Goal: Obtain resource: Obtain resource

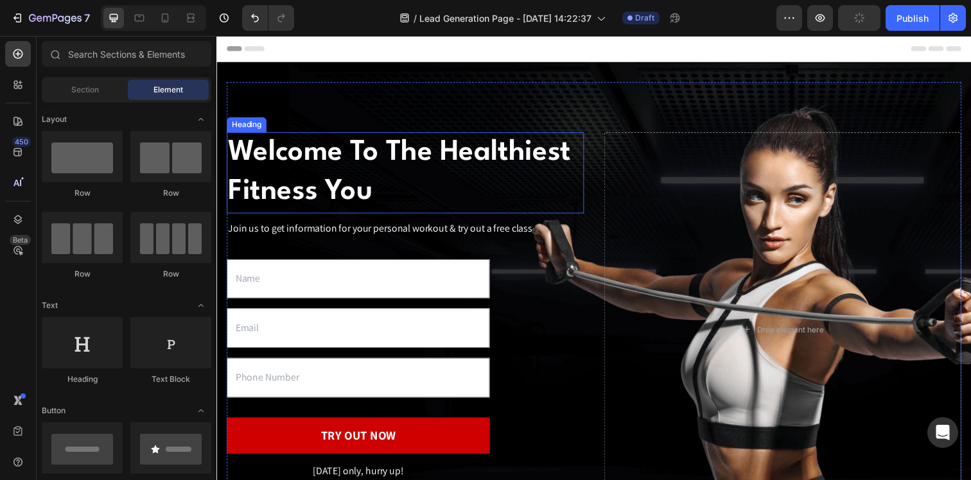
click at [374, 152] on p "Welcome To The Healthiest Fitness You" at bounding box center [409, 176] width 362 height 80
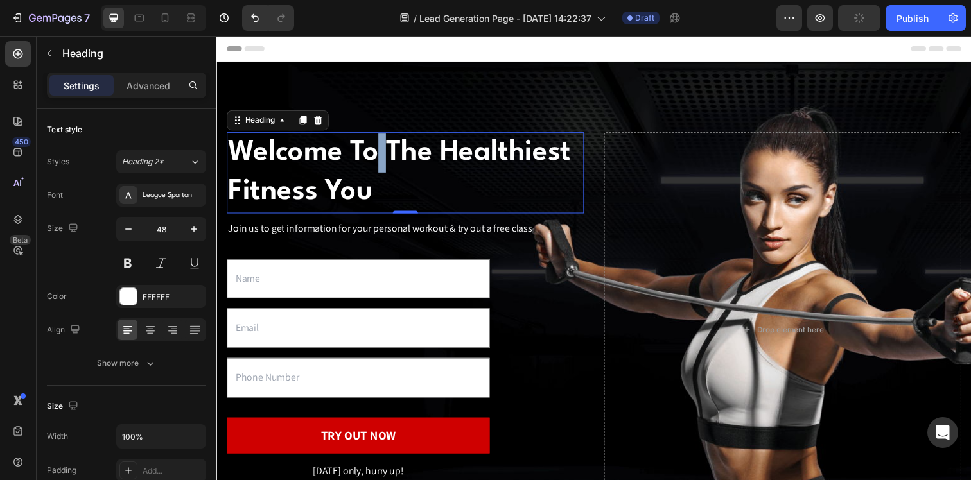
click at [374, 153] on p "Welcome To The Healthiest Fitness You" at bounding box center [409, 176] width 362 height 80
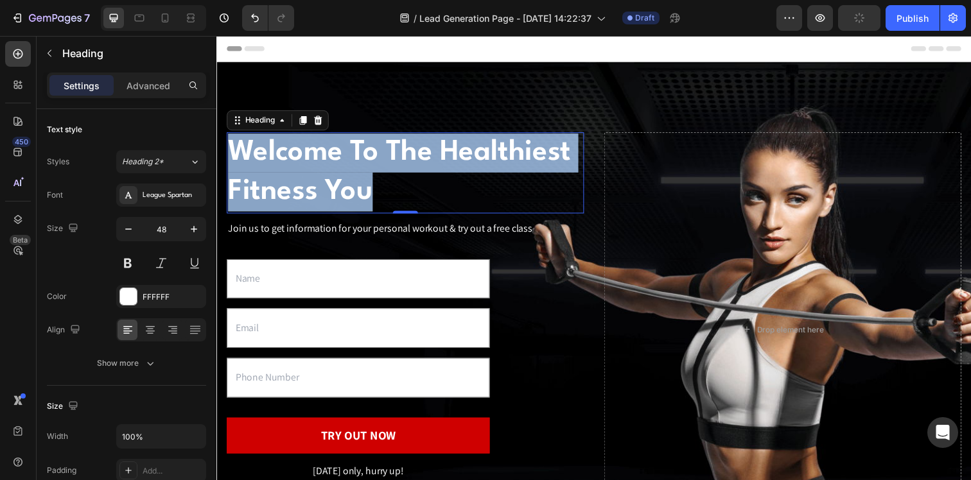
click at [374, 153] on p "Welcome To The Healthiest Fitness You" at bounding box center [409, 176] width 362 height 80
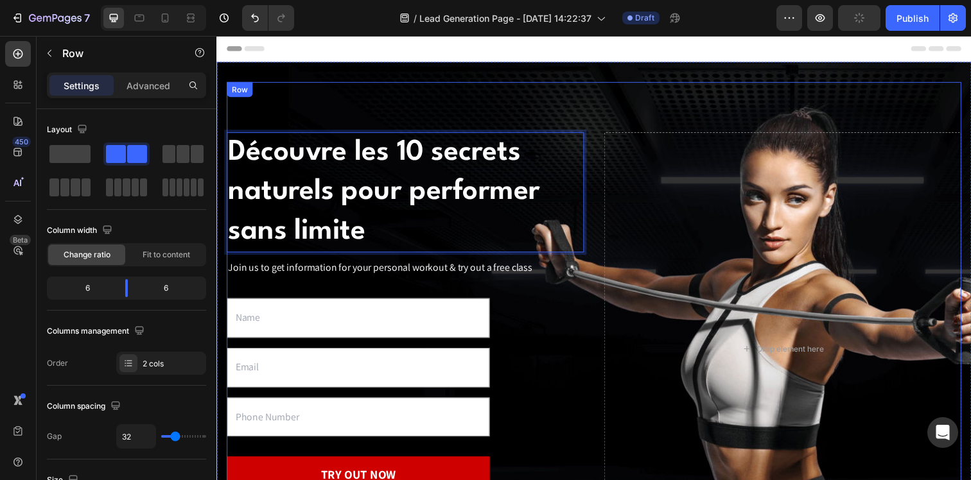
click at [513, 96] on div "Découvre les 10 secrets naturels pour performer sans limite Heading 0 Join us t…" at bounding box center [602, 356] width 750 height 546
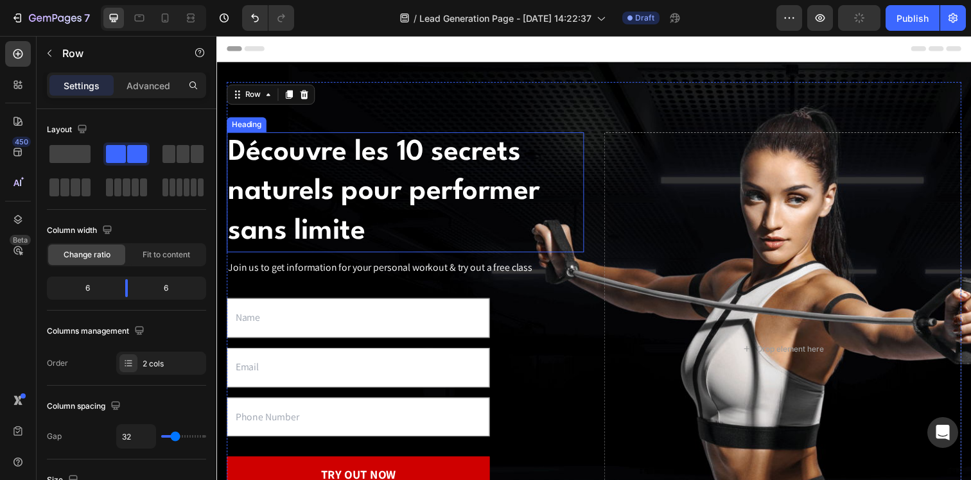
click at [442, 176] on p "Découvre les 10 secrets naturels pour performer sans limite" at bounding box center [409, 196] width 362 height 120
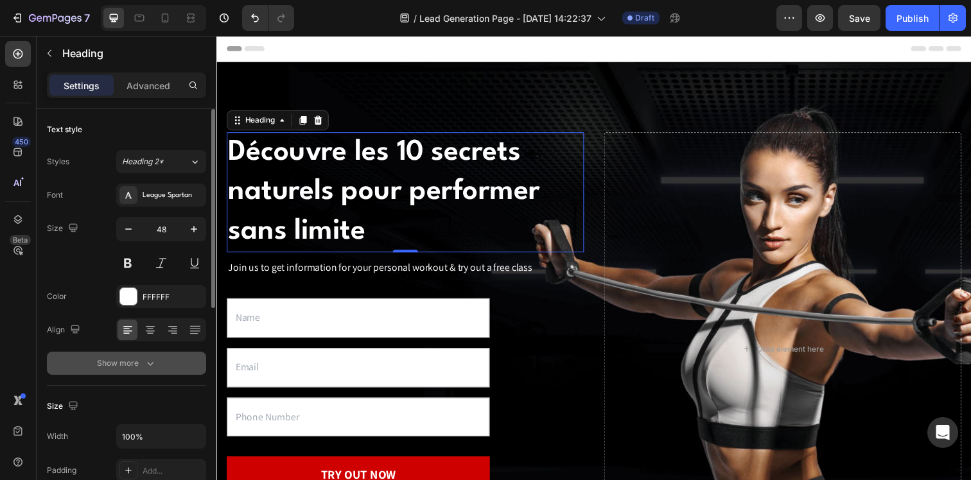
click at [139, 356] on button "Show more" at bounding box center [126, 363] width 159 height 23
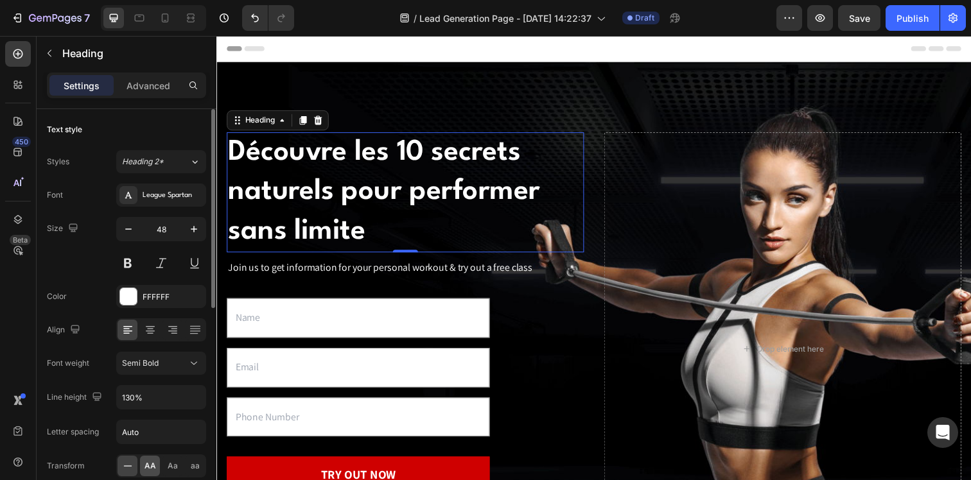
click at [154, 457] on div "AA" at bounding box center [150, 466] width 20 height 21
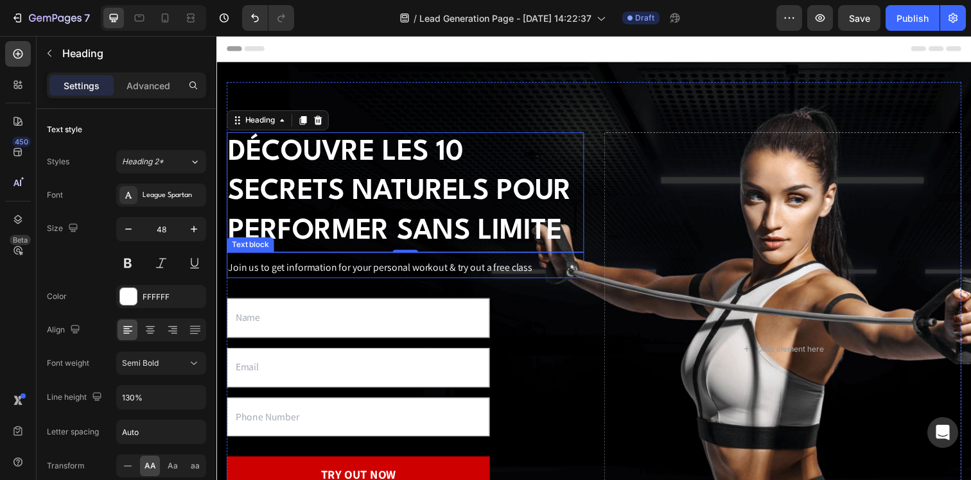
click at [529, 283] on div "Join us to get information for your personal workout & try out a free class" at bounding box center [409, 272] width 365 height 21
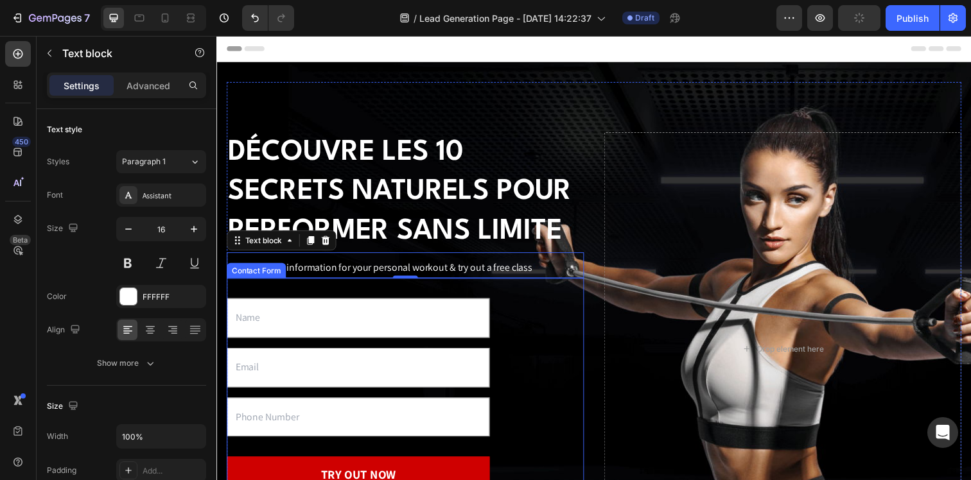
click at [364, 276] on p "Join us to get information for your personal workout & try out a free class" at bounding box center [409, 272] width 362 height 19
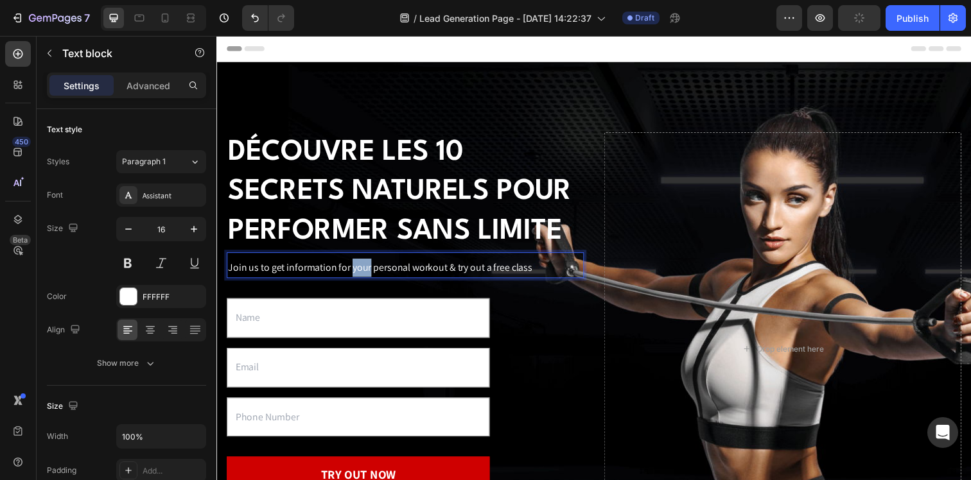
click at [364, 276] on p "Join us to get information for your personal workout & try out a free class" at bounding box center [409, 272] width 362 height 19
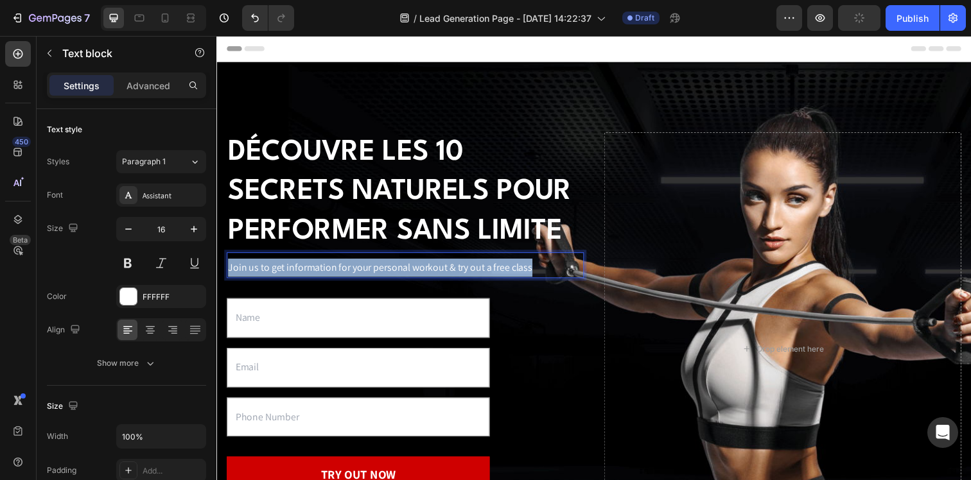
click at [364, 276] on p "Join us to get information for your personal workout & try out a free class" at bounding box center [409, 272] width 362 height 19
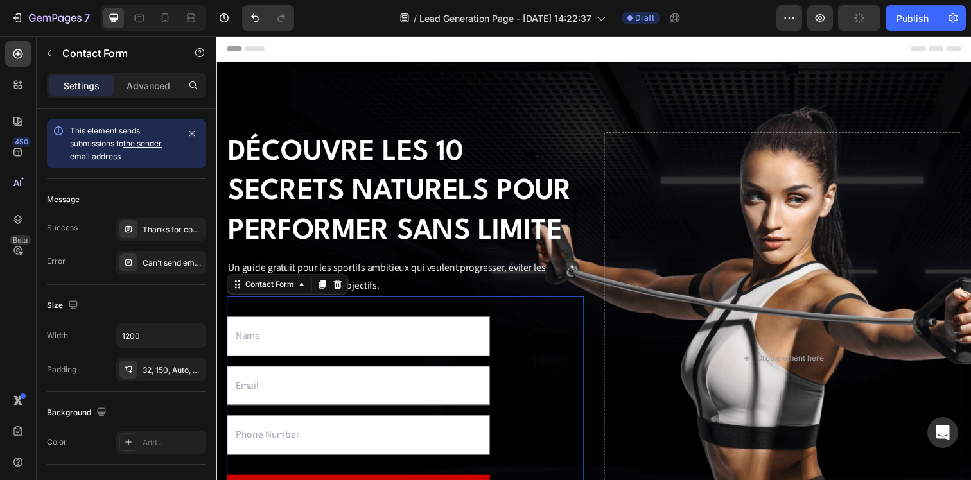
click at [545, 343] on div "Text Field Email Field Text Field TRY OUT NOW Submit Button [DATE] only, hurry …" at bounding box center [409, 449] width 365 height 294
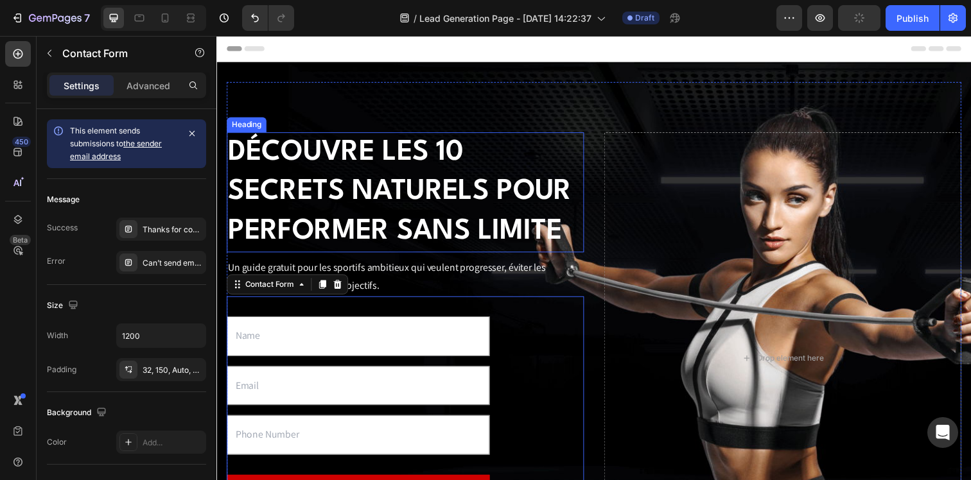
scroll to position [236, 0]
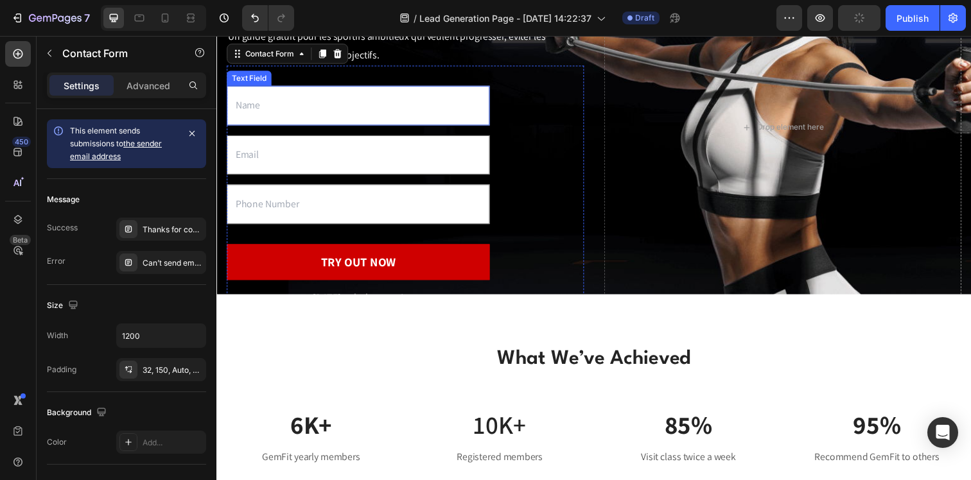
click at [314, 105] on input "text" at bounding box center [361, 107] width 268 height 40
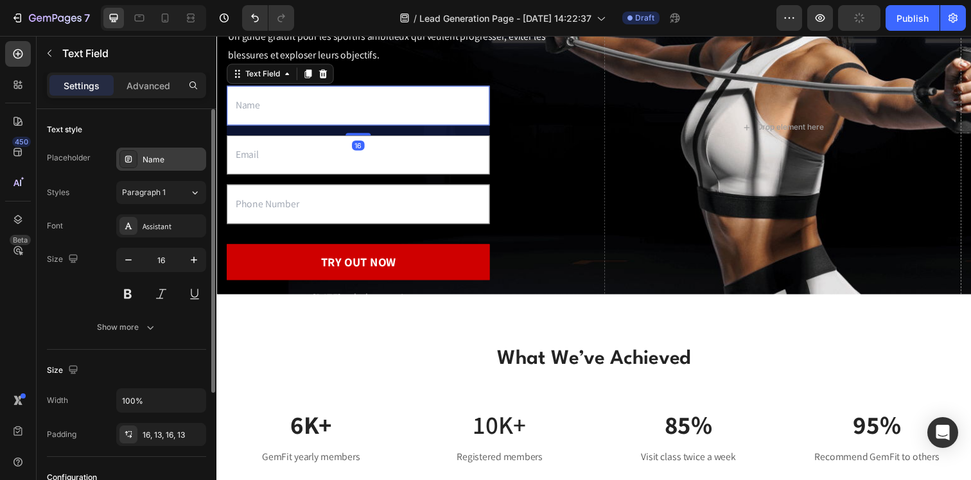
click at [159, 157] on div "Name" at bounding box center [173, 160] width 60 height 12
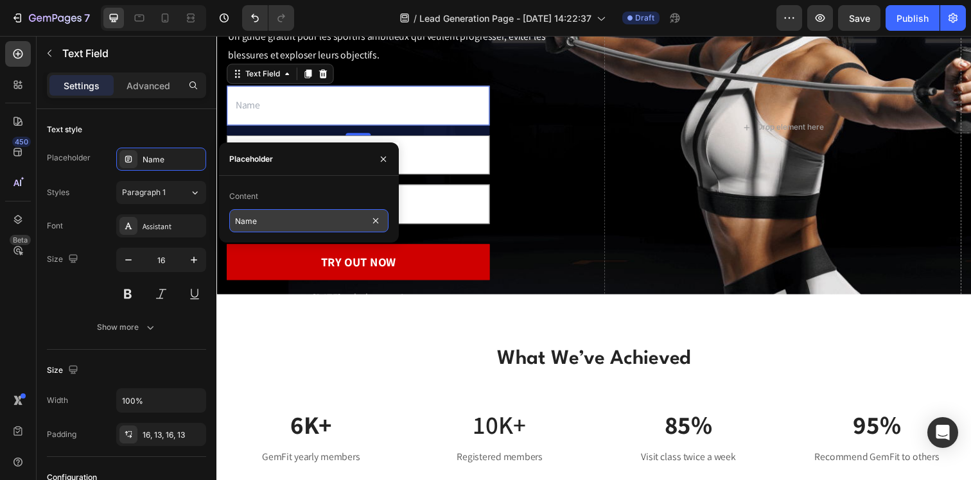
click at [259, 224] on input "Name" at bounding box center [308, 220] width 159 height 23
type input "Prénom"
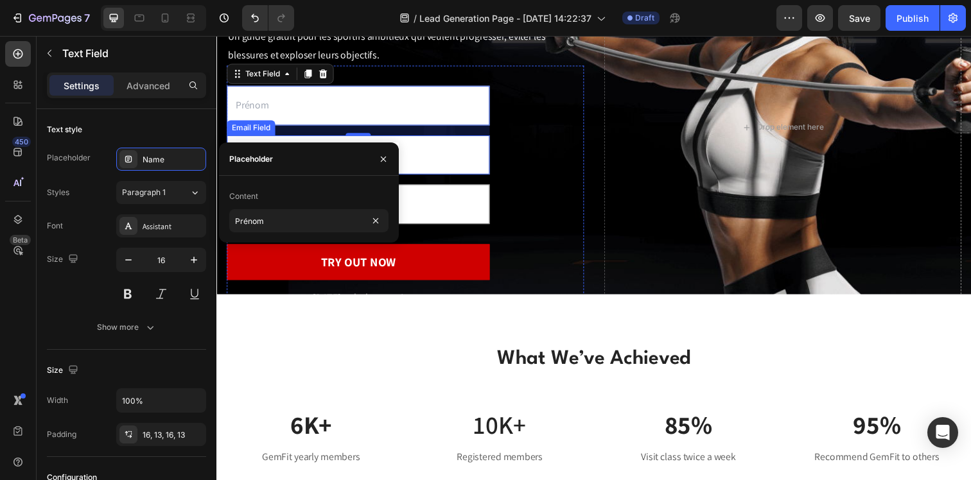
click at [478, 174] on input "email" at bounding box center [361, 157] width 268 height 40
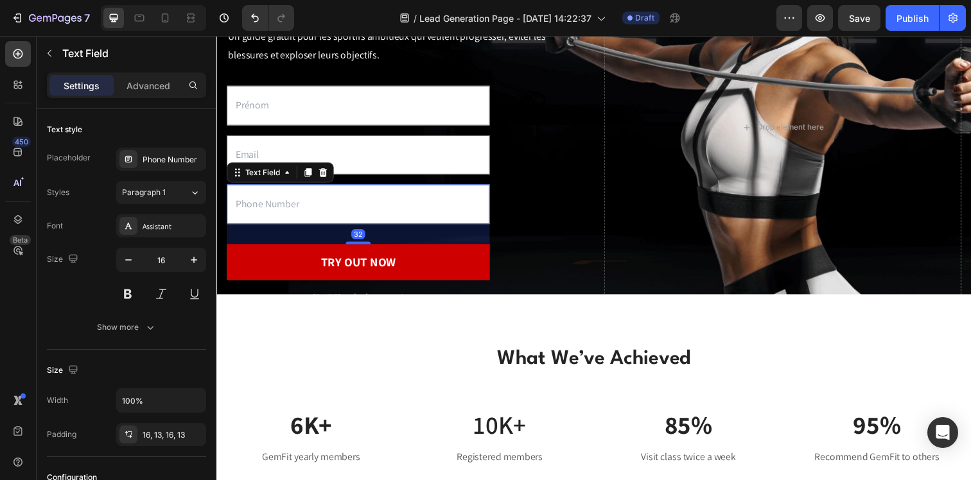
click at [248, 211] on input "text" at bounding box center [361, 208] width 268 height 40
click at [326, 171] on icon at bounding box center [325, 175] width 8 height 9
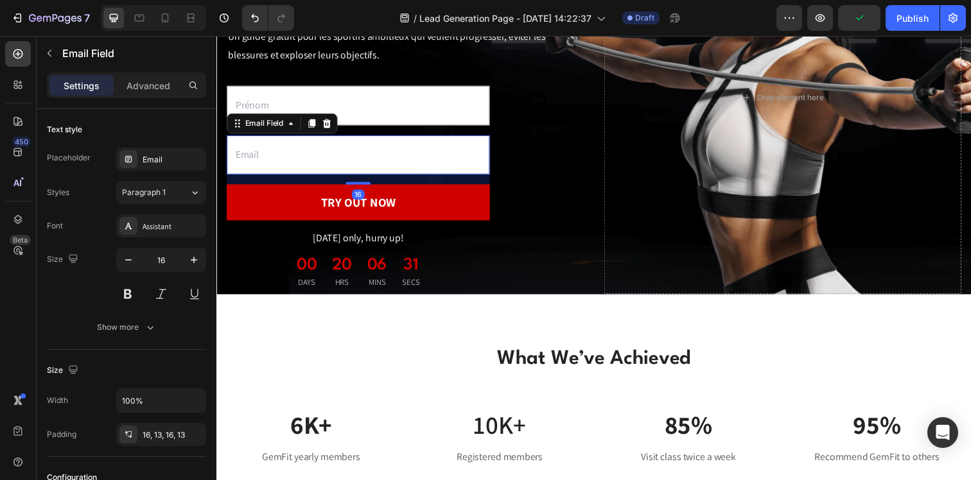
click at [329, 157] on input "email" at bounding box center [361, 157] width 268 height 40
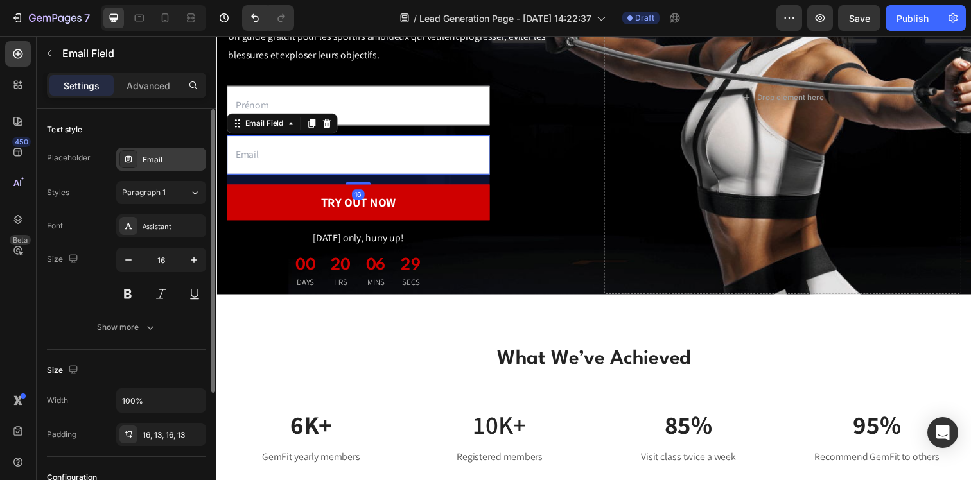
click at [162, 159] on div "Email" at bounding box center [173, 160] width 60 height 12
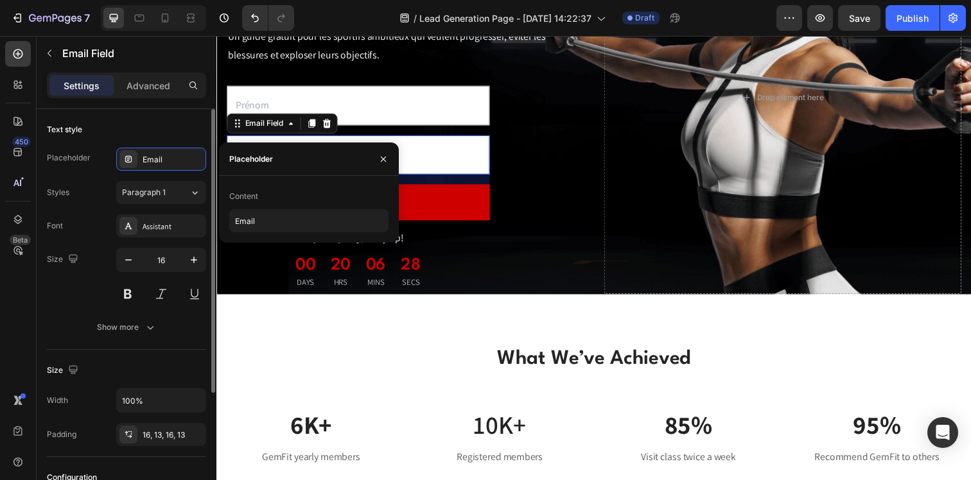
click at [71, 224] on div "Font Assistant" at bounding box center [126, 226] width 159 height 23
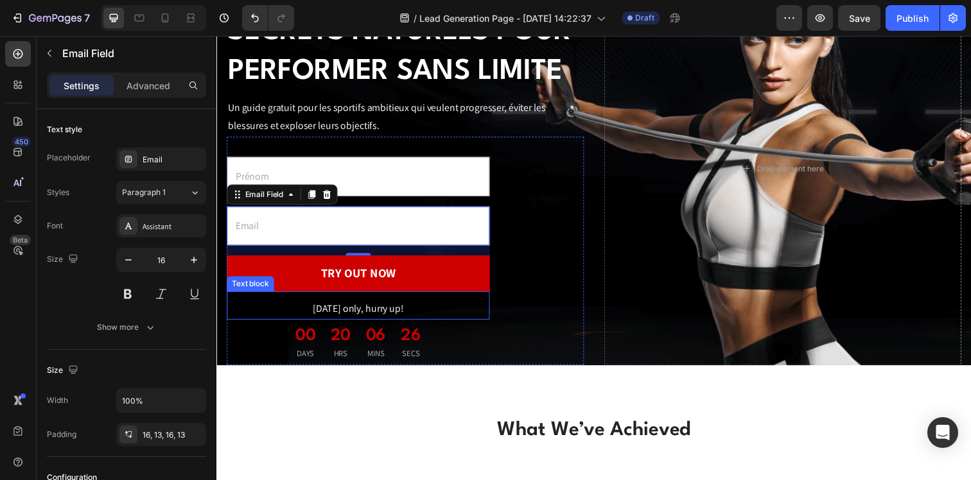
scroll to position [161, 0]
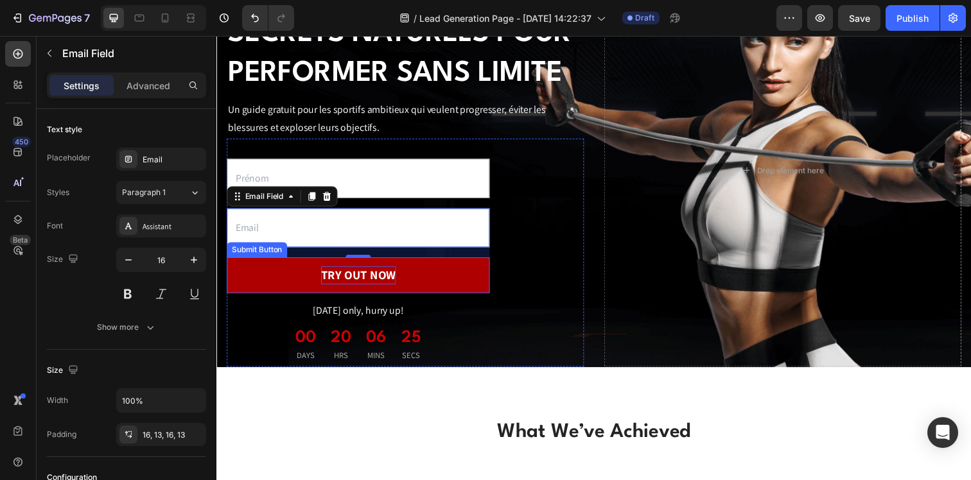
click at [384, 277] on div "TRY OUT NOW" at bounding box center [361, 280] width 76 height 19
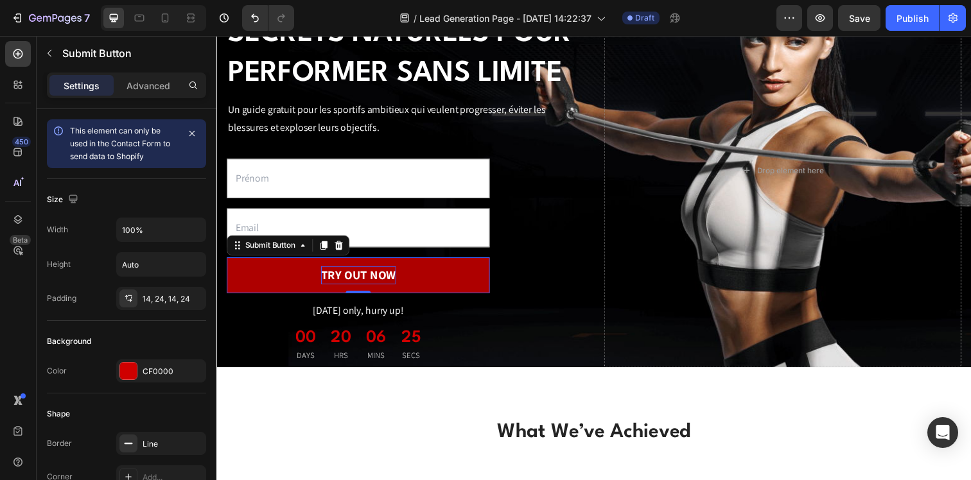
click at [379, 279] on div "TRY OUT NOW" at bounding box center [361, 280] width 76 height 19
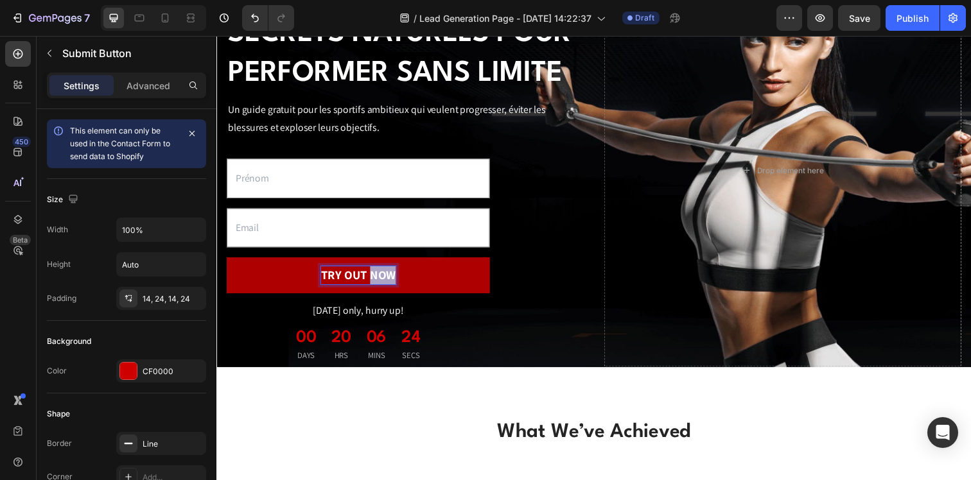
click at [379, 279] on p "TRY OUT NOW" at bounding box center [361, 280] width 76 height 19
click at [373, 276] on p "TRY OUT NOW" at bounding box center [361, 280] width 76 height 19
click at [227, 262] on button "Télécharger mon guide" at bounding box center [361, 280] width 268 height 37
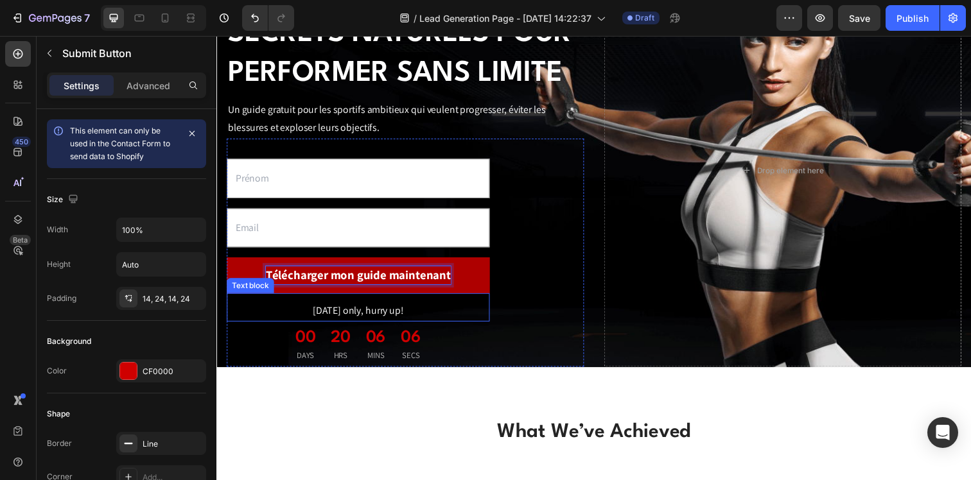
click at [502, 319] on div "Text Field Email Field Télécharger mon guide maintenant Submit Button 0 [DATE] …" at bounding box center [409, 257] width 365 height 233
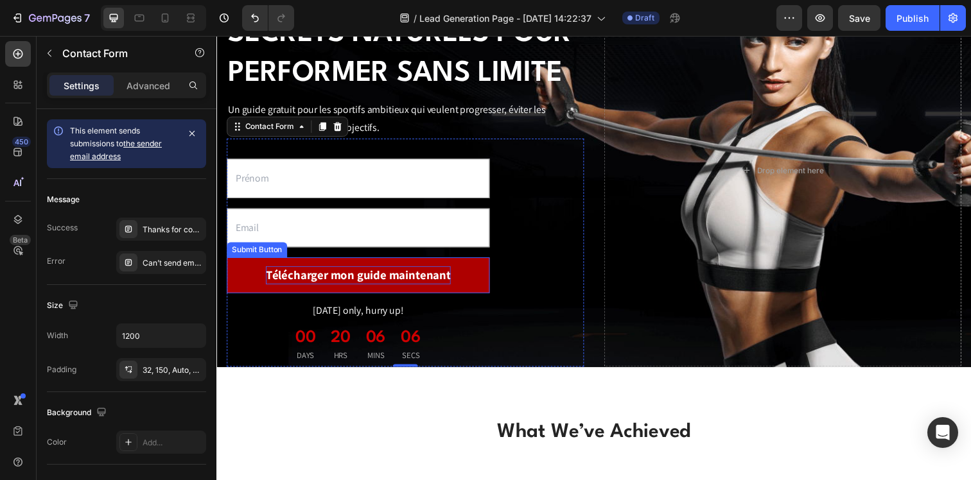
click at [416, 286] on p "Télécharger mon guide maintenant" at bounding box center [361, 280] width 189 height 19
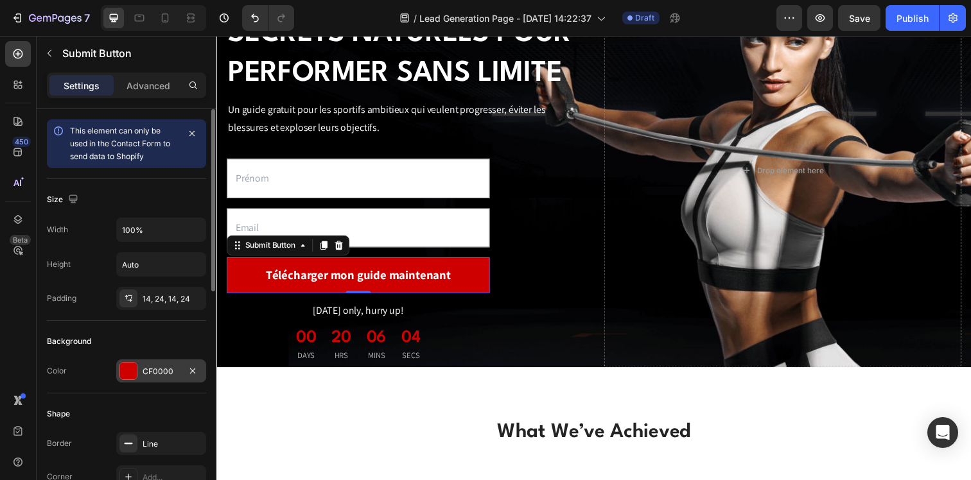
click at [152, 374] on div "CF0000" at bounding box center [161, 372] width 37 height 12
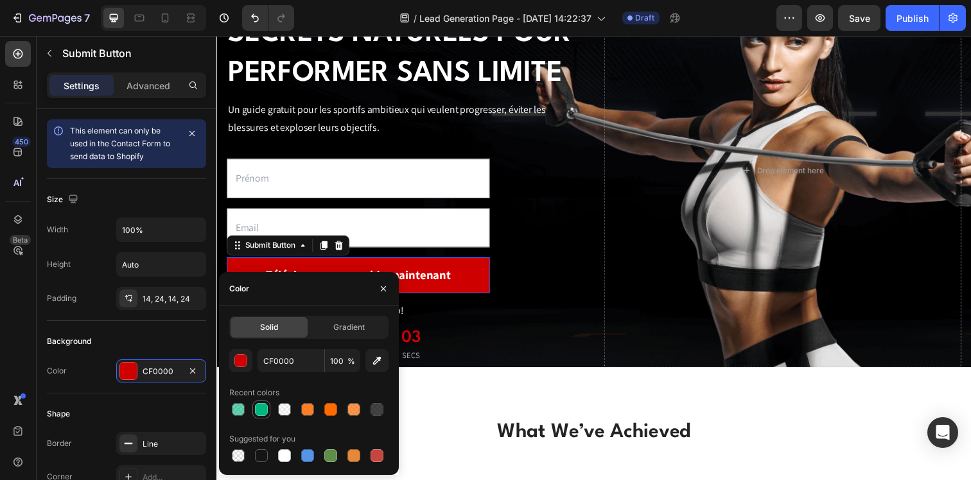
click at [266, 404] on div at bounding box center [261, 409] width 13 height 13
type input "00B77F"
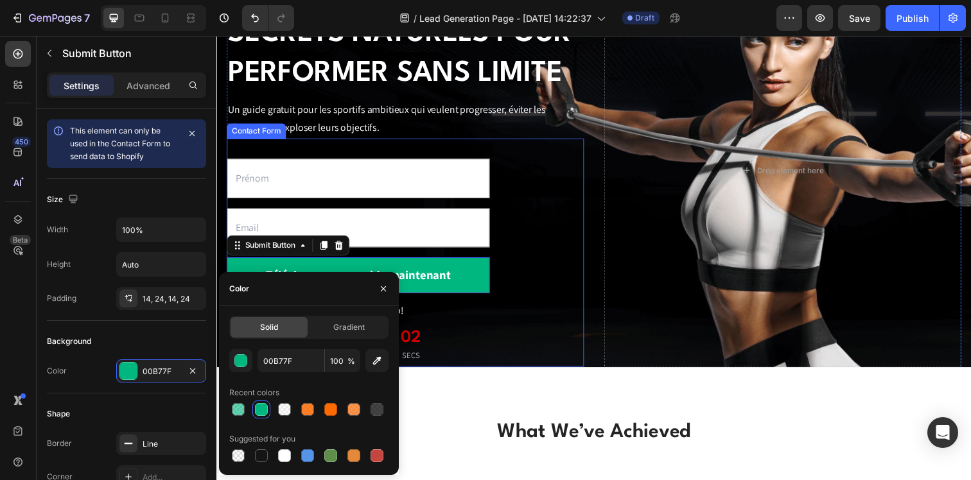
click at [543, 324] on div "Text Field Email Field Télécharger mon guide maintenant Submit Button 0 [DATE] …" at bounding box center [409, 257] width 365 height 233
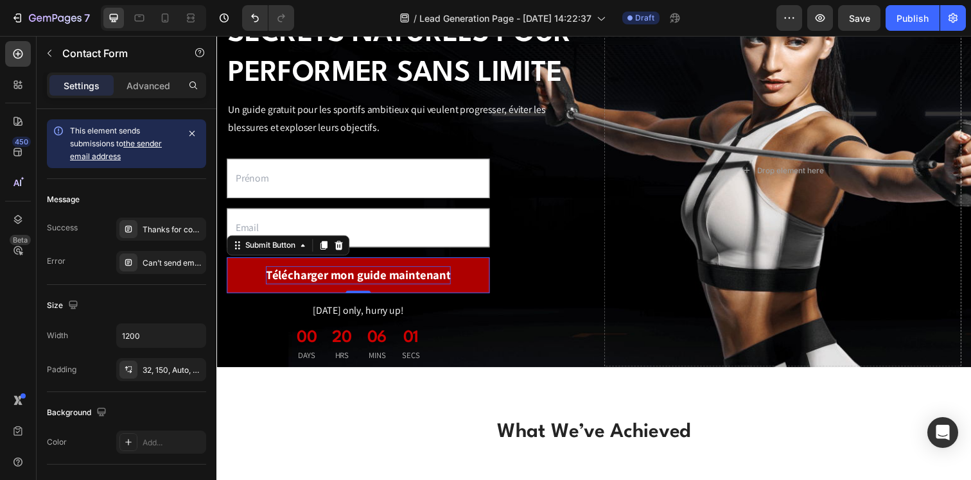
click at [435, 286] on p "Télécharger mon guide maintenant" at bounding box center [361, 280] width 189 height 19
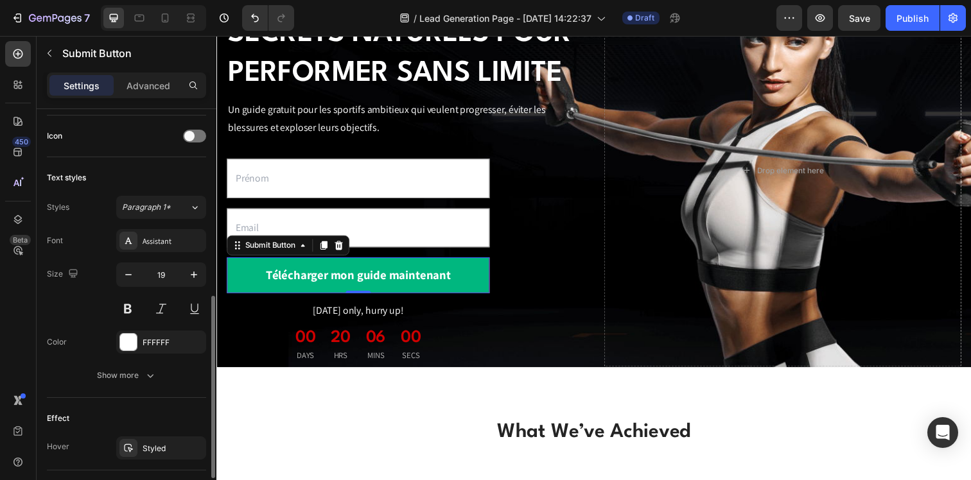
scroll to position [503, 0]
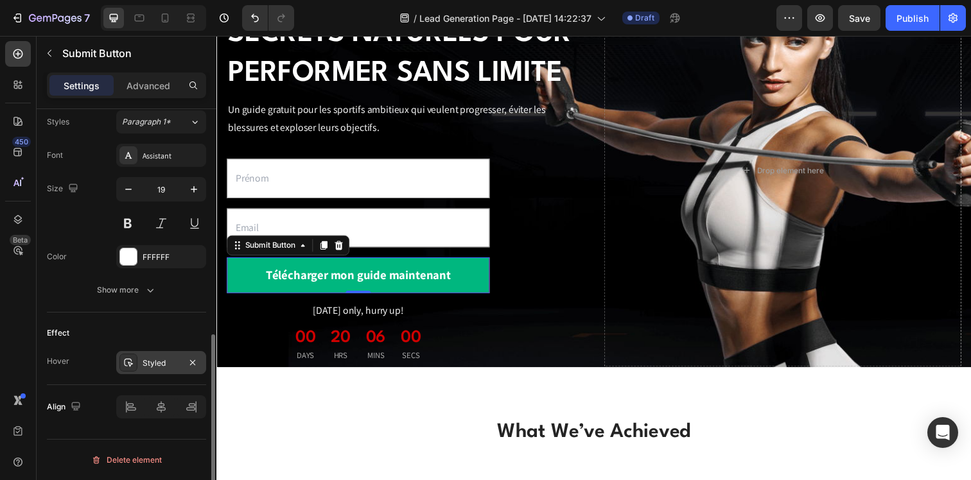
click at [155, 362] on div "Styled" at bounding box center [161, 364] width 37 height 12
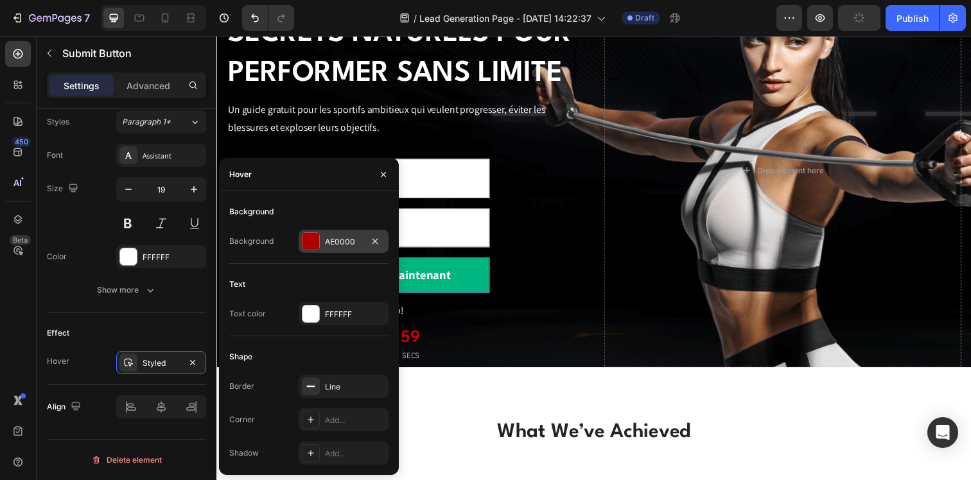
drag, startPoint x: 313, startPoint y: 243, endPoint x: 100, endPoint y: 240, distance: 213.3
click at [313, 243] on div at bounding box center [311, 241] width 17 height 17
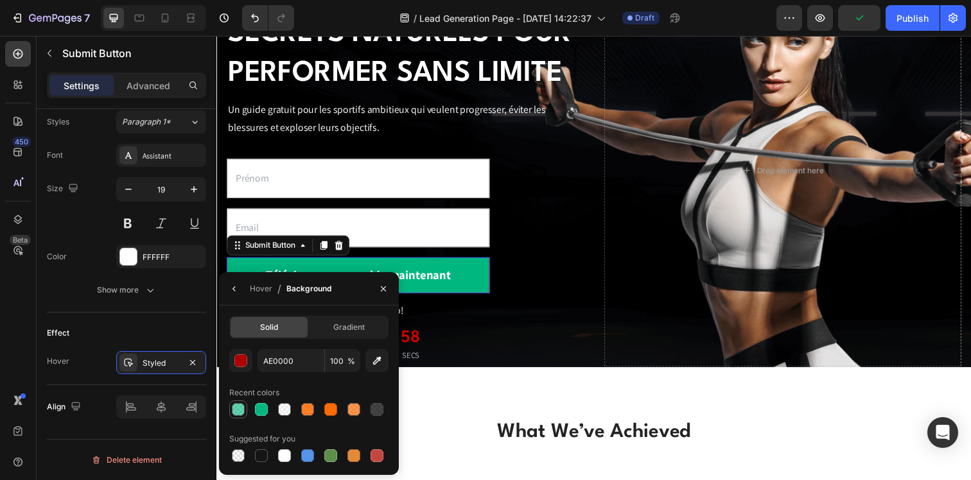
click at [240, 407] on div at bounding box center [238, 409] width 13 height 13
type input "00B77F"
type input "60"
click at [141, 312] on div "Text styles Styles Paragraph 1* Font Assistant Size 19 Color FFFFFF Show more" at bounding box center [126, 192] width 159 height 241
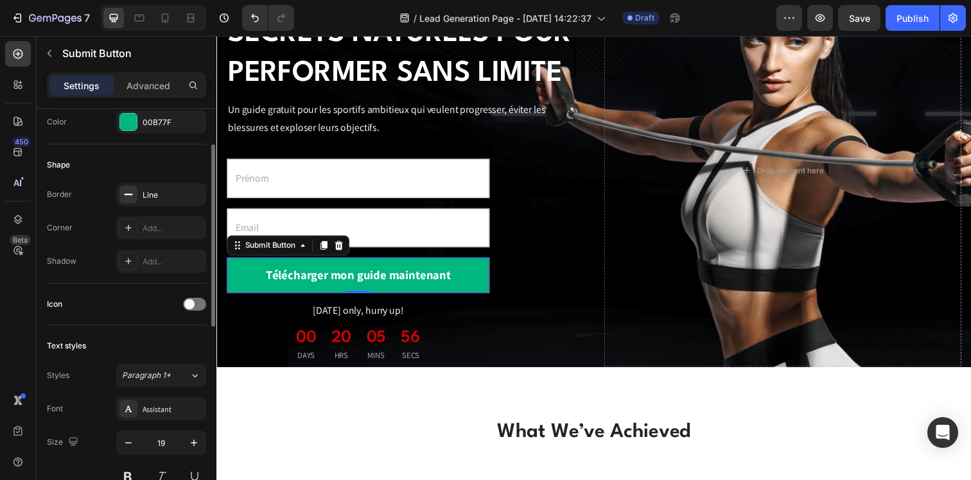
scroll to position [197, 0]
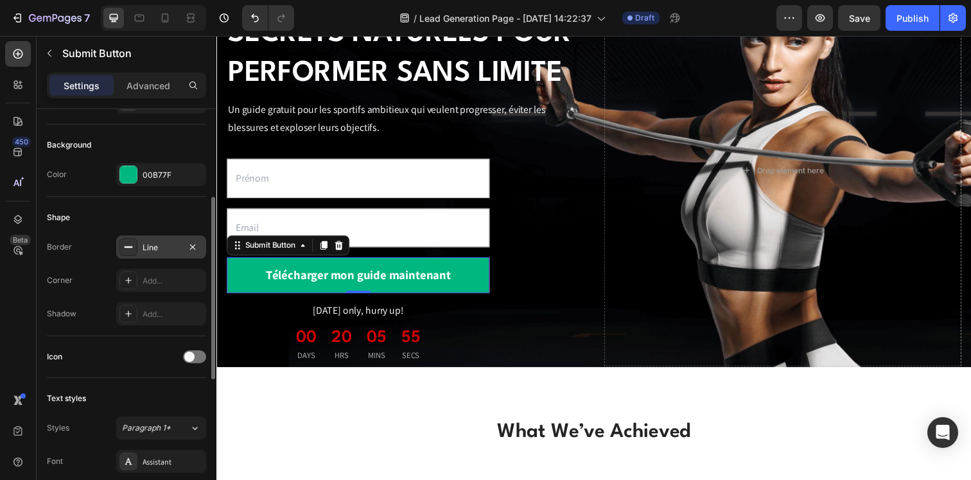
click at [157, 251] on div "Line" at bounding box center [161, 248] width 37 height 12
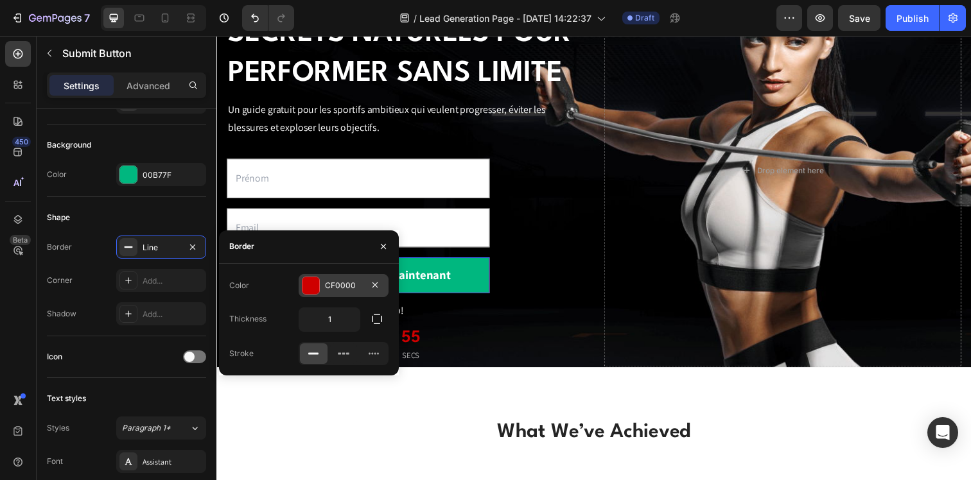
click at [319, 283] on div at bounding box center [311, 286] width 18 height 18
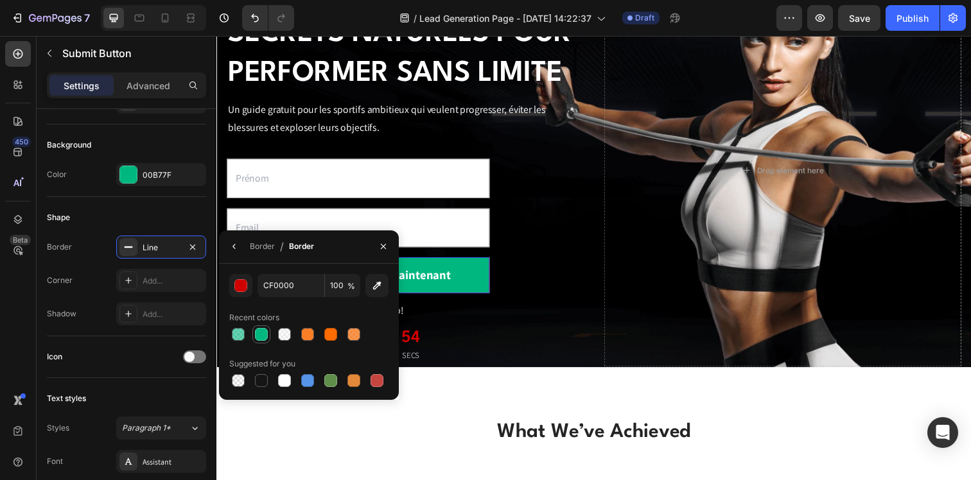
click at [259, 333] on div at bounding box center [261, 334] width 13 height 13
type input "00B77F"
click at [92, 288] on div "Corner Add..." at bounding box center [126, 280] width 159 height 23
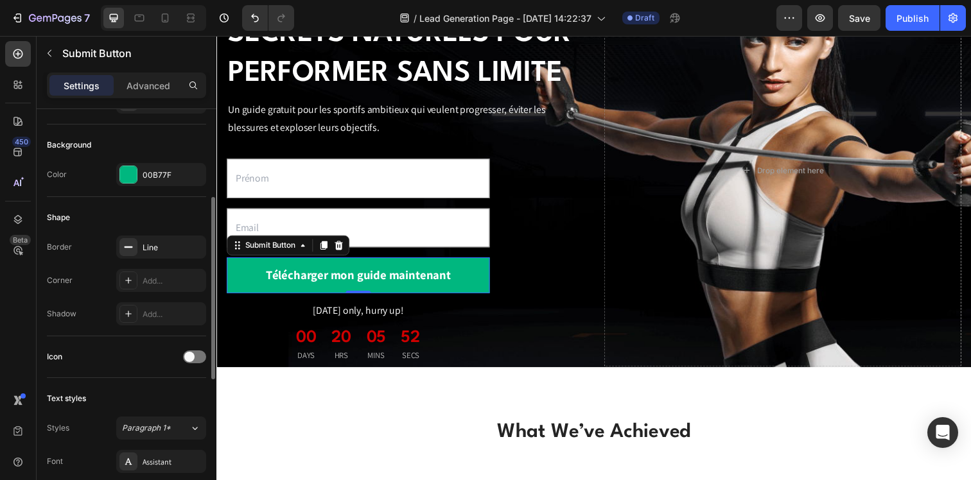
scroll to position [503, 0]
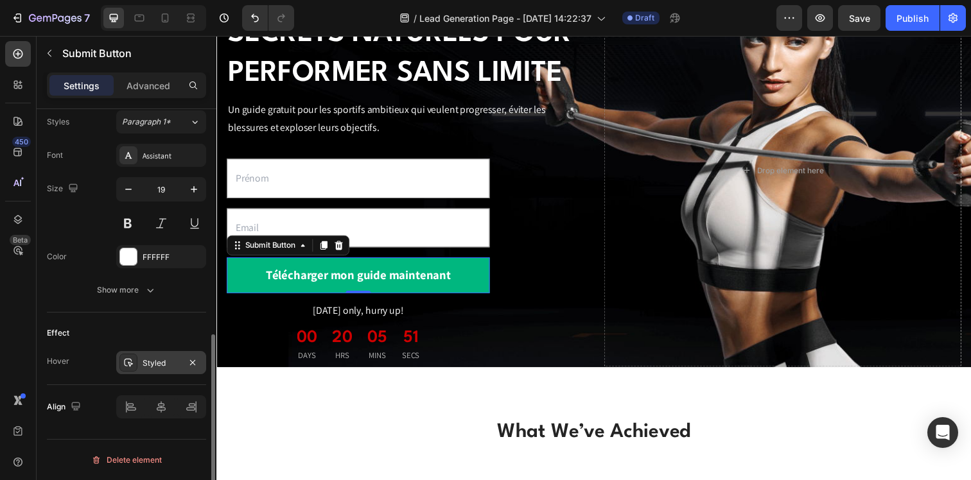
click at [173, 361] on div "Styled" at bounding box center [161, 364] width 37 height 12
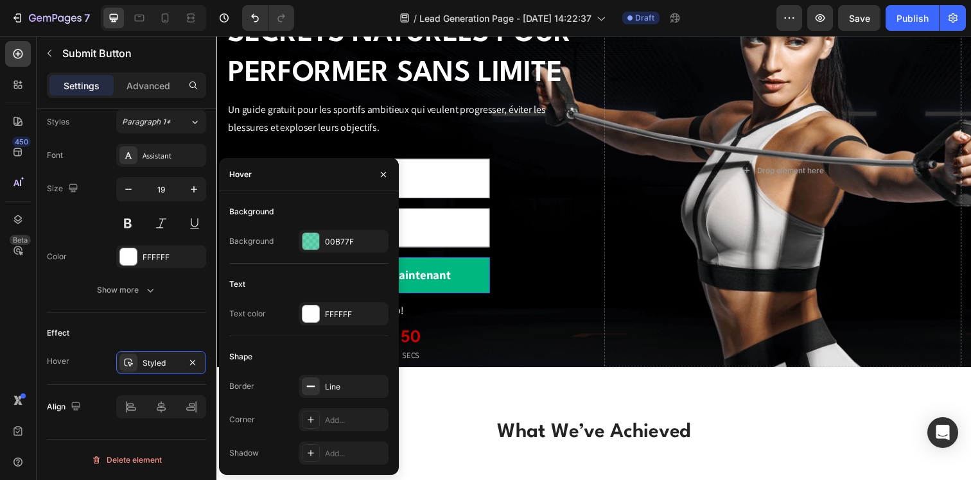
click at [452, 346] on div "00 DAYS 20 HRS 05 MINS 50 SECS" at bounding box center [361, 351] width 268 height 46
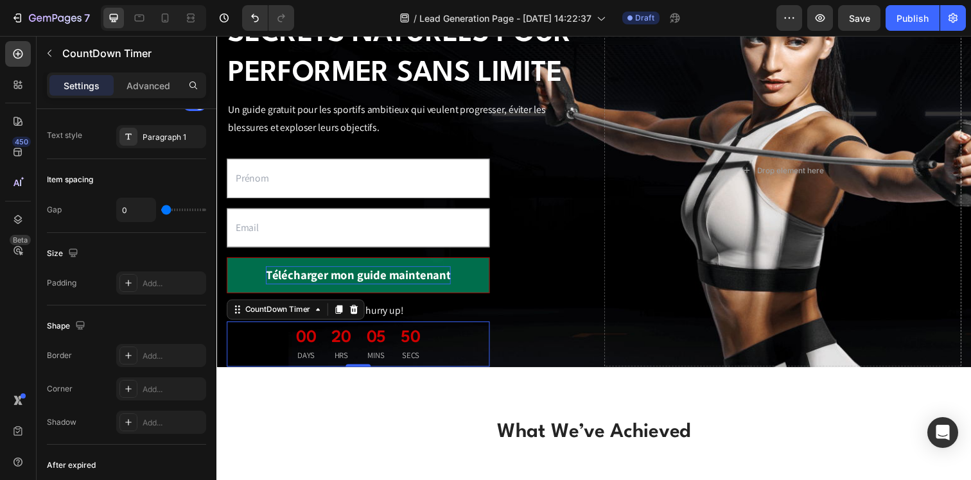
scroll to position [0, 0]
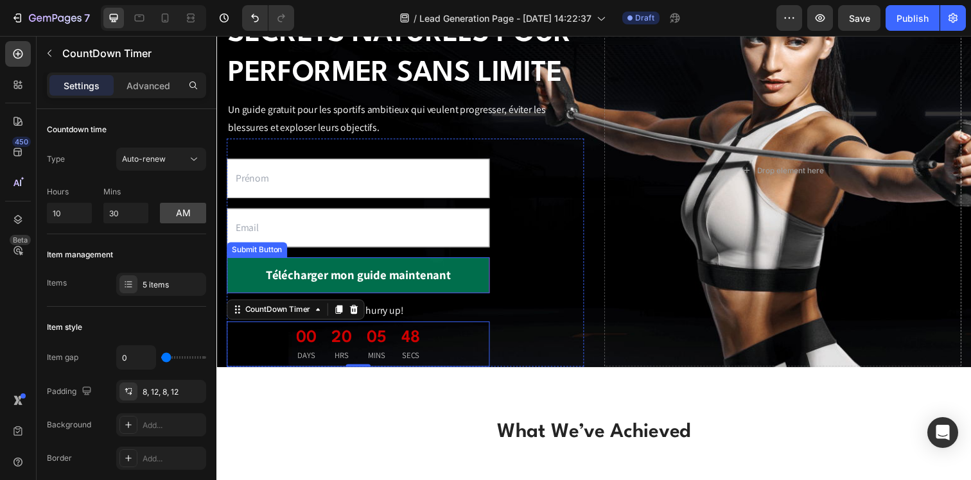
click at [475, 284] on button "Télécharger mon guide maintenant" at bounding box center [361, 280] width 268 height 37
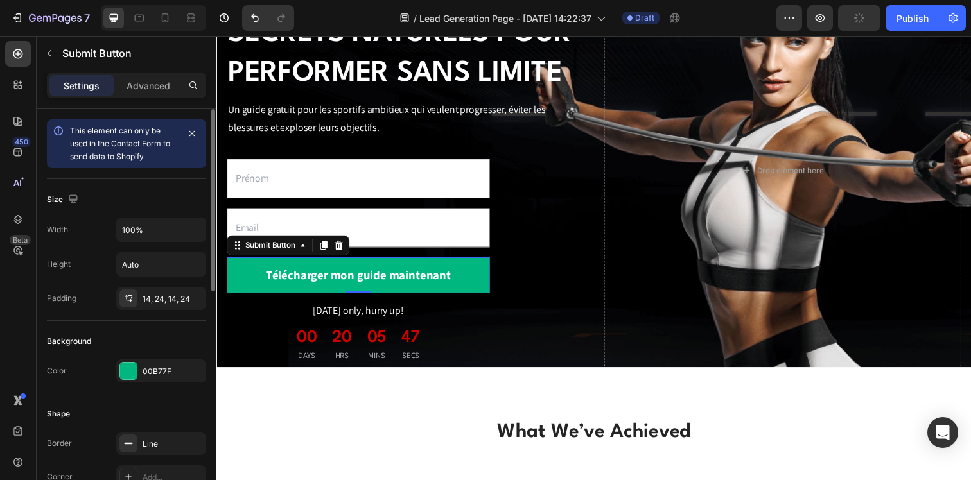
scroll to position [121, 0]
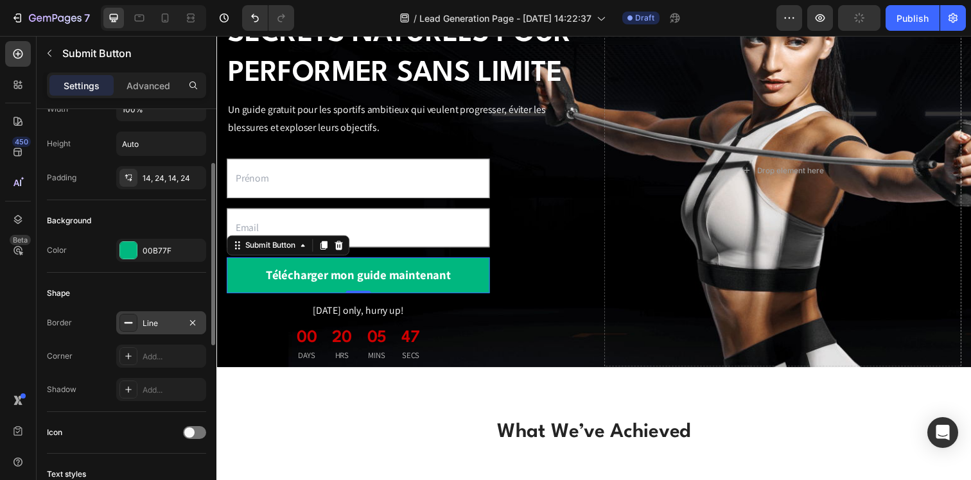
click at [154, 321] on div "Line" at bounding box center [161, 324] width 37 height 12
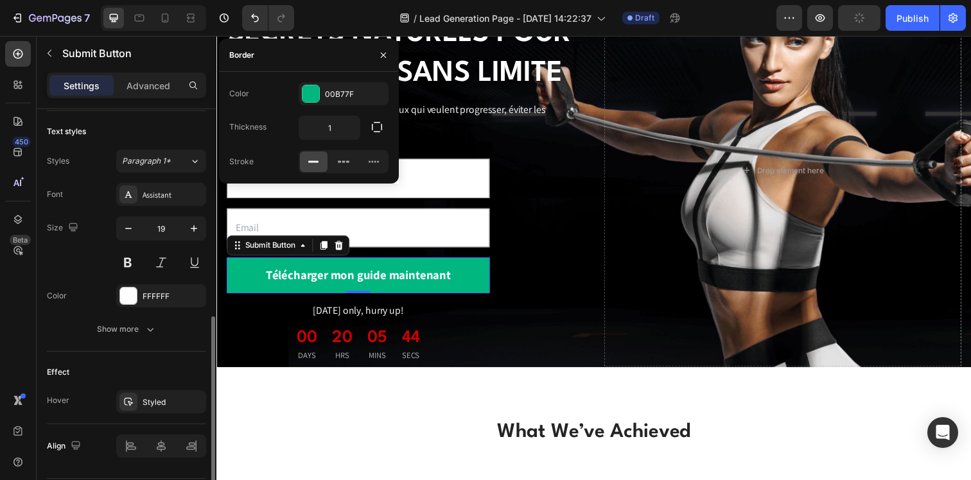
scroll to position [503, 0]
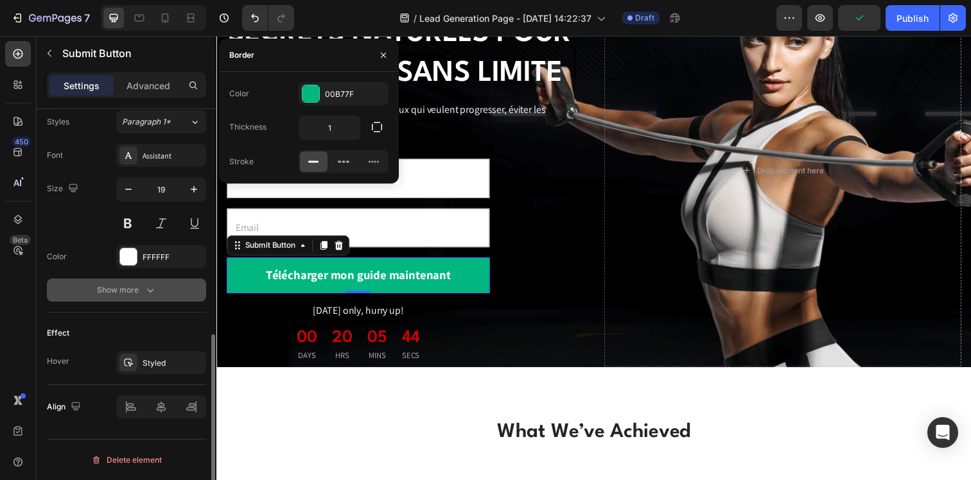
click at [139, 294] on div "Show more" at bounding box center [127, 290] width 60 height 13
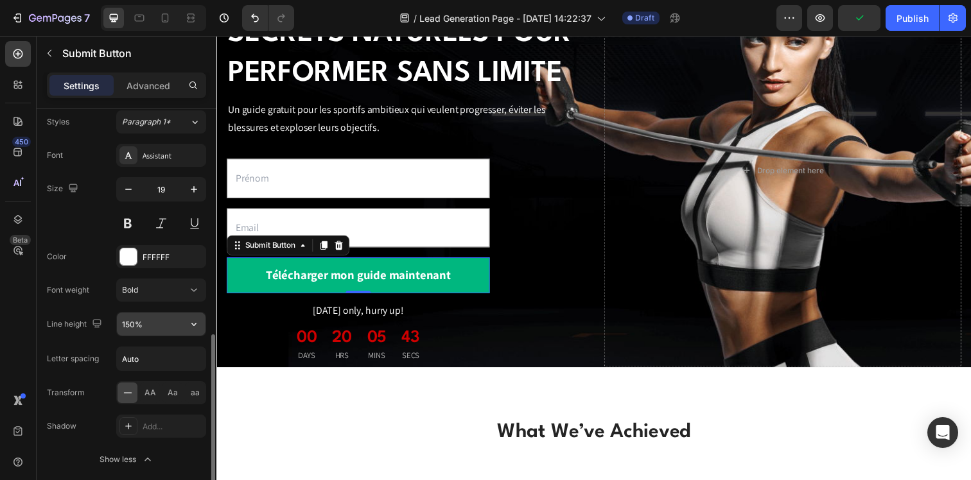
scroll to position [673, 0]
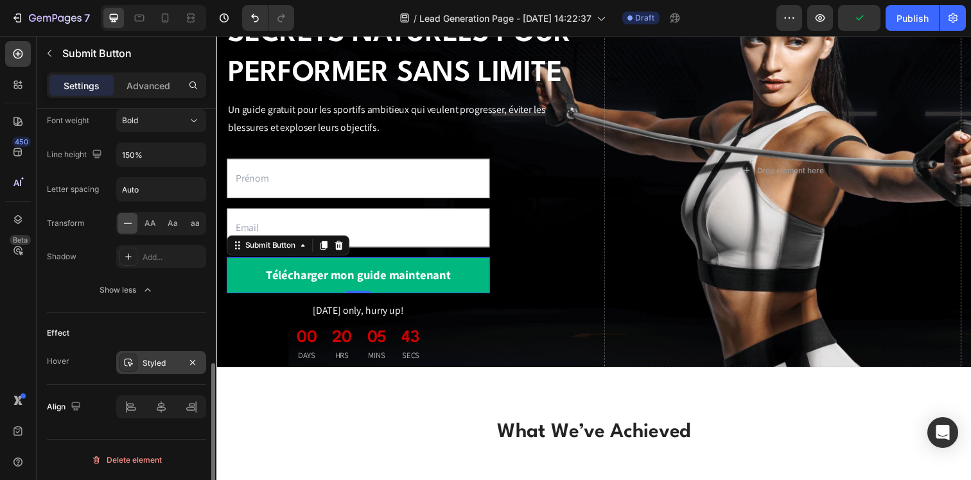
click at [150, 358] on div "Styled" at bounding box center [161, 364] width 37 height 12
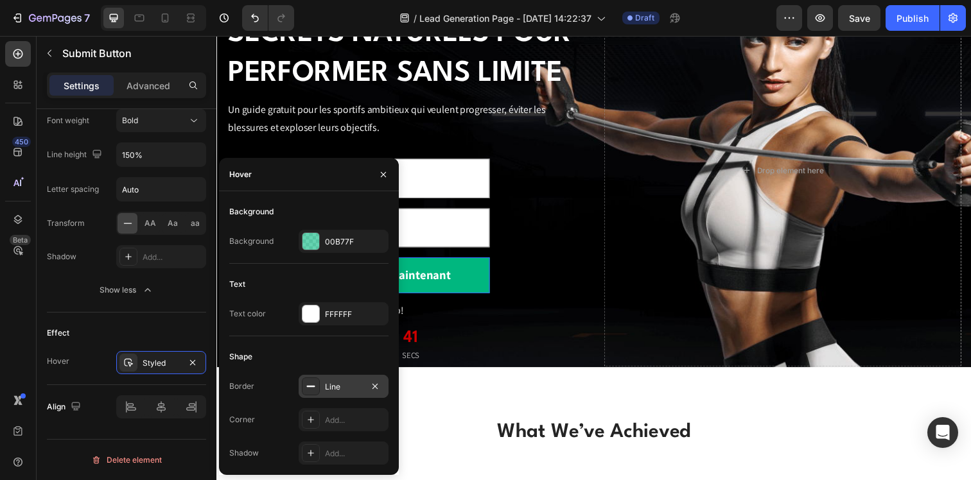
click at [344, 391] on div "Line" at bounding box center [343, 388] width 37 height 12
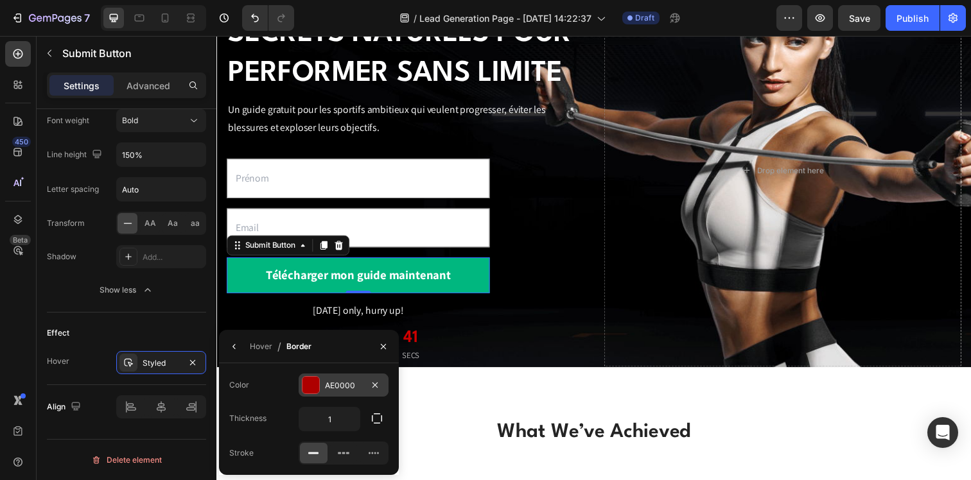
click at [303, 381] on div at bounding box center [311, 385] width 17 height 17
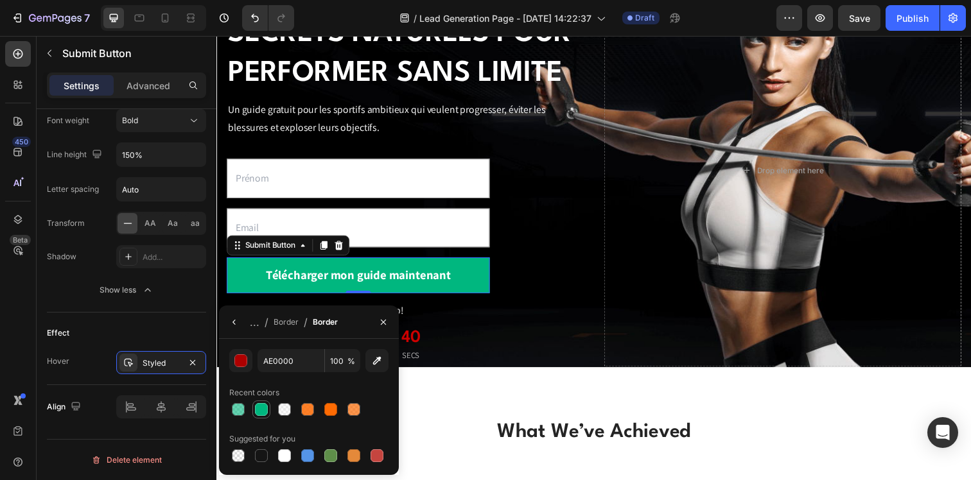
drag, startPoint x: 256, startPoint y: 407, endPoint x: 187, endPoint y: 358, distance: 84.7
click at [256, 407] on div at bounding box center [261, 409] width 13 height 13
type input "00B77F"
click at [489, 374] on div "What We’ve Achieved Heading Row 6K+ Text block GemFit yearly members Text block…" at bounding box center [601, 488] width 771 height 229
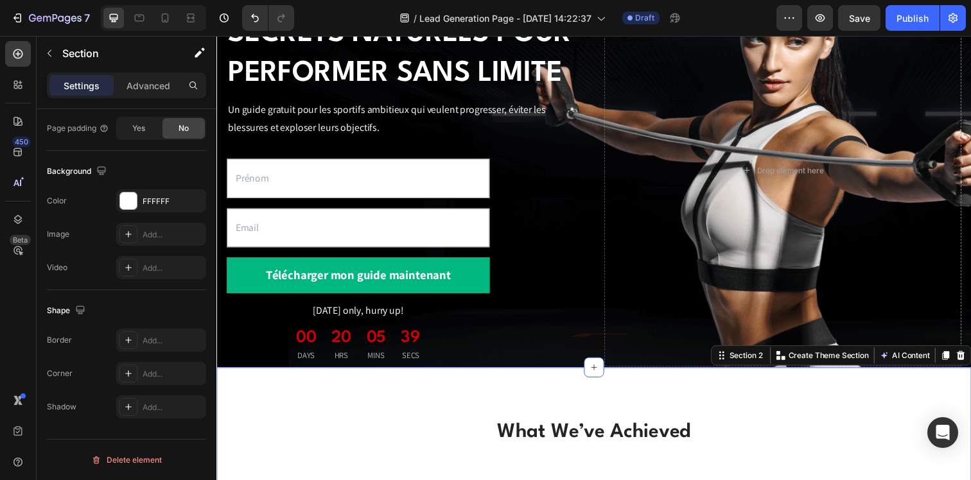
scroll to position [0, 0]
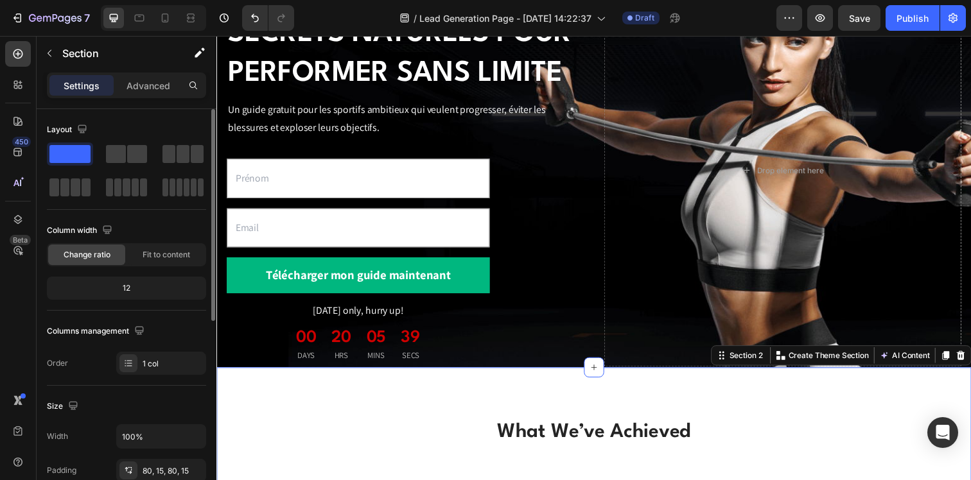
click at [489, 374] on div "What We’ve Achieved Heading Row 6K+ Text block GemFit yearly members Text block…" at bounding box center [601, 488] width 771 height 229
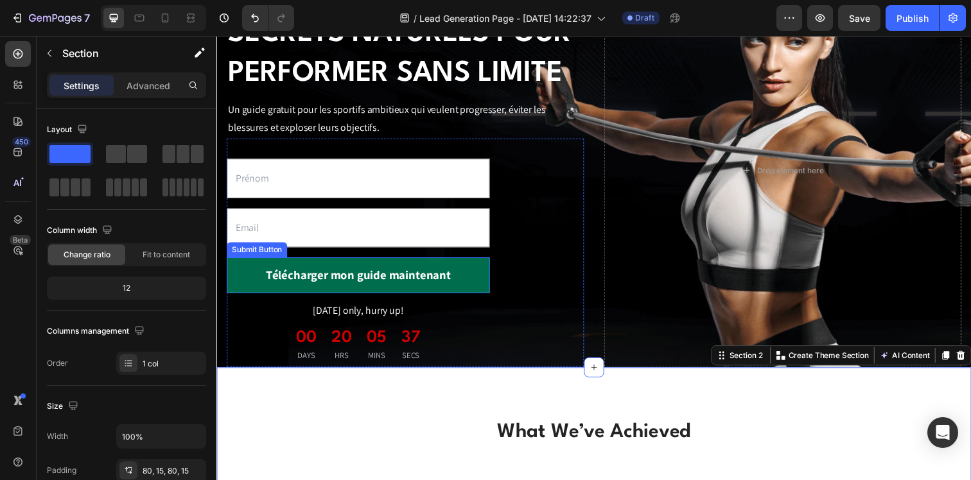
click at [471, 276] on button "Télécharger mon guide maintenant" at bounding box center [361, 280] width 268 height 37
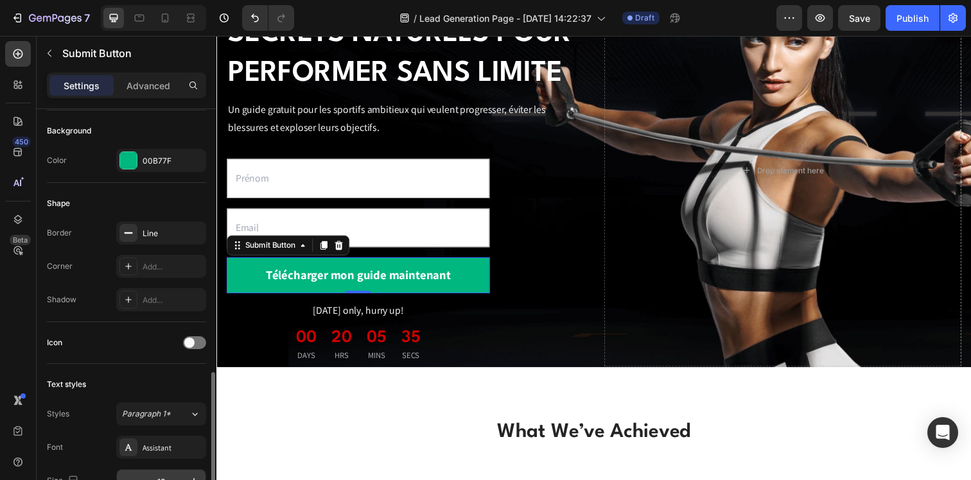
scroll to position [328, 0]
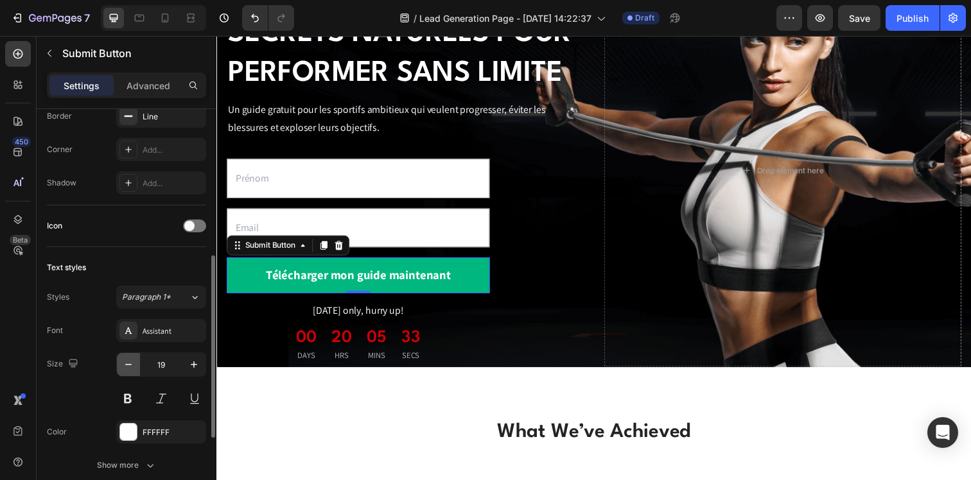
click at [132, 363] on icon "button" at bounding box center [128, 364] width 13 height 13
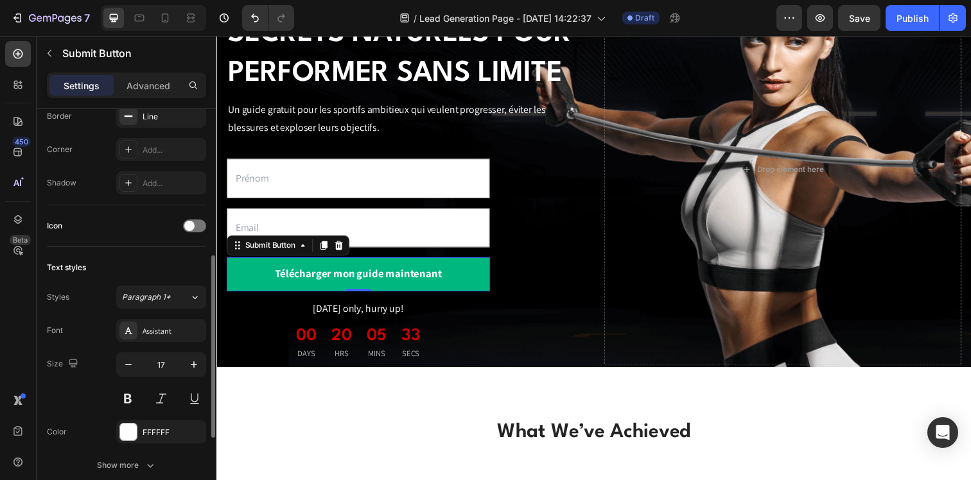
scroll to position [437, 0]
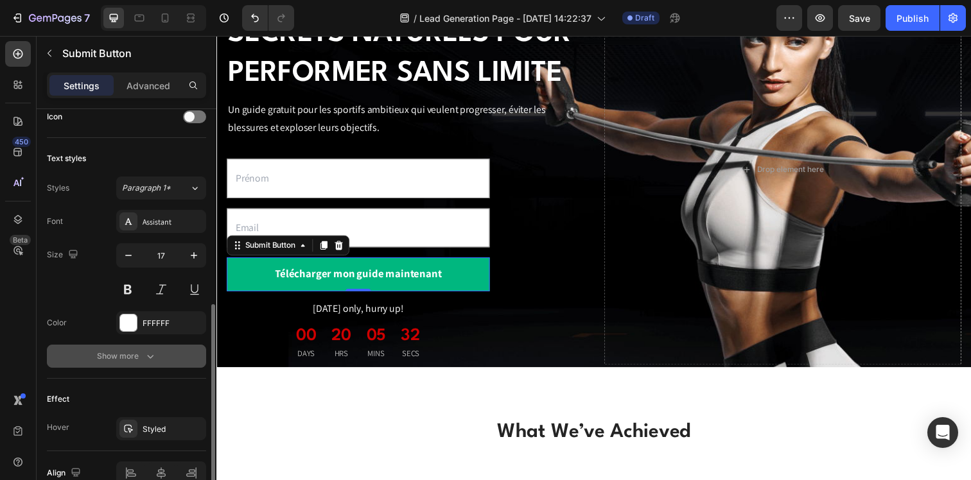
click at [159, 365] on button "Show more" at bounding box center [126, 356] width 159 height 23
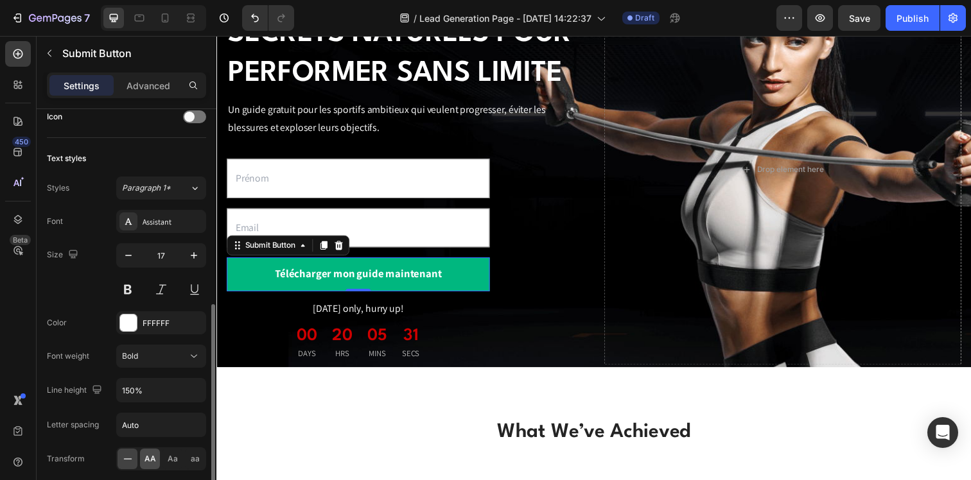
click at [145, 456] on span "AA" at bounding box center [151, 459] width 12 height 12
click at [133, 259] on icon "button" at bounding box center [128, 255] width 13 height 13
type input "16"
click at [95, 313] on div "Color FFFFFF" at bounding box center [126, 323] width 159 height 23
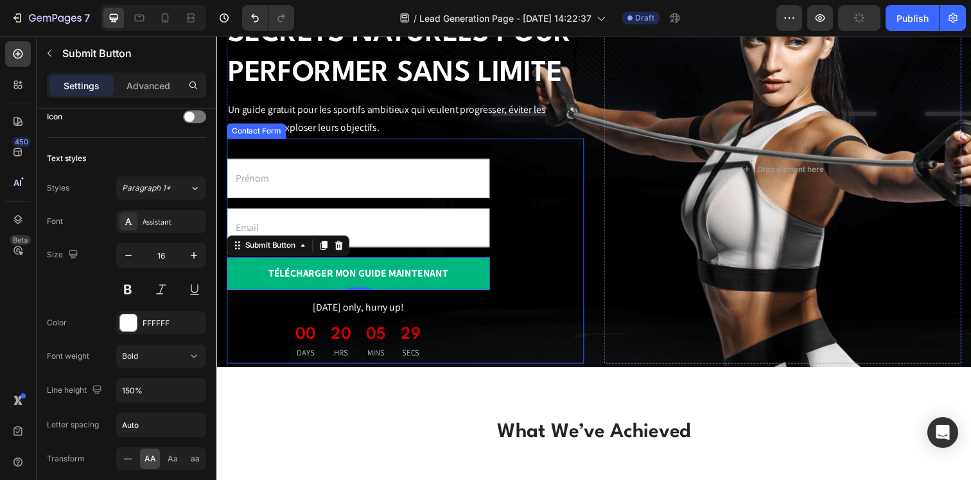
click at [516, 321] on div "Text Field Email Field Télécharger mon guide maintenant Submit Button 0 [DATE] …" at bounding box center [409, 256] width 365 height 230
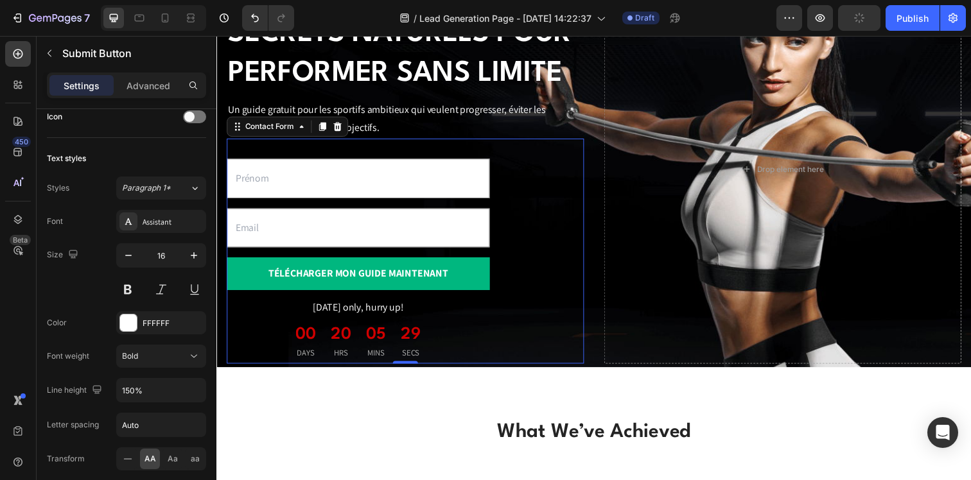
scroll to position [0, 0]
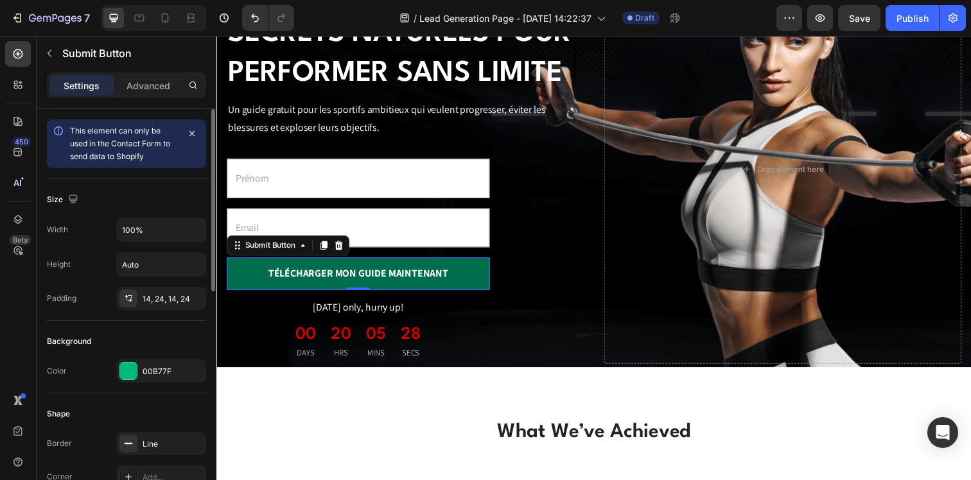
click at [443, 269] on button "Télécharger mon guide maintenant" at bounding box center [361, 278] width 268 height 33
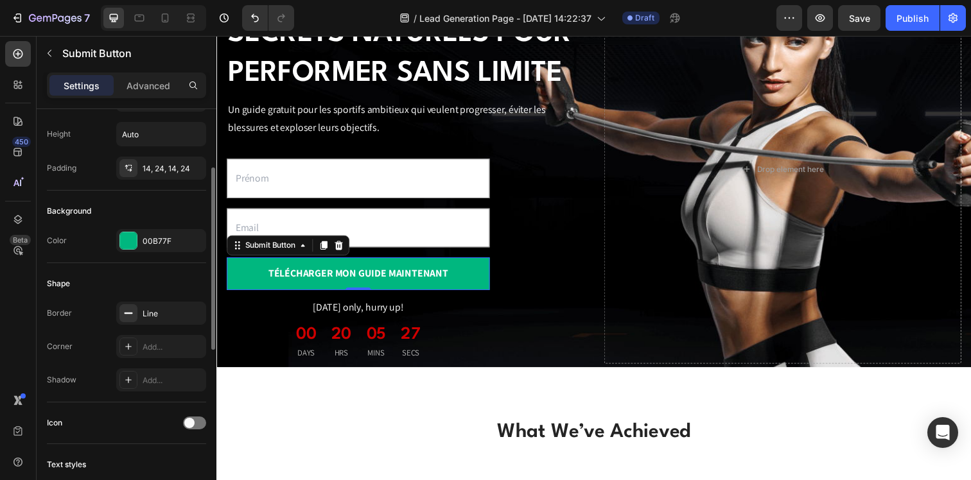
scroll to position [232, 0]
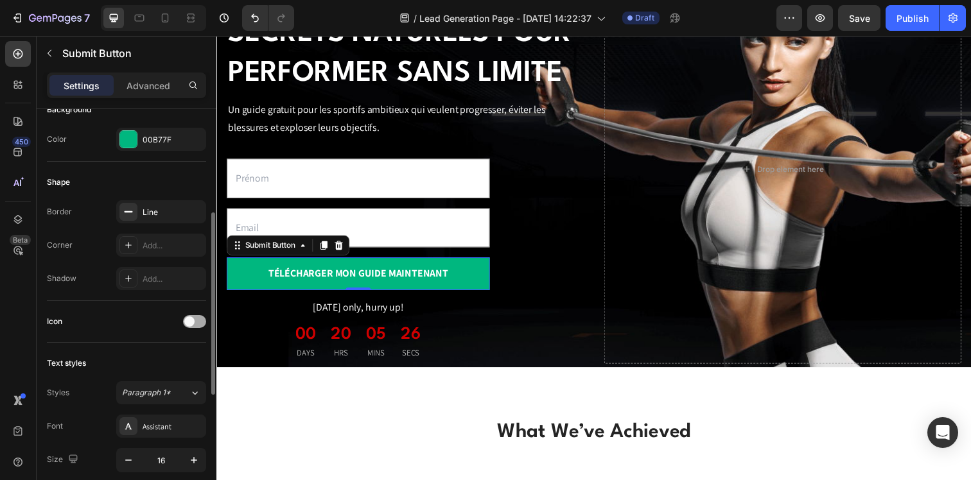
click at [195, 317] on div "Icon" at bounding box center [126, 322] width 159 height 21
click at [195, 317] on div at bounding box center [194, 321] width 23 height 13
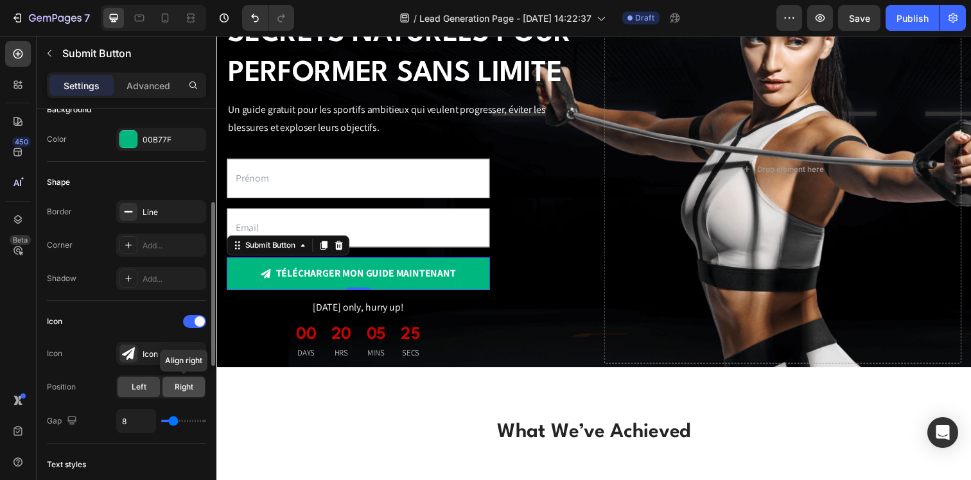
click at [175, 384] on span "Right" at bounding box center [184, 388] width 19 height 12
click at [159, 358] on div "Icon" at bounding box center [173, 355] width 60 height 12
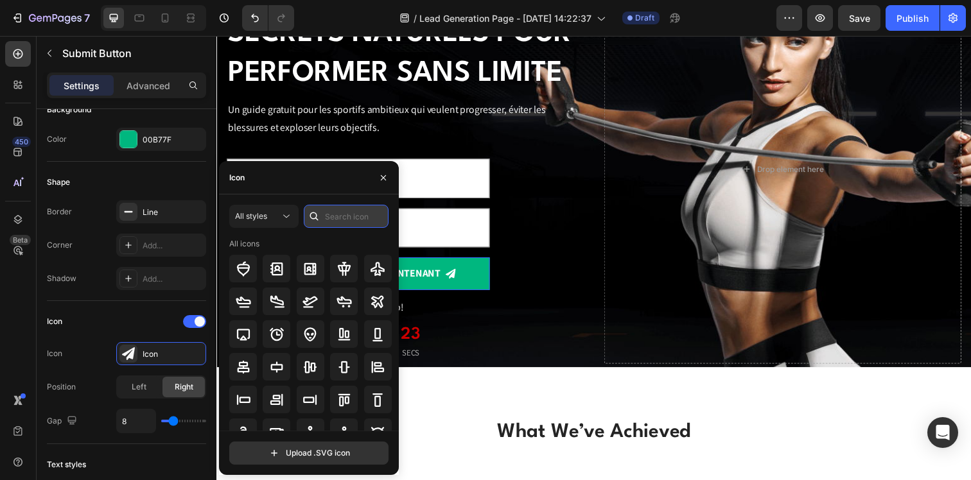
click at [345, 216] on input "text" at bounding box center [346, 216] width 85 height 23
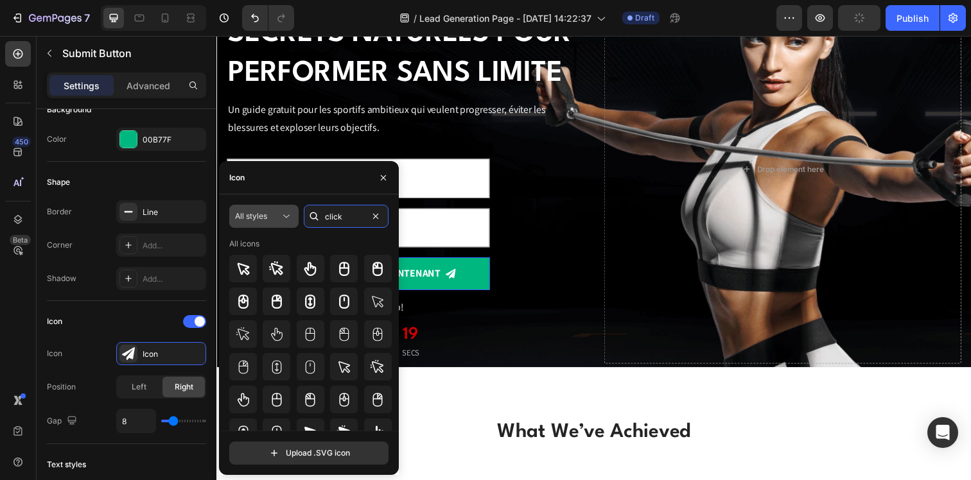
type input "click"
click at [264, 219] on span "All styles" at bounding box center [251, 216] width 32 height 10
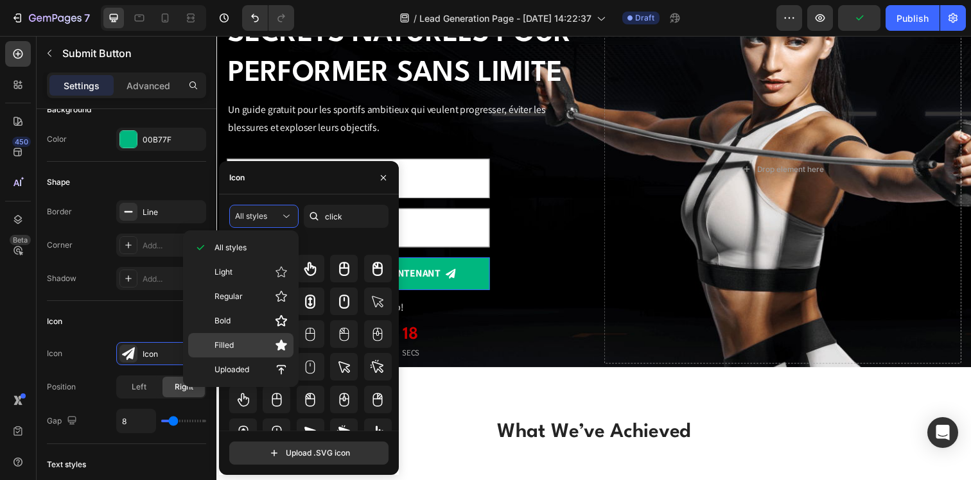
drag, startPoint x: 249, startPoint y: 330, endPoint x: 249, endPoint y: 337, distance: 7.1
click at [249, 337] on div "All styles Light Regular Bold Filled Uploaded" at bounding box center [240, 309] width 105 height 146
click at [249, 337] on div "Filled" at bounding box center [240, 345] width 105 height 24
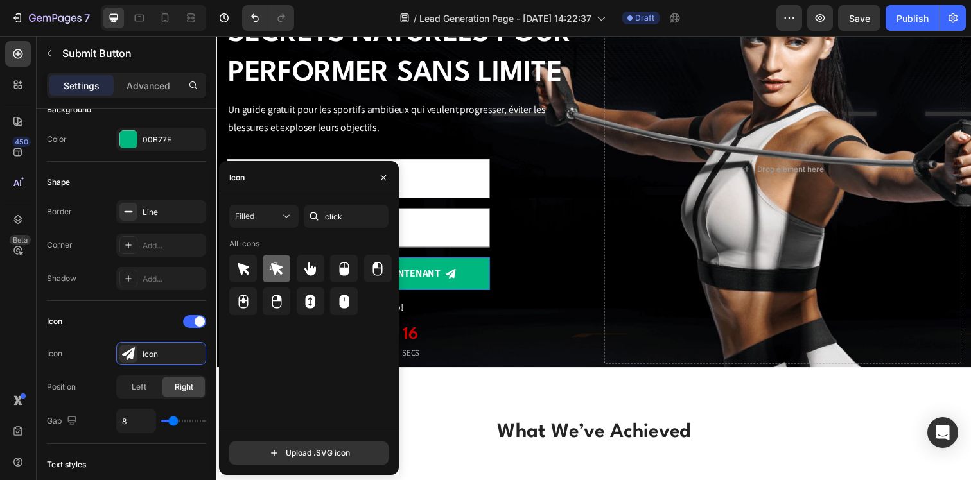
click at [277, 267] on icon at bounding box center [276, 267] width 13 height 13
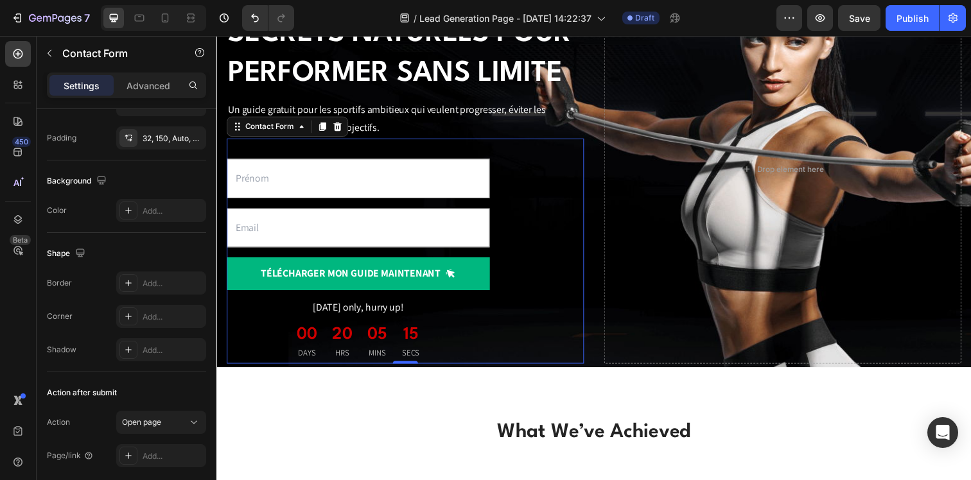
click at [526, 326] on div "Text Field Email Field Télécharger mon guide maintenant Submit Button [DATE] on…" at bounding box center [409, 256] width 365 height 230
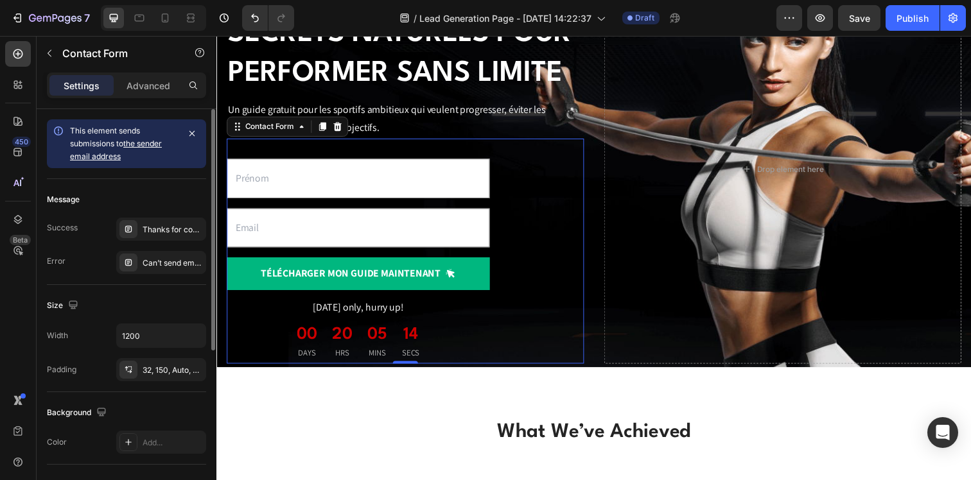
click at [513, 329] on div "Text Field Email Field Télécharger mon guide maintenant Submit Button [DATE] on…" at bounding box center [409, 256] width 365 height 230
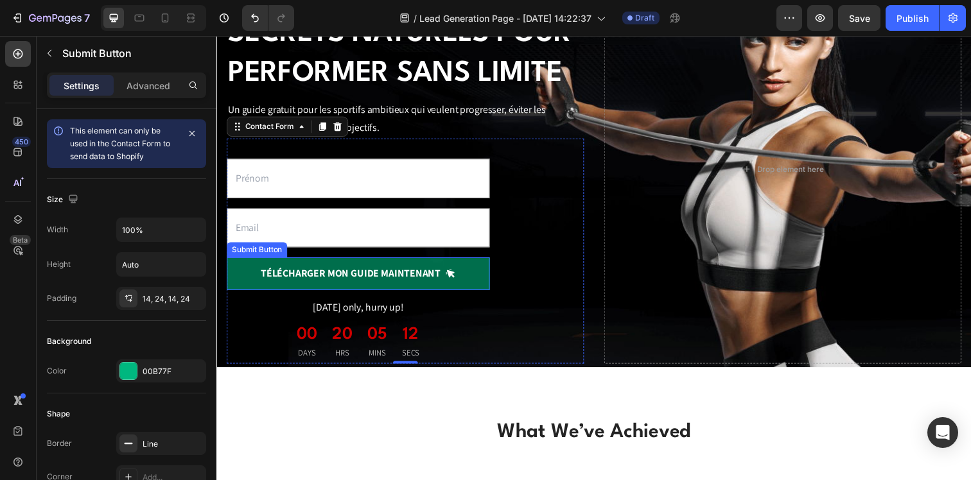
click at [475, 294] on button "Télécharger mon guide maintenant" at bounding box center [361, 278] width 268 height 33
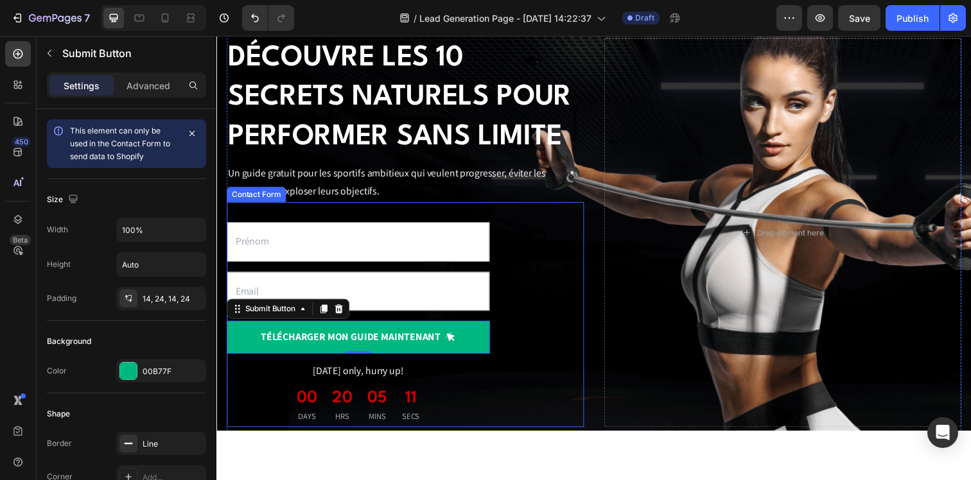
scroll to position [74, 0]
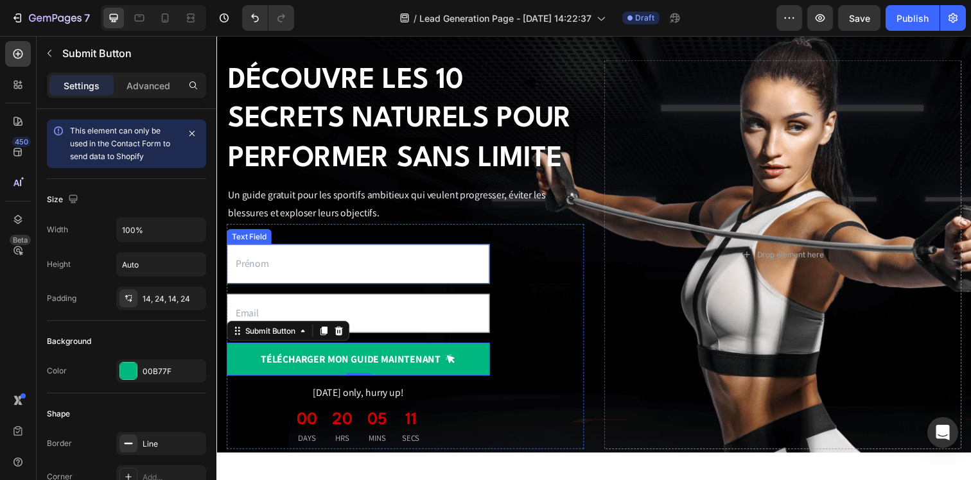
click at [338, 256] on input "text" at bounding box center [361, 269] width 268 height 40
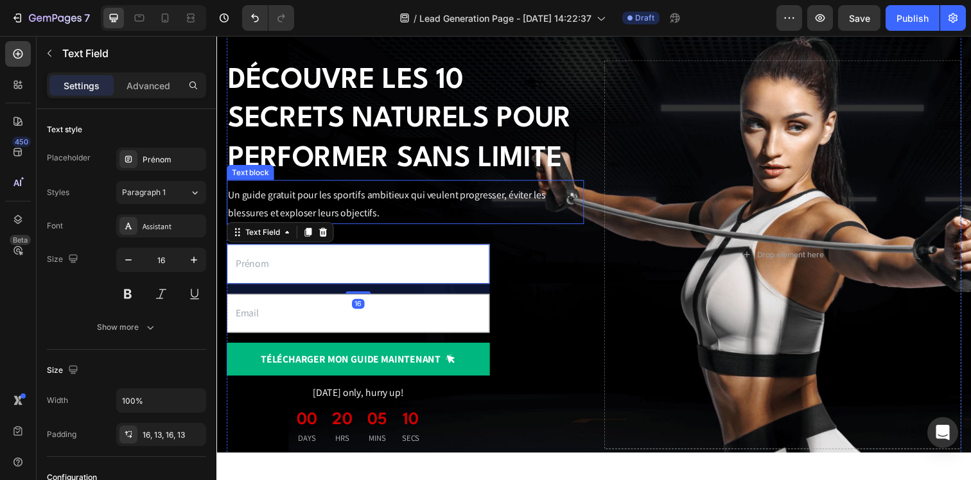
click at [354, 213] on p "Un guide gratuit pour les sportifs ambitieux qui veulent progresser, éviter les…" at bounding box center [409, 207] width 362 height 37
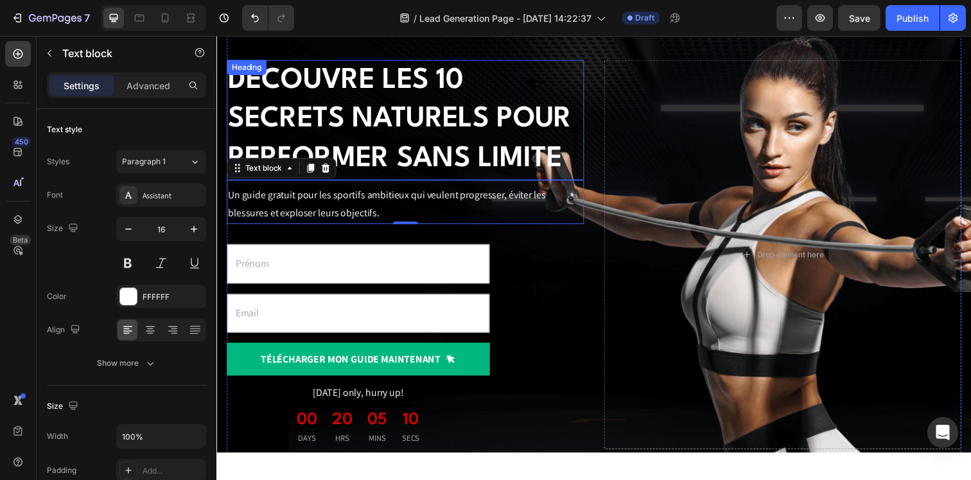
click at [454, 149] on p "Découvre les 10 secrets naturels pour performer sans limite" at bounding box center [409, 122] width 362 height 120
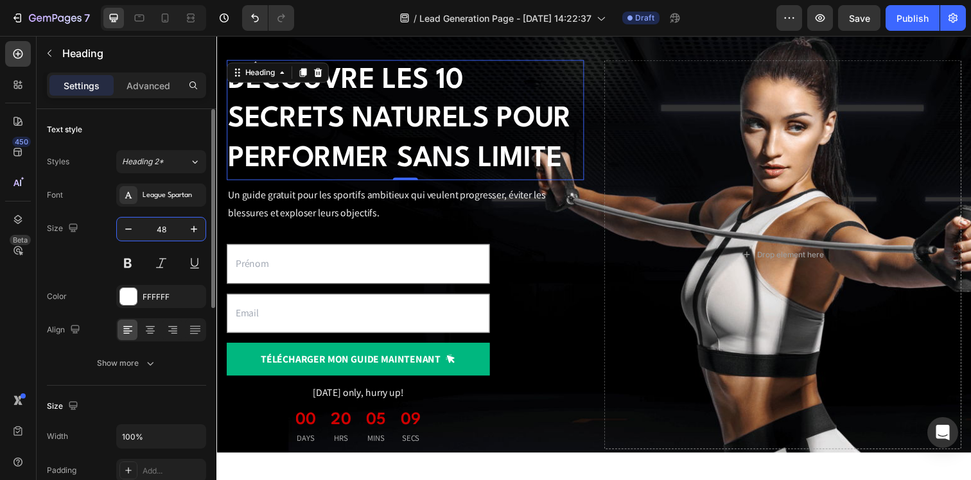
click at [177, 234] on input "48" at bounding box center [161, 229] width 42 height 23
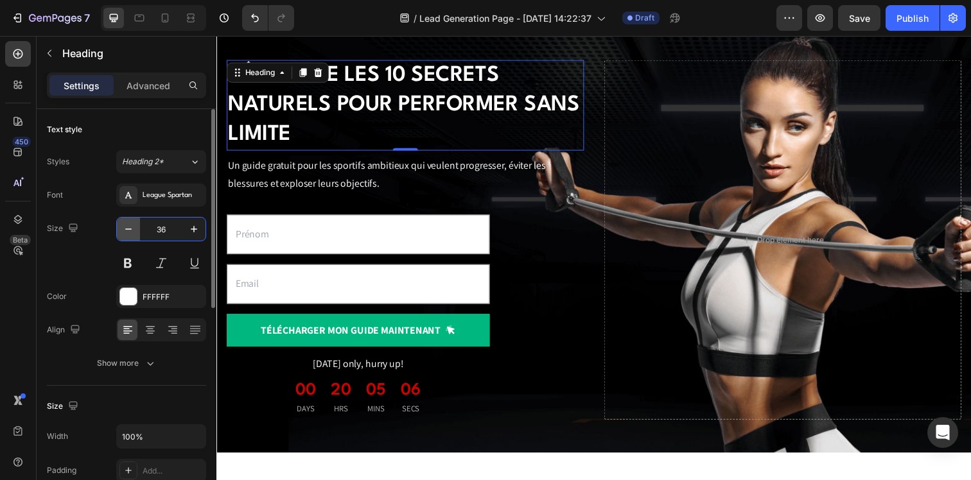
click at [122, 233] on icon "button" at bounding box center [128, 229] width 13 height 13
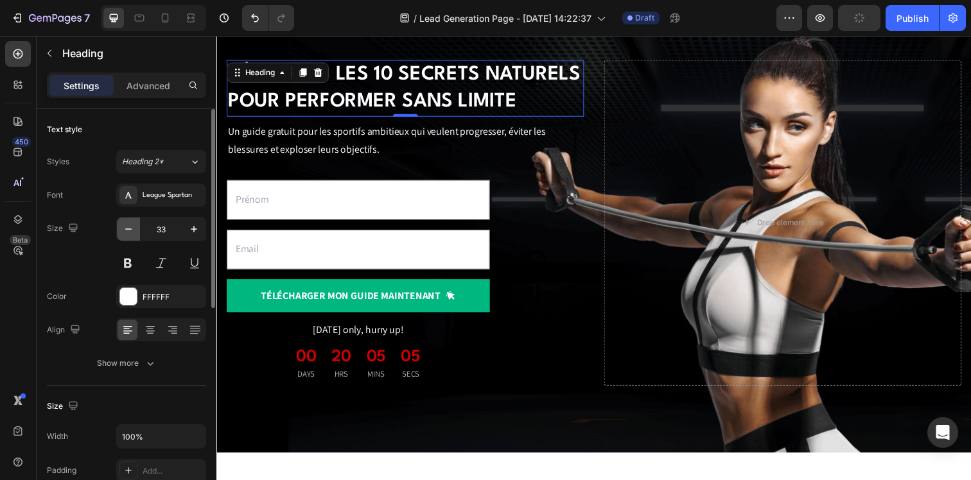
click at [122, 233] on icon "button" at bounding box center [128, 229] width 13 height 13
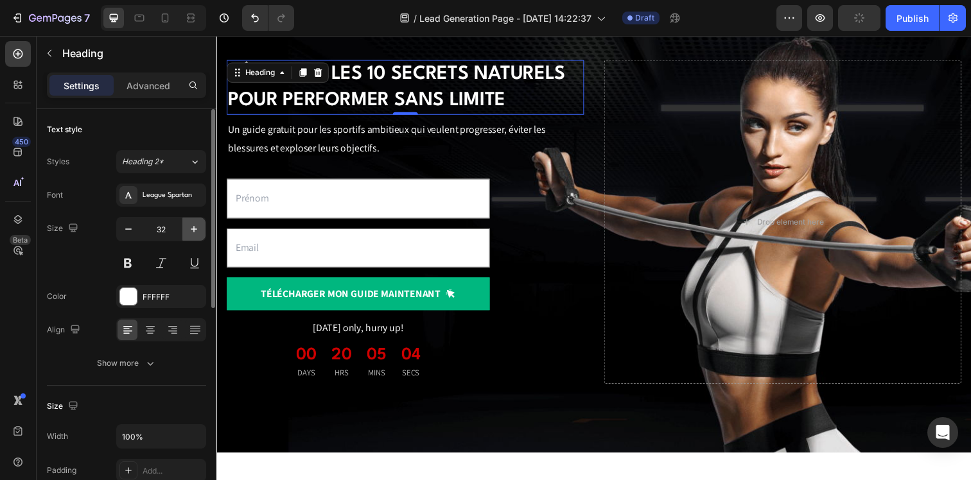
click at [183, 225] on button "button" at bounding box center [193, 229] width 23 height 23
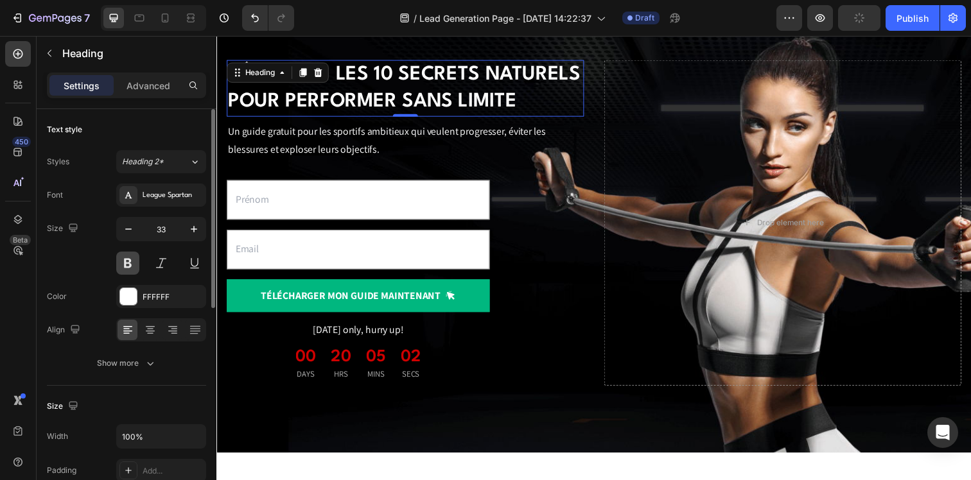
click at [123, 269] on button at bounding box center [127, 263] width 23 height 23
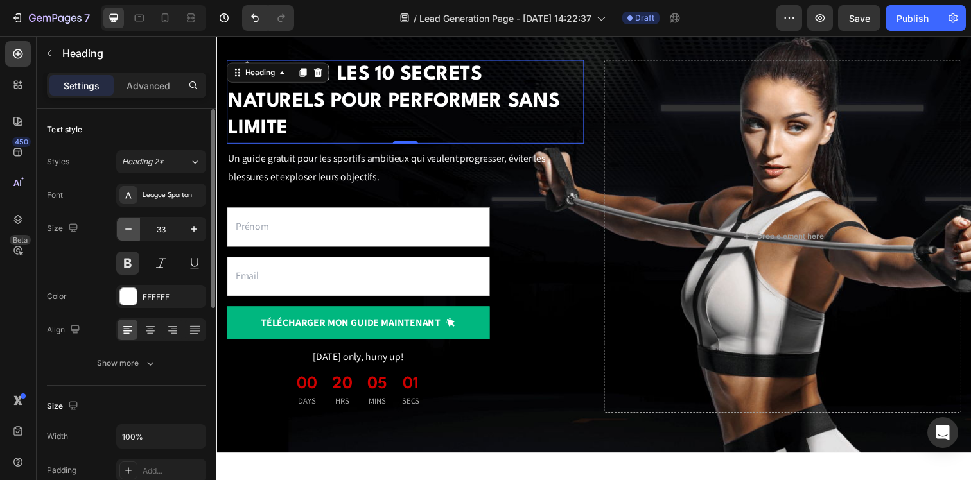
click at [121, 226] on button "button" at bounding box center [128, 229] width 23 height 23
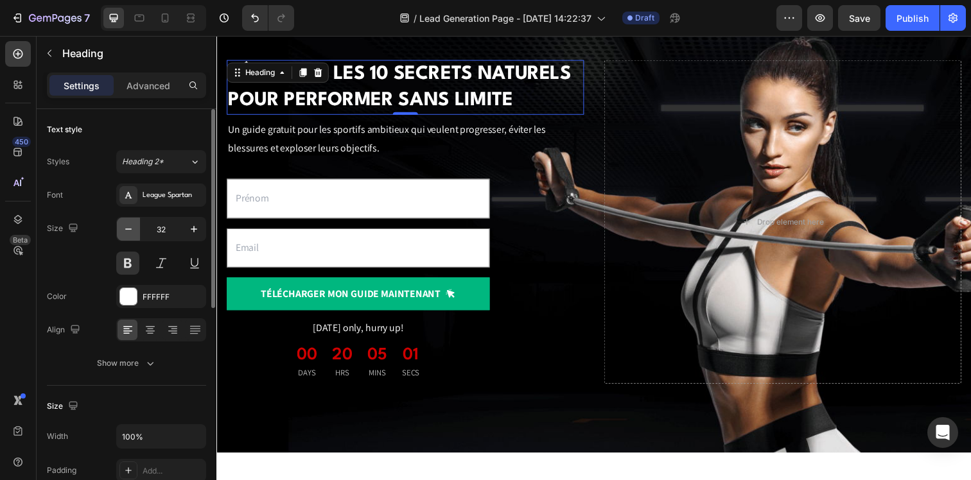
click at [121, 226] on button "button" at bounding box center [128, 229] width 23 height 23
type input "31"
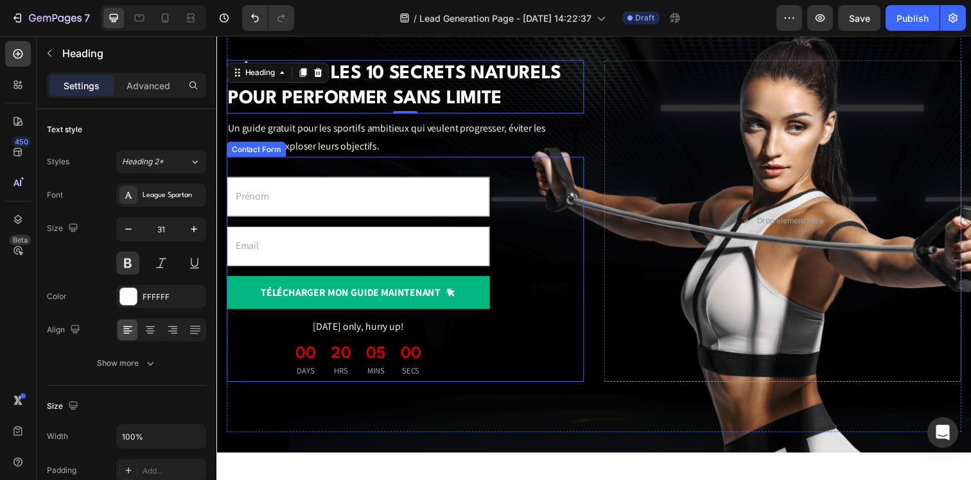
click at [547, 394] on div "Découvre les 10 secrets naturels pour performer sans limite Heading 0 Un guide …" at bounding box center [602, 225] width 750 height 432
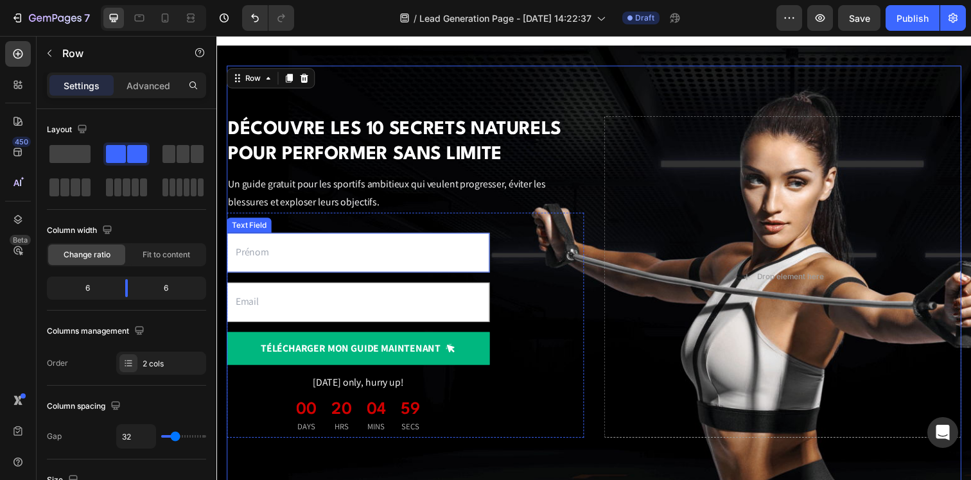
scroll to position [0, 0]
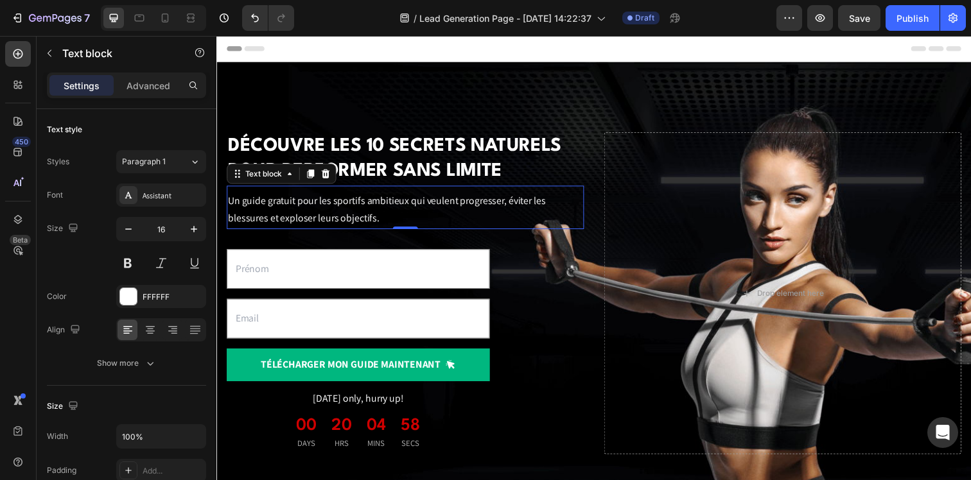
click at [444, 201] on p "Un guide gratuit pour les sportifs ambitieux qui veulent progresser, éviter les…" at bounding box center [409, 213] width 362 height 37
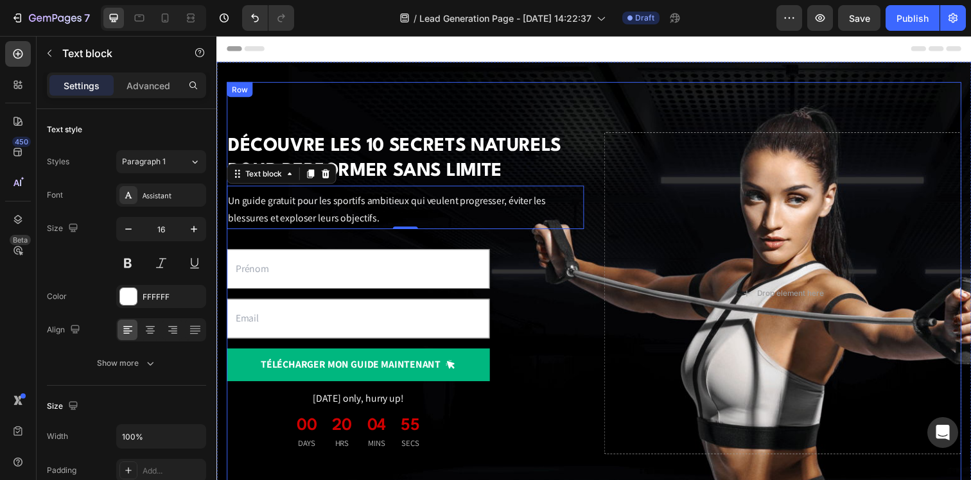
click at [400, 98] on div "Découvre les 10 secrets naturels pour performer sans limite Heading Un guide gr…" at bounding box center [602, 299] width 750 height 432
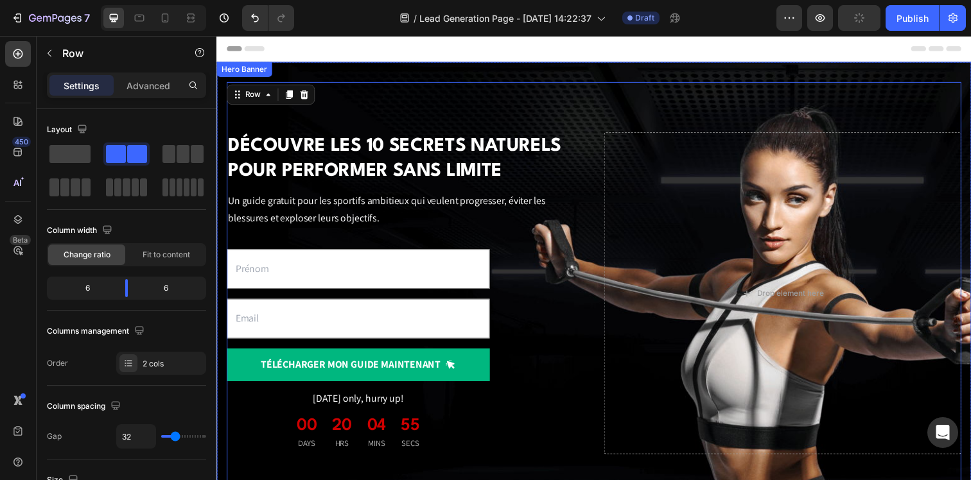
click at [409, 78] on div "Découvre les 10 secrets naturels pour performer sans limite Heading Un guide gr…" at bounding box center [601, 298] width 771 height 473
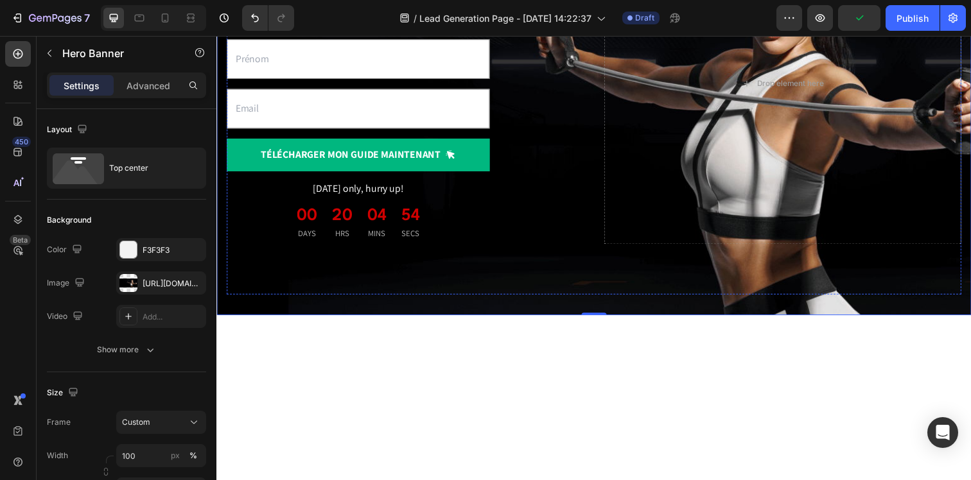
scroll to position [217, 0]
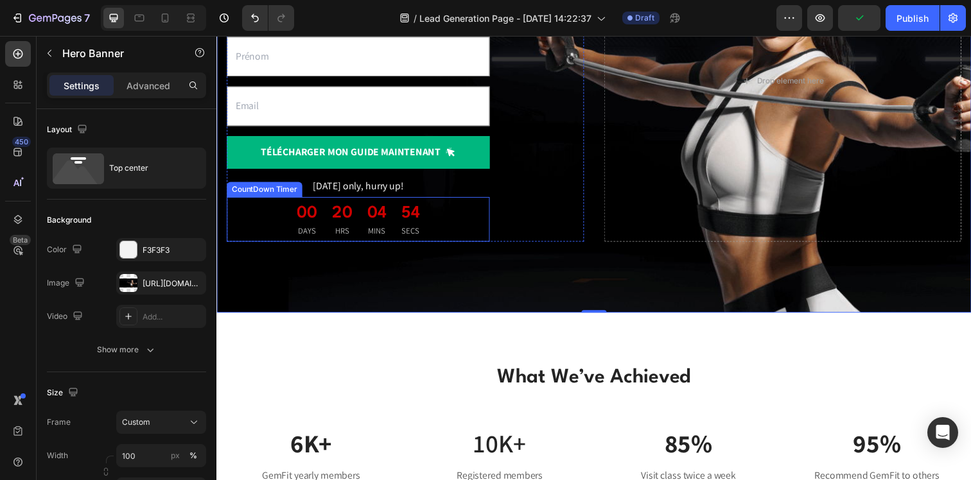
click at [352, 227] on div "20 HRS" at bounding box center [345, 223] width 36 height 46
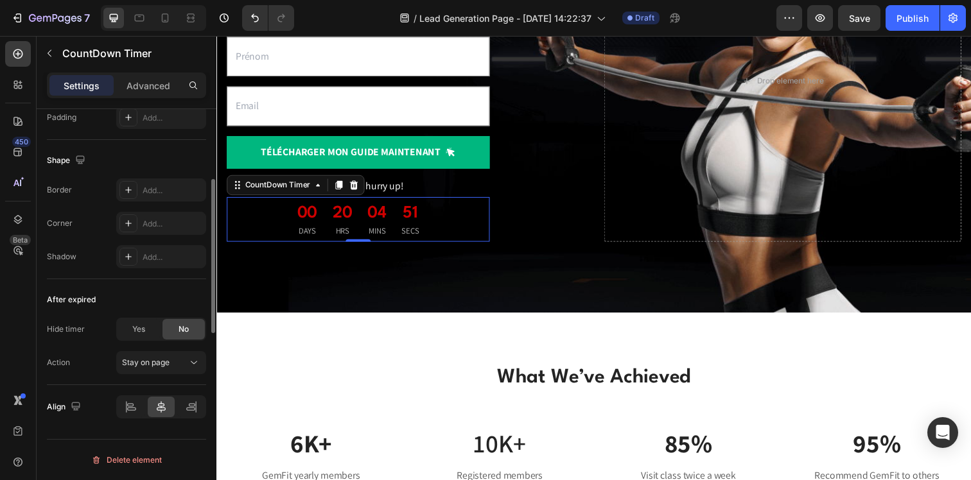
scroll to position [0, 0]
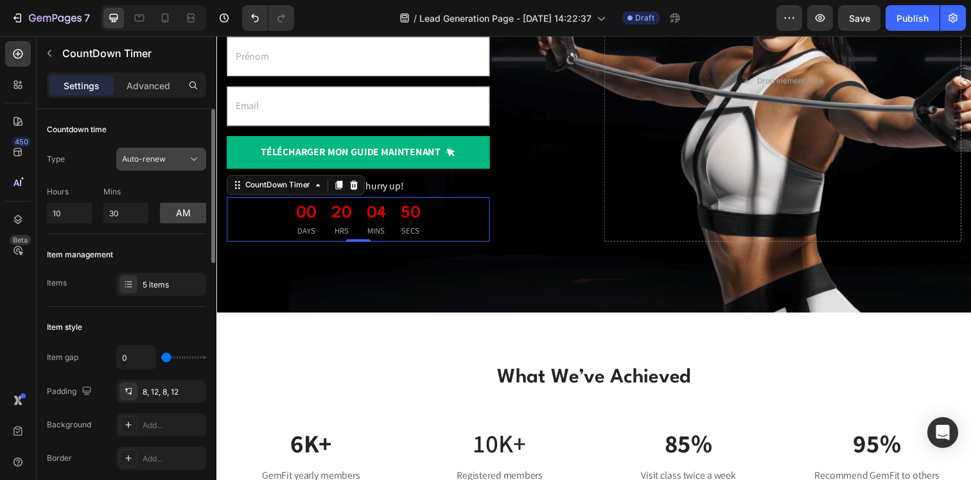
click at [182, 169] on button "Auto-renew" at bounding box center [161, 159] width 90 height 23
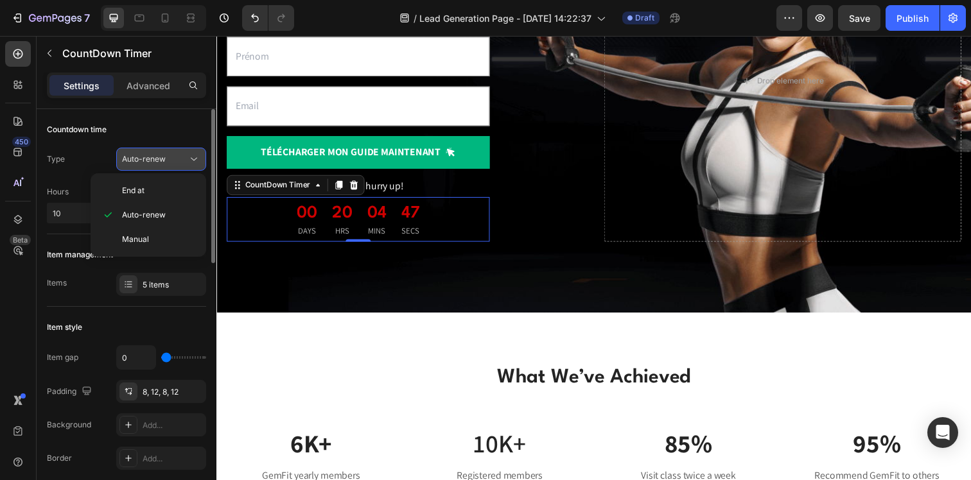
click at [182, 165] on div "Auto-renew" at bounding box center [161, 159] width 78 height 13
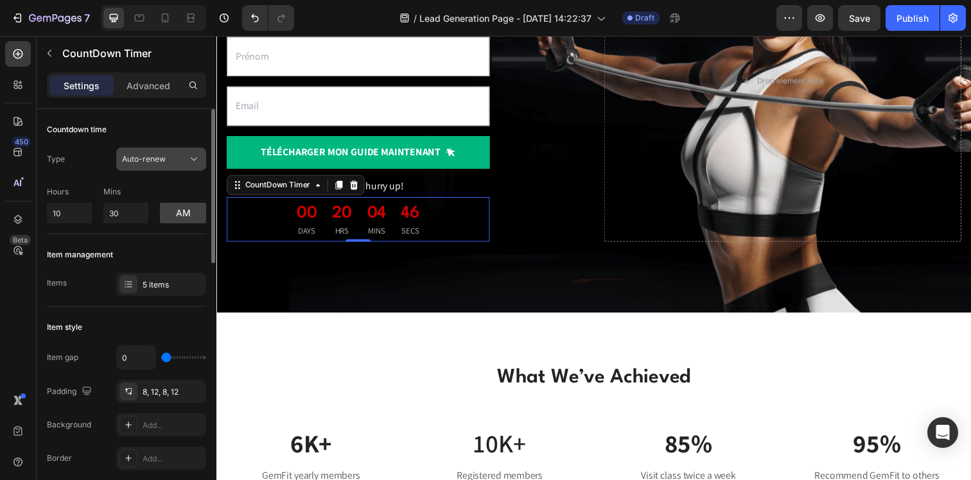
click at [151, 160] on span "Auto-renew" at bounding box center [144, 159] width 44 height 10
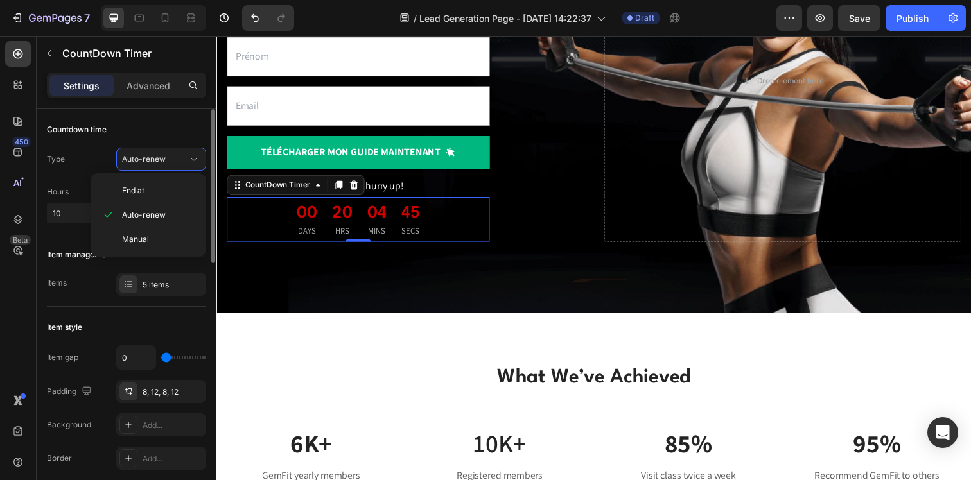
click at [72, 160] on div "Type Auto-renew" at bounding box center [126, 159] width 159 height 23
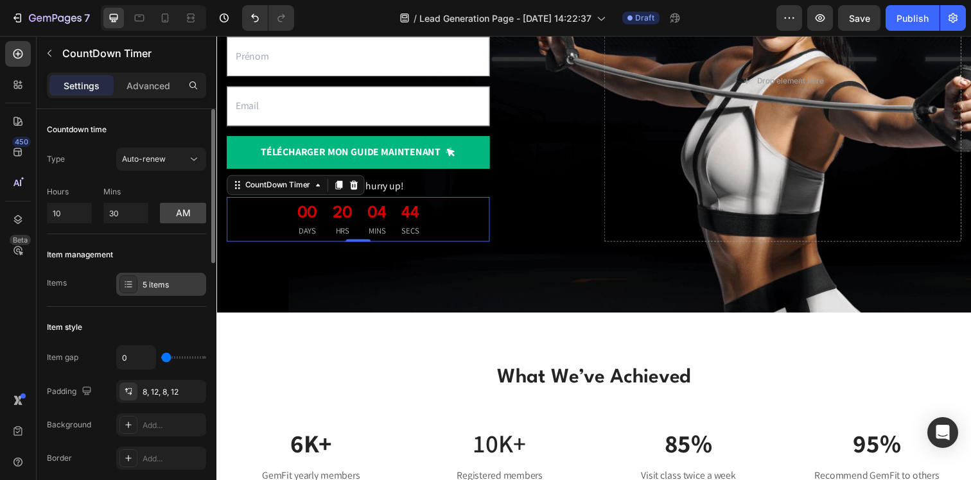
click at [150, 286] on div "5 items" at bounding box center [173, 285] width 60 height 12
click at [82, 285] on div "Items 5 items" at bounding box center [126, 284] width 159 height 23
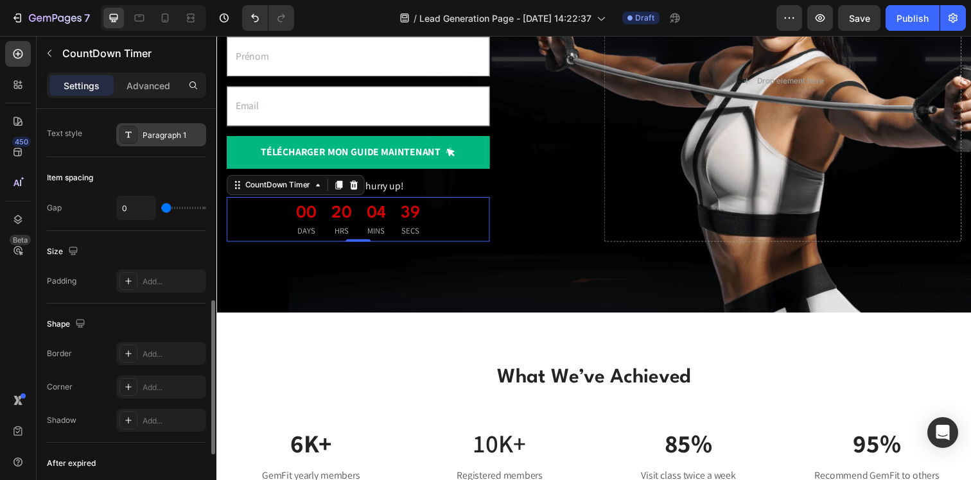
scroll to position [447, 0]
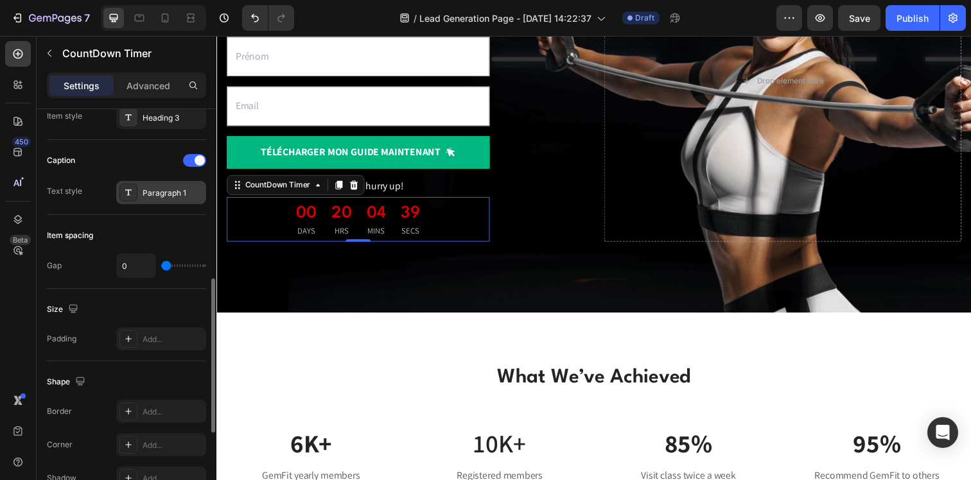
click at [163, 189] on div "Paragraph 1" at bounding box center [173, 194] width 60 height 12
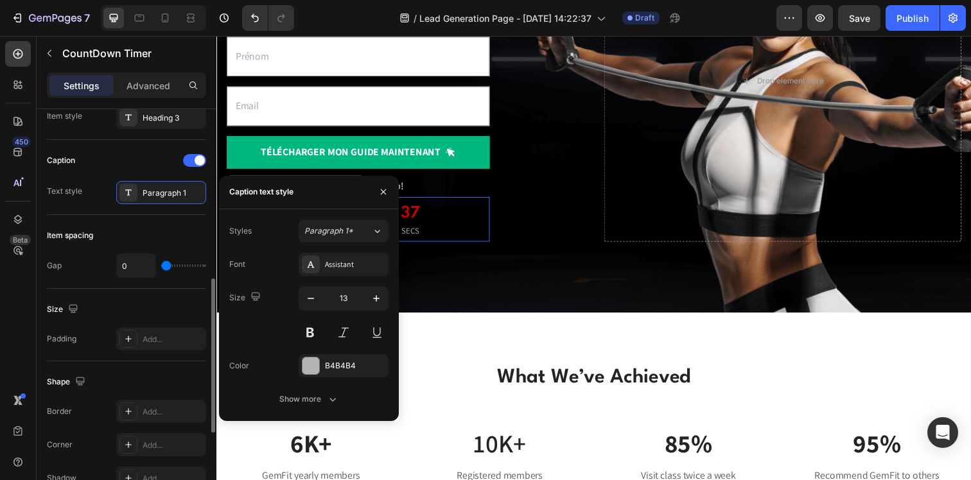
scroll to position [426, 0]
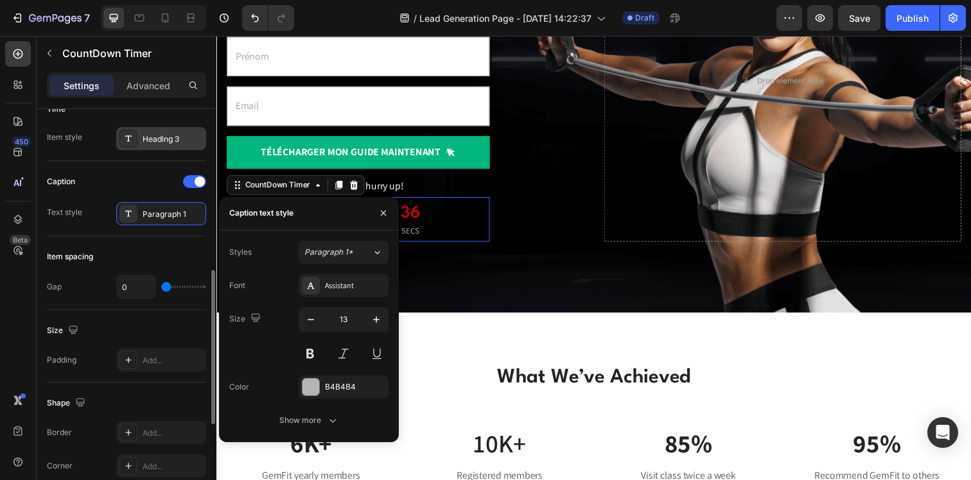
click at [157, 135] on div "Heading 3" at bounding box center [173, 140] width 60 height 12
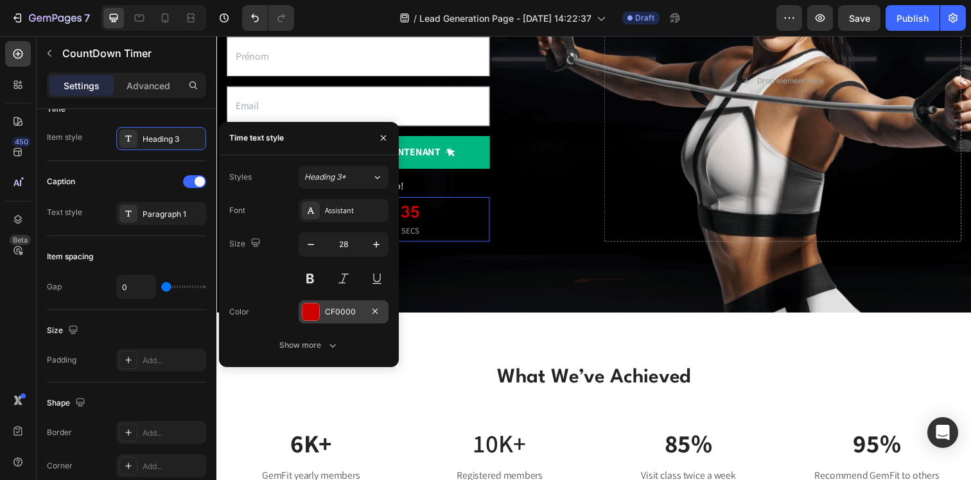
click at [306, 313] on div at bounding box center [311, 312] width 17 height 17
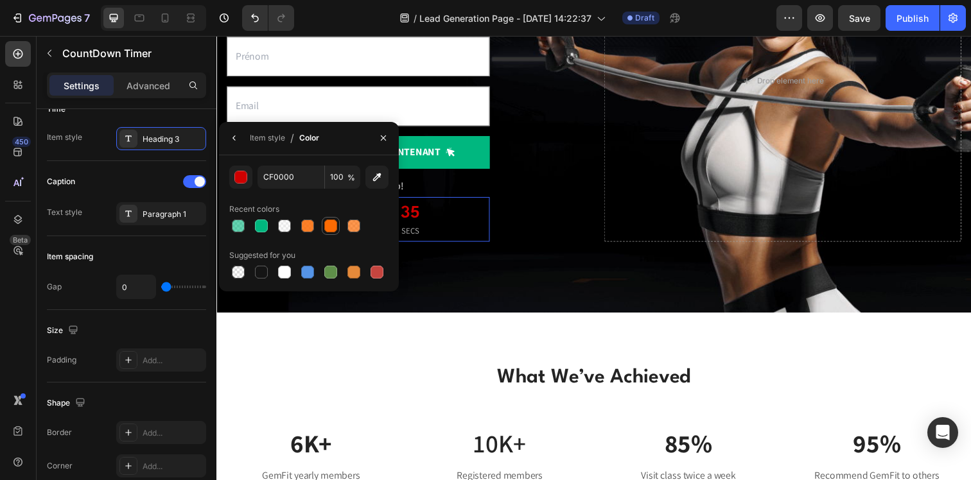
click at [331, 228] on div at bounding box center [330, 226] width 13 height 13
type input "FE6B03"
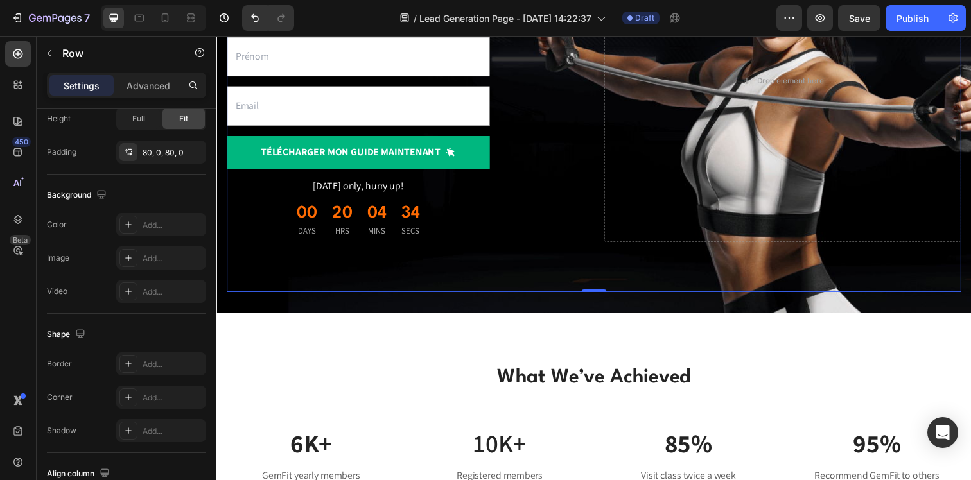
click at [479, 293] on div "Découvre les 10 secrets naturels pour performer sans limite Heading Un guide gr…" at bounding box center [602, 82] width 750 height 432
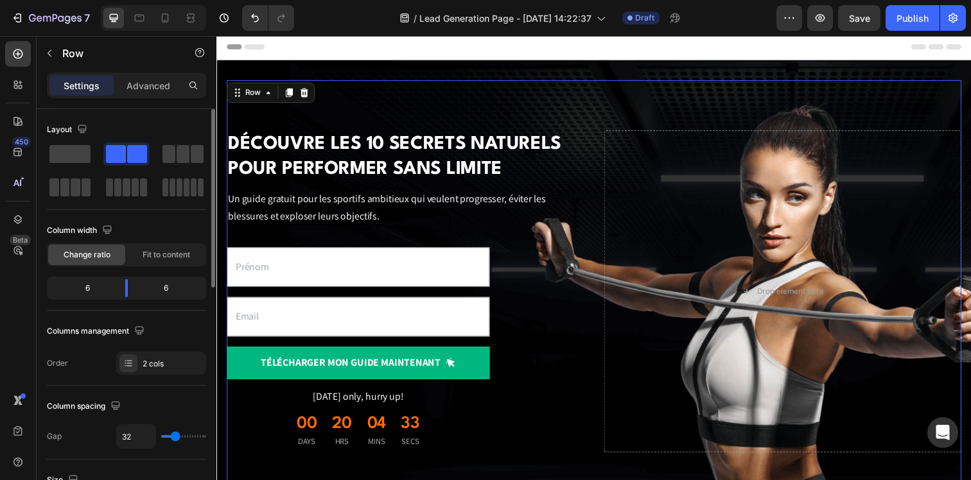
scroll to position [0, 0]
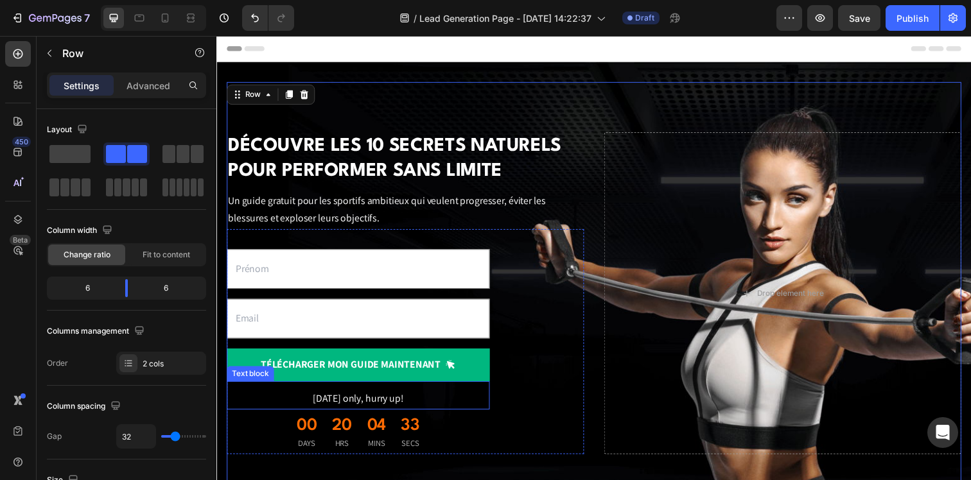
click at [396, 405] on p "[DATE] only, hurry up!" at bounding box center [361, 407] width 266 height 19
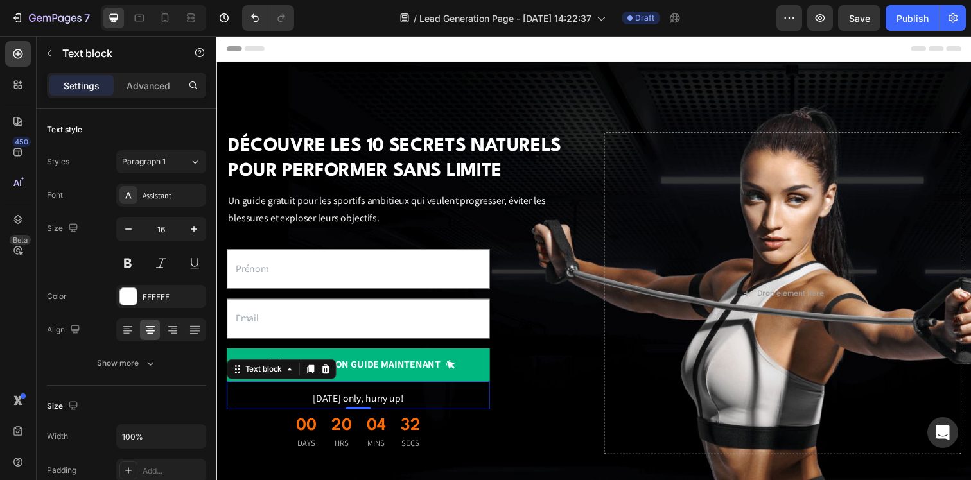
click at [385, 409] on p "[DATE] only, hurry up!" at bounding box center [361, 407] width 266 height 19
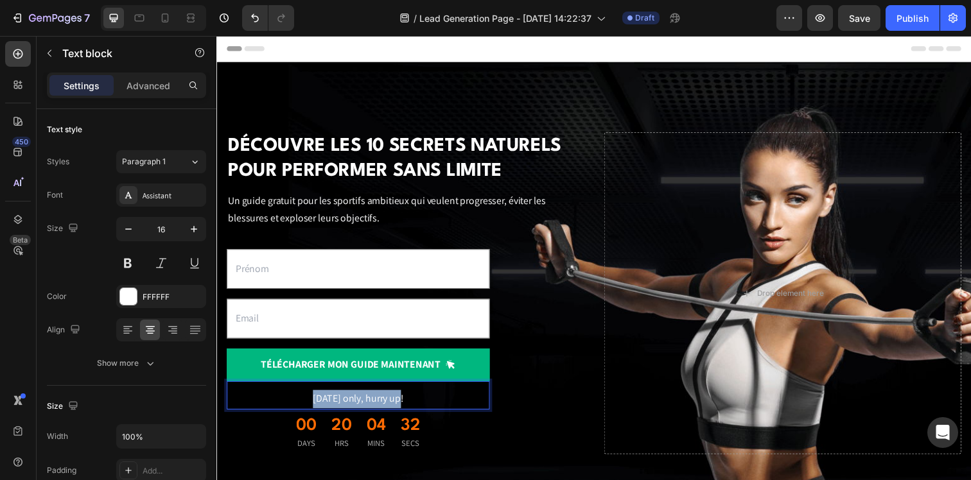
click at [385, 409] on p "[DATE] only, hurry up!" at bounding box center [361, 407] width 266 height 19
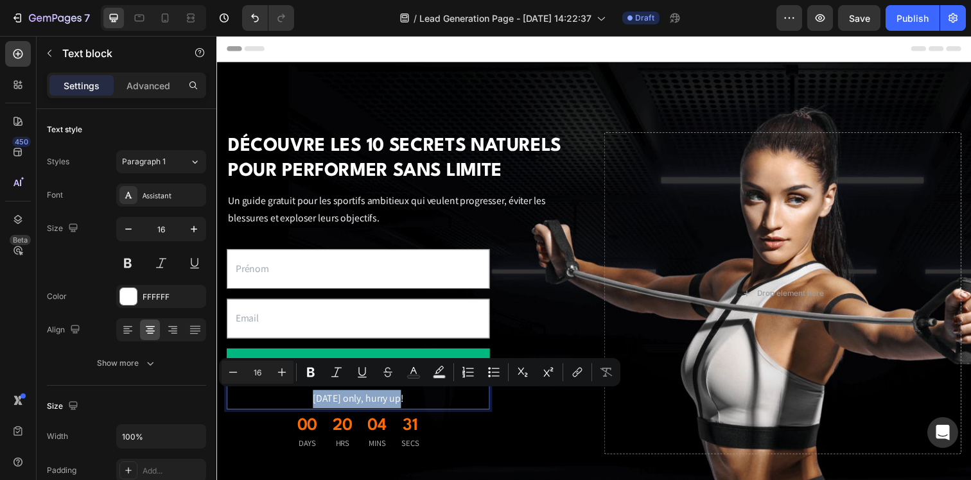
click at [387, 409] on p "[DATE] only, hurry up!" at bounding box center [361, 407] width 266 height 19
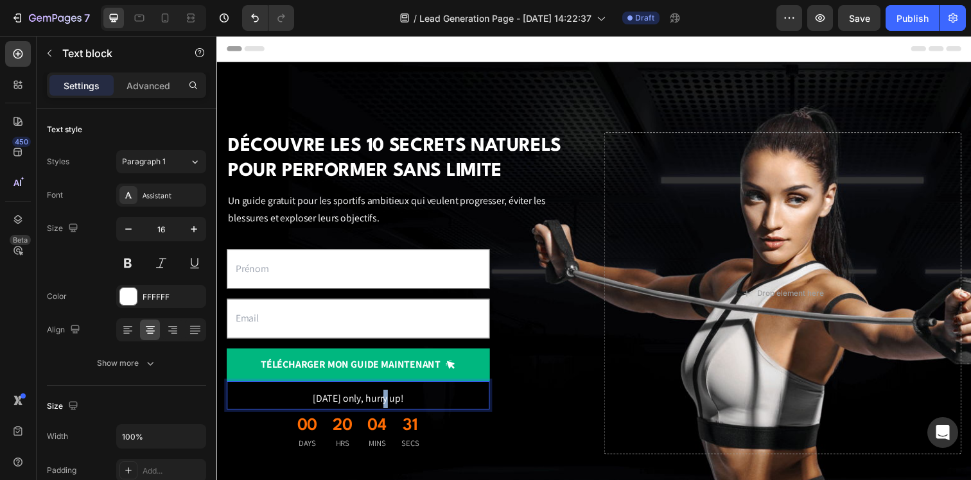
click at [387, 409] on p "[DATE] only, hurry up!" at bounding box center [361, 407] width 266 height 19
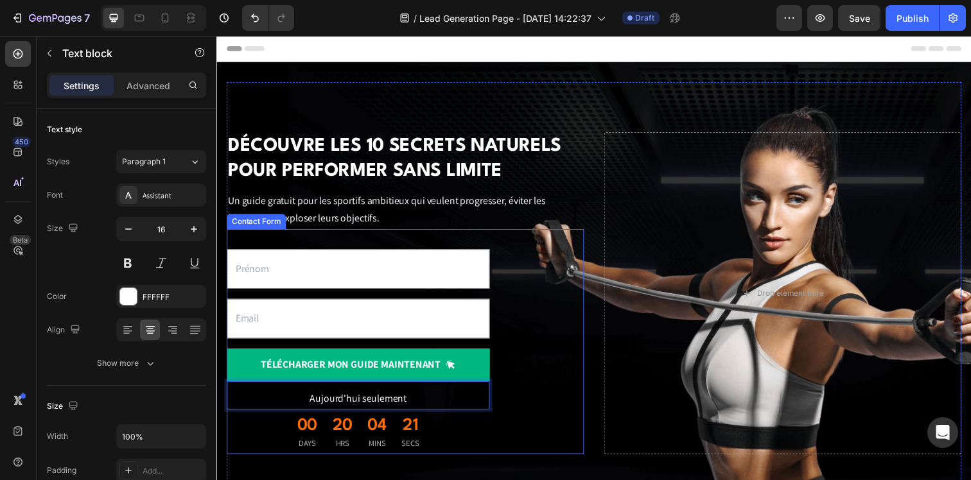
click at [516, 426] on div "Text Field Email Field Télécharger mon guide maintenant Submit Button Aujourd'h…" at bounding box center [409, 348] width 365 height 230
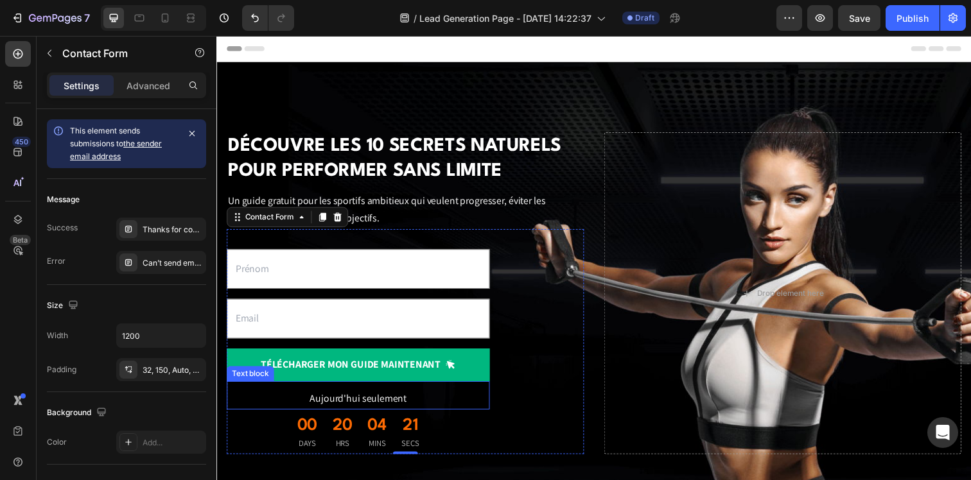
click at [431, 404] on p "Aujourd'hui seulement" at bounding box center [361, 407] width 266 height 19
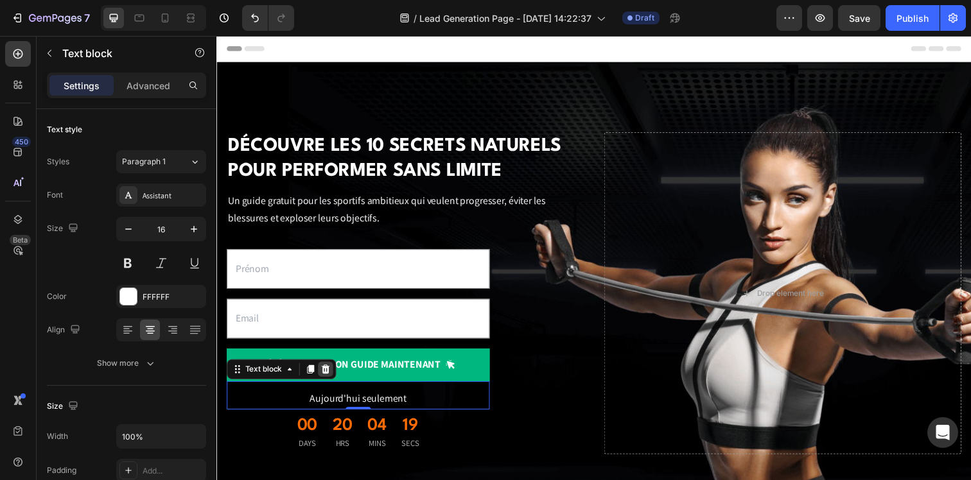
click at [333, 375] on div at bounding box center [327, 376] width 15 height 15
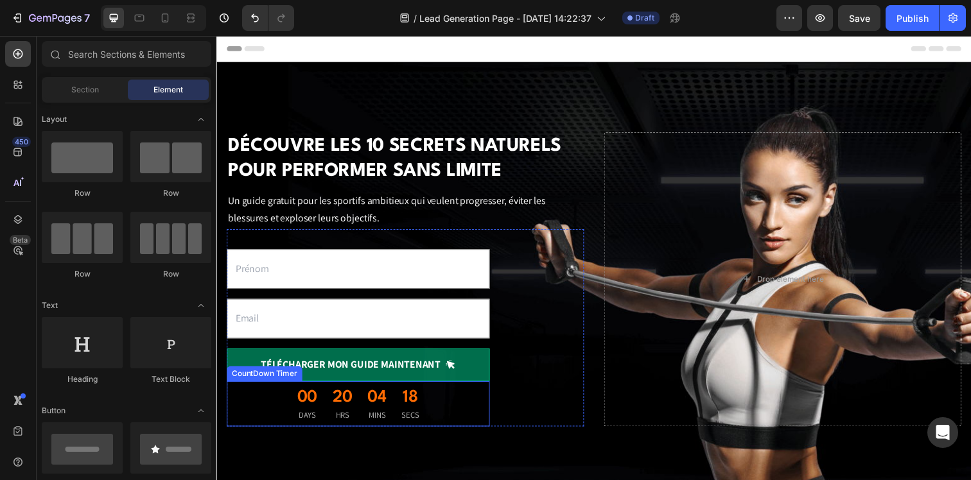
click at [457, 385] on button "Télécharger mon guide maintenant" at bounding box center [361, 371] width 268 height 33
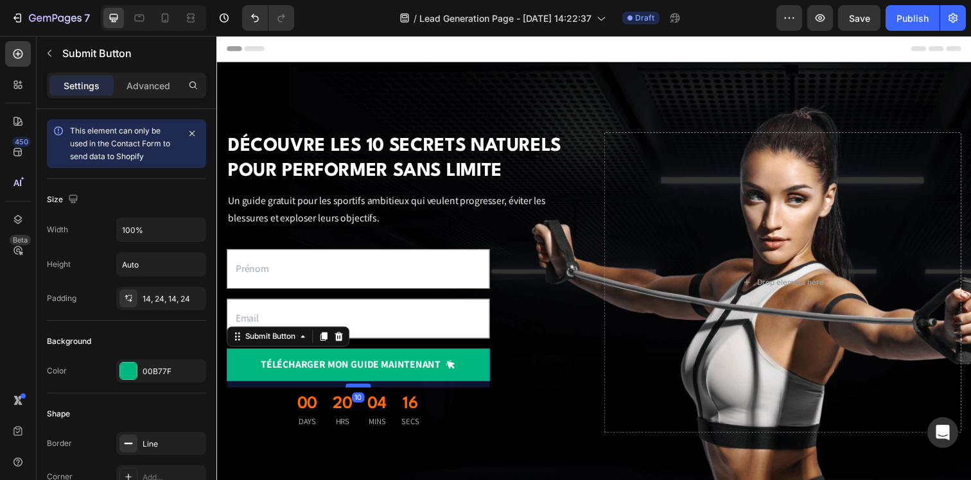
drag, startPoint x: 355, startPoint y: 387, endPoint x: 358, endPoint y: 393, distance: 6.9
click at [358, 393] on div at bounding box center [361, 393] width 26 height 4
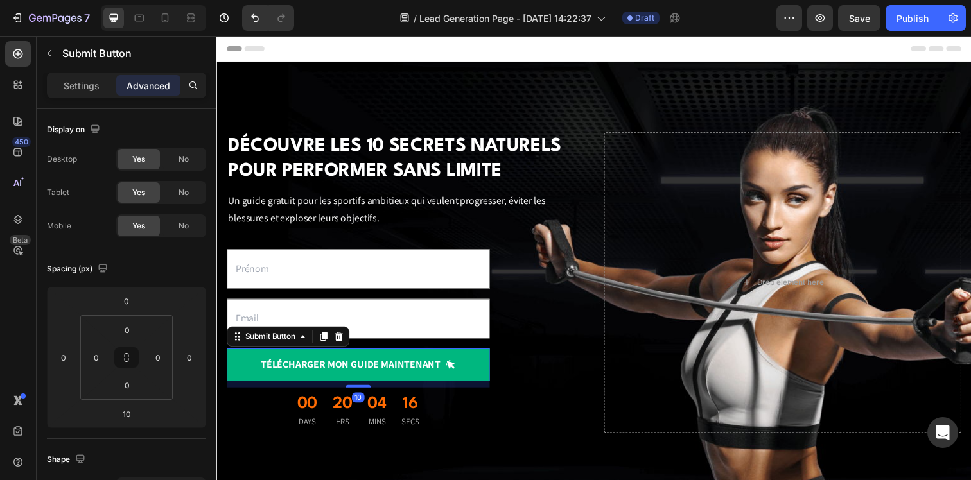
click at [545, 402] on div "Text Field Email Field Télécharger mon guide maintenant Submit Button 10 00 DAY…" at bounding box center [409, 337] width 365 height 208
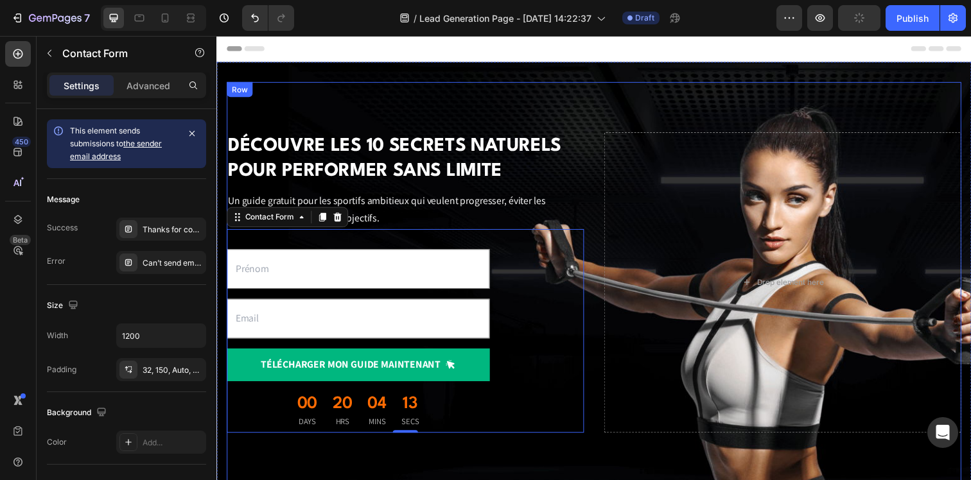
click at [546, 94] on div "Découvre les 10 secrets naturels pour performer sans limite Heading Un guide gr…" at bounding box center [602, 288] width 750 height 410
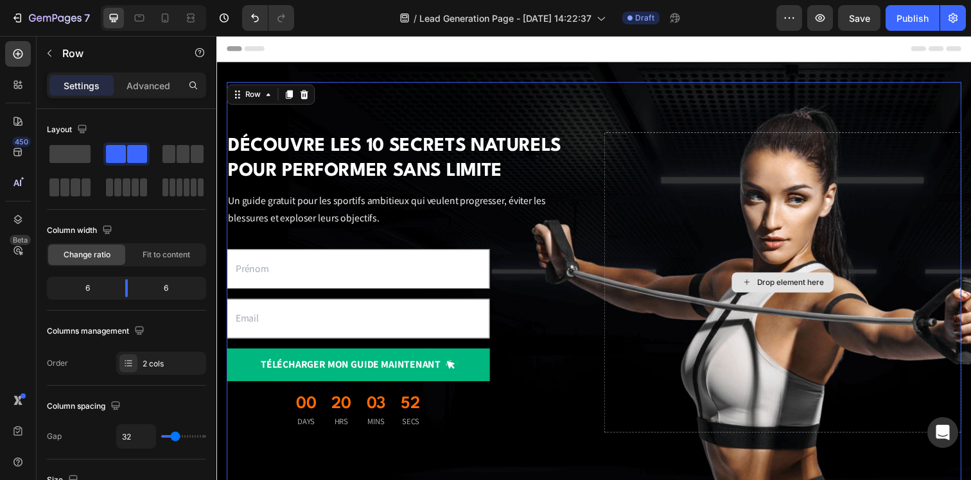
click at [701, 256] on div "Drop element here" at bounding box center [794, 287] width 365 height 307
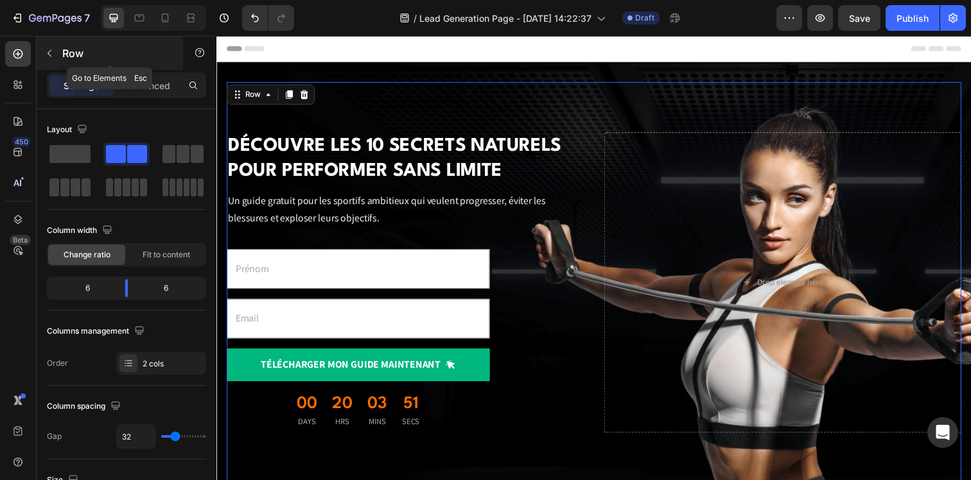
click at [59, 47] on button "button" at bounding box center [49, 53] width 21 height 21
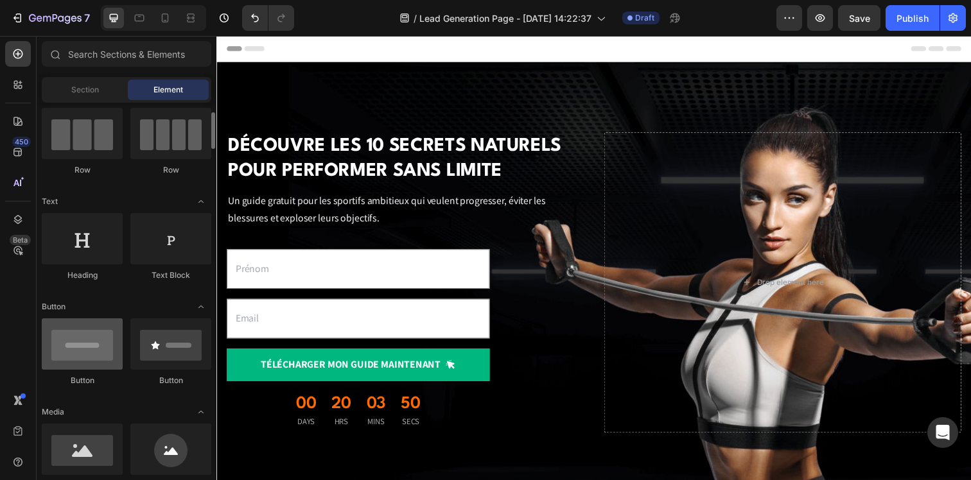
scroll to position [213, 0]
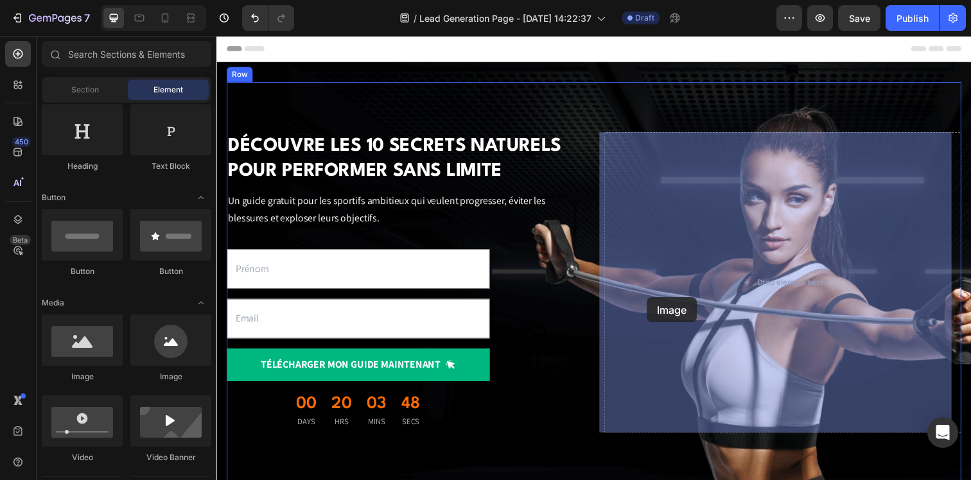
drag, startPoint x: 308, startPoint y: 385, endPoint x: 678, endPoint y: 303, distance: 379.0
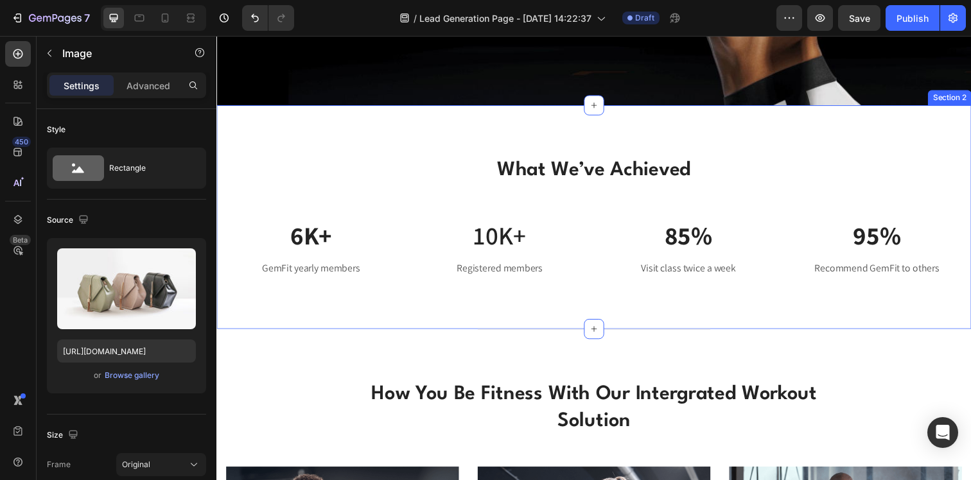
scroll to position [433, 0]
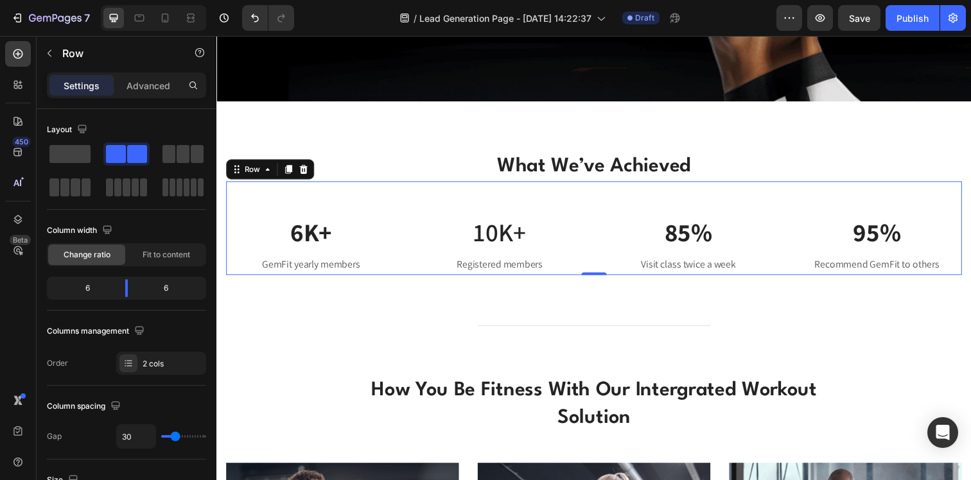
click at [590, 252] on div "6K+ Text block GemFit yearly members Text block 10K+ Text block Registered memb…" at bounding box center [602, 232] width 752 height 96
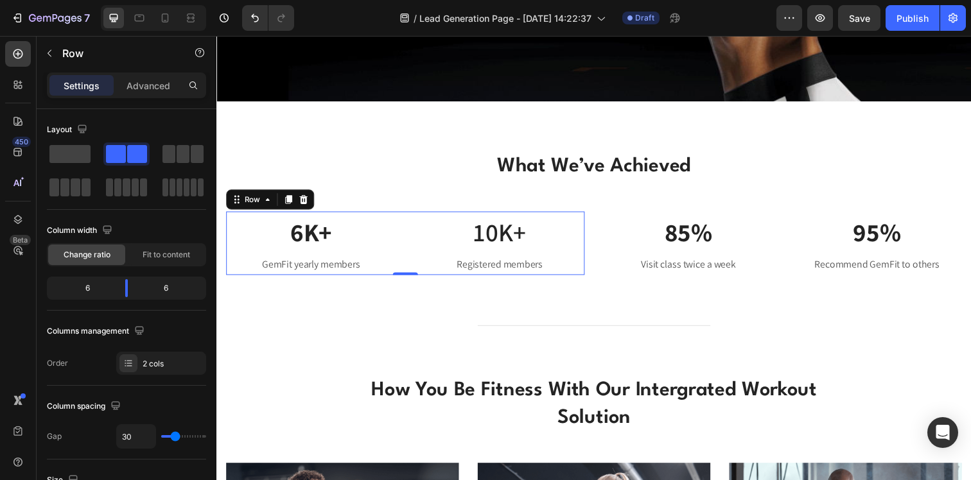
click at [401, 247] on div "6K+ Text block GemFit yearly members Text block 10K+ Text block Registered memb…" at bounding box center [409, 247] width 366 height 65
click at [169, 159] on span at bounding box center [169, 154] width 13 height 18
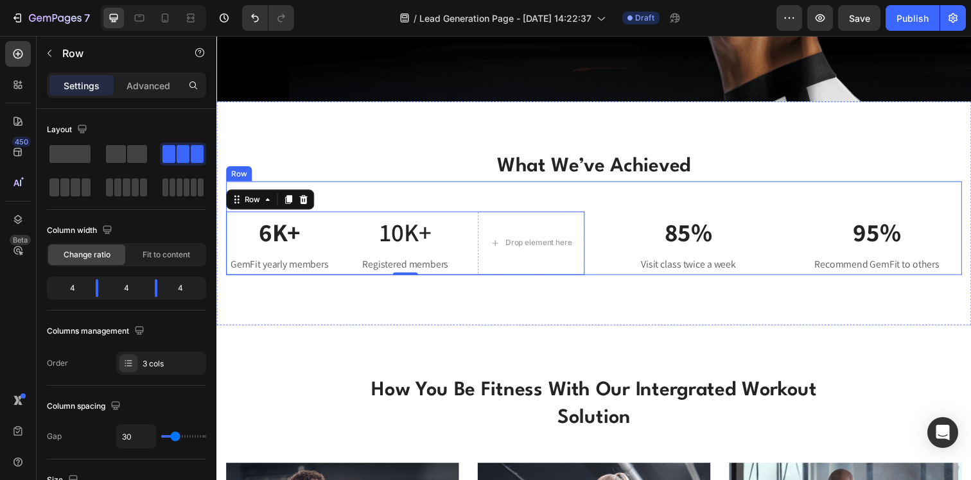
click at [604, 246] on div "6K+ Text block GemFit yearly members Text block 10K+ Text block Registered memb…" at bounding box center [602, 232] width 752 height 96
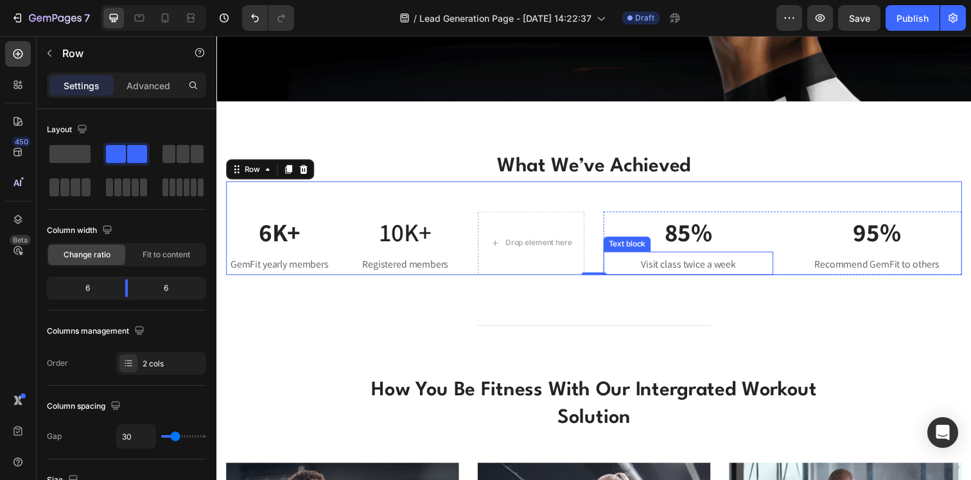
click at [627, 260] on p "Visit class twice a week" at bounding box center [698, 269] width 171 height 19
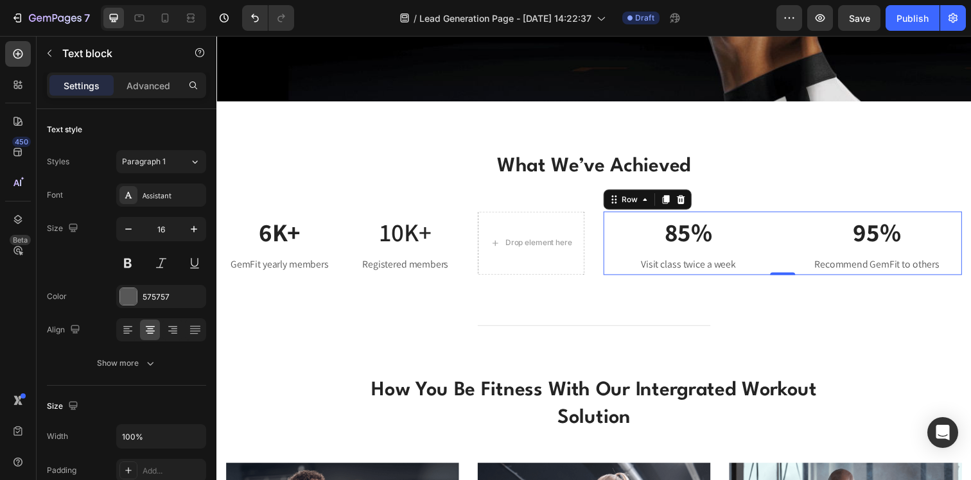
click at [788, 251] on div "85% Text block Visit class twice a week Text block 95% Text block Recommend Gem…" at bounding box center [794, 247] width 366 height 65
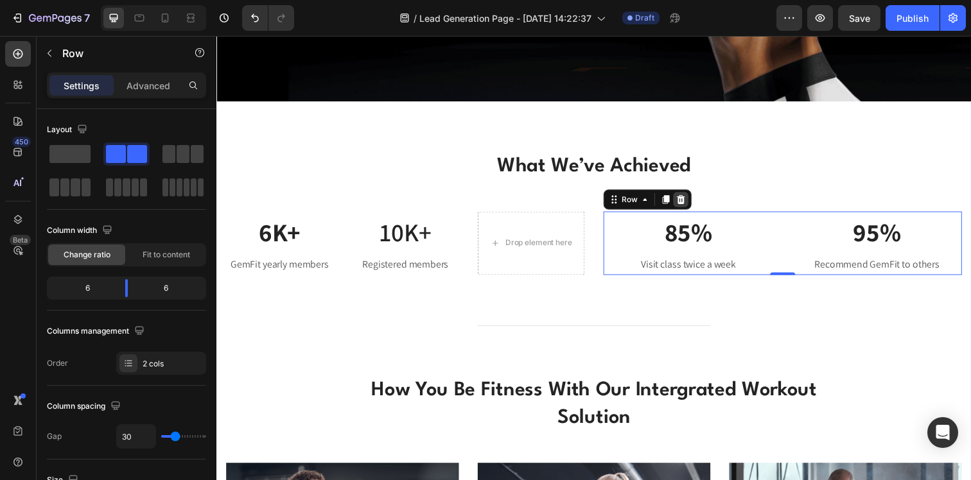
click at [685, 206] on icon at bounding box center [690, 203] width 10 height 10
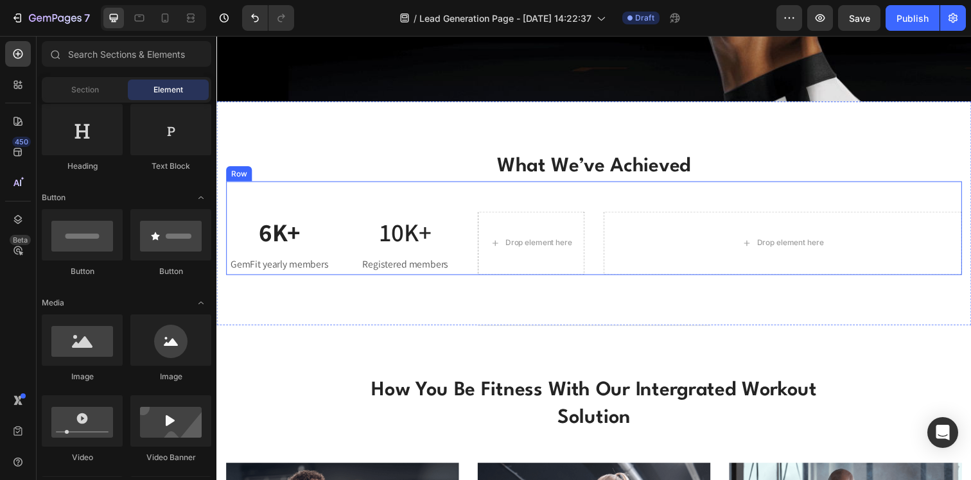
click at [598, 259] on div "6K+ Text block GemFit yearly members Text block 10K+ Text block Registered memb…" at bounding box center [602, 232] width 752 height 96
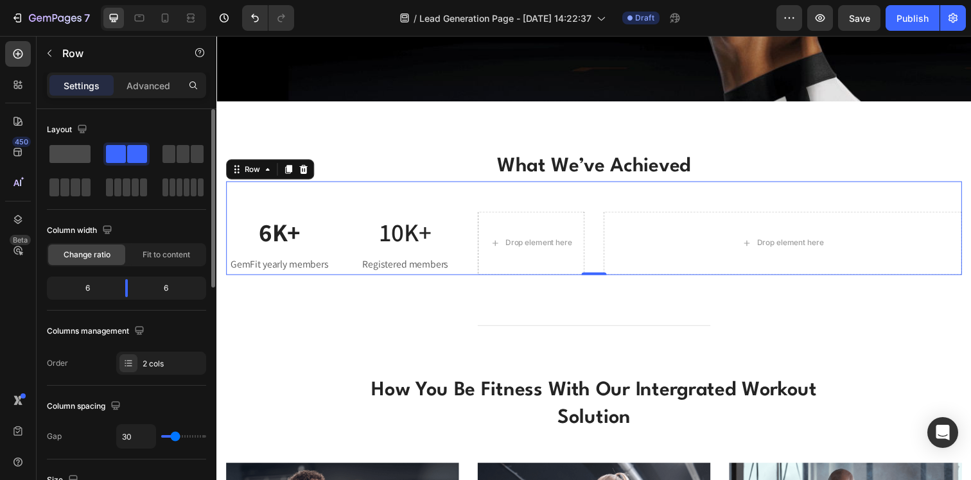
click at [70, 156] on span at bounding box center [69, 154] width 41 height 18
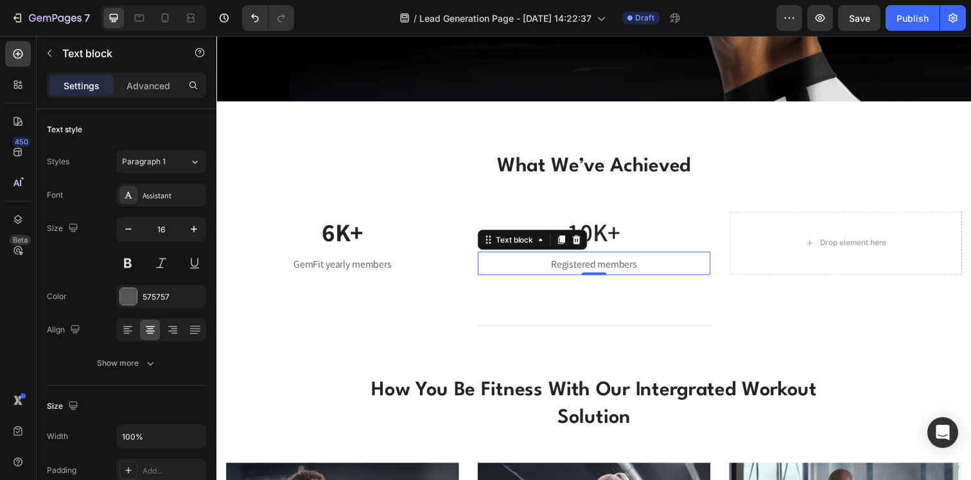
click at [498, 259] on div "Registered members" at bounding box center [602, 269] width 238 height 21
click at [566, 247] on icon at bounding box center [568, 244] width 10 height 10
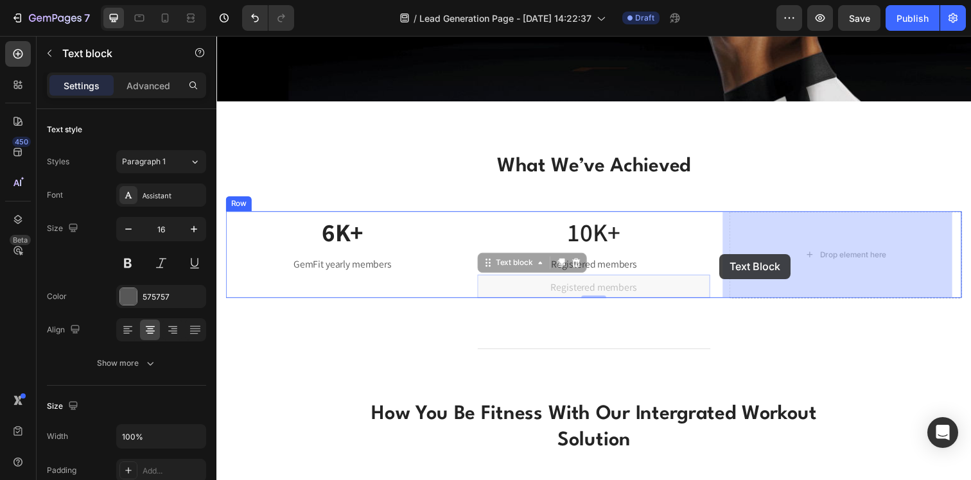
drag, startPoint x: 511, startPoint y: 264, endPoint x: 750, endPoint y: 263, distance: 238.9
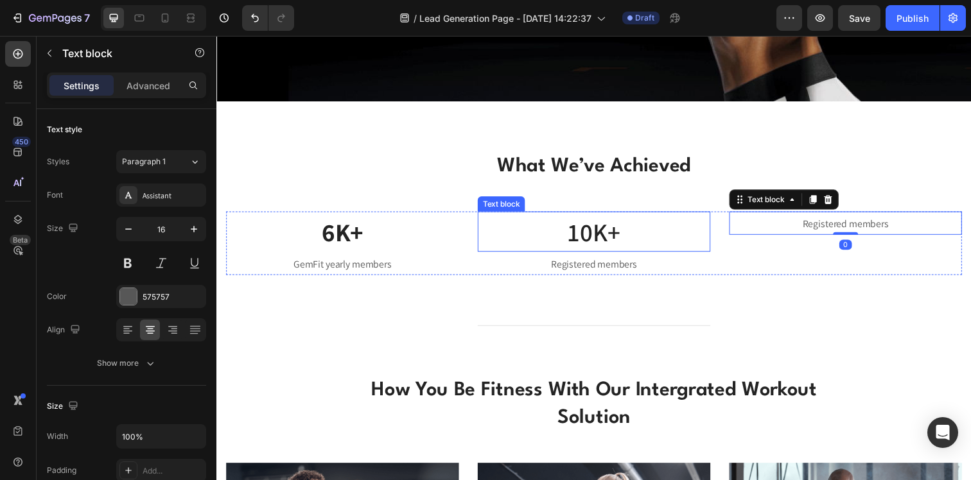
click at [607, 243] on p "10K+" at bounding box center [601, 235] width 235 height 39
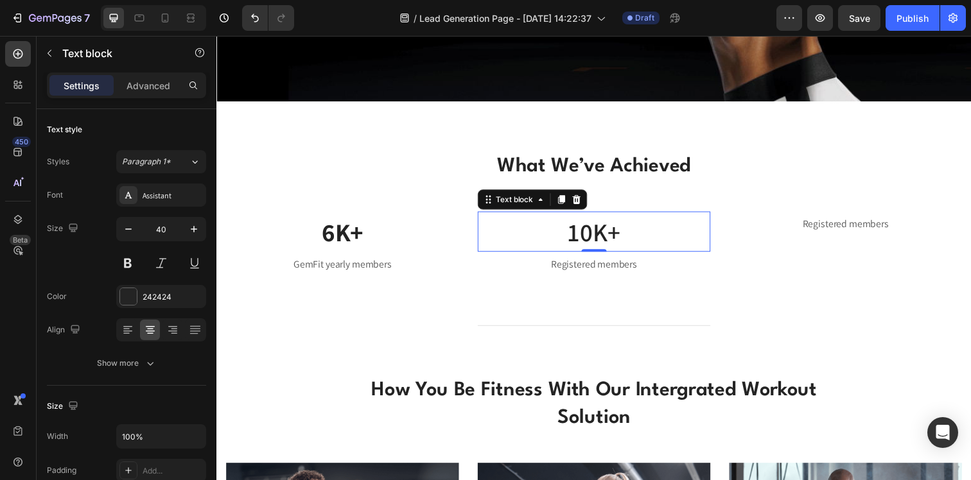
drag, startPoint x: 568, startPoint y: 206, endPoint x: 546, endPoint y: 224, distance: 28.8
click at [568, 206] on icon at bounding box center [568, 203] width 10 height 10
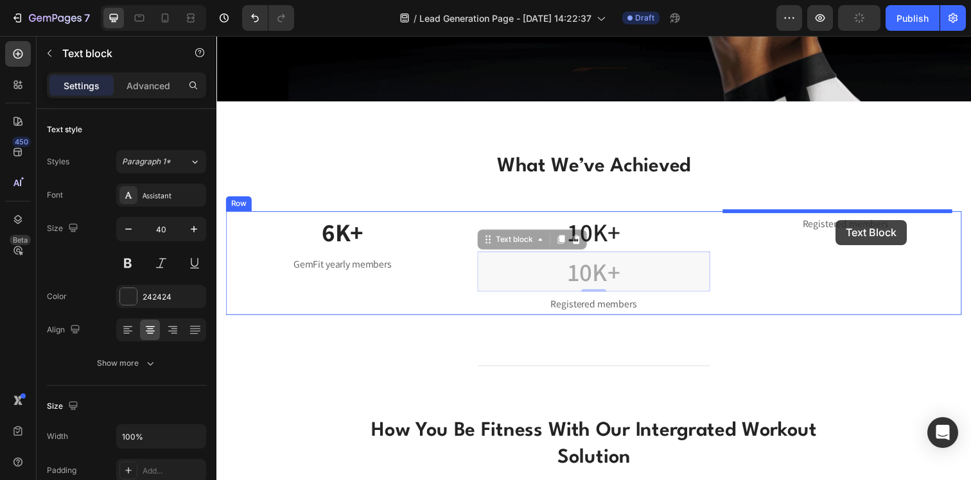
drag, startPoint x: 491, startPoint y: 236, endPoint x: 849, endPoint y: 224, distance: 358.6
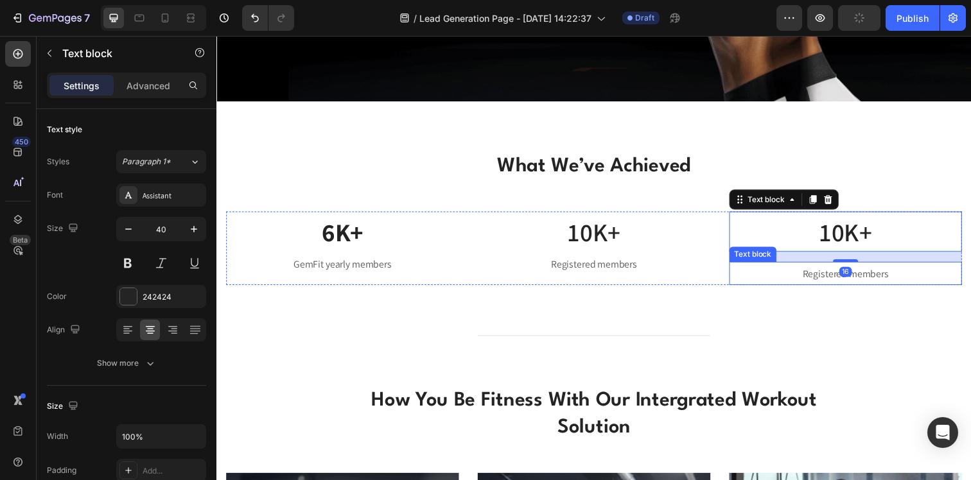
click at [830, 287] on p "Registered members" at bounding box center [858, 279] width 235 height 19
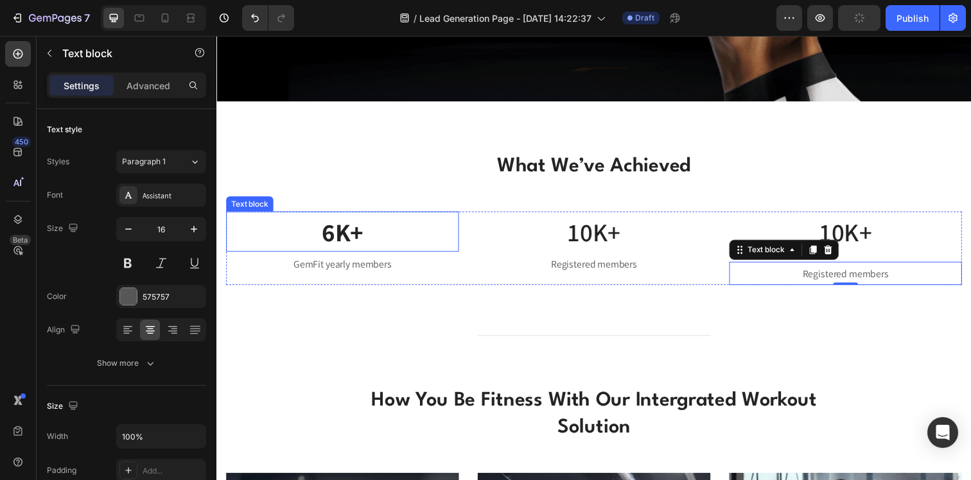
click at [378, 225] on p "6K+" at bounding box center [344, 235] width 235 height 39
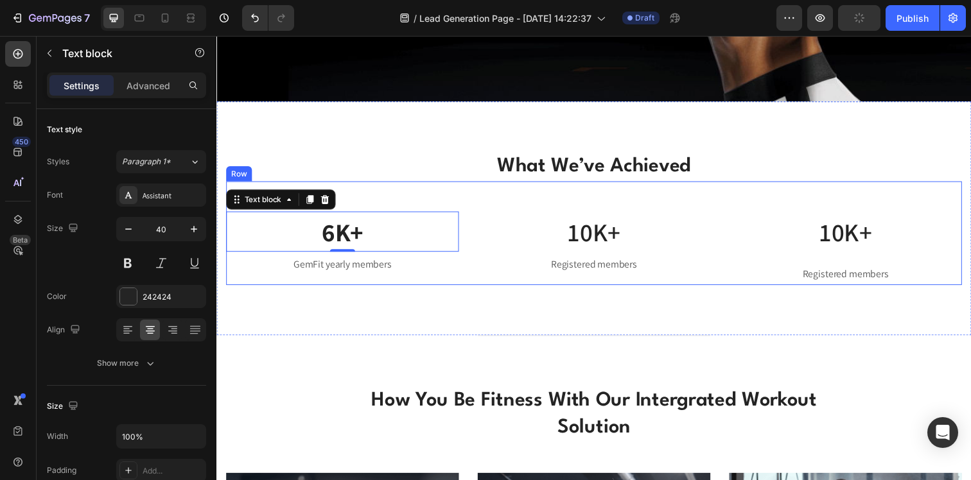
click at [493, 182] on p "What We’ve Achieved" at bounding box center [601, 169] width 749 height 28
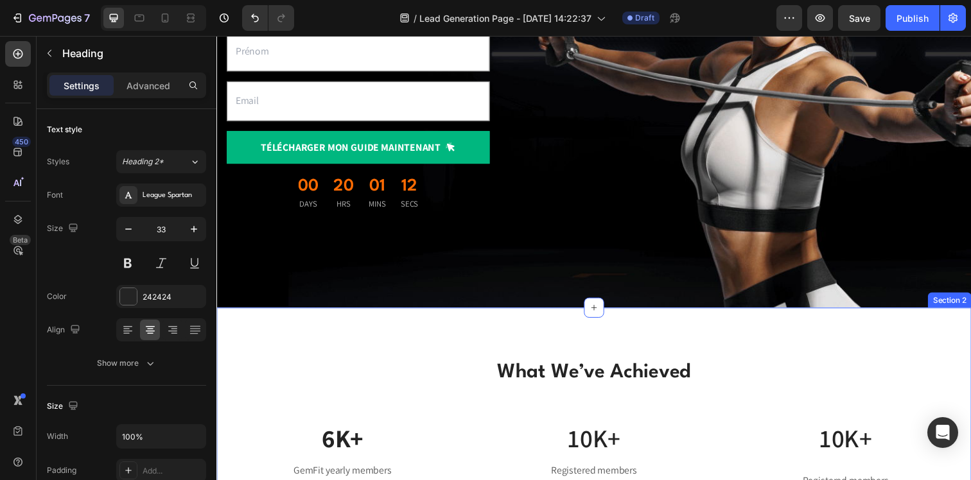
scroll to position [236, 0]
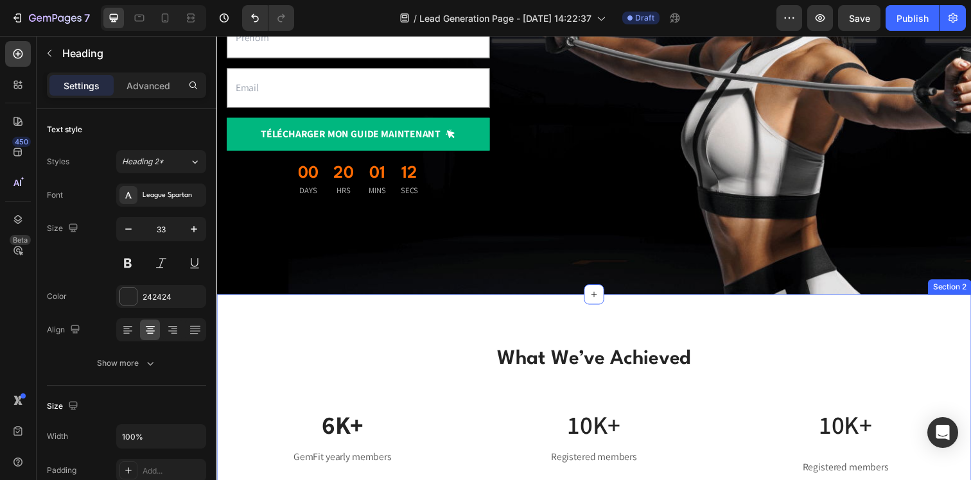
click at [500, 333] on div "What We’ve Achieved Heading Row 6K+ Text block GemFit yearly members Text block…" at bounding box center [601, 419] width 771 height 239
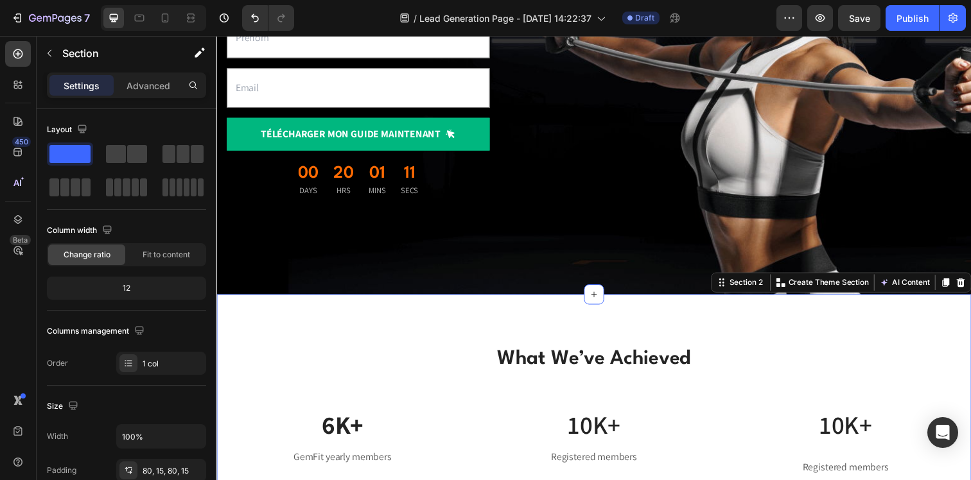
scroll to position [0, 0]
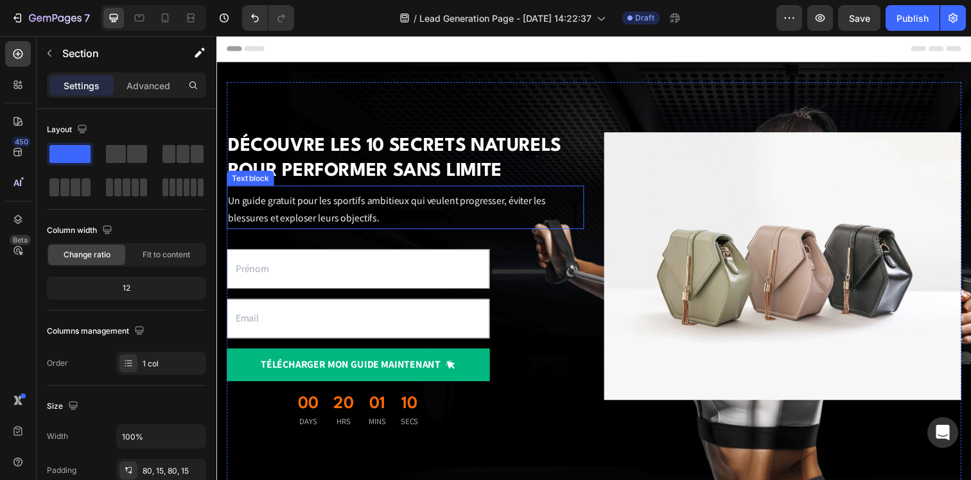
click at [405, 222] on p "Un guide gratuit pour les sportifs ambitieux qui veulent progresser, éviter les…" at bounding box center [409, 213] width 362 height 37
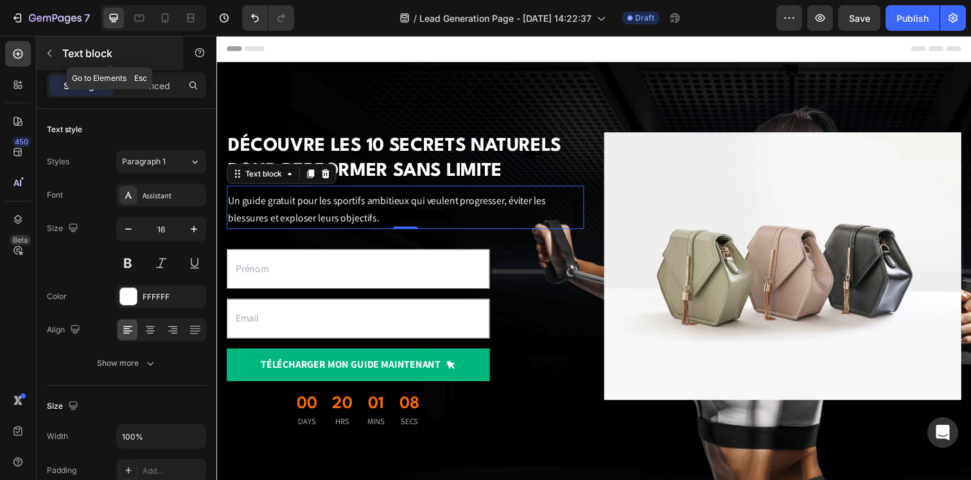
click at [46, 50] on icon "button" at bounding box center [49, 53] width 10 height 10
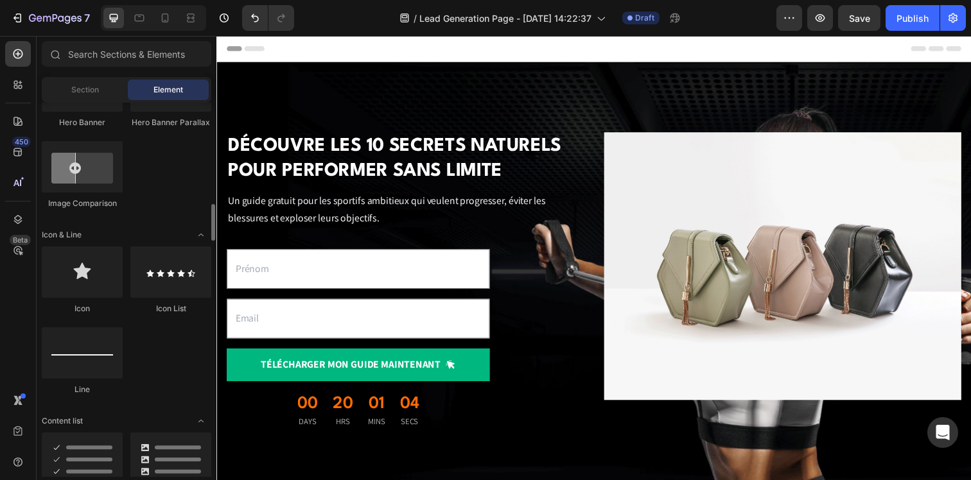
scroll to position [834, 0]
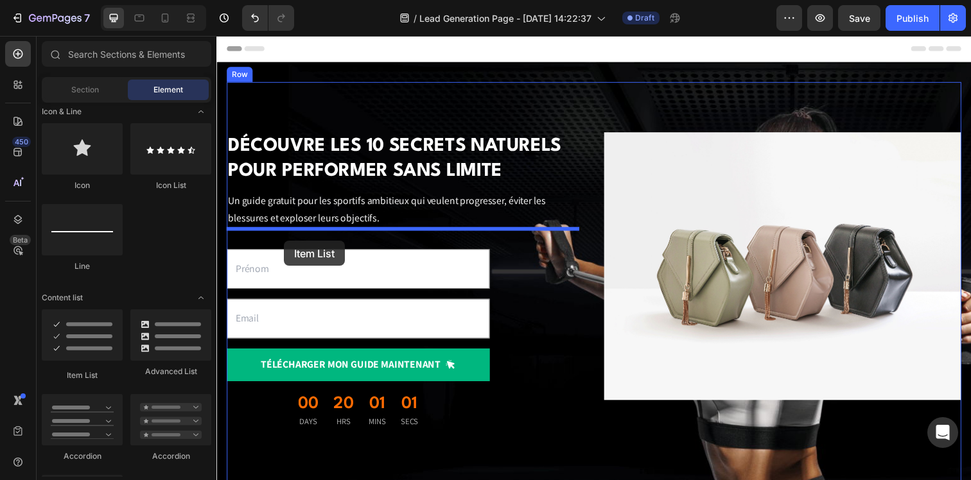
drag, startPoint x: 309, startPoint y: 371, endPoint x: 285, endPoint y: 245, distance: 127.5
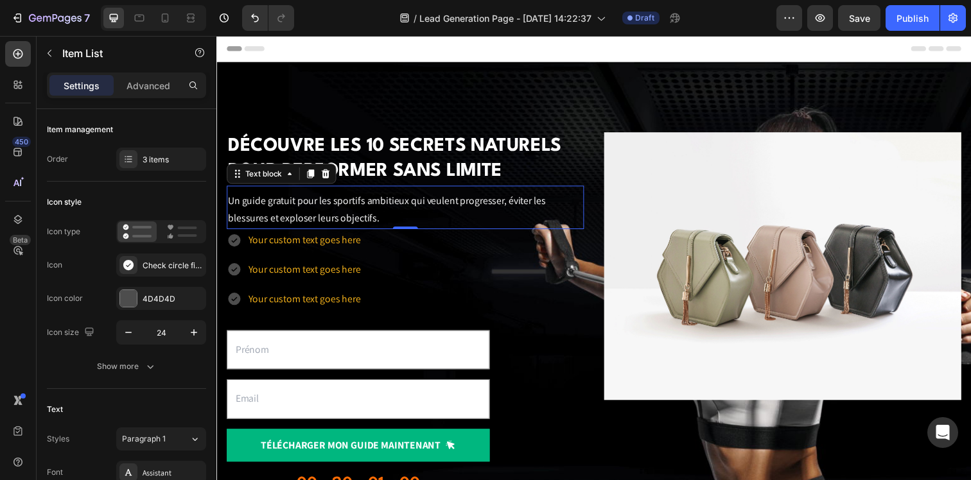
click at [381, 218] on p "Un guide gratuit pour les sportifs ambitieux qui veulent progresser, éviter les…" at bounding box center [409, 213] width 362 height 37
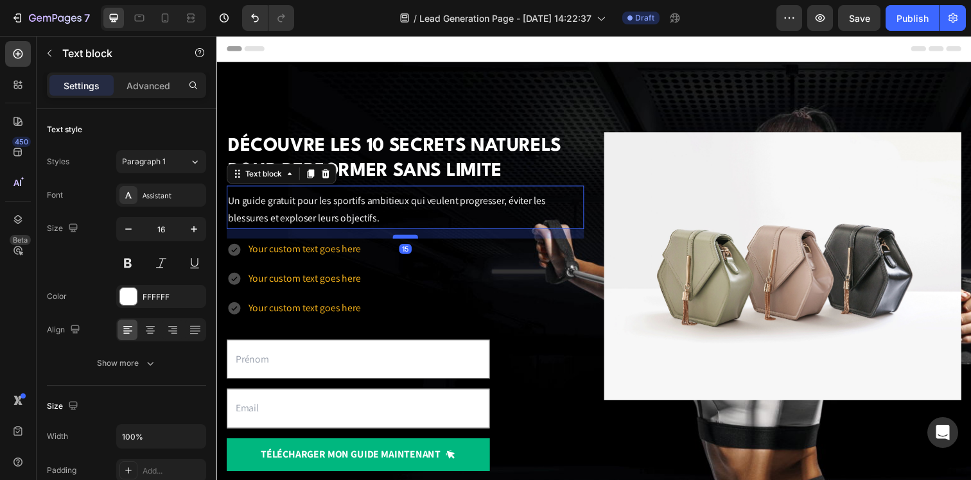
drag, startPoint x: 403, startPoint y: 233, endPoint x: 403, endPoint y: 242, distance: 9.0
click at [403, 242] on div at bounding box center [409, 241] width 26 height 4
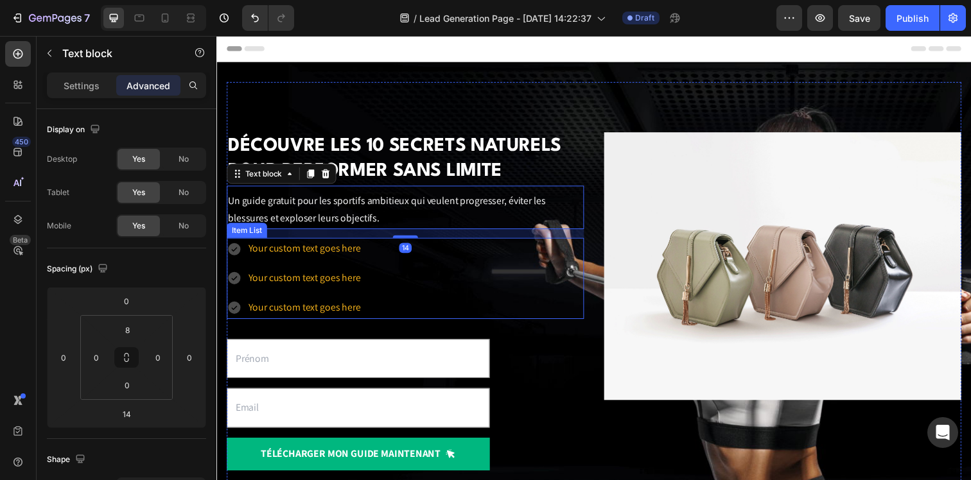
click at [343, 254] on div "Your custom text goes here" at bounding box center [306, 253] width 118 height 22
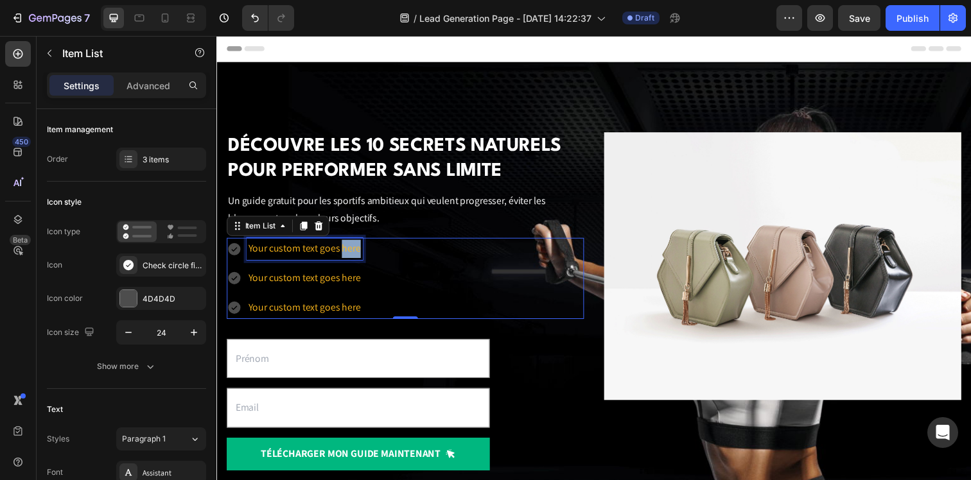
click at [343, 254] on div "Your custom text goes here" at bounding box center [306, 253] width 118 height 22
click at [343, 254] on p "Your custom text goes here" at bounding box center [306, 253] width 114 height 19
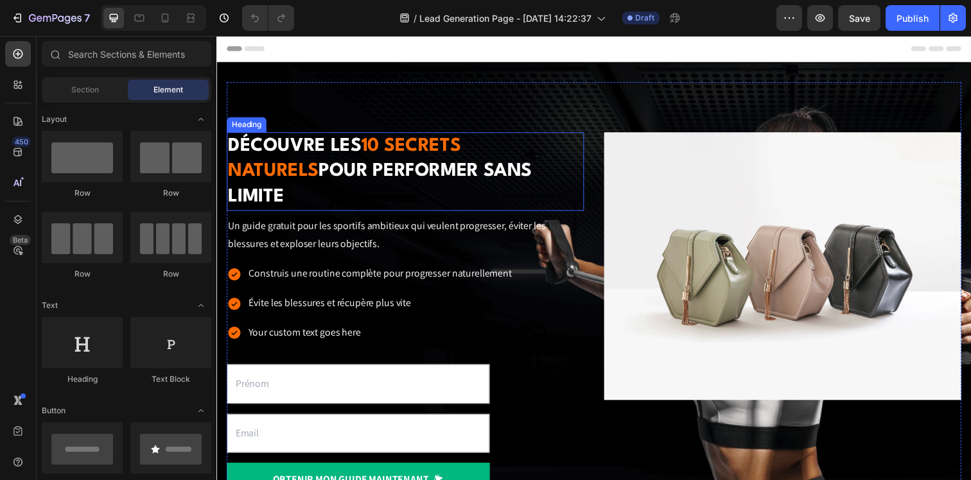
click at [424, 192] on h2 "Découvre les 10 secrets naturels pour performer sans limite" at bounding box center [409, 174] width 365 height 80
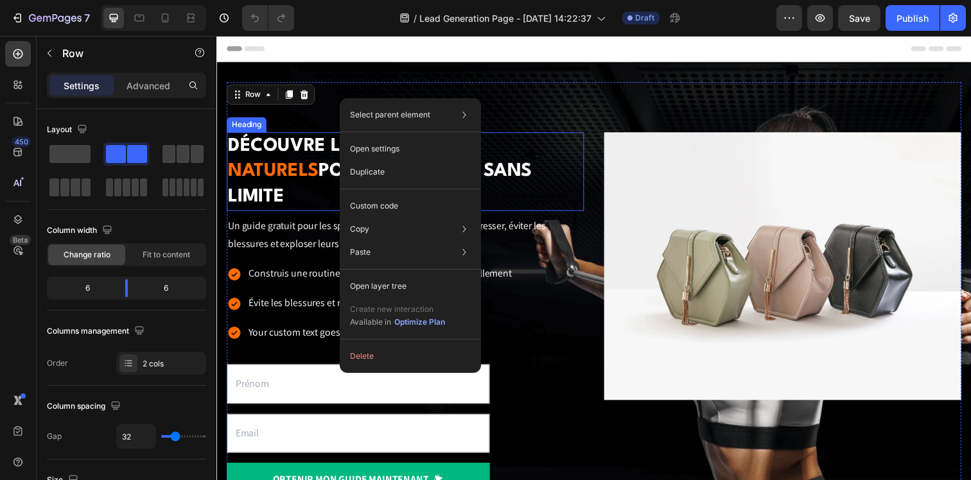
click at [289, 182] on h2 "Découvre les 10 secrets naturels pour performer sans limite" at bounding box center [409, 174] width 365 height 80
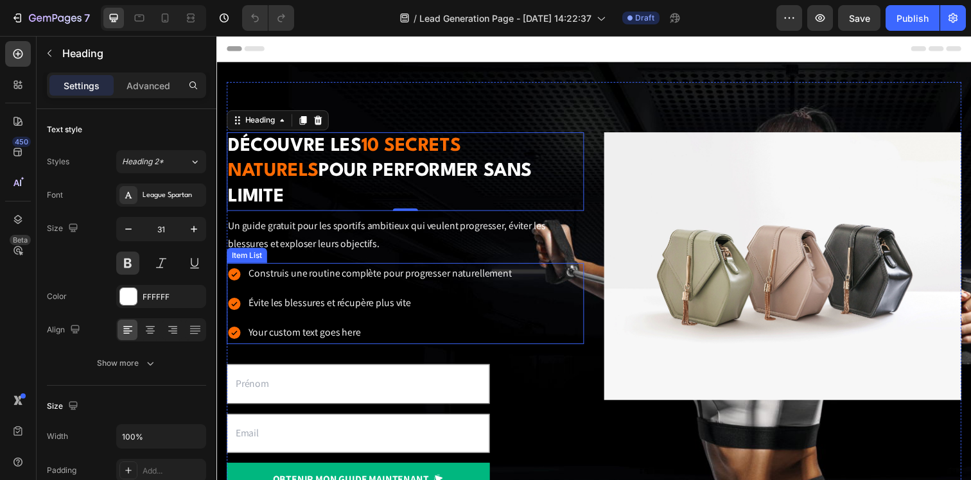
click at [382, 330] on p "Your custom text goes here" at bounding box center [383, 339] width 268 height 19
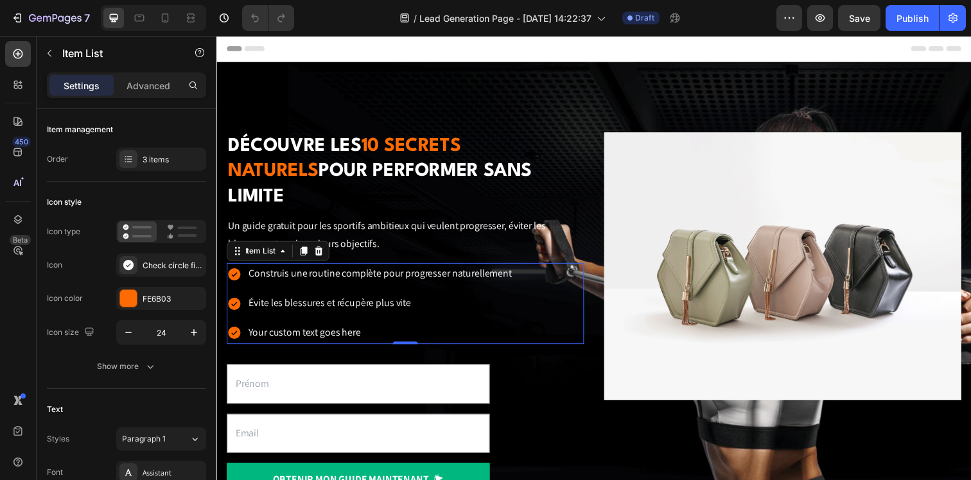
click at [382, 330] on p "Your custom text goes here" at bounding box center [383, 339] width 268 height 19
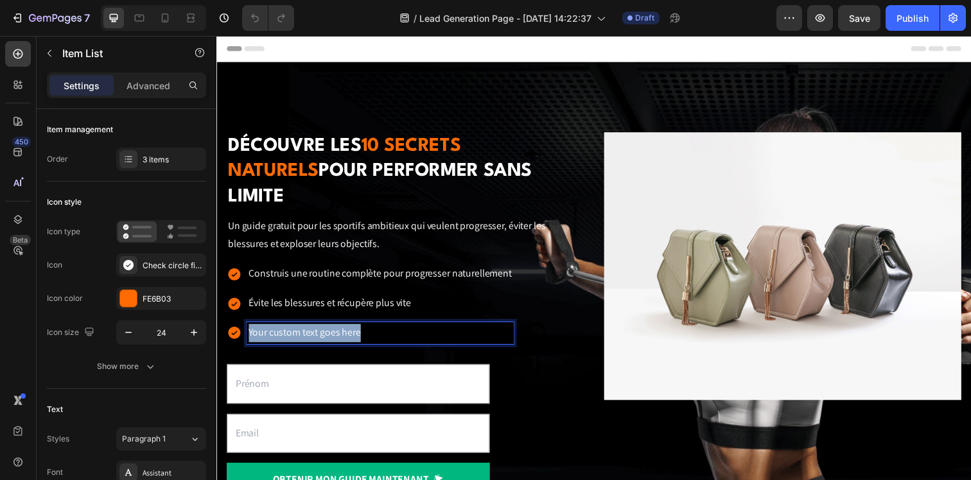
click at [382, 330] on p "Your custom text goes here" at bounding box center [383, 339] width 268 height 19
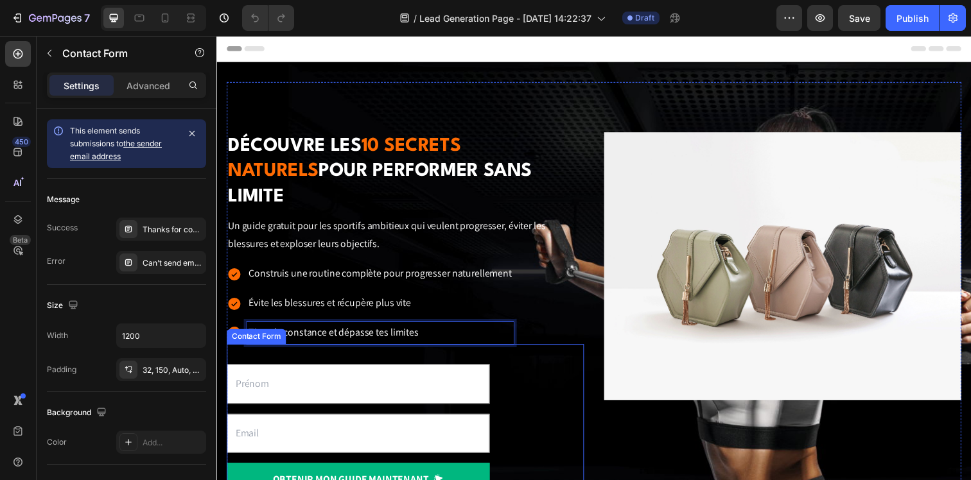
click at [541, 355] on div "Text Field Email Field OBTENIR mon guide maintenant Submit Button Contact Form" at bounding box center [409, 432] width 365 height 162
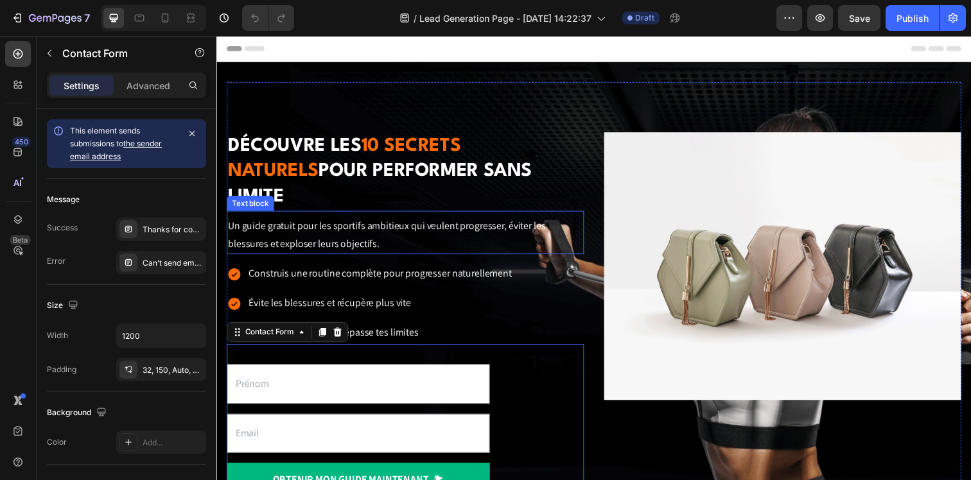
click at [475, 221] on p "Un guide gratuit pour les sportifs ambitieux qui veulent progresser, éviter les…" at bounding box center [409, 239] width 362 height 37
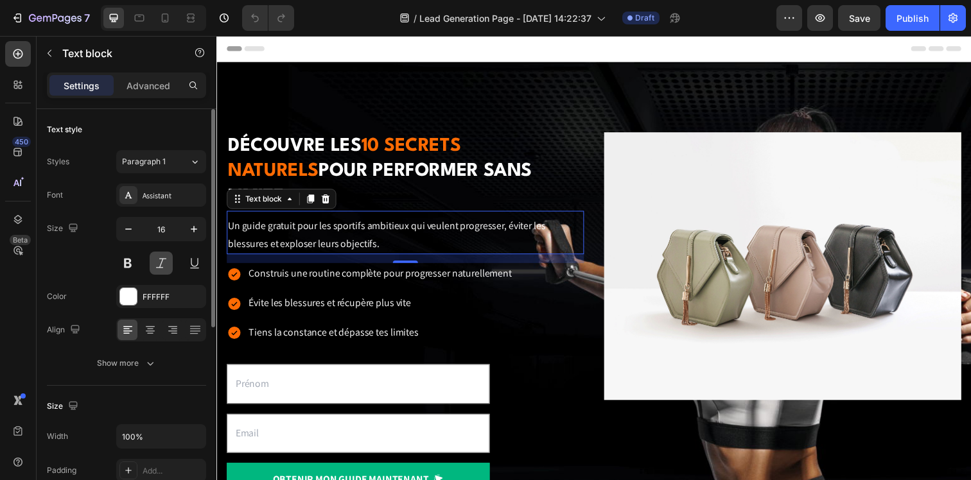
click at [171, 262] on button at bounding box center [161, 263] width 23 height 23
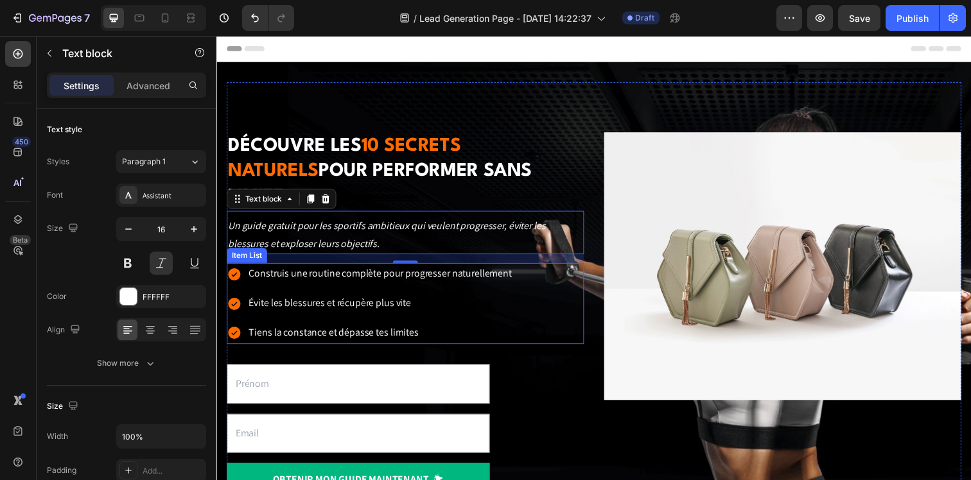
click at [487, 300] on p "Évite les blessures et récupère plus vite" at bounding box center [383, 309] width 268 height 19
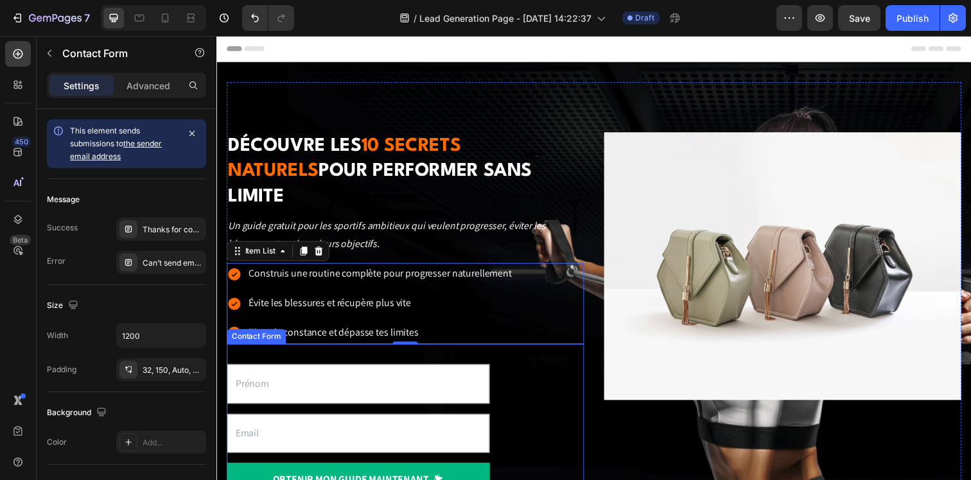
click at [558, 386] on div "Text Field Email Field OBTENIR mon guide maintenant Submit Button Contact Form" at bounding box center [409, 432] width 365 height 162
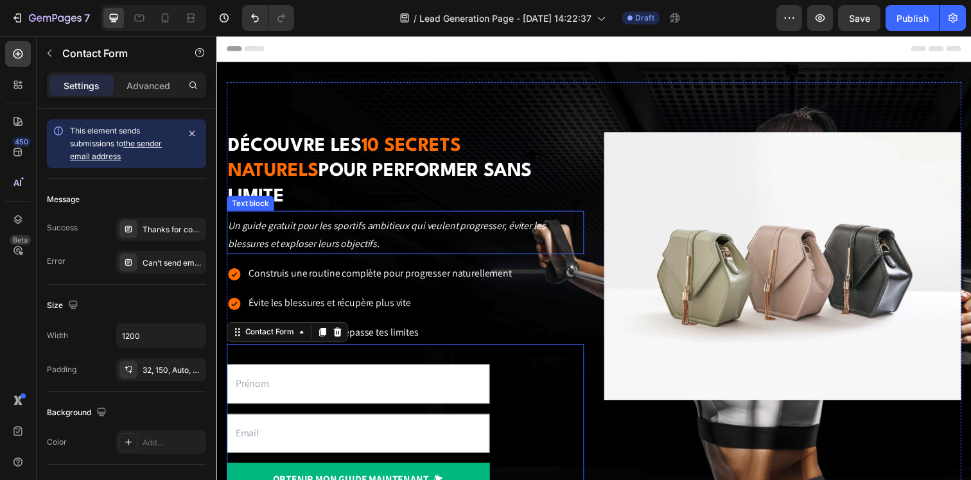
click at [465, 221] on p "Un guide gratuit pour les sportifs ambitieux qui veulent progresser, éviter les…" at bounding box center [409, 239] width 362 height 37
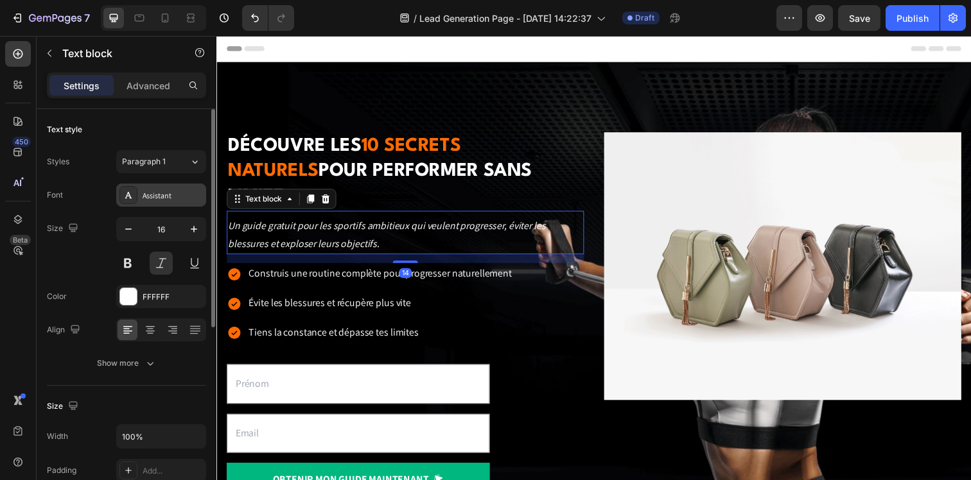
click at [187, 190] on div "Assistant" at bounding box center [173, 196] width 60 height 12
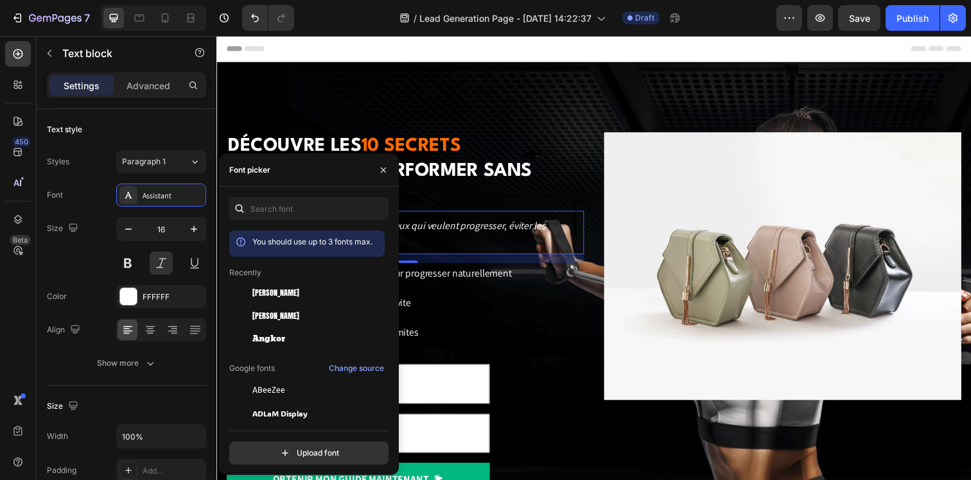
click at [556, 221] on p "Un guide gratuit pour les sportifs ambitieux qui veulent progresser, éviter les…" at bounding box center [409, 239] width 362 height 37
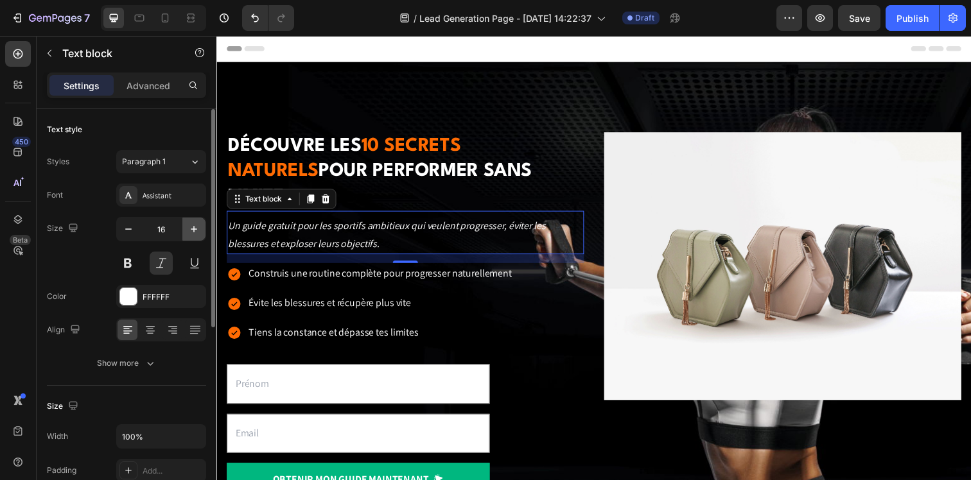
click at [191, 227] on icon "button" at bounding box center [194, 229] width 13 height 13
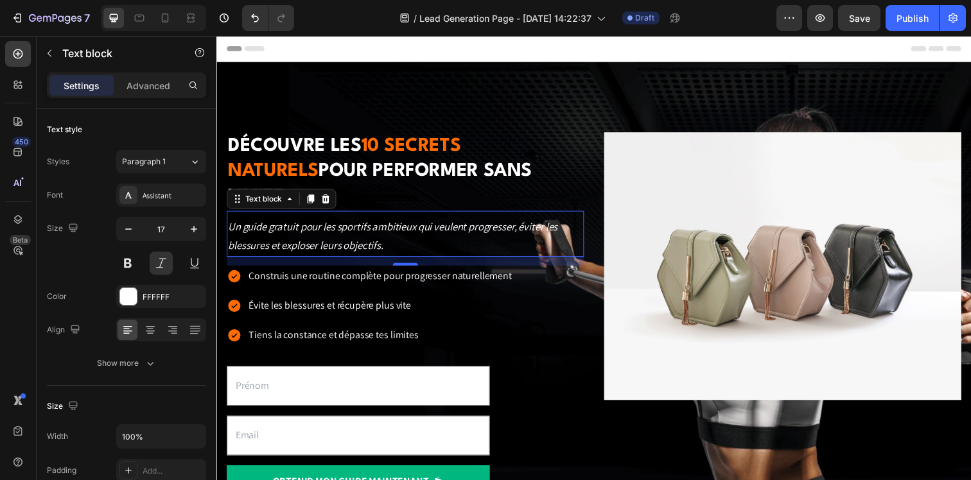
type input "18"
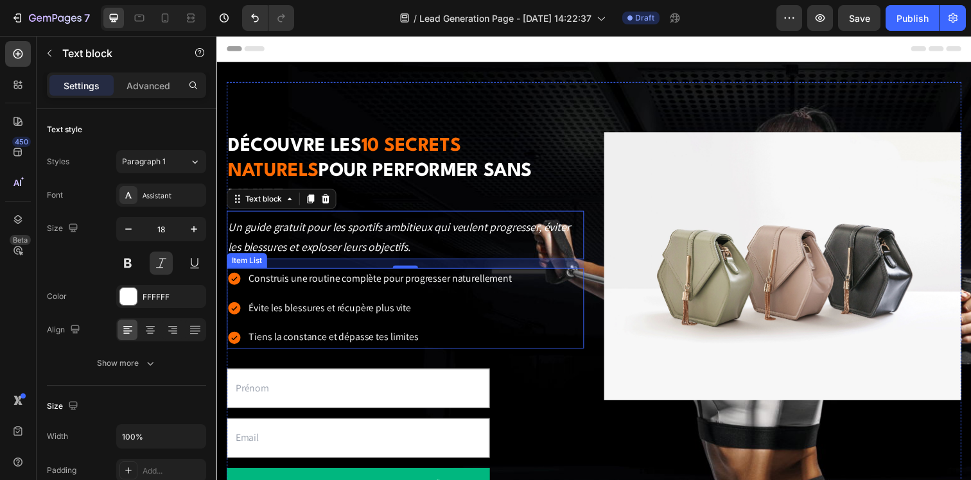
click at [577, 273] on div "Construis une routine complète pour progresser naturellement Évite les blessure…" at bounding box center [409, 314] width 365 height 82
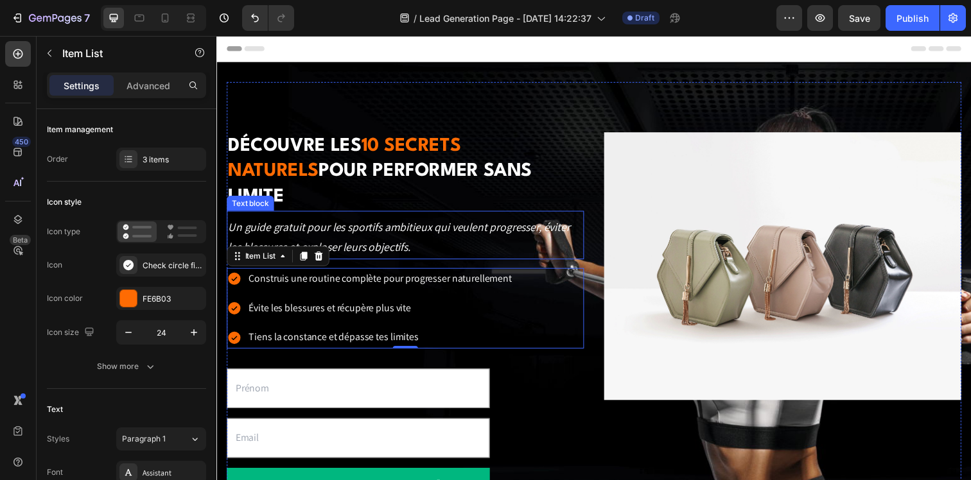
click at [538, 226] on p "Un guide gratuit pour les sportifs ambitieux qui veulent progresser, éviter les…" at bounding box center [409, 242] width 362 height 42
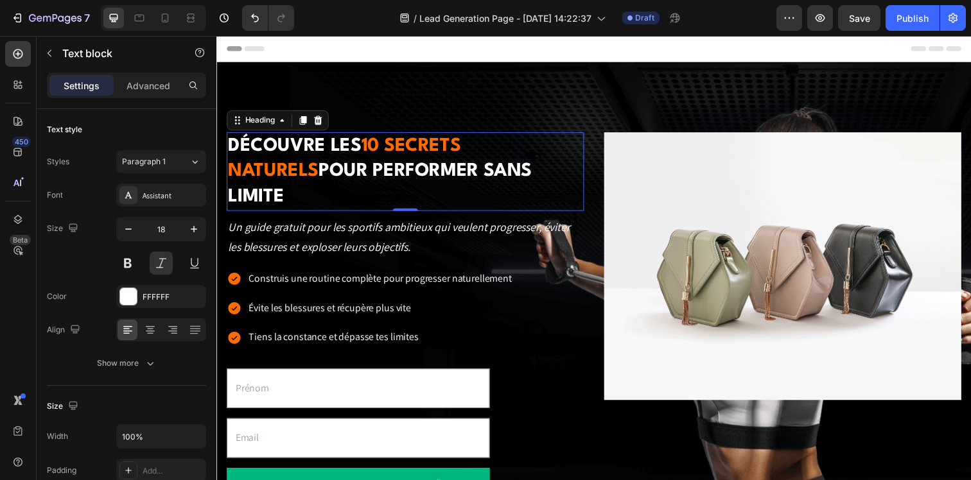
click at [495, 178] on h2 "Découvre les 10 secrets naturels pour performer sans limite" at bounding box center [409, 174] width 365 height 80
click at [409, 209] on div "0" at bounding box center [409, 214] width 13 height 10
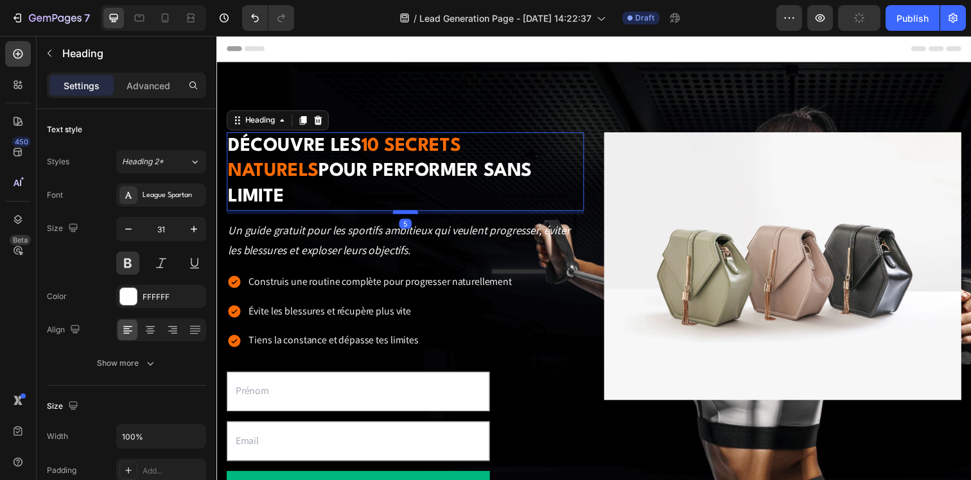
click at [412, 214] on div at bounding box center [409, 216] width 26 height 4
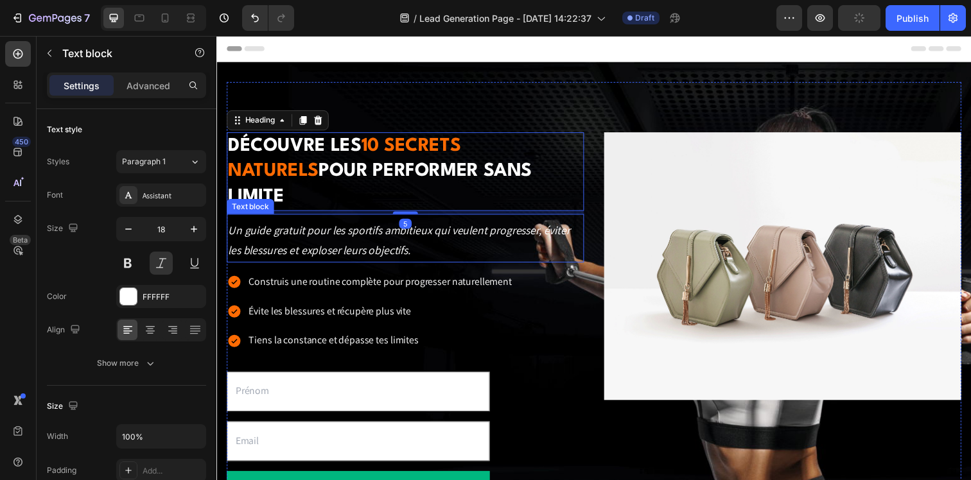
click at [402, 225] on p "Un guide gratuit pour les sportifs ambitieux qui veulent progresser, éviter les…" at bounding box center [409, 245] width 362 height 42
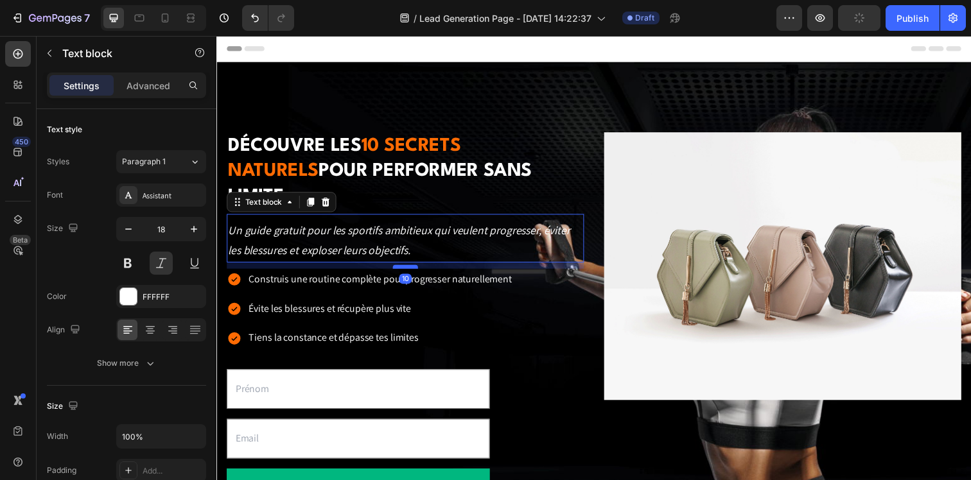
click at [405, 270] on div at bounding box center [409, 272] width 26 height 4
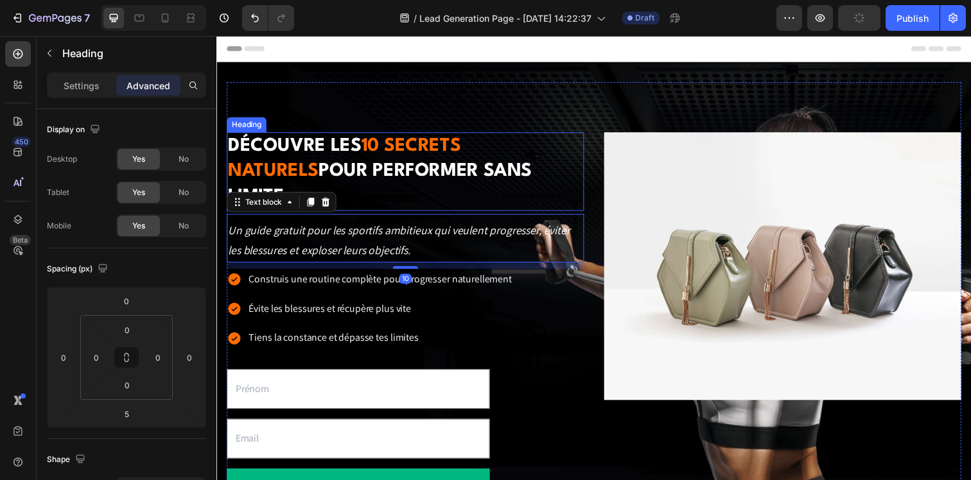
click at [422, 172] on h2 "Découvre les 10 secrets naturels pour performer sans limite" at bounding box center [409, 174] width 365 height 80
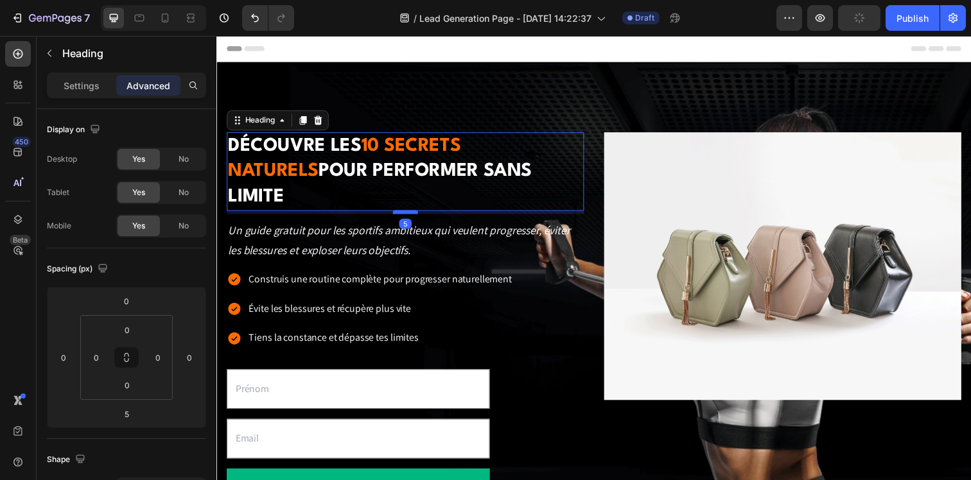
click at [414, 214] on div at bounding box center [409, 216] width 26 height 4
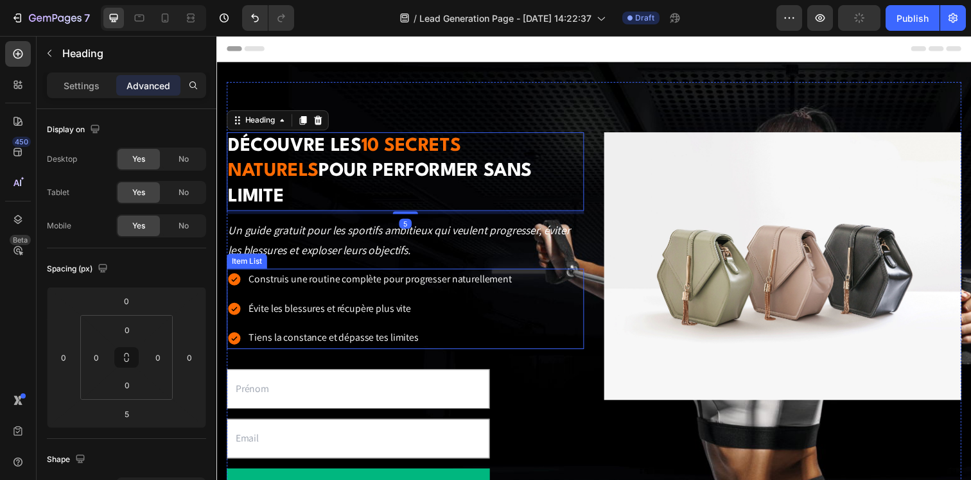
click at [536, 316] on div "Construis une routine complète pour progresser naturellement Évite les blessure…" at bounding box center [409, 315] width 365 height 82
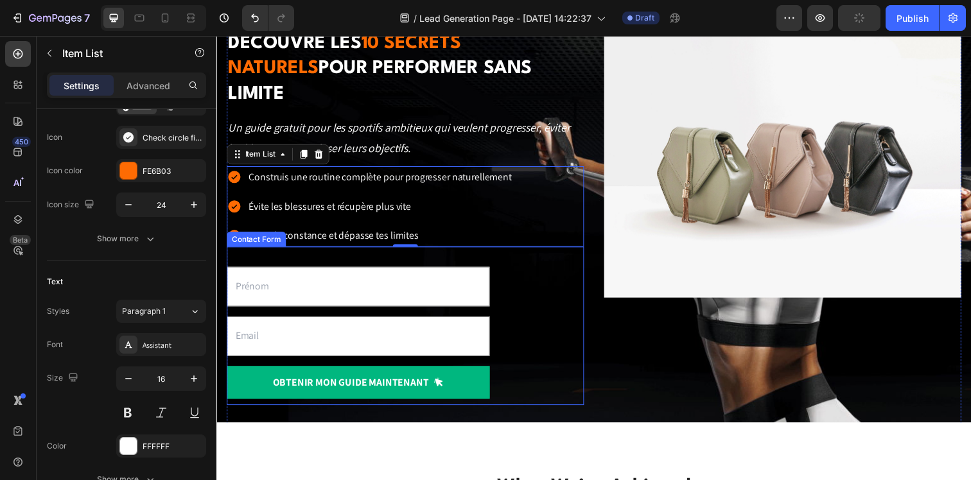
scroll to position [108, 0]
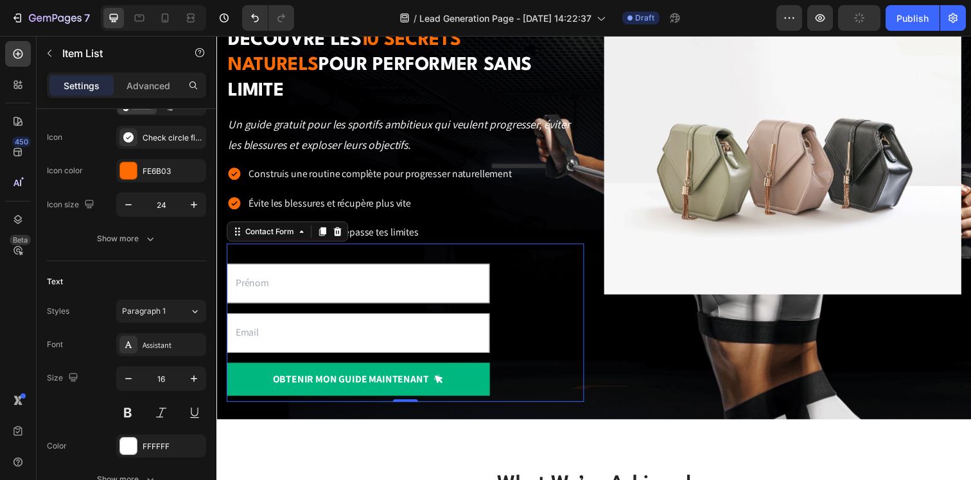
click at [538, 347] on div "Text Field Email Field OBTENIR mon guide maintenant Submit Button Contact Form 0" at bounding box center [409, 329] width 365 height 162
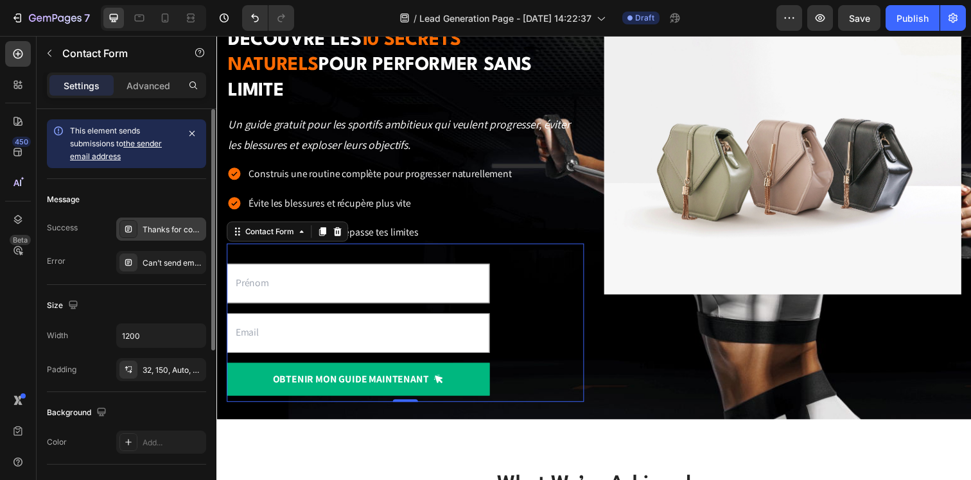
click at [174, 228] on div "Thanks for contacting us. We'll get back to you as soon as possible." at bounding box center [173, 230] width 60 height 12
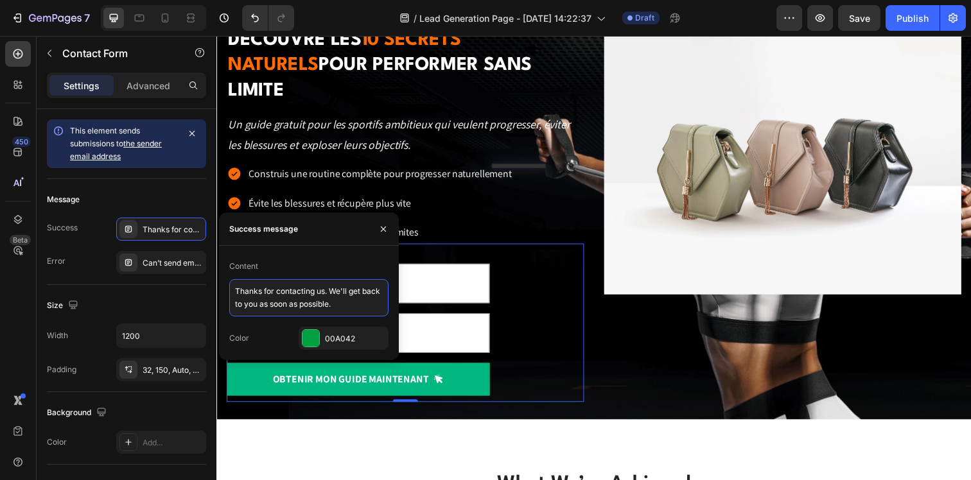
drag, startPoint x: 345, startPoint y: 303, endPoint x: 229, endPoint y: 287, distance: 117.4
click at [229, 287] on div "Content Thanks for contacting us. We'll get back to you as soon as possible. Co…" at bounding box center [309, 303] width 180 height 94
type textarea "M"
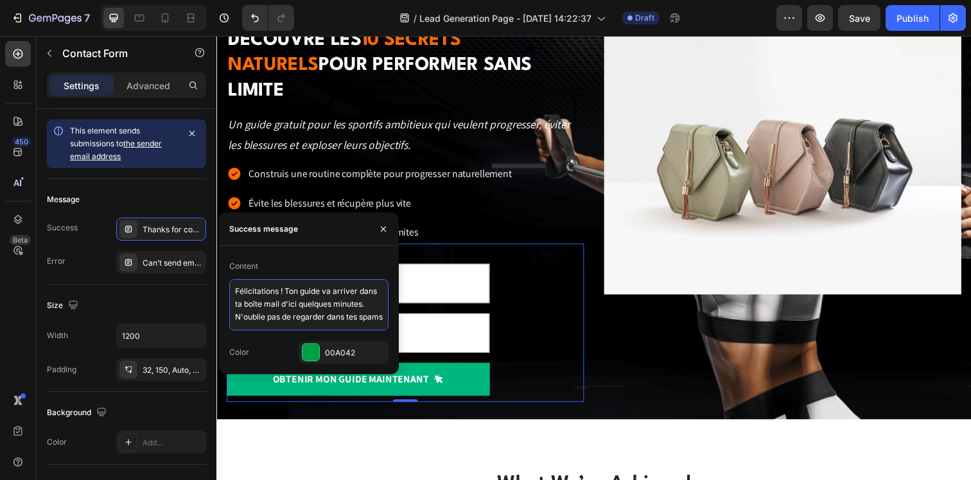
type textarea "Félicitations ! Ton guide va arriver dans ta boîte mail d'ici quelques minutes.…"
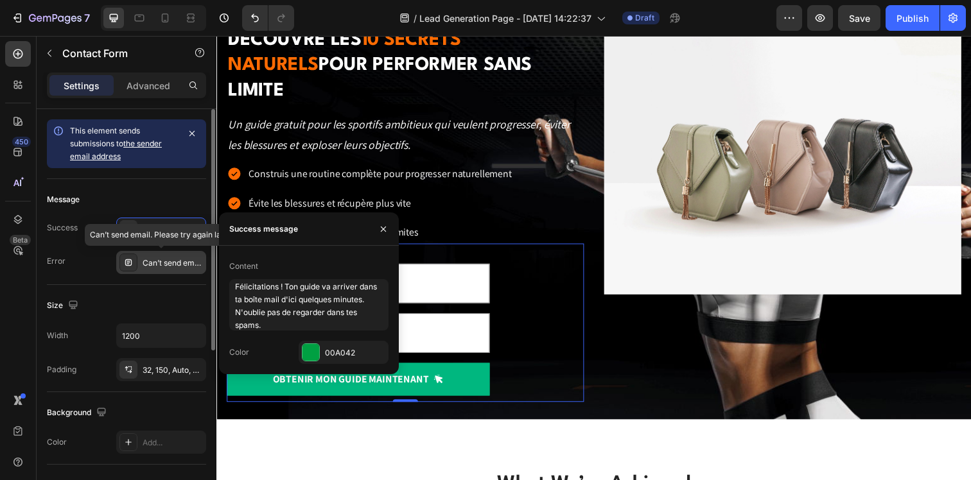
click at [164, 270] on div "Can’t send email. Please try again later." at bounding box center [161, 262] width 90 height 23
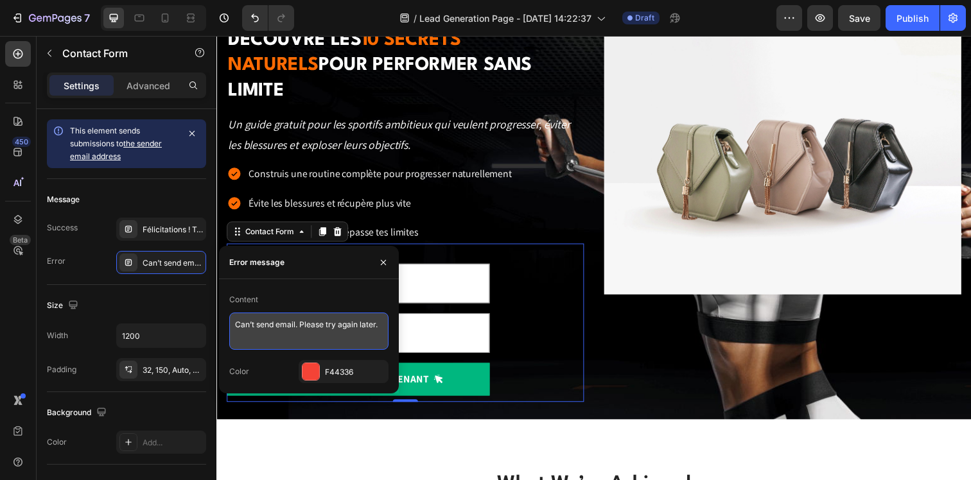
click at [284, 319] on textarea "Can’t send email. Please try again later." at bounding box center [308, 331] width 159 height 37
click at [294, 335] on textarea "Can’t send email. Please try again later." at bounding box center [308, 331] width 159 height 37
click at [358, 320] on textarea "Can’t send email. Please try again later. Erreur. Essaye plus tard." at bounding box center [308, 331] width 159 height 37
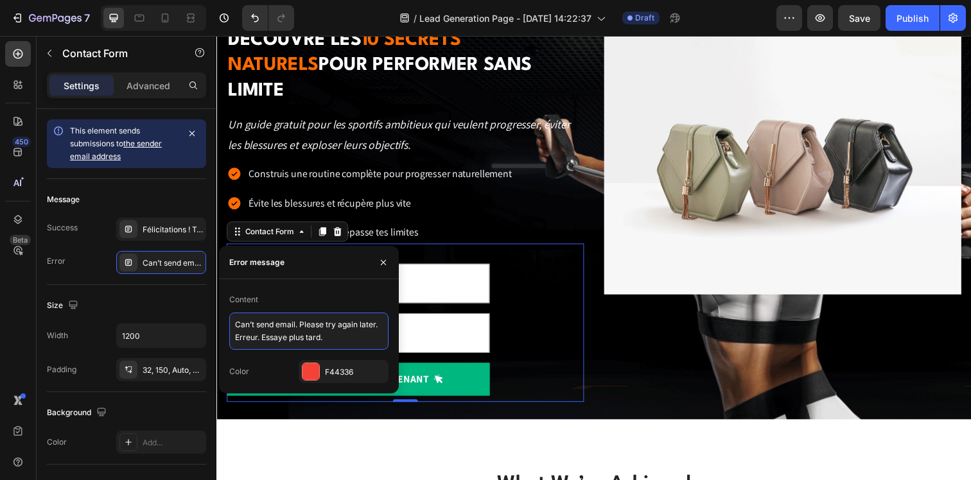
click at [358, 320] on textarea "Can’t send email. Please try again later. Erreur. Essaye plus tard." at bounding box center [308, 331] width 159 height 37
click at [355, 340] on textarea "Erreur. Essaye plus tard." at bounding box center [308, 331] width 159 height 37
drag, startPoint x: 318, startPoint y: 323, endPoint x: 264, endPoint y: 323, distance: 54.0
click at [264, 323] on textarea "Erreur. Essaye plus tard." at bounding box center [308, 331] width 159 height 37
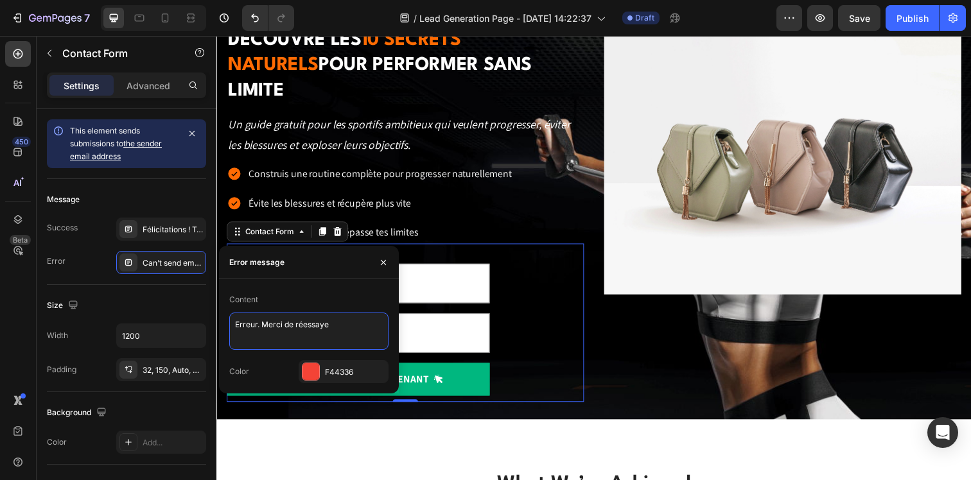
type textarea "Erreur. Merci de réessayer"
click at [140, 296] on div "Size" at bounding box center [126, 305] width 159 height 21
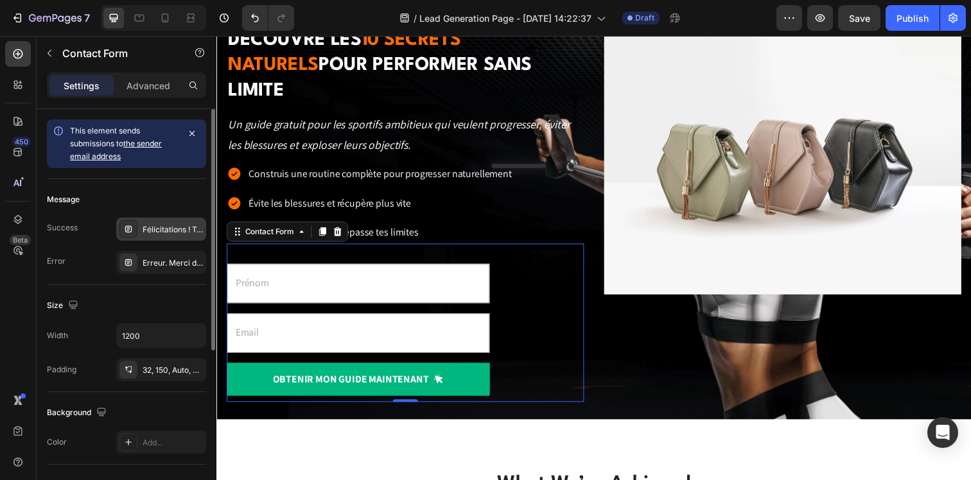
click at [150, 236] on div "Félicitations ! Ton guide va arriver dans ta boîte mail d'ici quelques minutes.…" at bounding box center [161, 229] width 90 height 23
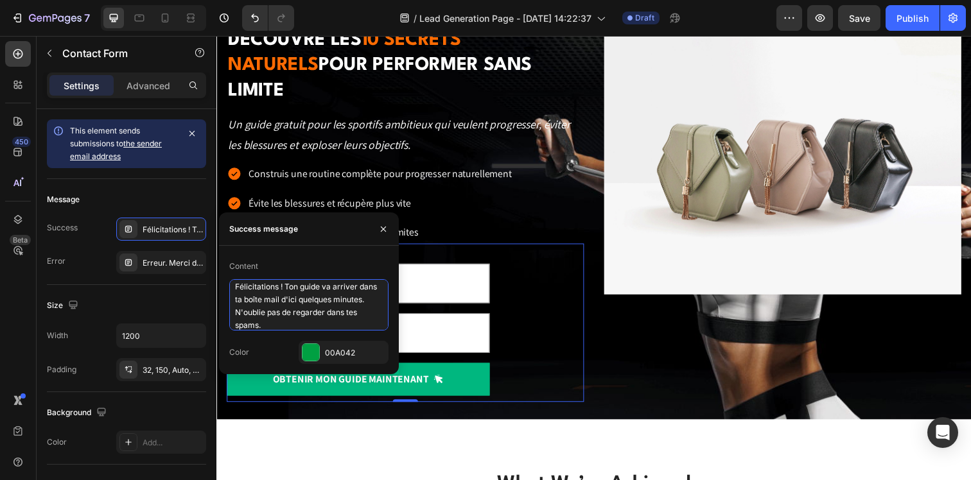
click at [310, 322] on textarea "Félicitations ! Ton guide va arriver dans ta boîte mail d'ici quelques minutes.…" at bounding box center [308, 304] width 159 height 51
click at [346, 287] on textarea "Félicitations ! Ton guide va arriver dans ta boîte mail d'ici quelques minutes.…" at bounding box center [308, 304] width 159 height 51
drag, startPoint x: 324, startPoint y: 293, endPoint x: 298, endPoint y: 306, distance: 29.6
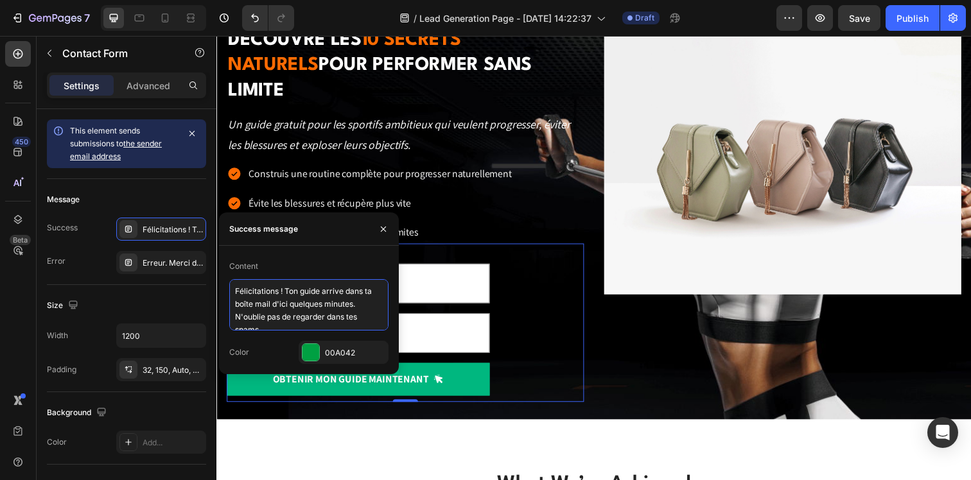
click at [298, 306] on textarea "Félicitations ! Ton guide arrive dans ta boîte mail d'ici quelques minutes. N'o…" at bounding box center [308, 304] width 159 height 51
click at [352, 304] on textarea "Félicitations ! Ton guide arrive dans ta boîte mail d'ici quelques minutes. N'o…" at bounding box center [308, 304] width 159 height 51
drag, startPoint x: 361, startPoint y: 304, endPoint x: 324, endPoint y: 295, distance: 38.5
click at [324, 295] on textarea "Félicitations ! Ton guide arrive dans ta boîte mail d'ici quelques minutes. N'o…" at bounding box center [308, 304] width 159 height 51
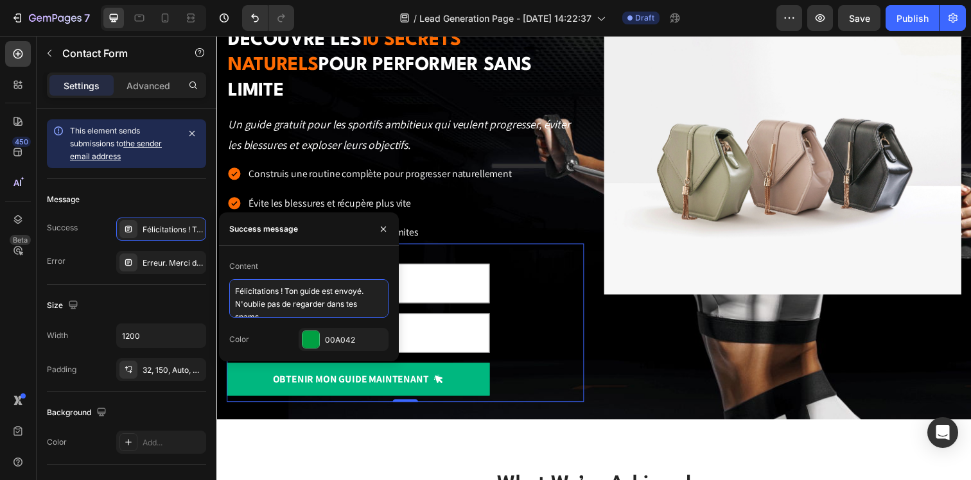
scroll to position [12, 0]
click at [235, 294] on textarea "Félicitations ! Ton guide est envoyé. N'oublie pas de regarder dans tes spams." at bounding box center [308, 298] width 159 height 39
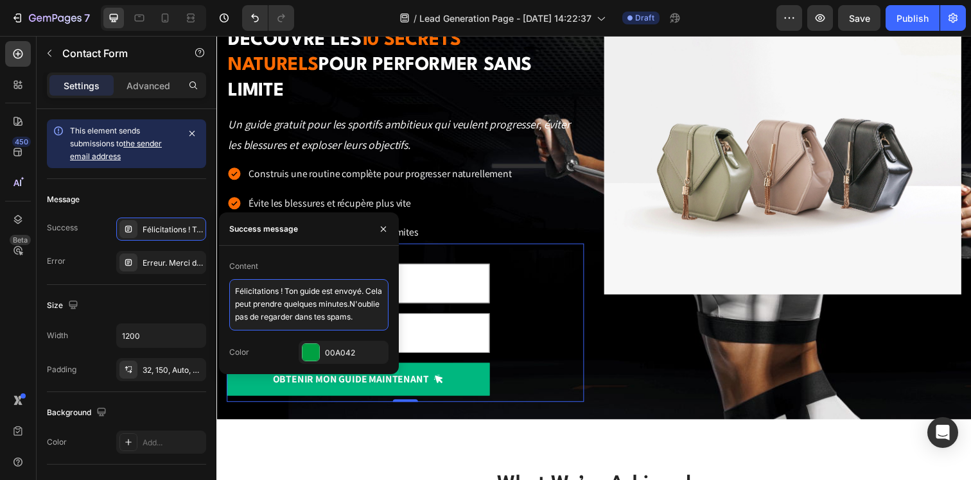
type textarea "Félicitations ! Ton guide est envoyé. Cela peut prendre quelques minutes. N'oub…"
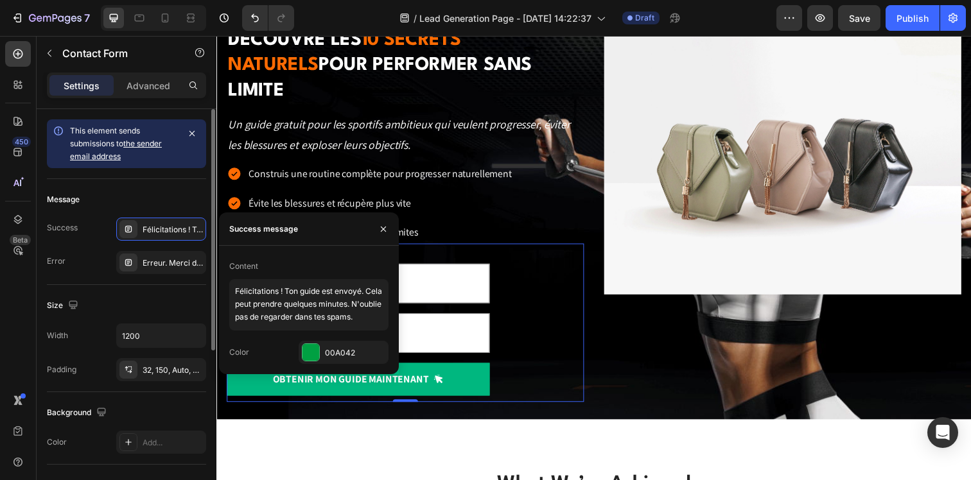
click at [166, 297] on div "Size" at bounding box center [126, 305] width 159 height 21
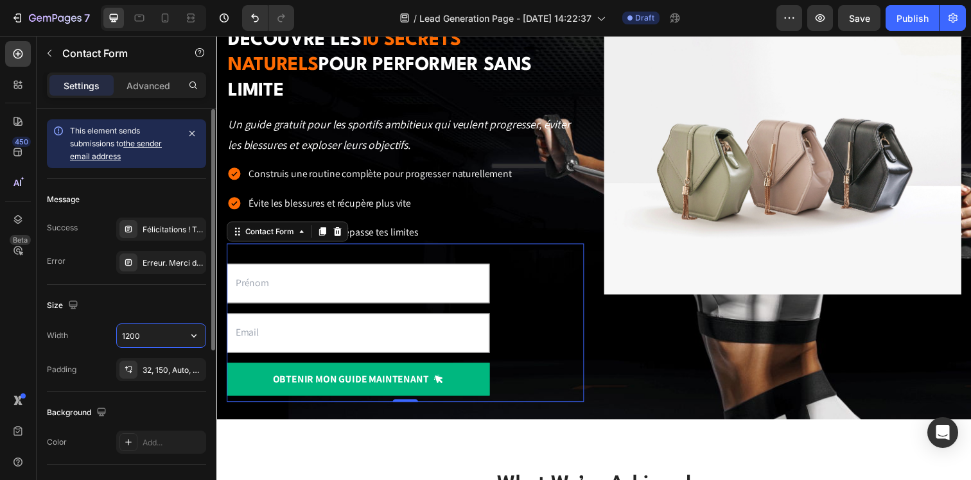
click at [155, 342] on input "1200" at bounding box center [161, 335] width 89 height 23
click at [197, 335] on icon "button" at bounding box center [194, 336] width 13 height 13
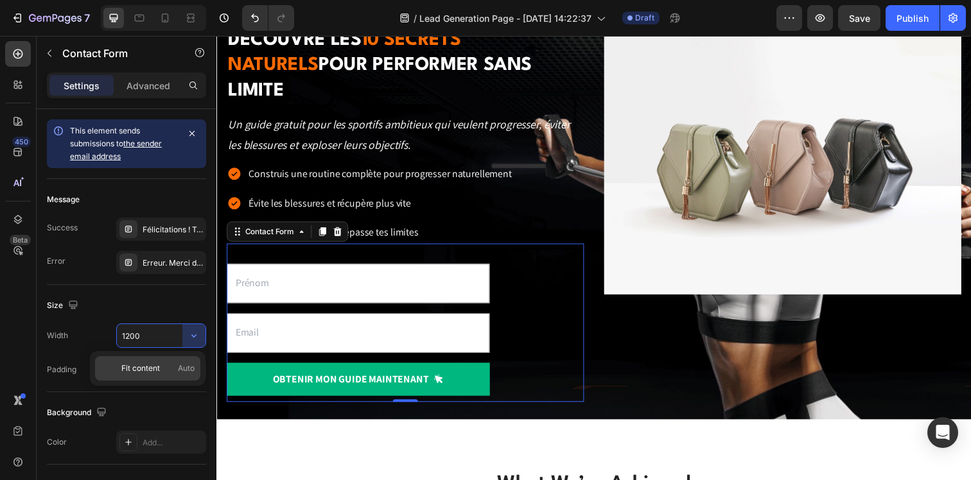
click at [178, 369] on span "Auto" at bounding box center [186, 369] width 17 height 12
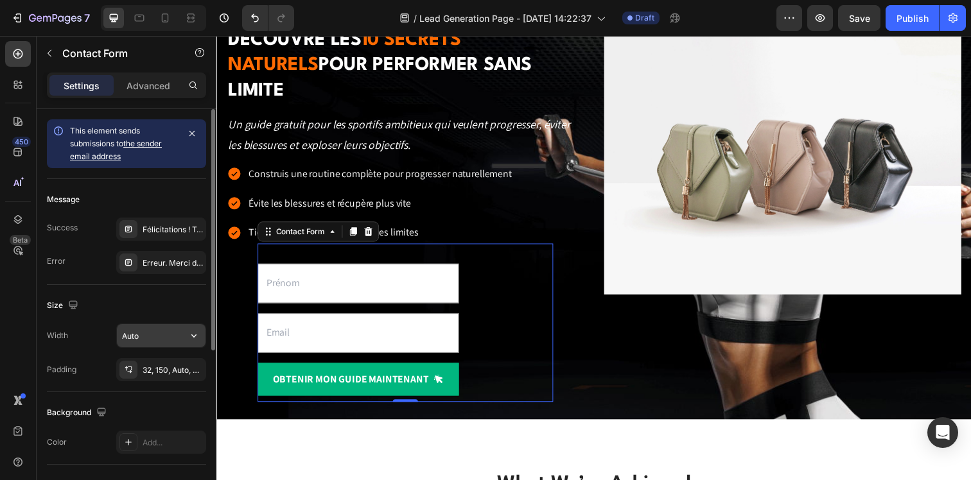
click at [176, 347] on div "Auto" at bounding box center [161, 336] width 90 height 24
click at [176, 329] on input "Auto" at bounding box center [161, 335] width 89 height 23
click at [189, 335] on icon "button" at bounding box center [194, 336] width 13 height 13
click at [163, 331] on input "Auto" at bounding box center [161, 335] width 89 height 23
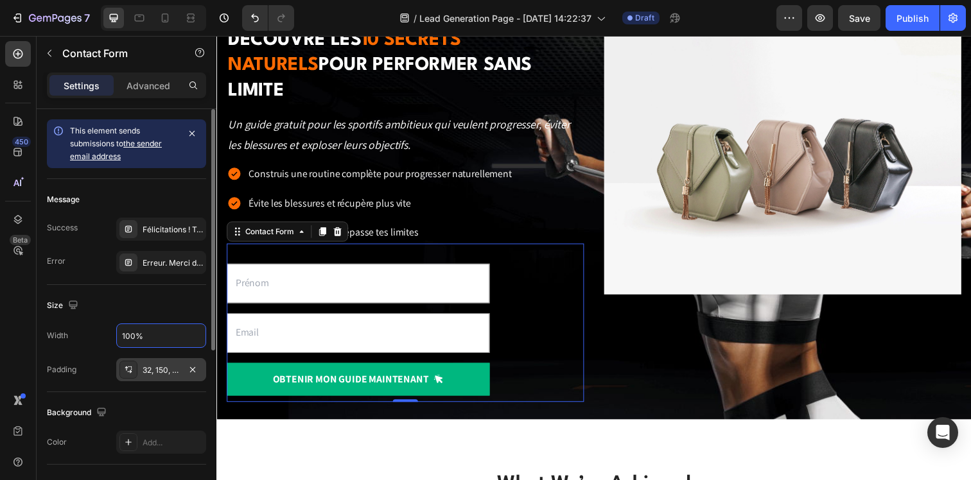
type input "100%"
click at [170, 369] on div "32, 150, Auto, Auto" at bounding box center [161, 371] width 37 height 12
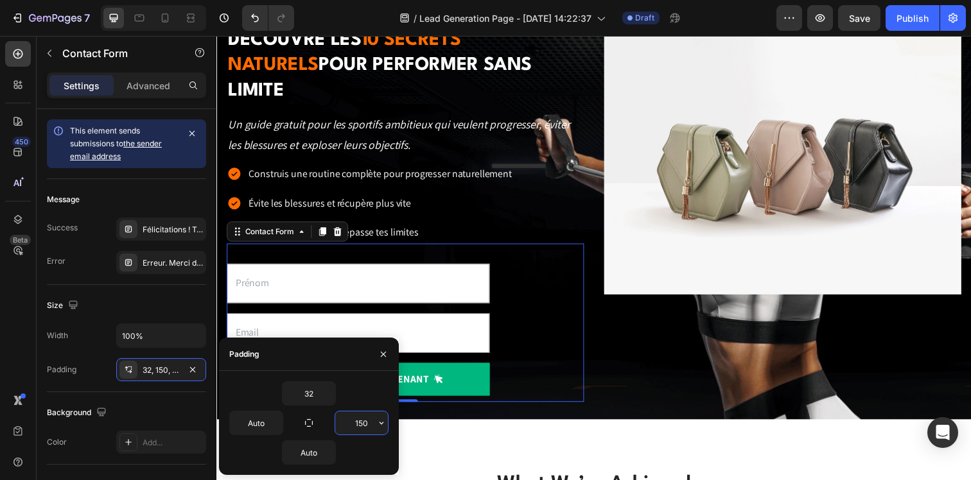
click at [364, 424] on input "150" at bounding box center [361, 423] width 53 height 23
type input "à"
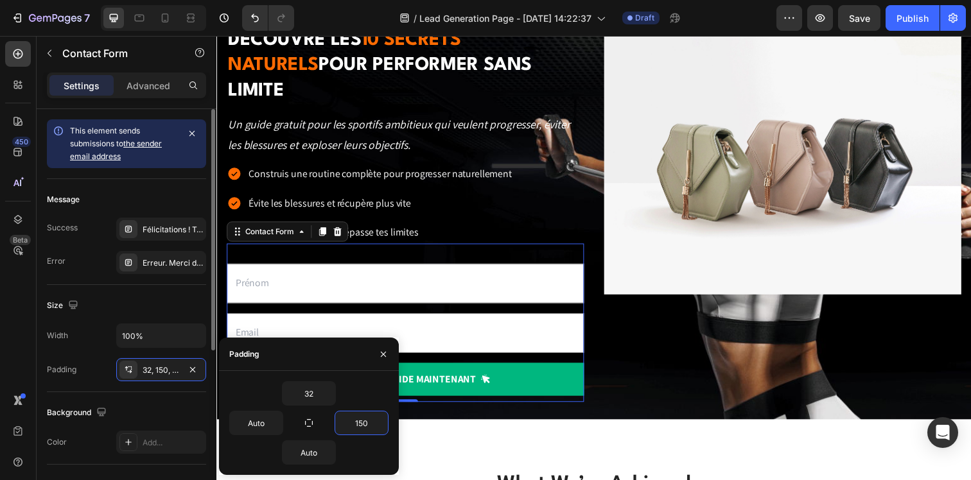
click at [96, 373] on div "Padding 32, 150, Auto, Auto" at bounding box center [126, 369] width 159 height 23
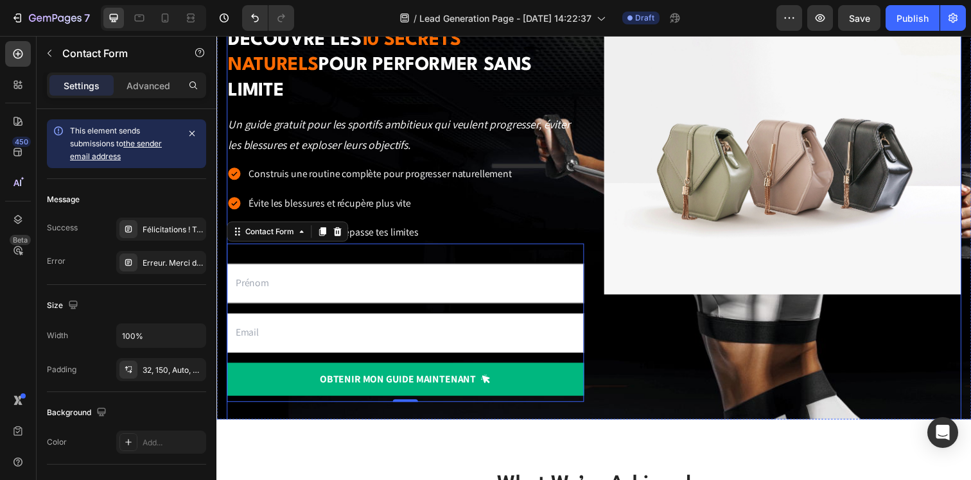
click at [315, 418] on div "Découvre les 10 secrets naturels pour performer sans limite Heading Un guide gr…" at bounding box center [602, 218] width 750 height 486
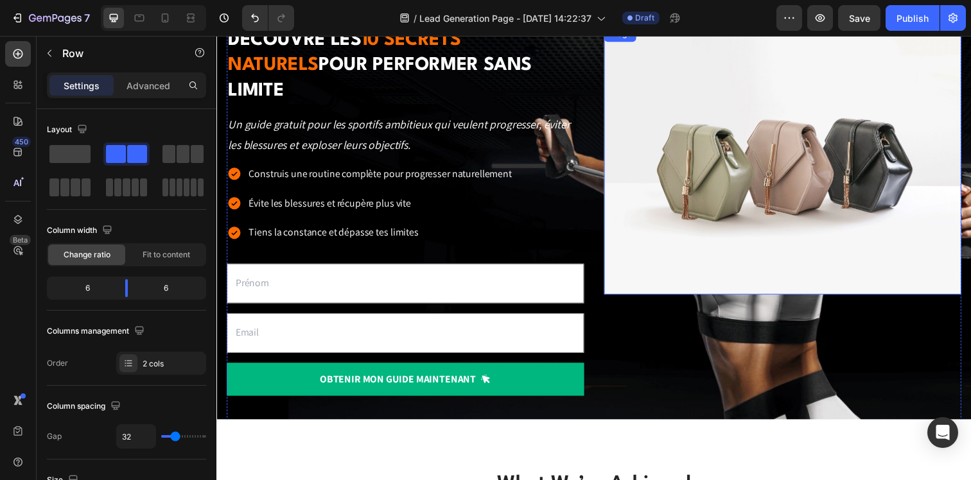
click at [683, 264] on img at bounding box center [794, 163] width 365 height 274
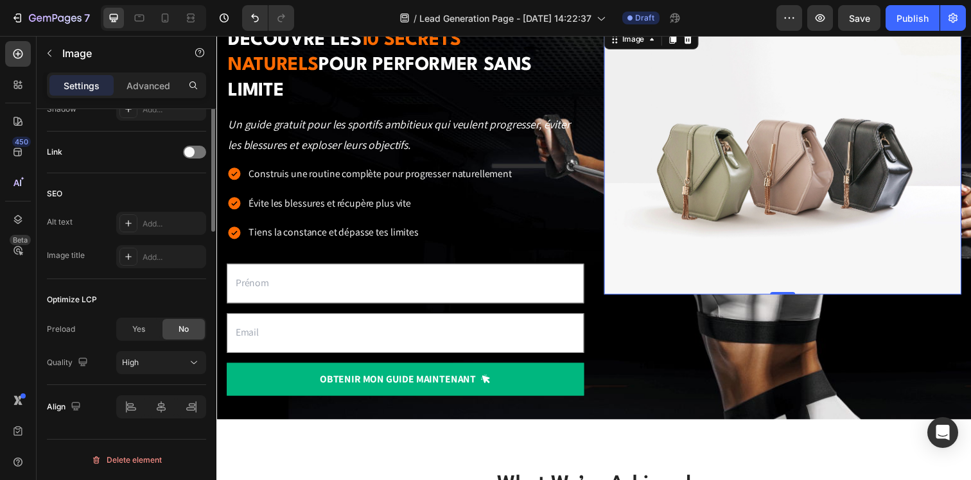
scroll to position [0, 0]
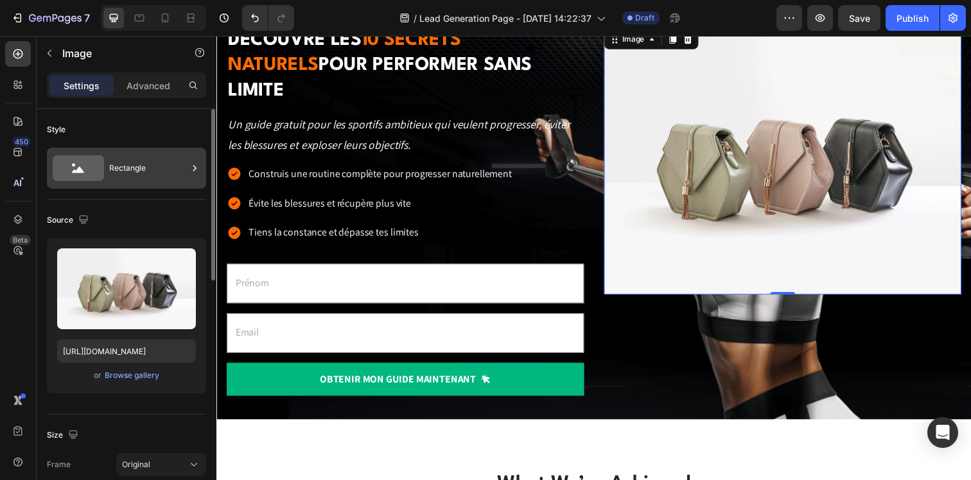
click at [125, 173] on div "Rectangle" at bounding box center [148, 169] width 78 height 30
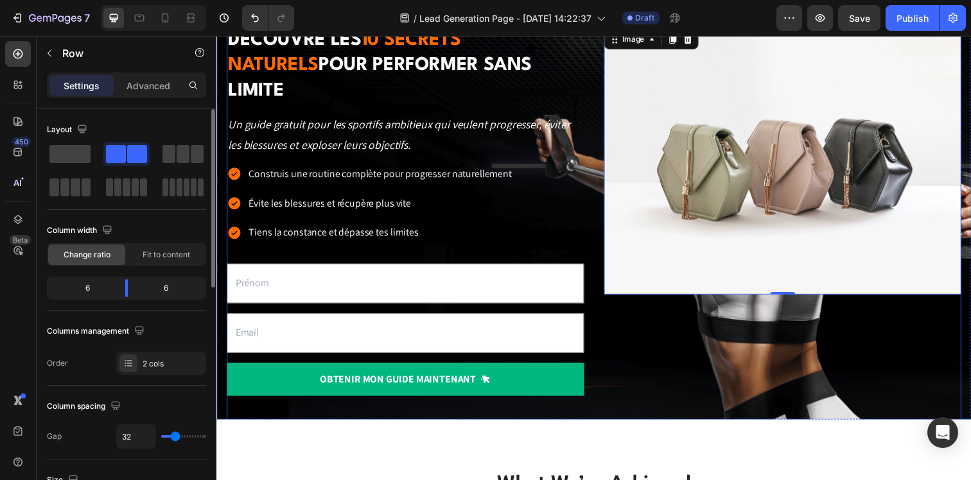
click at [660, 320] on div "Image 0" at bounding box center [794, 217] width 365 height 383
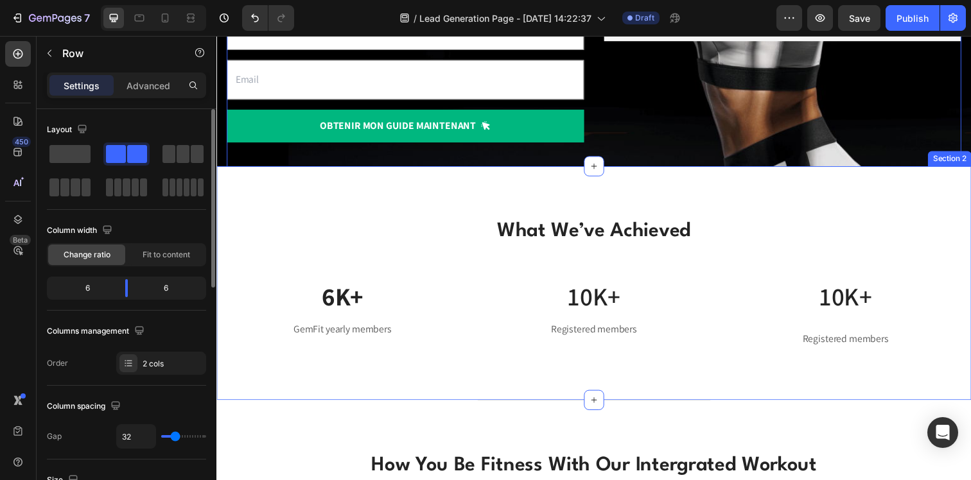
click at [617, 204] on div "What We’ve Achieved Heading Row 6K+ Text block GemFit yearly members Text block…" at bounding box center [601, 288] width 771 height 239
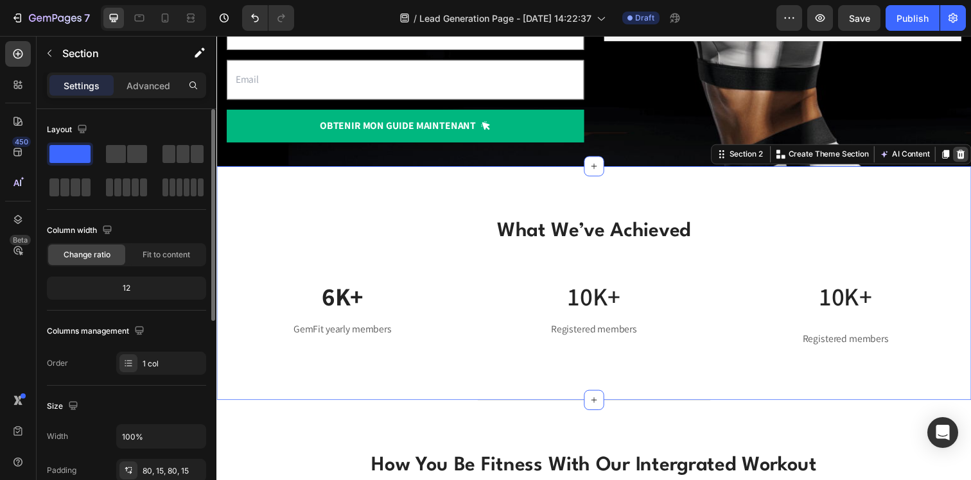
click at [969, 161] on div at bounding box center [976, 156] width 15 height 15
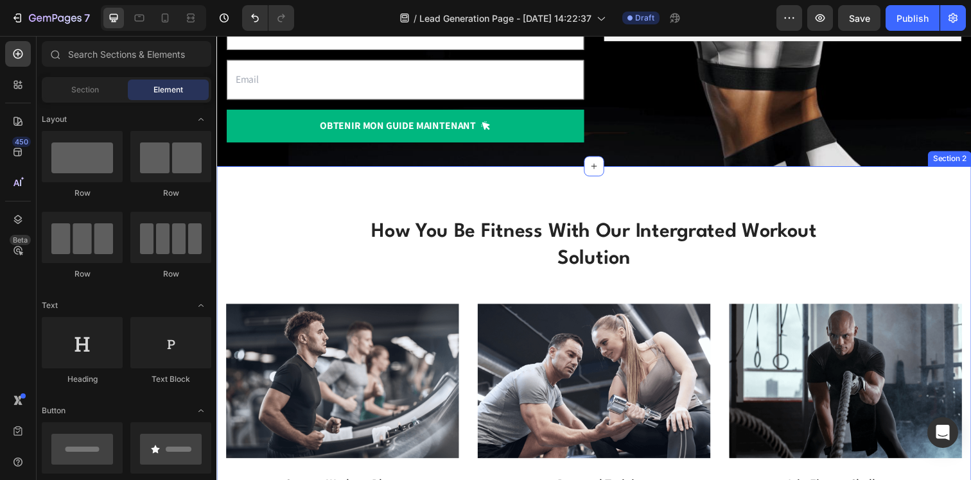
click at [888, 203] on div "Title Line how you be fitness with our intergrated workout solution Heading Row…" at bounding box center [602, 359] width 752 height 380
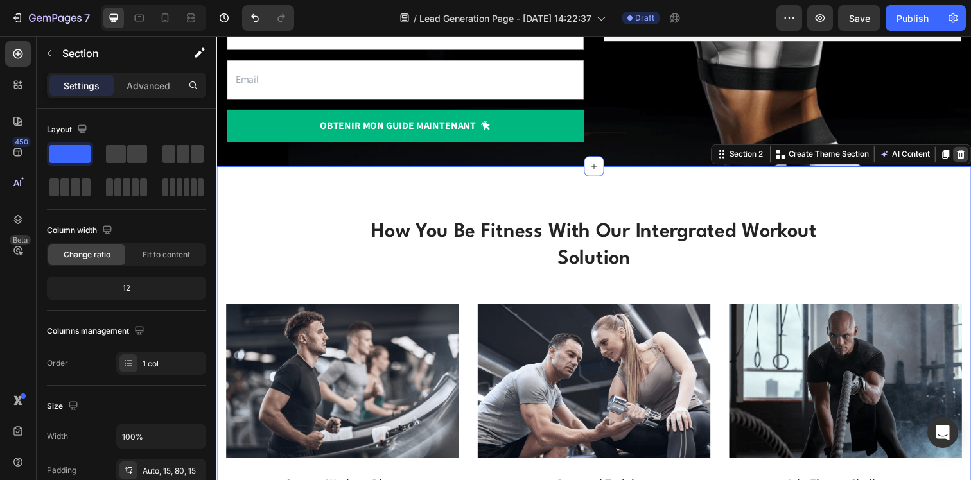
click at [971, 157] on icon at bounding box center [976, 156] width 8 height 9
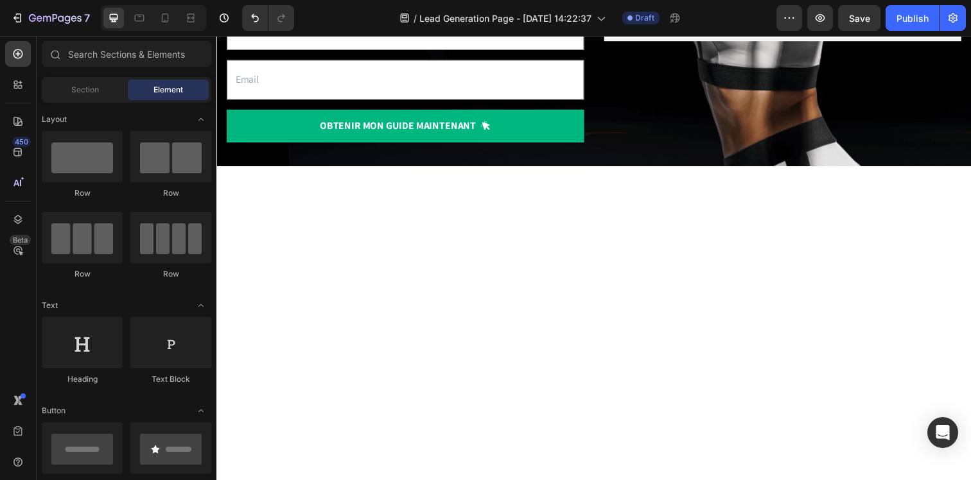
click at [862, 202] on div at bounding box center [602, 281] width 752 height 225
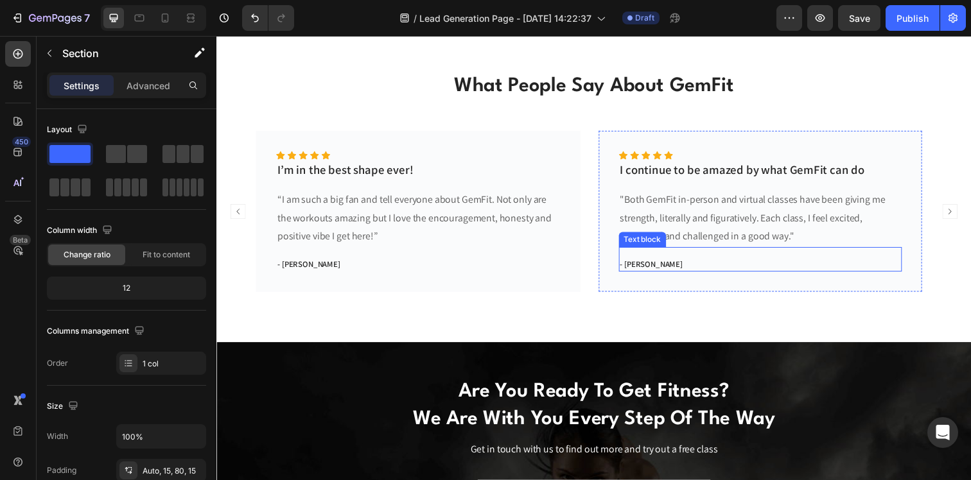
scroll to position [534, 0]
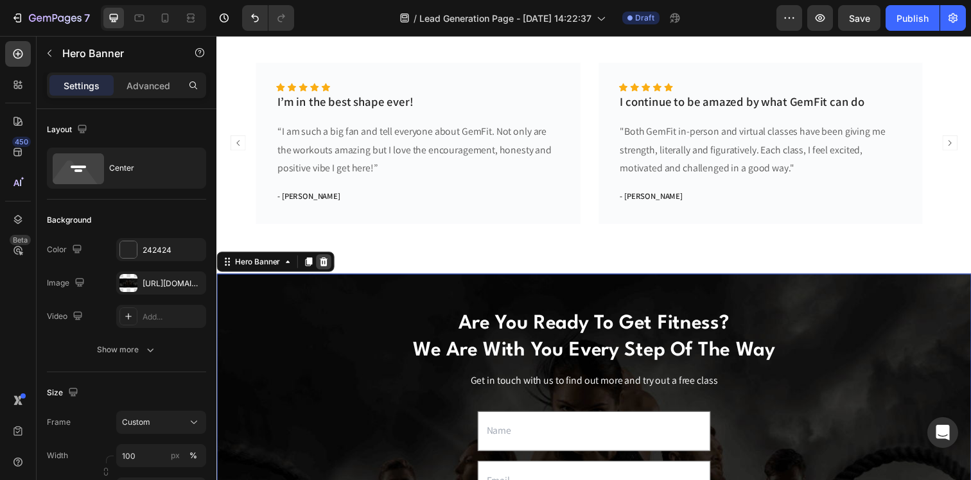
click at [328, 267] on icon at bounding box center [326, 266] width 8 height 9
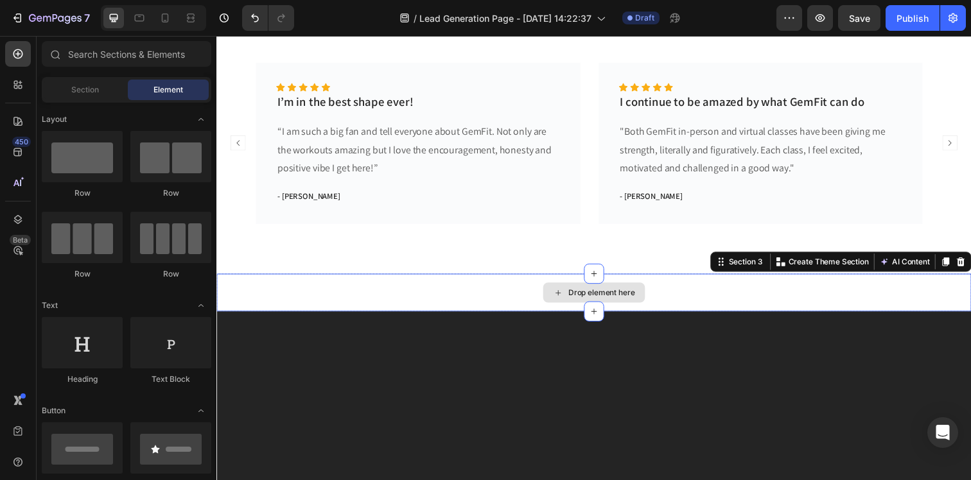
click at [437, 290] on div "Drop element here" at bounding box center [601, 298] width 771 height 39
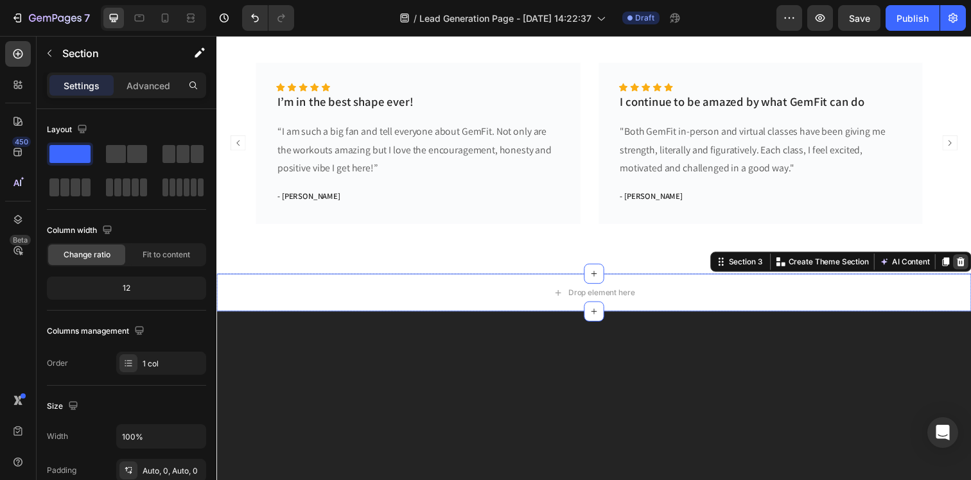
click at [971, 267] on icon at bounding box center [976, 266] width 10 height 10
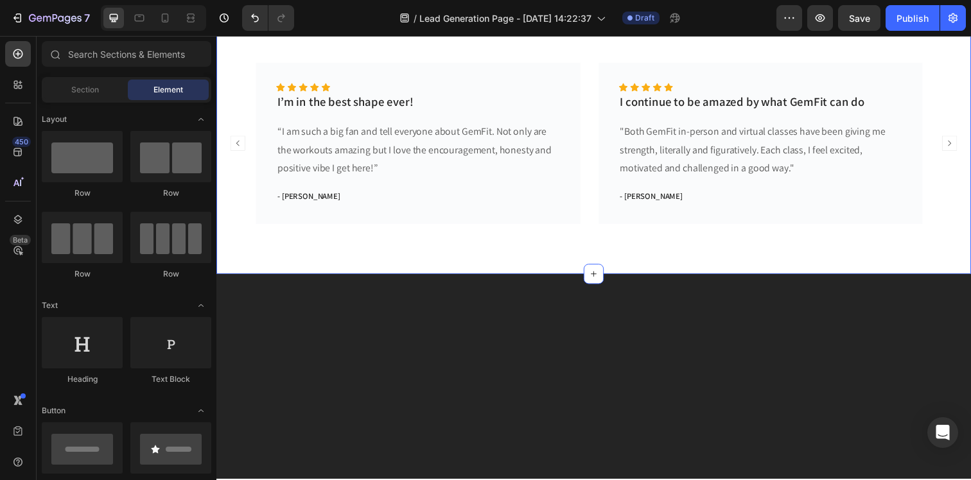
click at [904, 262] on div "What People Say About GemFit Heading Icon Icon Icon Icon Icon Icon List Hoz I’m…" at bounding box center [601, 140] width 771 height 277
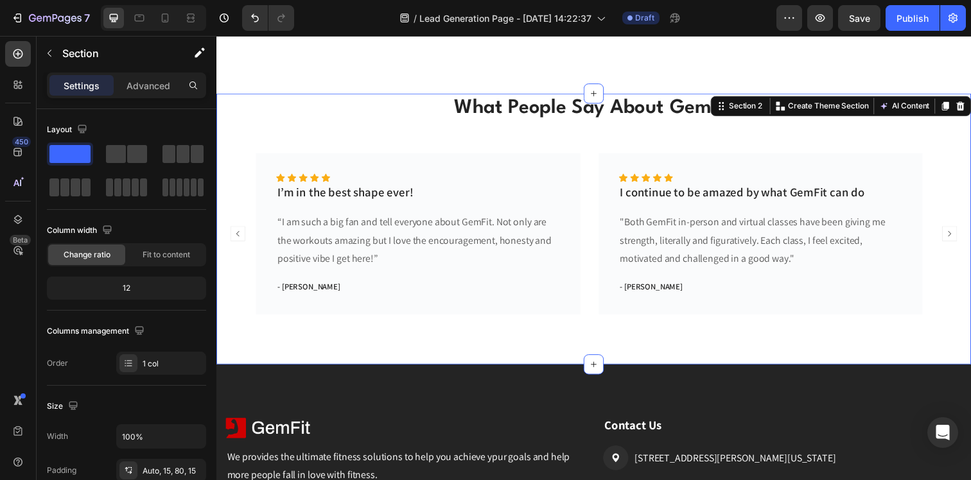
scroll to position [434, 0]
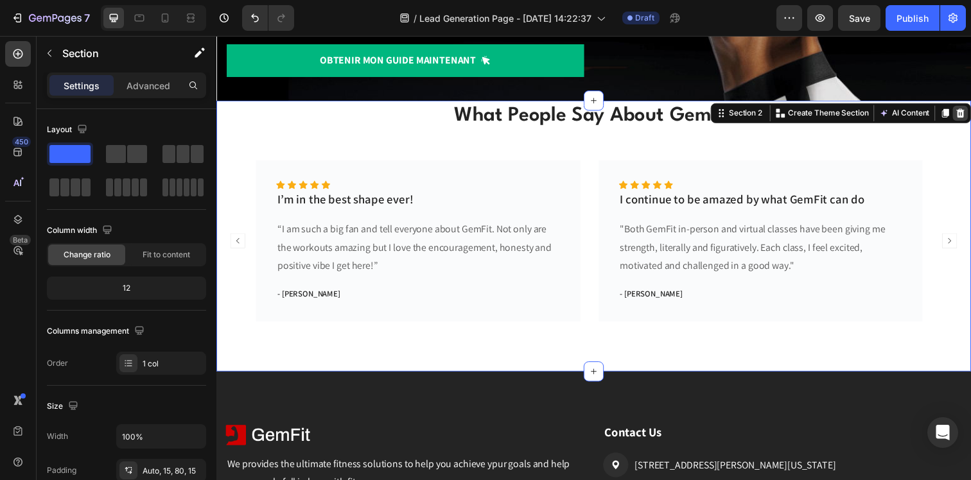
click at [971, 118] on div at bounding box center [976, 114] width 15 height 15
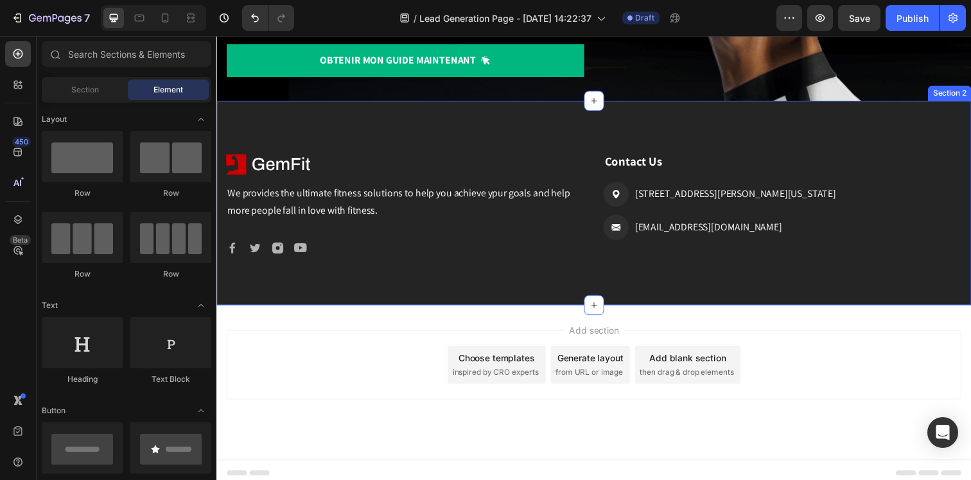
click at [689, 292] on div "Image We provides the ultimate fitness solutions to help you achieve ypur goals…" at bounding box center [601, 206] width 771 height 209
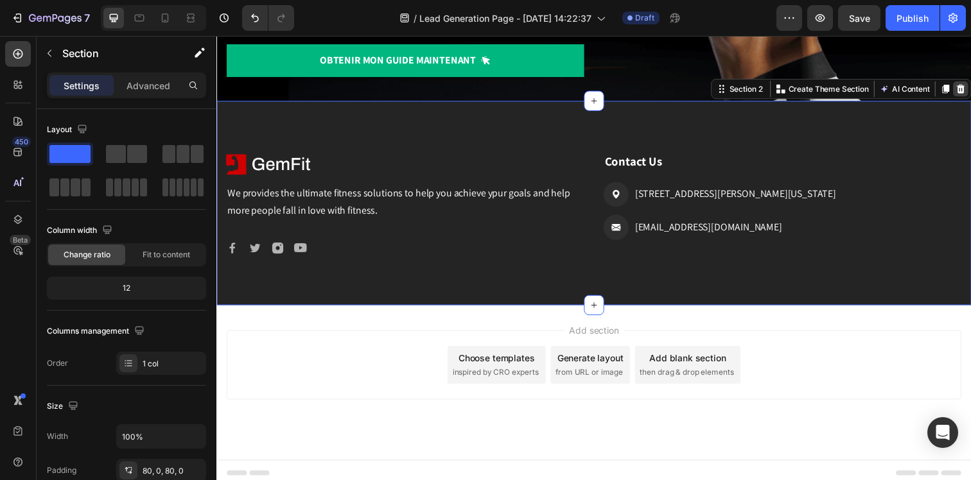
click at [971, 93] on icon at bounding box center [976, 90] width 10 height 10
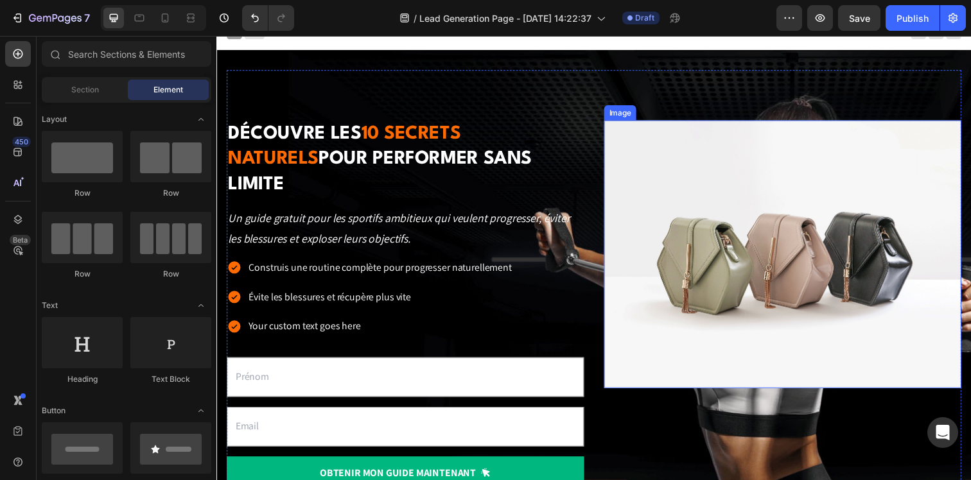
scroll to position [0, 0]
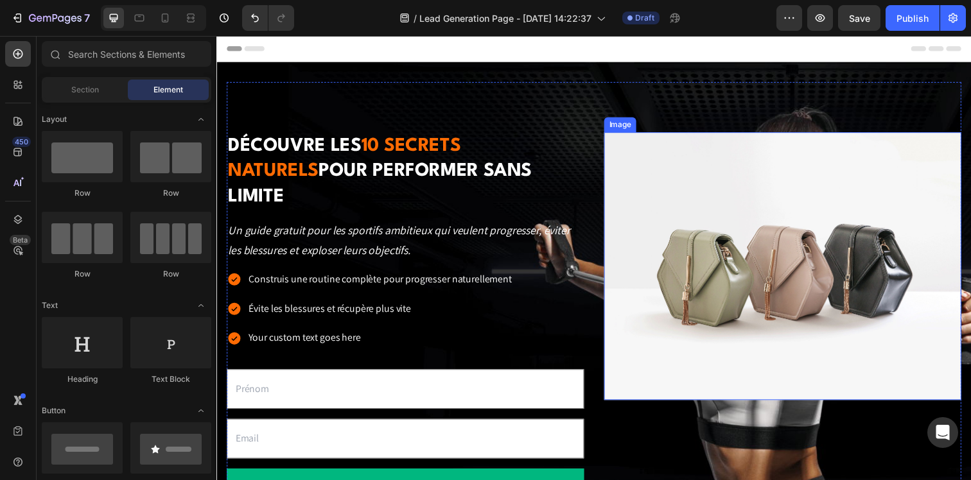
click at [680, 233] on img at bounding box center [794, 271] width 365 height 274
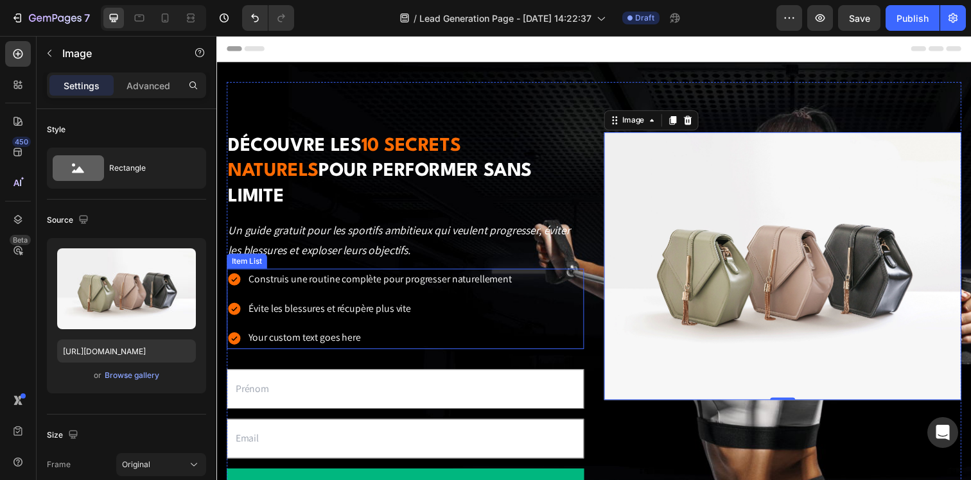
click at [557, 274] on div "Construis une routine complète pour progresser naturellement Évite les blessure…" at bounding box center [409, 315] width 365 height 82
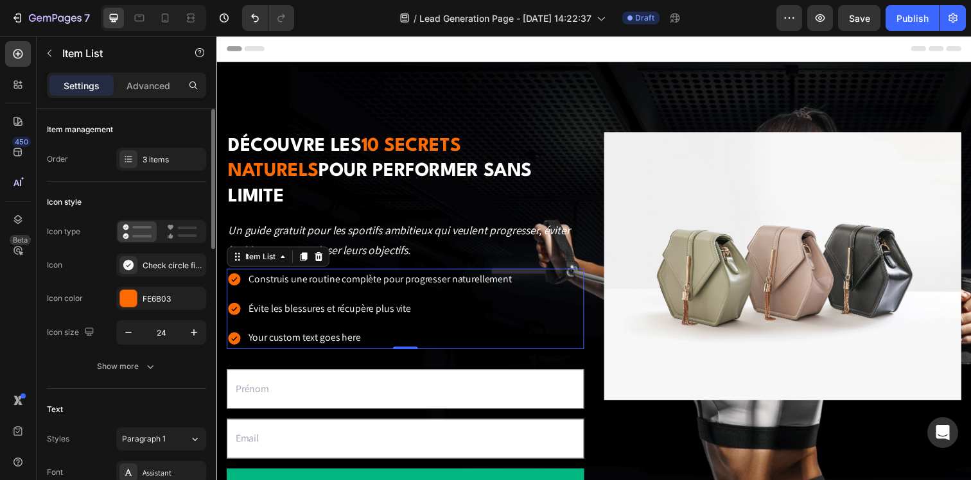
click at [141, 376] on button "Show more" at bounding box center [126, 366] width 159 height 23
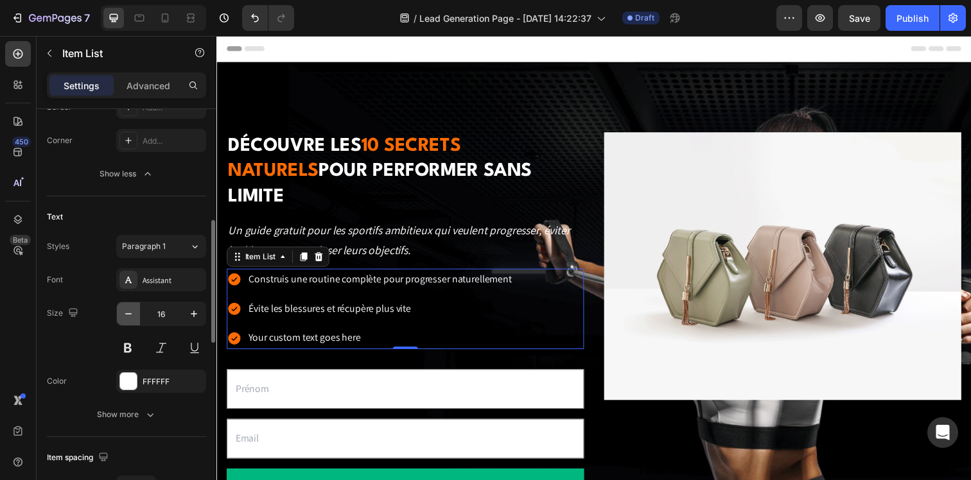
scroll to position [445, 0]
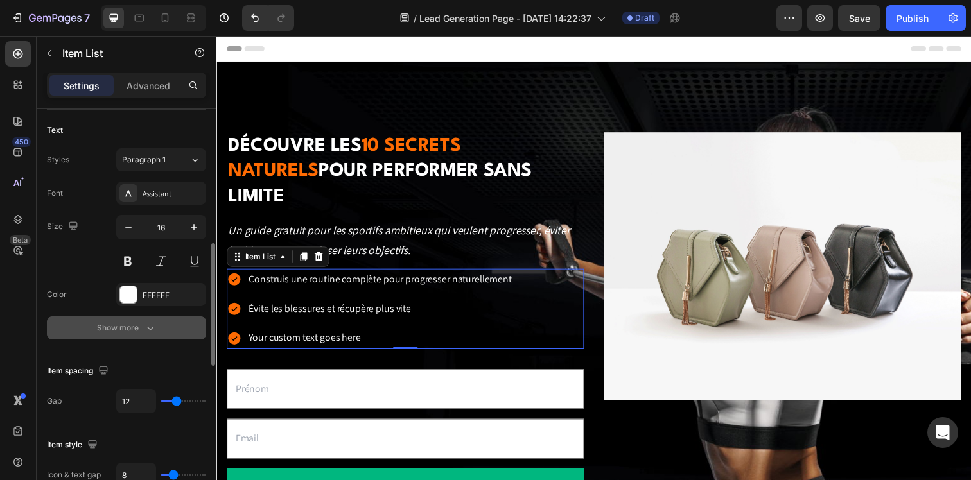
click at [121, 334] on div "Show more" at bounding box center [127, 328] width 60 height 13
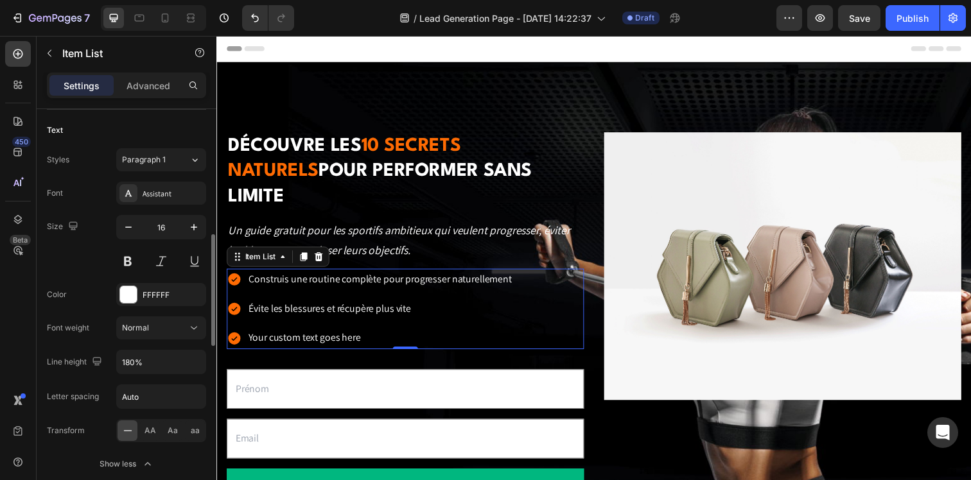
scroll to position [682, 0]
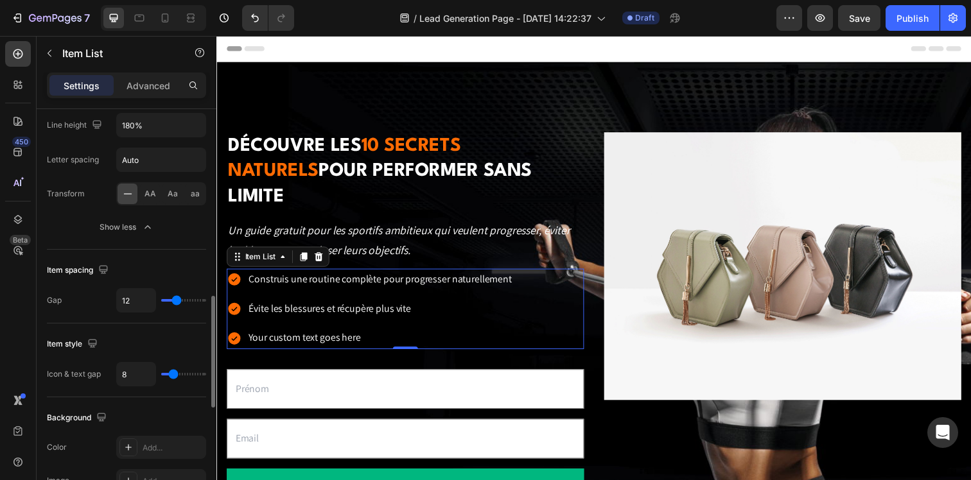
type input "10"
type input "9"
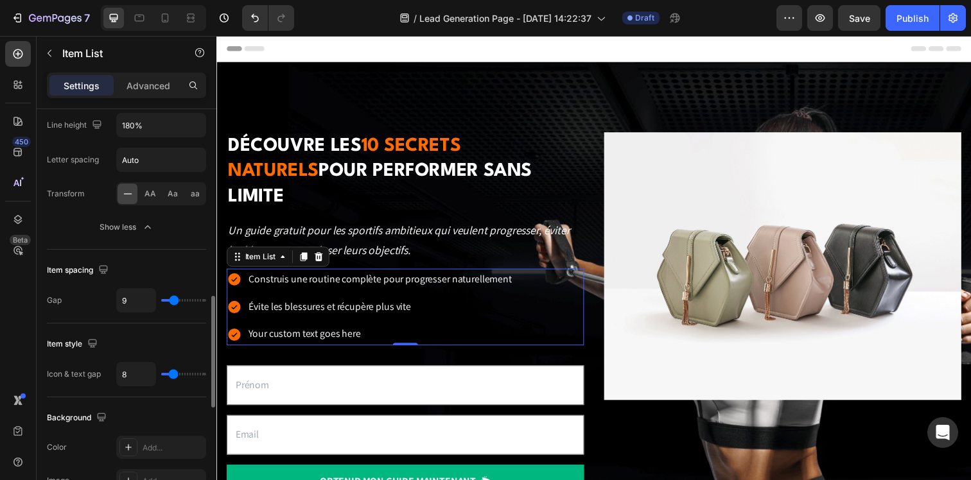
type input "8"
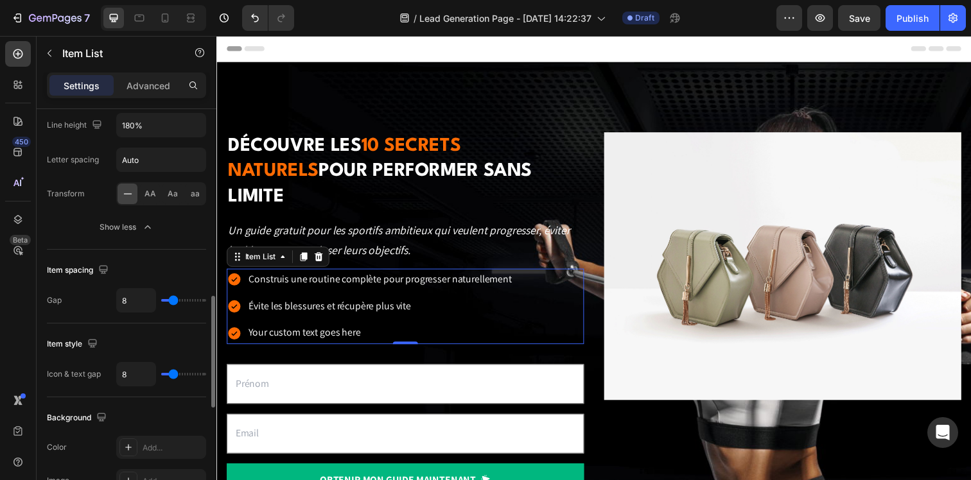
type input "8"
click at [173, 302] on input "range" at bounding box center [183, 300] width 45 height 3
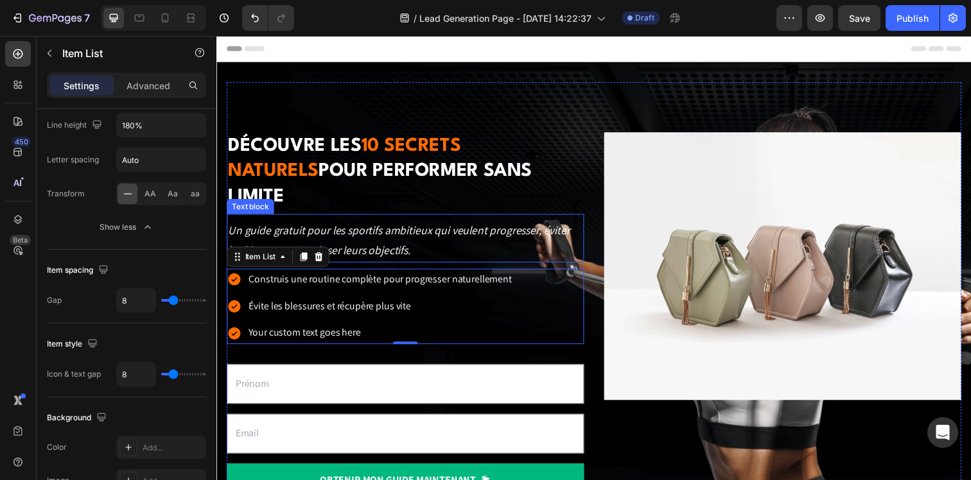
click at [473, 234] on p "Un guide gratuit pour les sportifs ambitieux qui veulent progresser, éviter les…" at bounding box center [409, 245] width 362 height 42
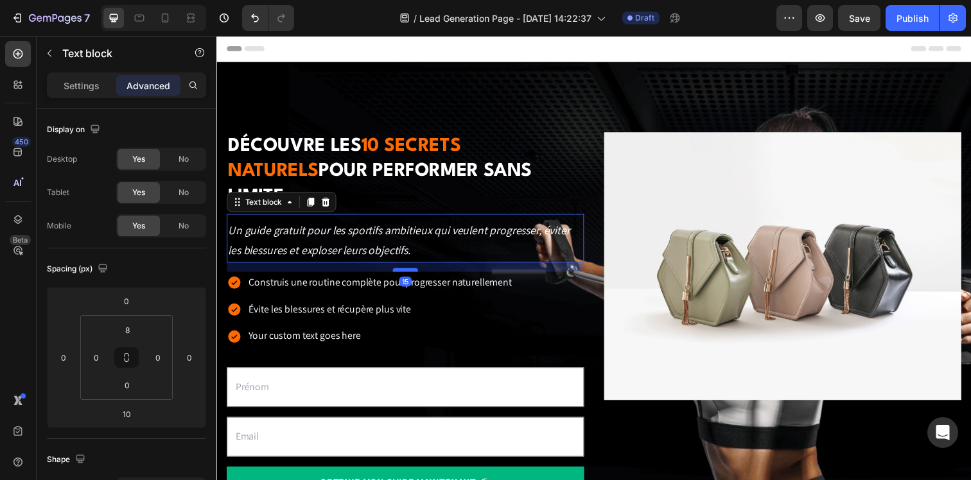
click at [416, 273] on div at bounding box center [409, 275] width 26 height 4
type input "15"
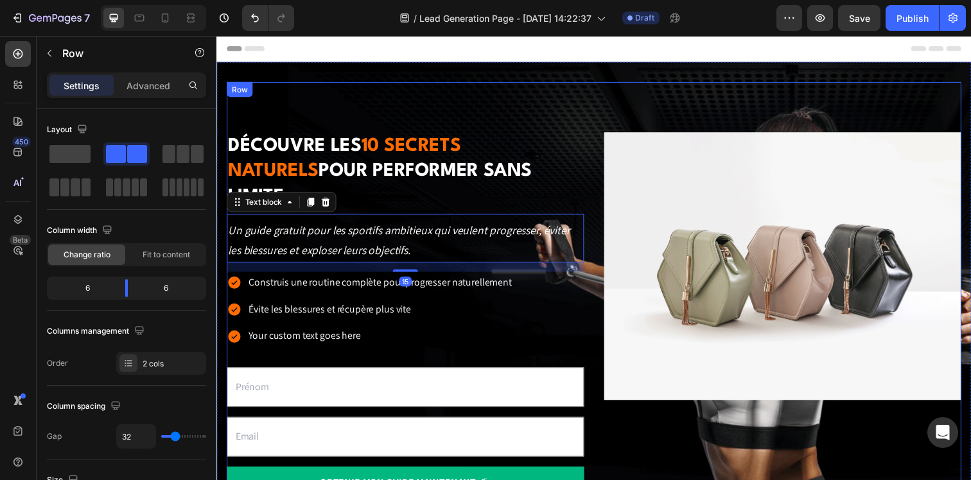
click at [752, 444] on div "Image" at bounding box center [794, 325] width 365 height 382
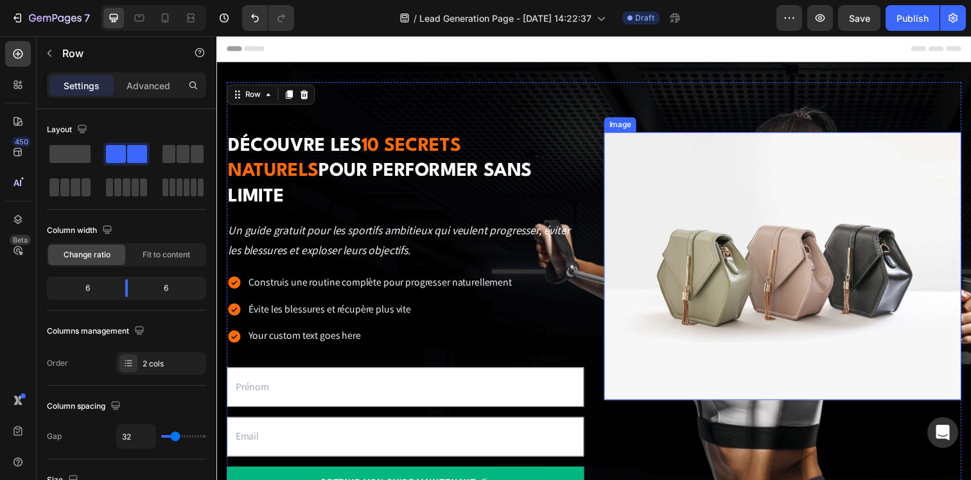
click at [706, 358] on img at bounding box center [794, 271] width 365 height 274
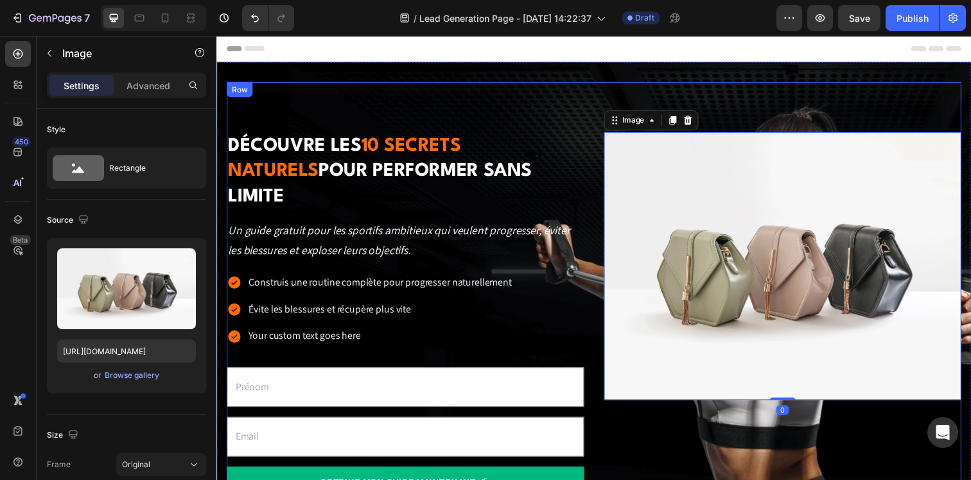
click at [600, 392] on div "Découvre les 10 secrets naturels pour performer sans limite Heading Un guide gr…" at bounding box center [602, 325] width 750 height 484
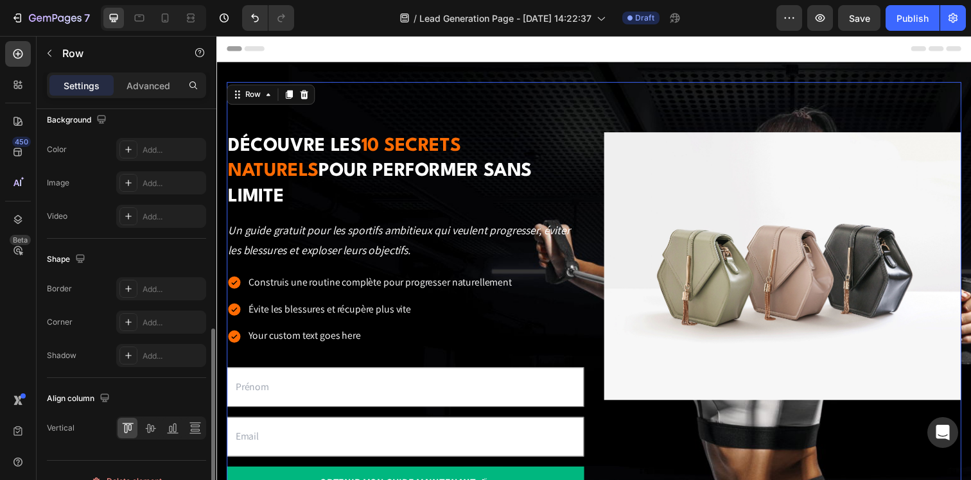
scroll to position [522, 0]
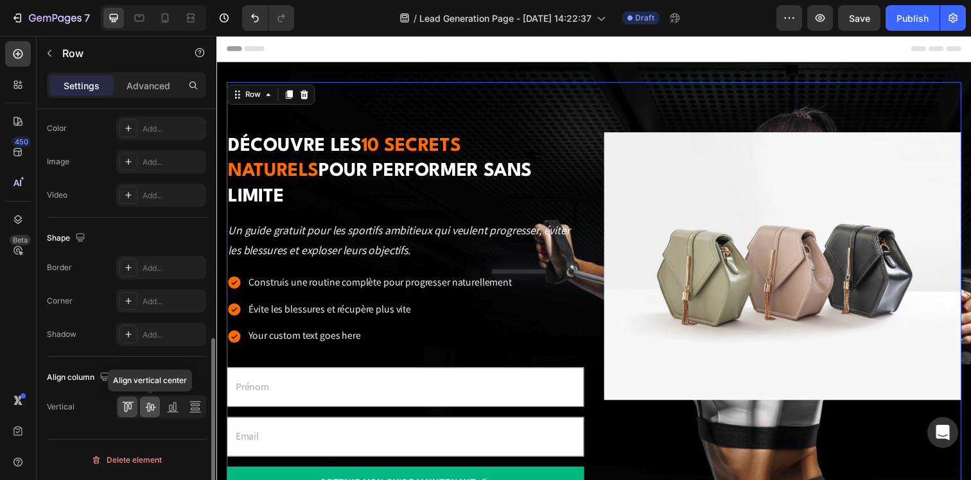
click at [150, 406] on icon at bounding box center [150, 407] width 13 height 13
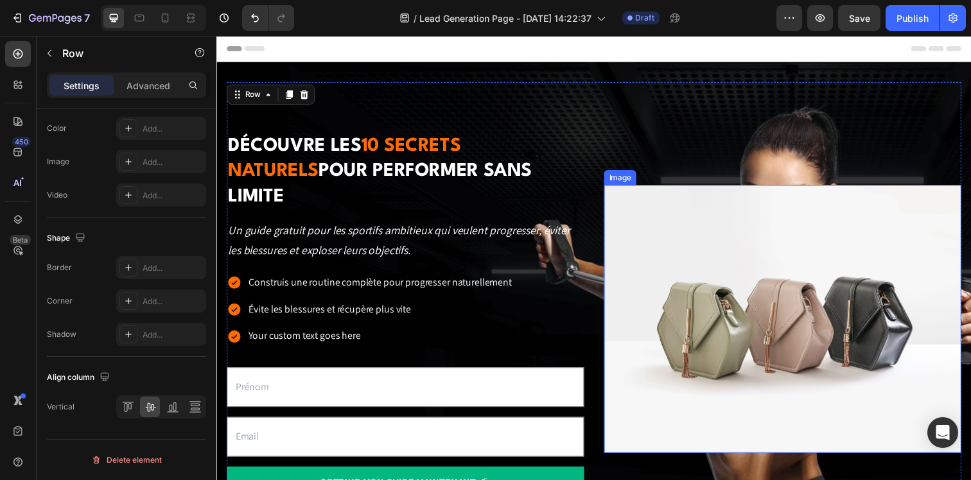
click at [693, 230] on img at bounding box center [794, 325] width 365 height 274
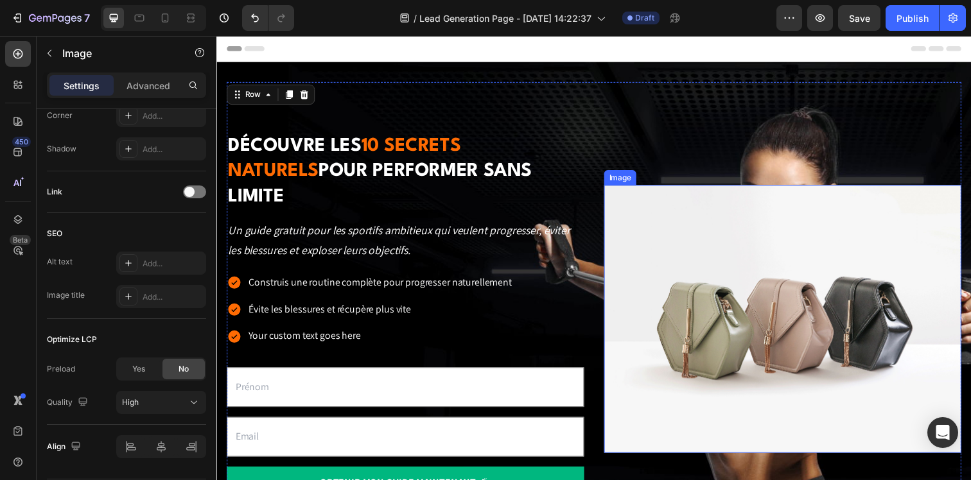
scroll to position [0, 0]
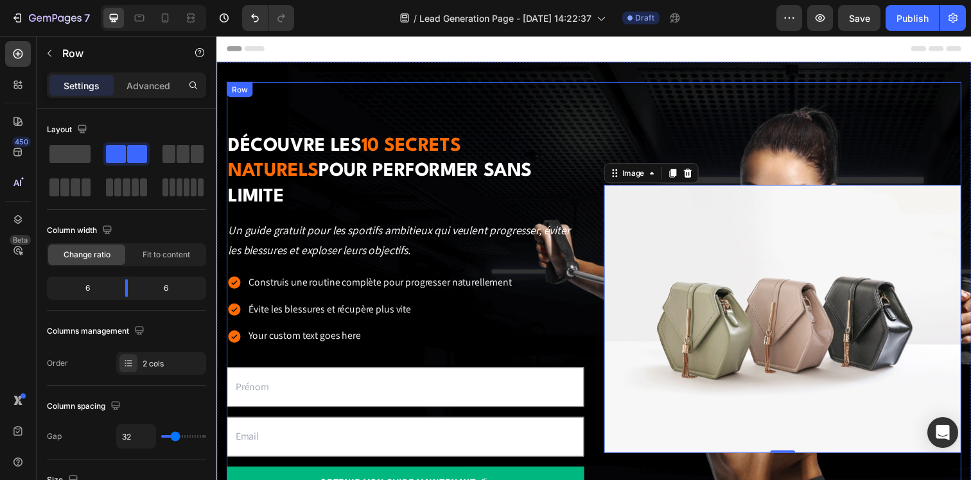
click at [694, 109] on div "Découvre les 10 secrets naturels pour performer sans limite Heading Un guide gr…" at bounding box center [602, 325] width 750 height 484
click at [656, 223] on img at bounding box center [794, 325] width 365 height 274
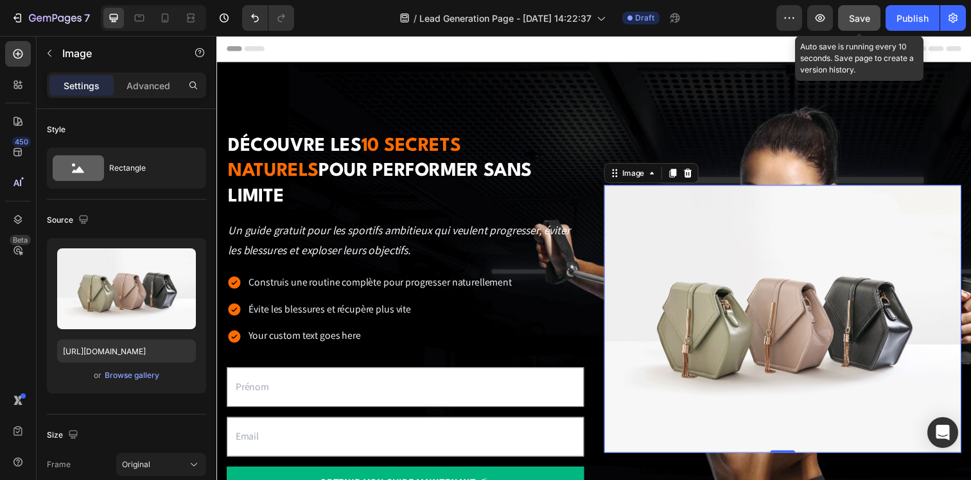
click at [850, 22] on span "Save" at bounding box center [859, 18] width 21 height 11
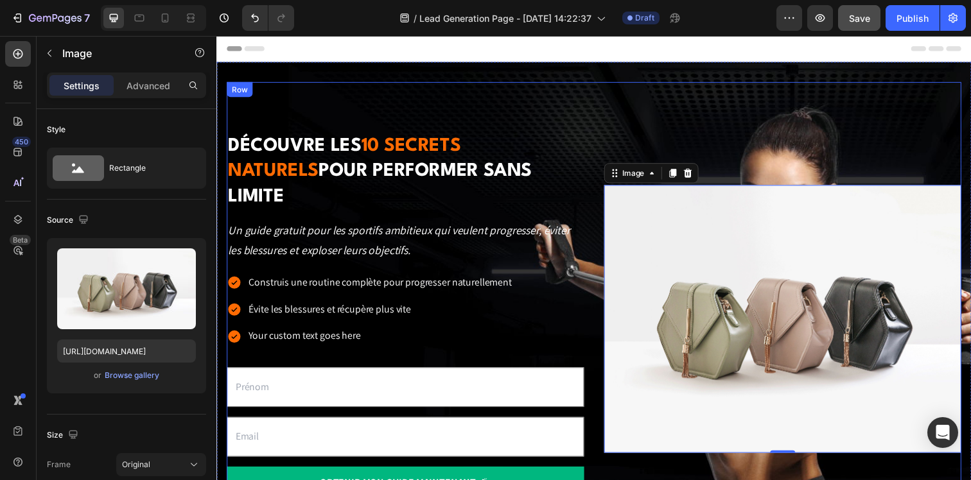
scroll to position [118, 0]
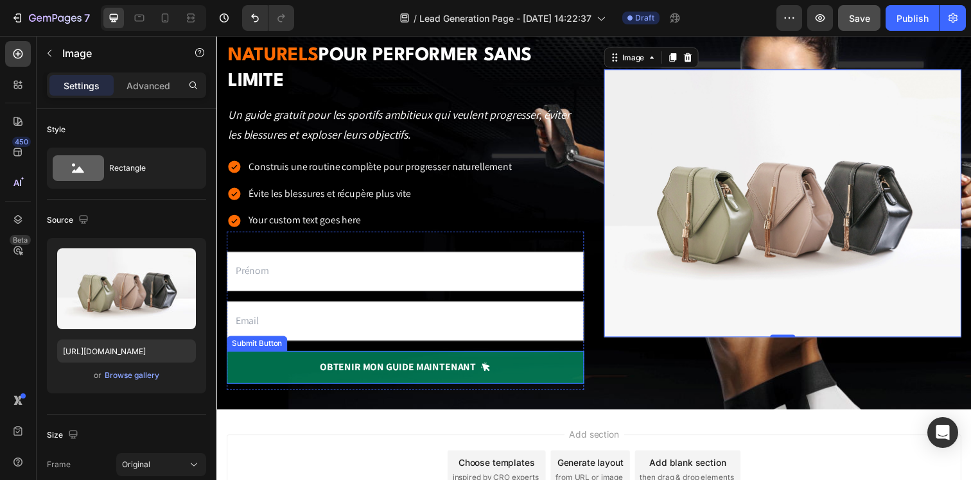
click at [246, 360] on button "OBTENIR mon guide maintenant" at bounding box center [409, 374] width 365 height 33
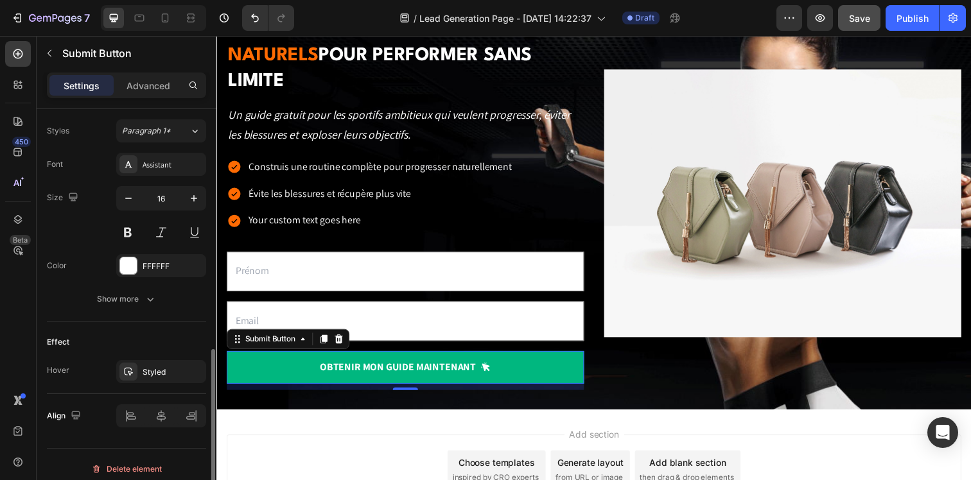
scroll to position [604, 0]
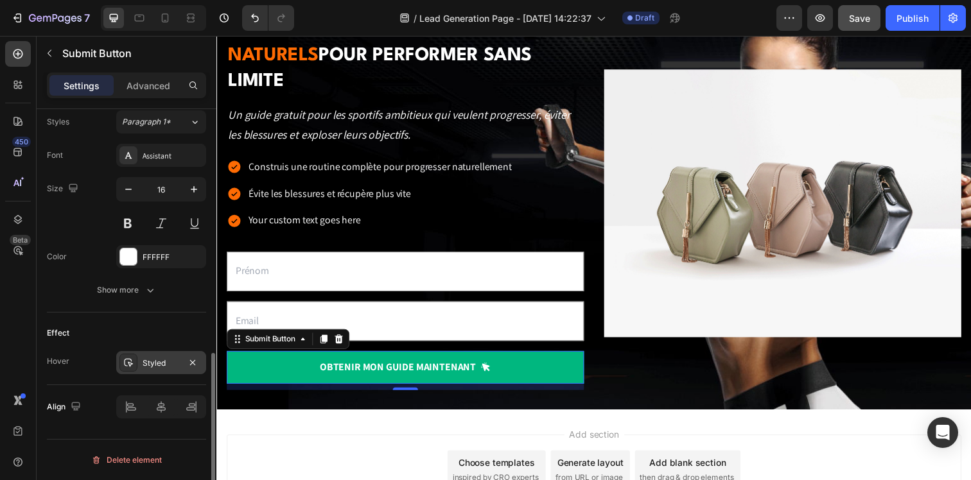
click at [156, 358] on div "Styled" at bounding box center [161, 364] width 37 height 12
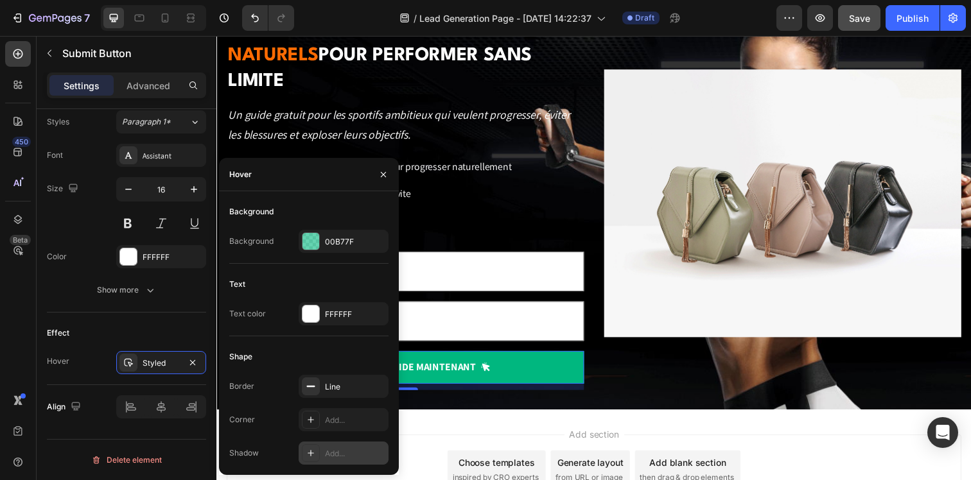
click at [357, 455] on div "Add..." at bounding box center [355, 454] width 60 height 12
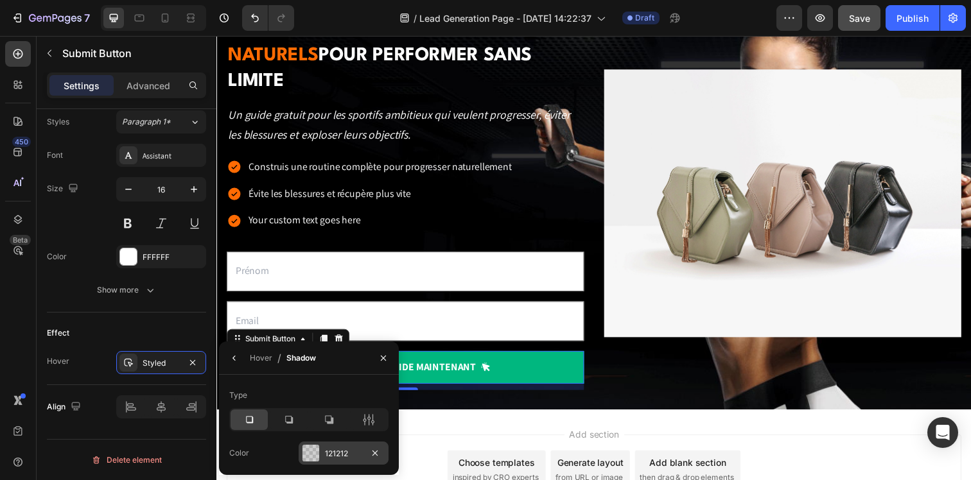
click at [312, 459] on div at bounding box center [311, 453] width 17 height 17
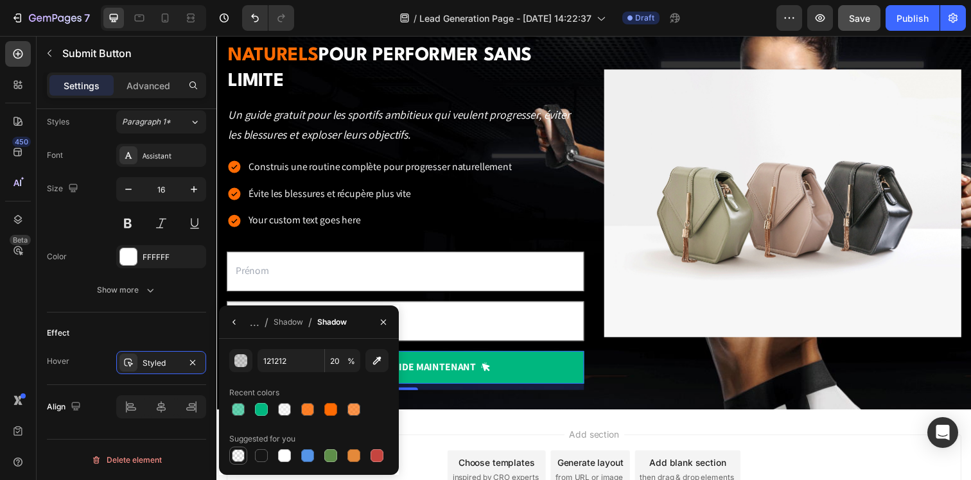
click at [233, 450] on div at bounding box center [238, 456] width 13 height 13
type input "000000"
type input "0"
click at [261, 455] on div at bounding box center [261, 456] width 13 height 13
type input "151515"
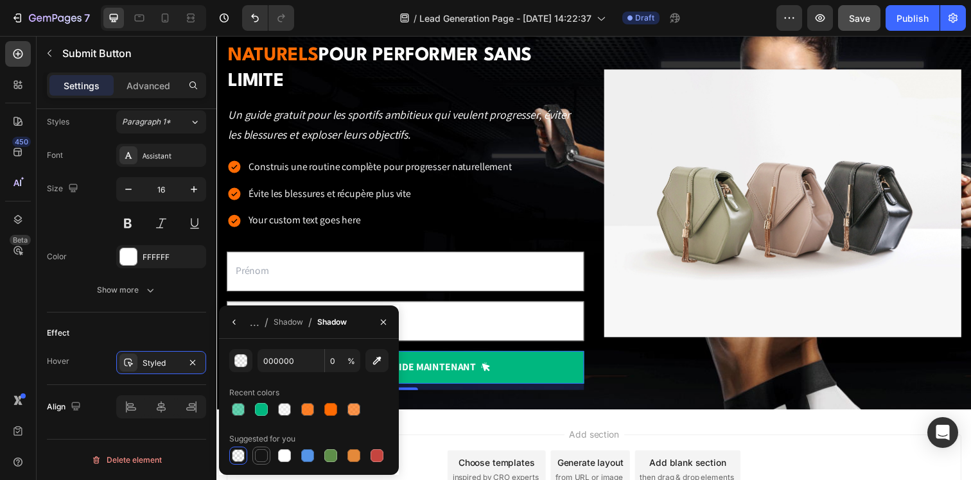
type input "100"
click at [155, 331] on div "Effect" at bounding box center [126, 333] width 159 height 21
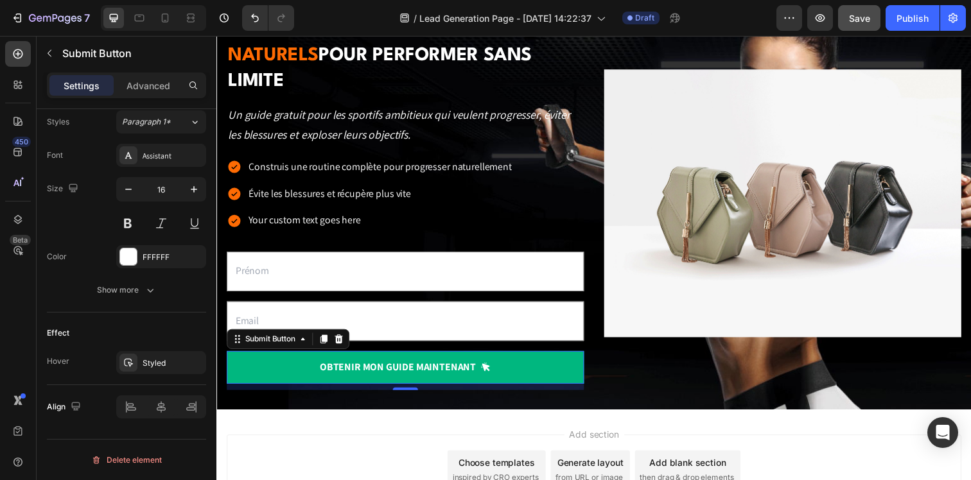
click at [331, 387] on div "Découvre les 10 secrets naturels pour performer sans limite Heading Un guide gr…" at bounding box center [602, 207] width 750 height 484
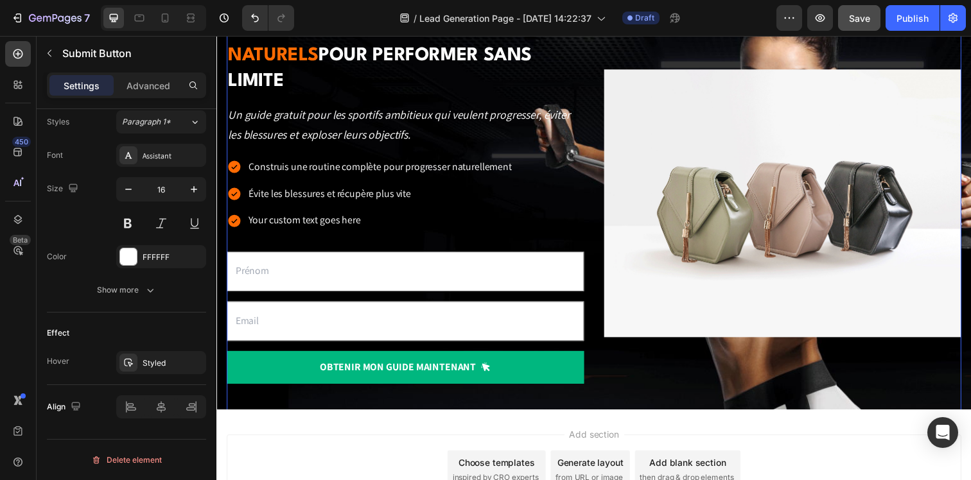
scroll to position [0, 0]
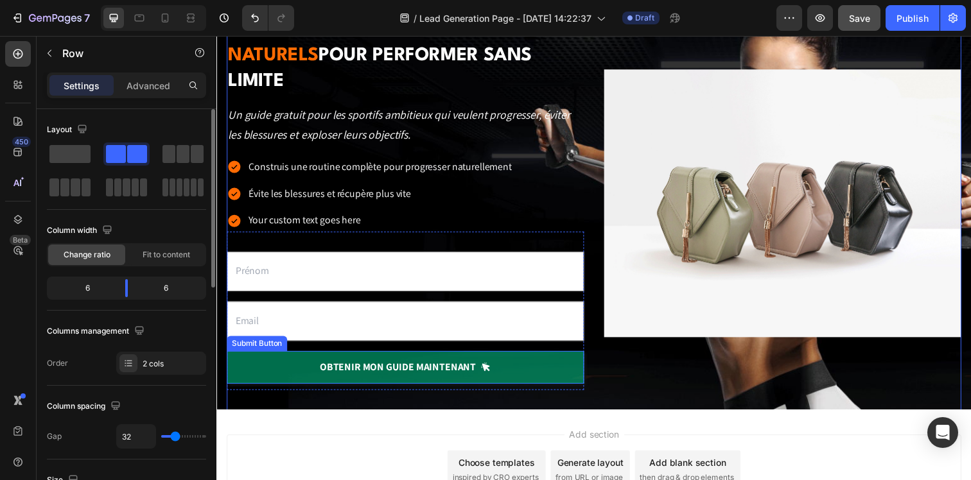
click at [269, 358] on button "OBTENIR mon guide maintenant" at bounding box center [409, 374] width 365 height 33
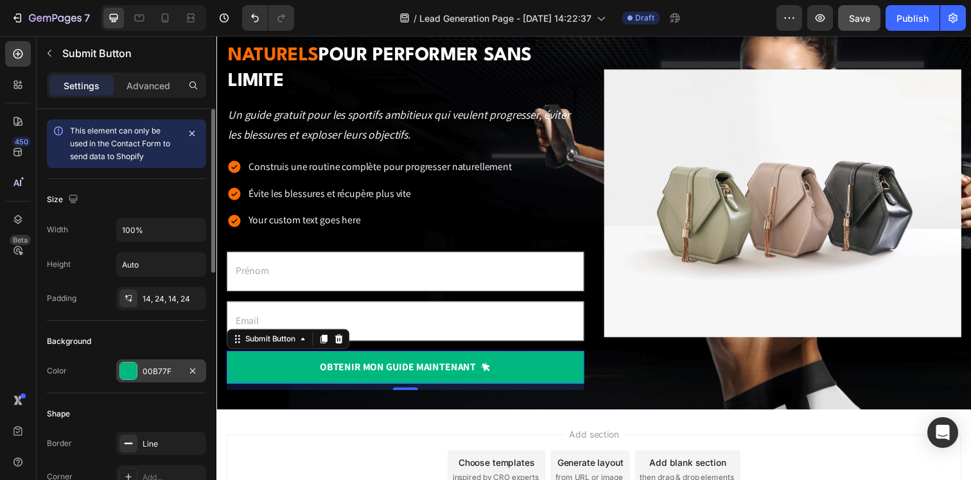
click at [146, 373] on div "00B77F" at bounding box center [161, 372] width 37 height 12
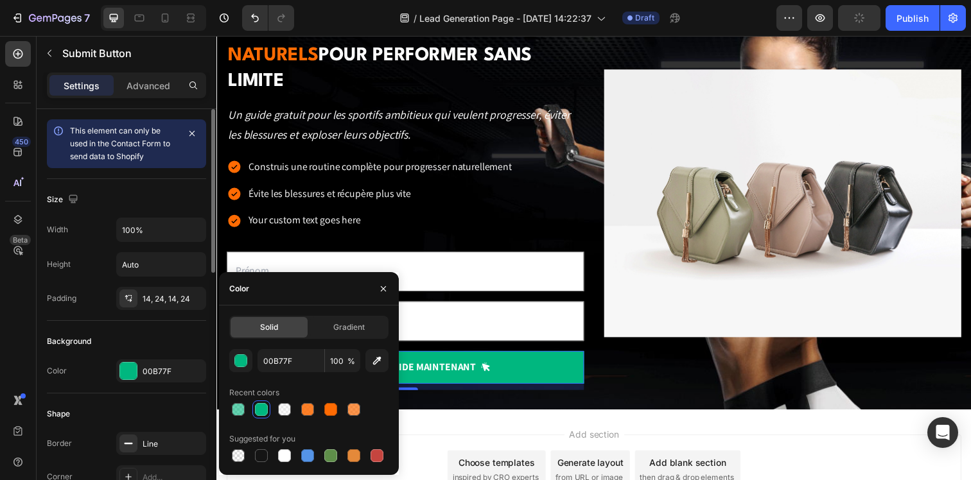
click at [82, 373] on div "Color 00B77F" at bounding box center [126, 371] width 159 height 23
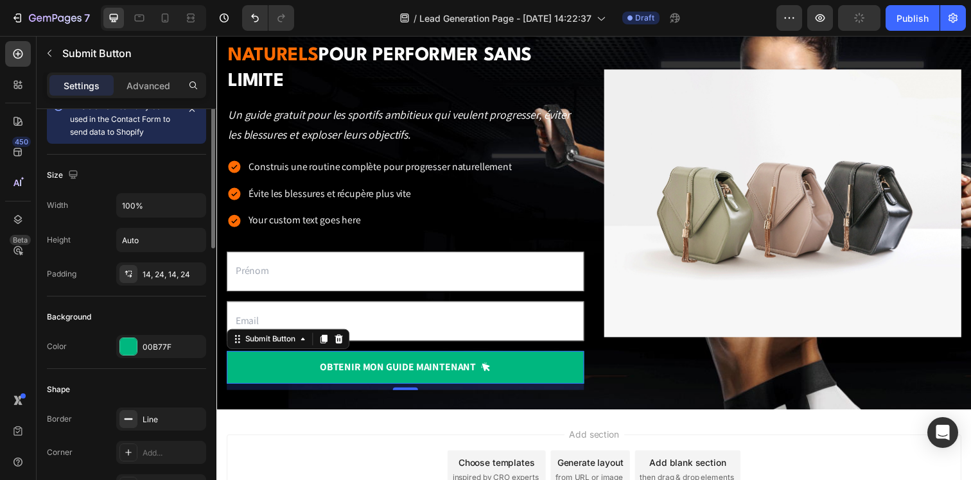
scroll to position [82, 0]
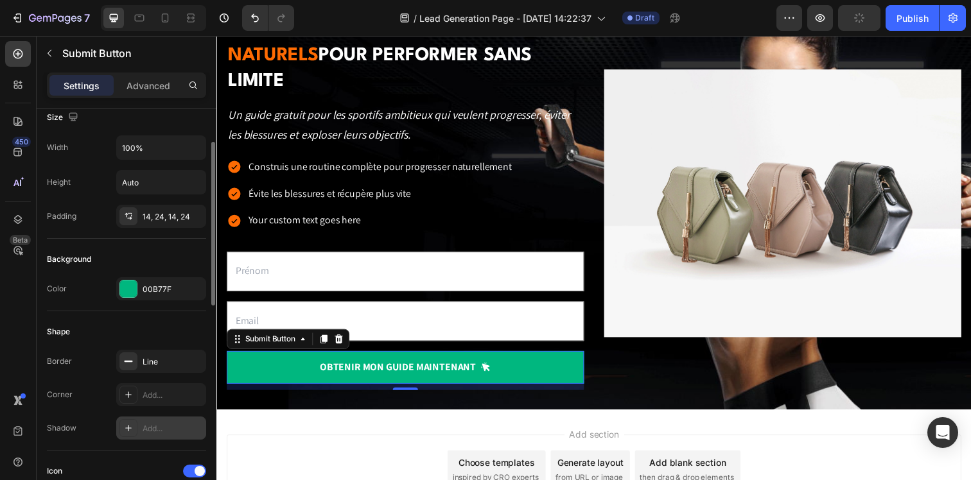
click at [161, 432] on div "Add..." at bounding box center [173, 429] width 60 height 12
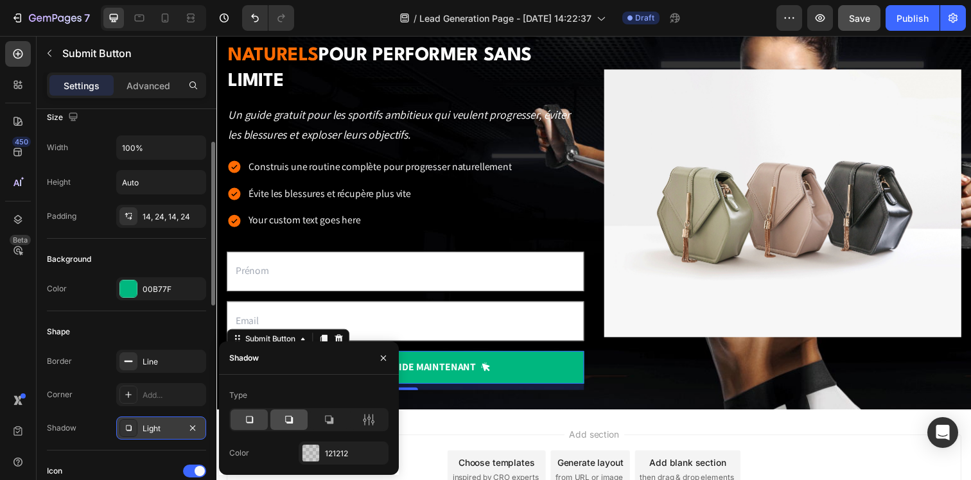
click at [282, 421] on div at bounding box center [288, 420] width 37 height 21
click at [319, 457] on div at bounding box center [311, 453] width 18 height 18
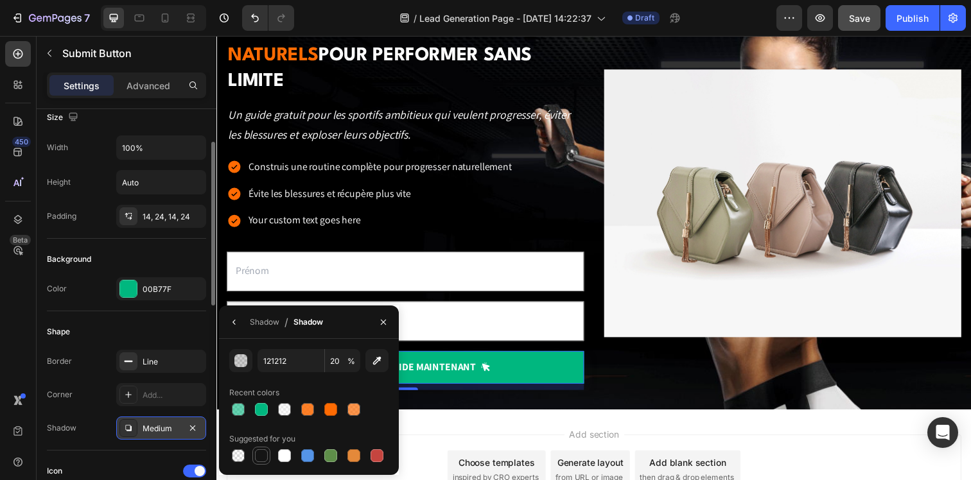
click at [254, 455] on div at bounding box center [261, 455] width 15 height 15
type input "151515"
type input "100"
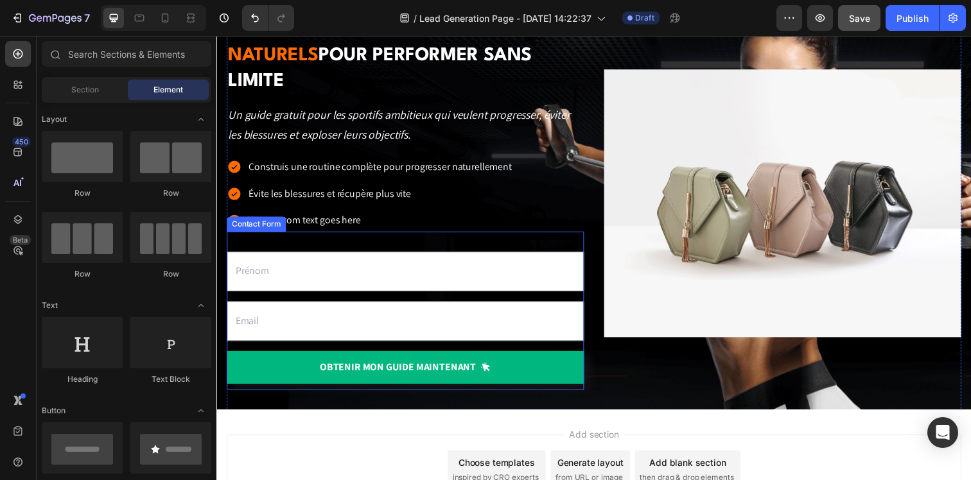
click at [554, 366] on div "OBTENIR mon guide maintenant Submit Button" at bounding box center [409, 378] width 365 height 40
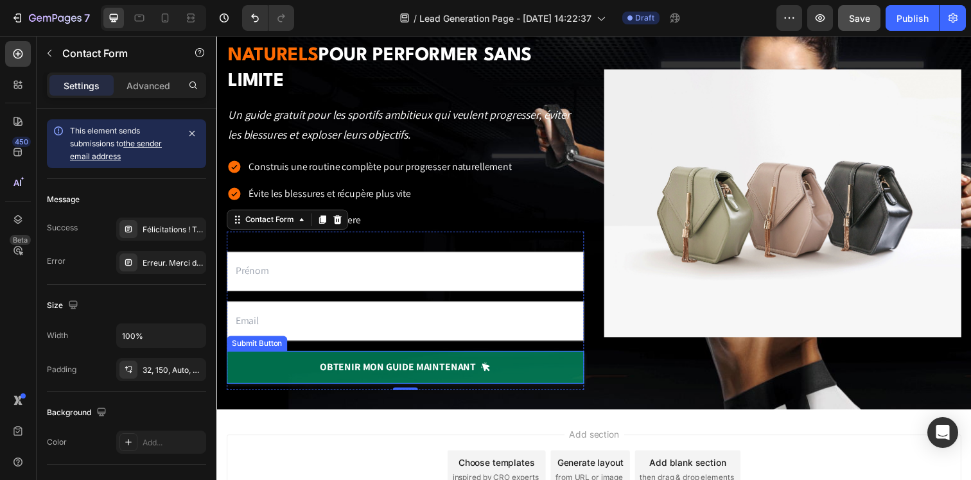
click at [555, 358] on button "OBTENIR mon guide maintenant" at bounding box center [409, 374] width 365 height 33
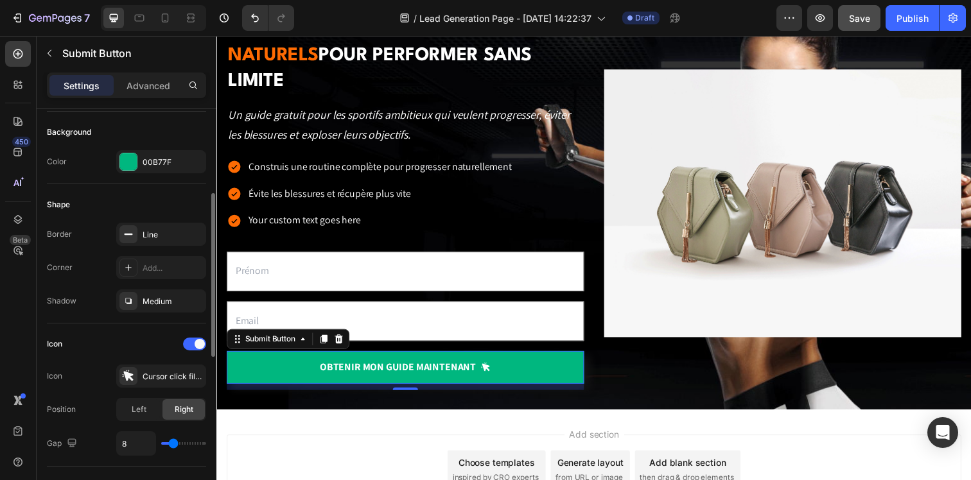
scroll to position [264, 0]
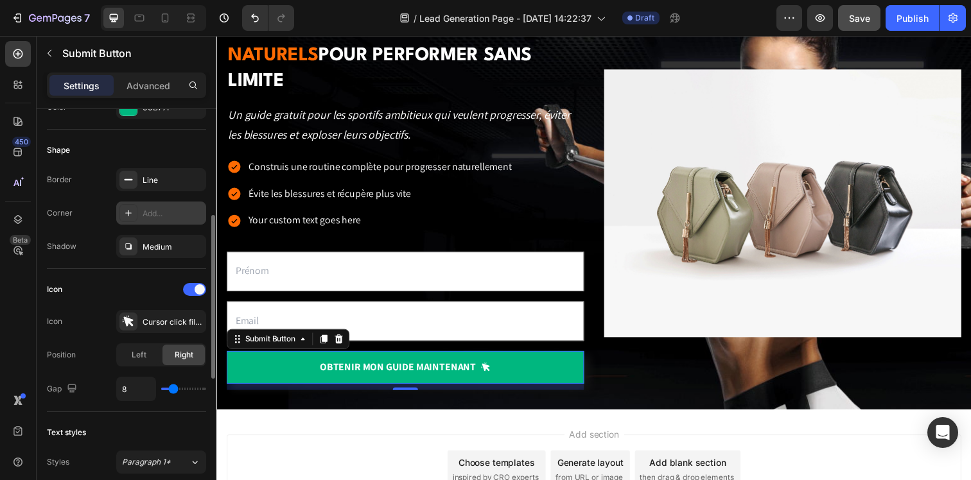
click at [150, 215] on div "Add..." at bounding box center [173, 214] width 60 height 12
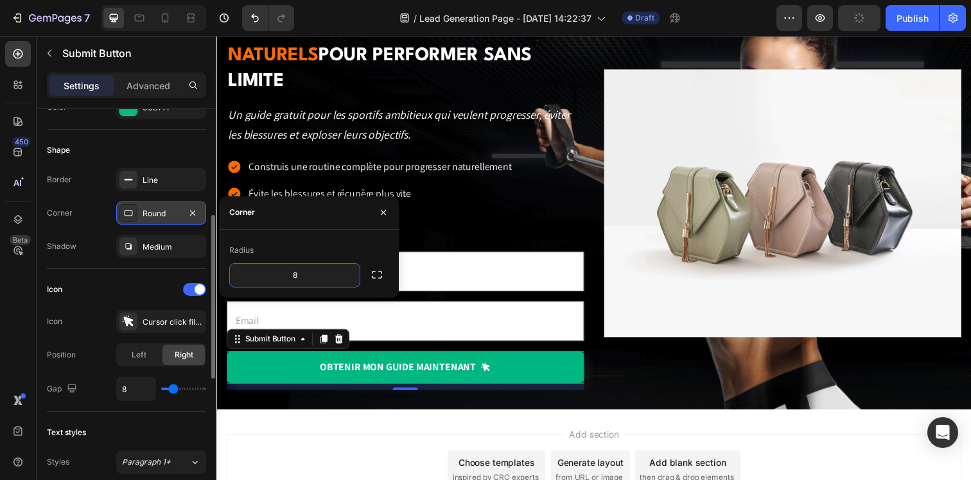
click at [404, 409] on div "Découvre les 10 secrets naturels pour performer sans limite Heading Un guide gr…" at bounding box center [602, 207] width 750 height 484
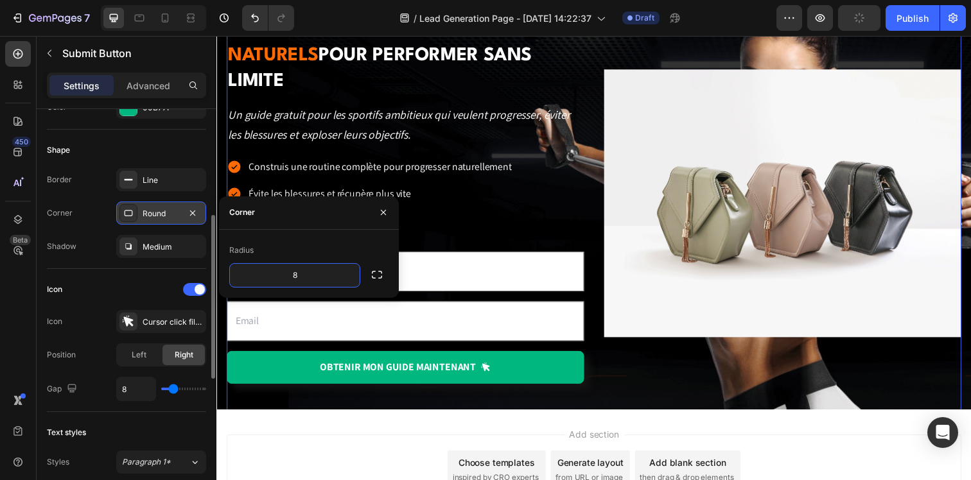
scroll to position [0, 0]
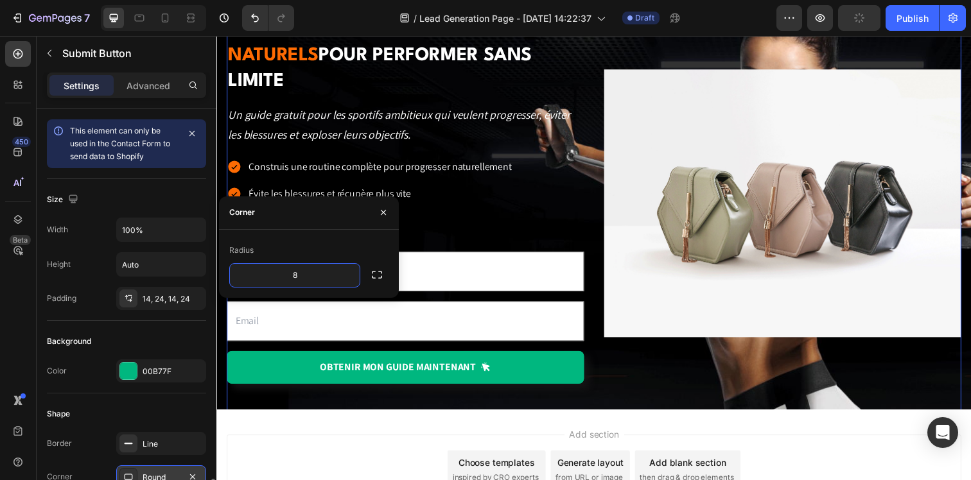
click at [404, 409] on div "Découvre les 10 secrets naturels pour performer sans limite Heading Un guide gr…" at bounding box center [602, 207] width 750 height 484
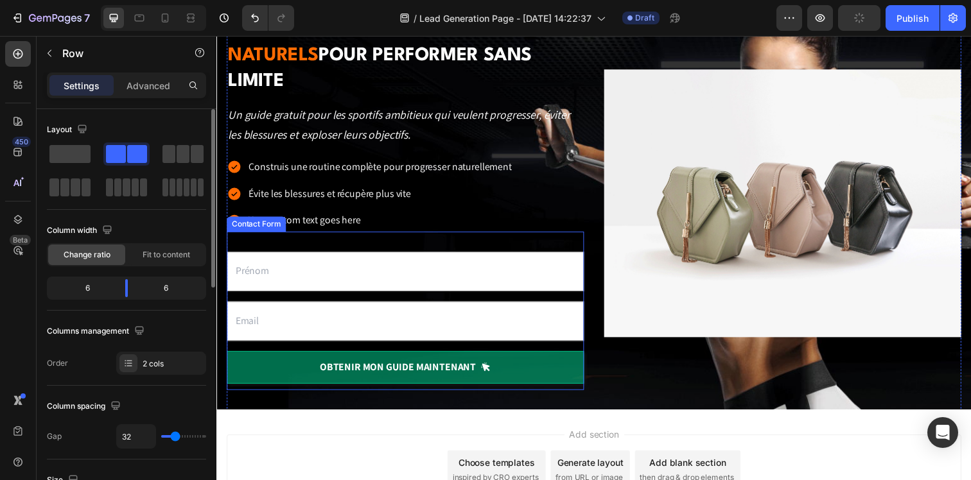
click at [554, 360] on button "OBTENIR mon guide maintenant" at bounding box center [409, 374] width 365 height 33
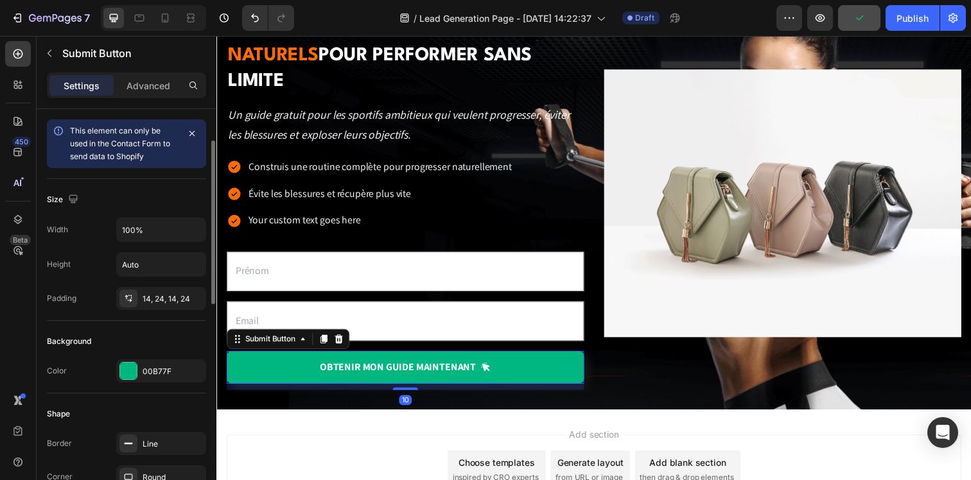
scroll to position [173, 0]
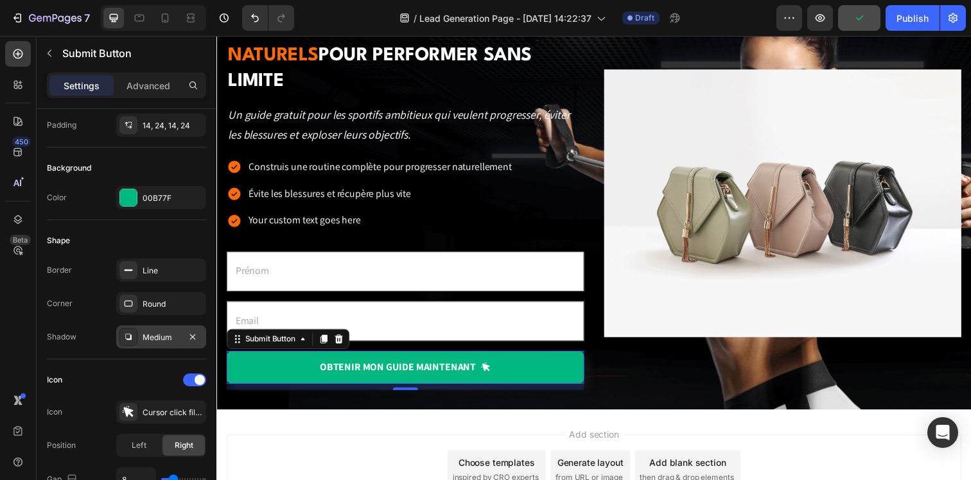
click at [157, 333] on div "Medium" at bounding box center [161, 338] width 37 height 12
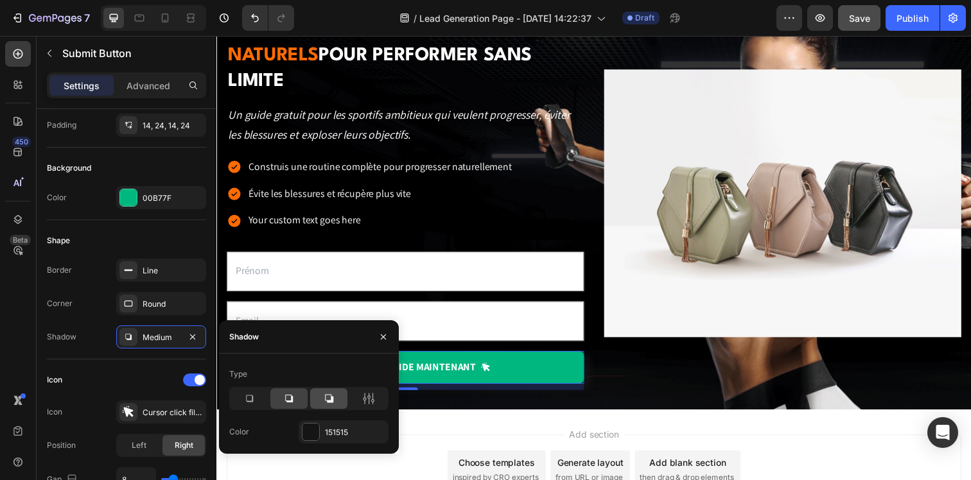
click at [333, 403] on icon at bounding box center [328, 398] width 13 height 13
click at [285, 404] on icon at bounding box center [289, 398] width 13 height 13
click at [147, 267] on div "Line" at bounding box center [161, 271] width 37 height 12
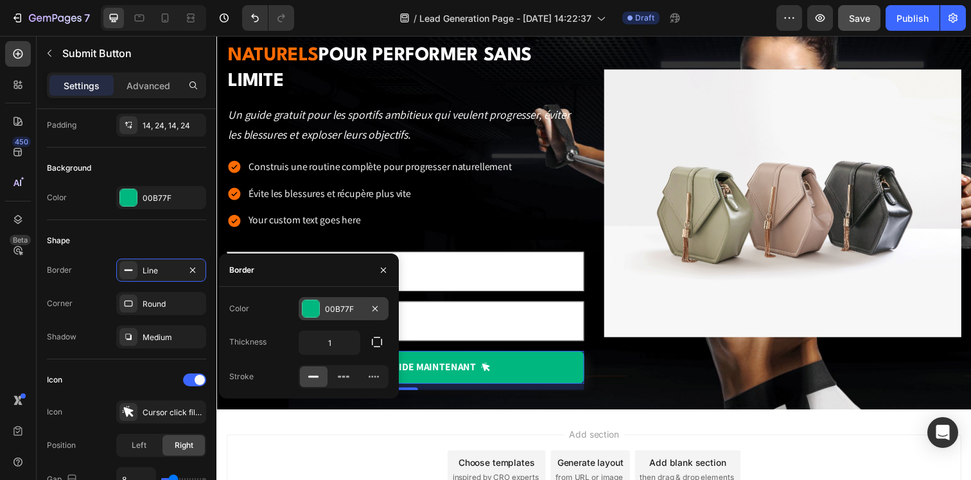
click at [307, 319] on div "00B77F" at bounding box center [344, 308] width 90 height 23
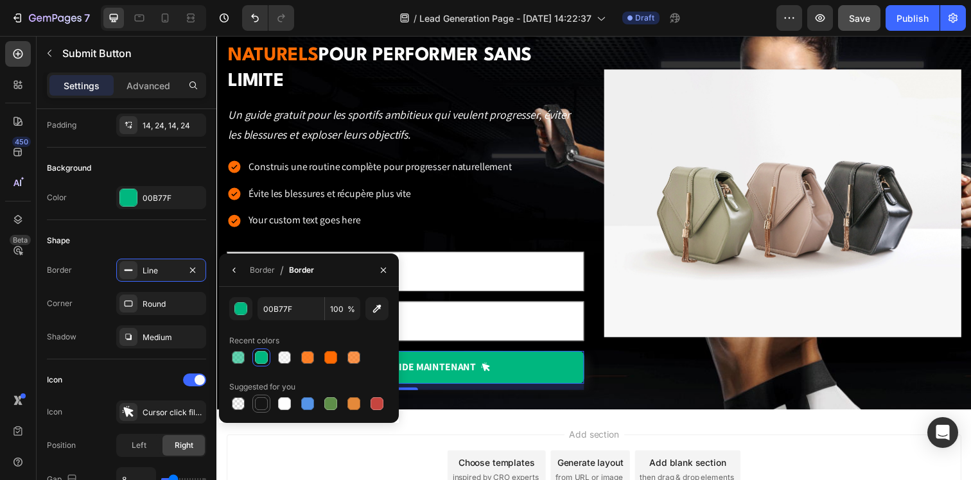
click at [265, 398] on div at bounding box center [261, 404] width 13 height 13
type input "151515"
click at [545, 413] on div "Découvre les 10 secrets naturels pour performer sans limite Heading Un guide gr…" at bounding box center [602, 207] width 750 height 484
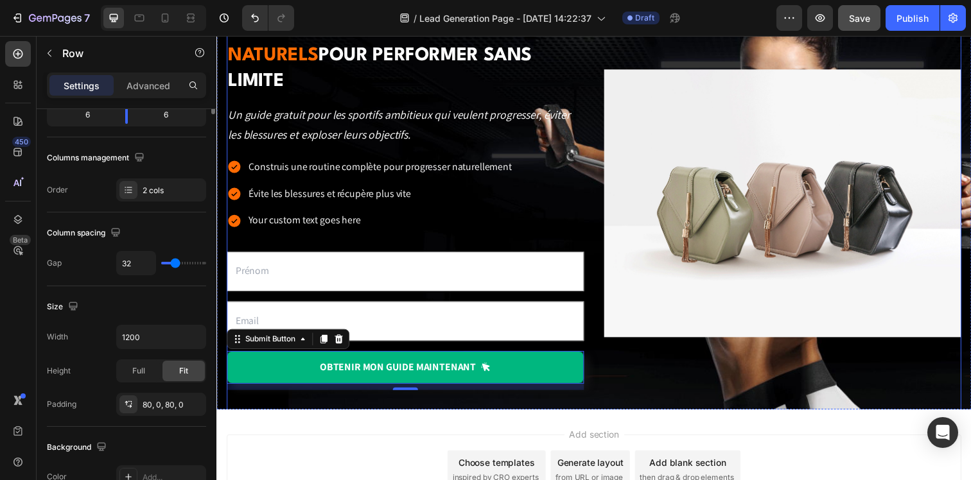
scroll to position [0, 0]
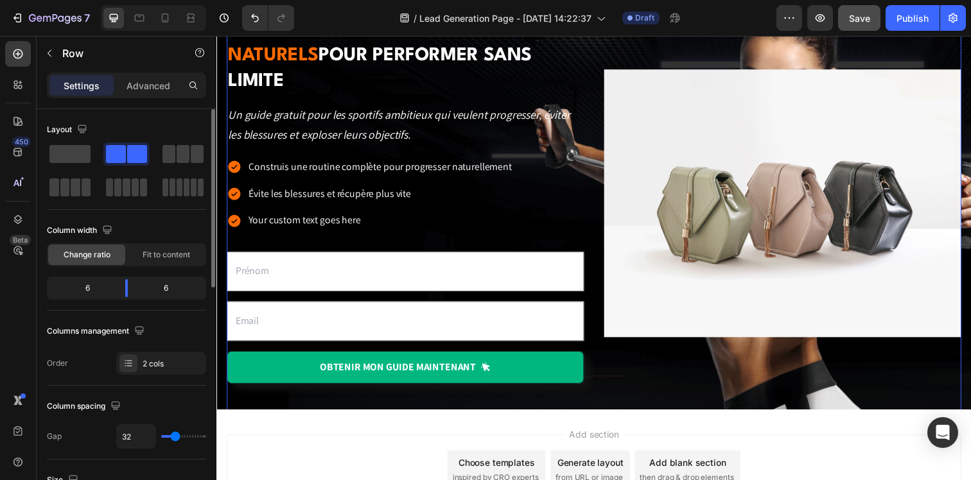
click at [545, 413] on div "Découvre les 10 secrets naturels pour performer sans limite Heading Un guide gr…" at bounding box center [602, 207] width 750 height 484
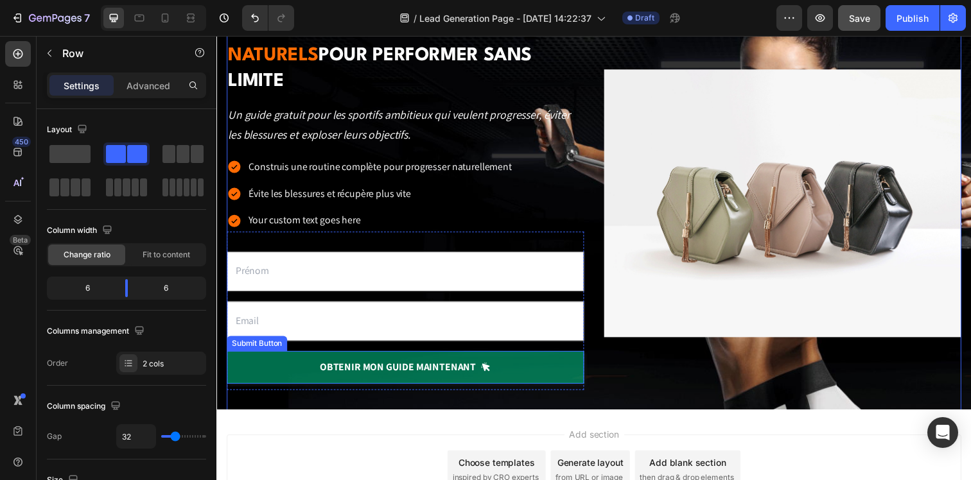
click at [563, 358] on button "OBTENIR mon guide maintenant" at bounding box center [409, 374] width 365 height 33
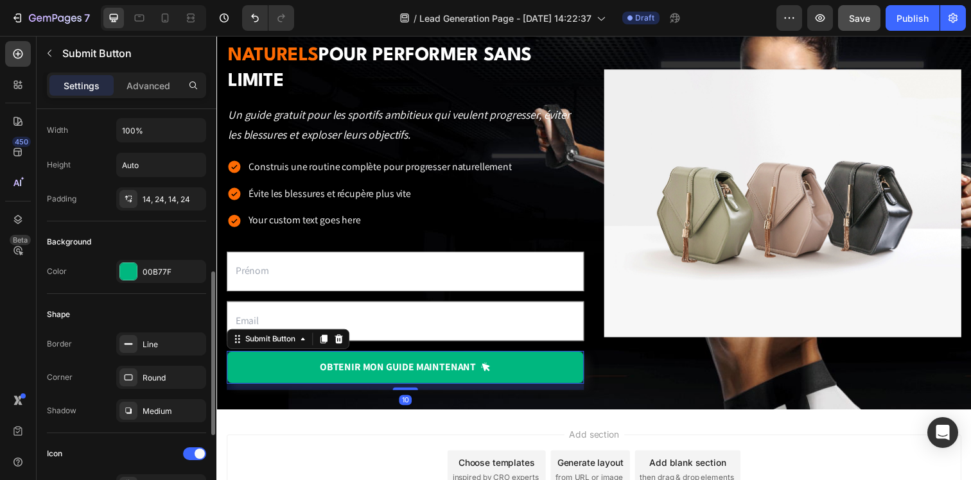
scroll to position [187, 0]
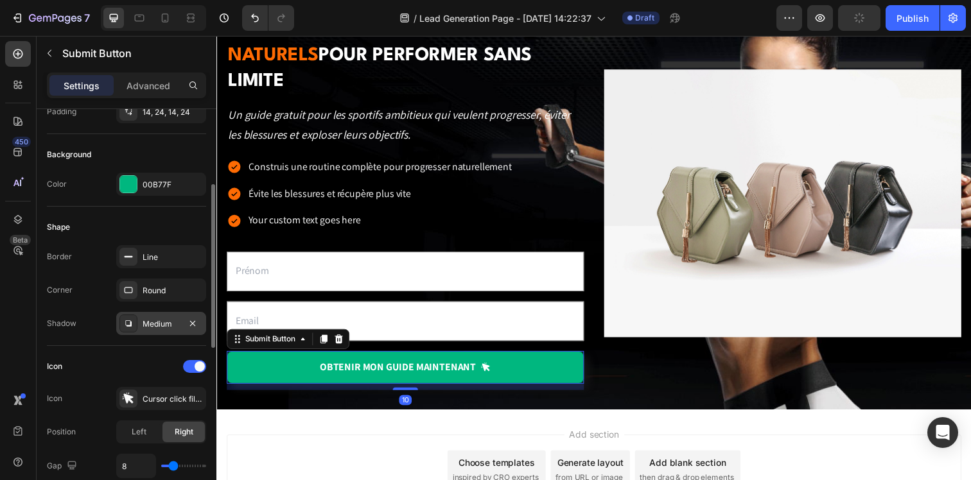
click at [154, 313] on div "Medium" at bounding box center [161, 323] width 90 height 23
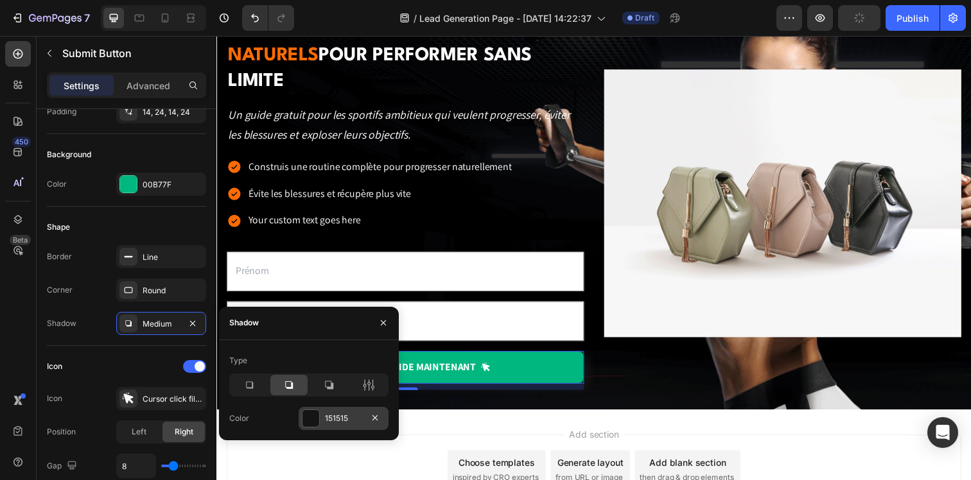
click at [313, 418] on div at bounding box center [311, 418] width 17 height 17
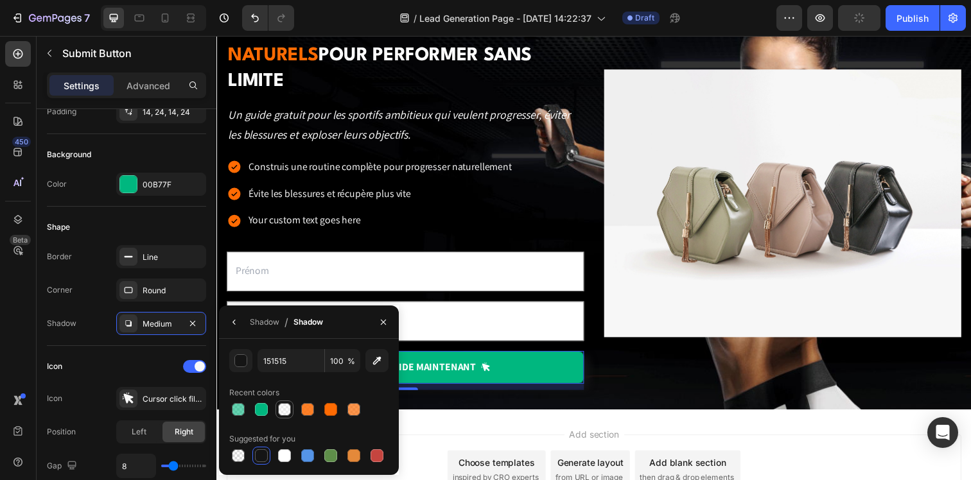
click at [280, 409] on div at bounding box center [284, 409] width 13 height 13
type input "FAFAFA"
type input "50"
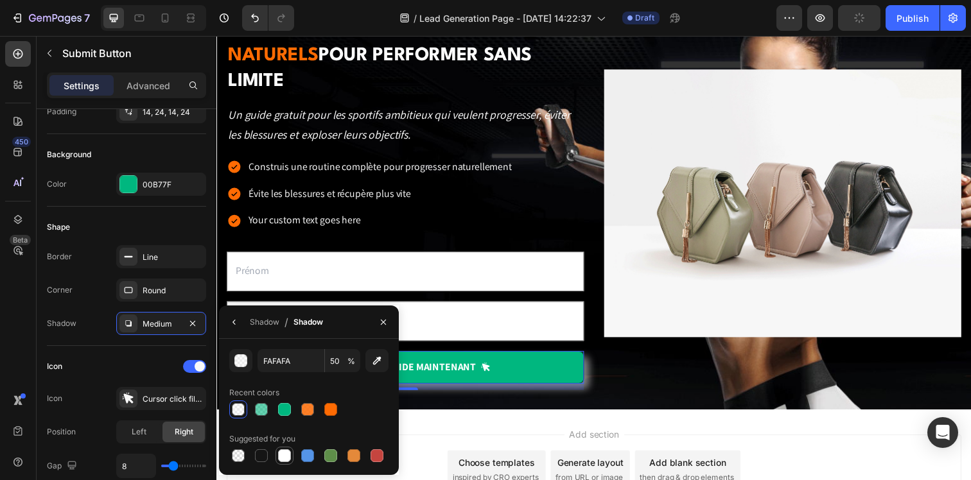
click at [286, 452] on div at bounding box center [284, 456] width 13 height 13
type input "FFFFFF"
type input "100"
click at [241, 414] on div at bounding box center [238, 409] width 13 height 13
type input "FAFAFA"
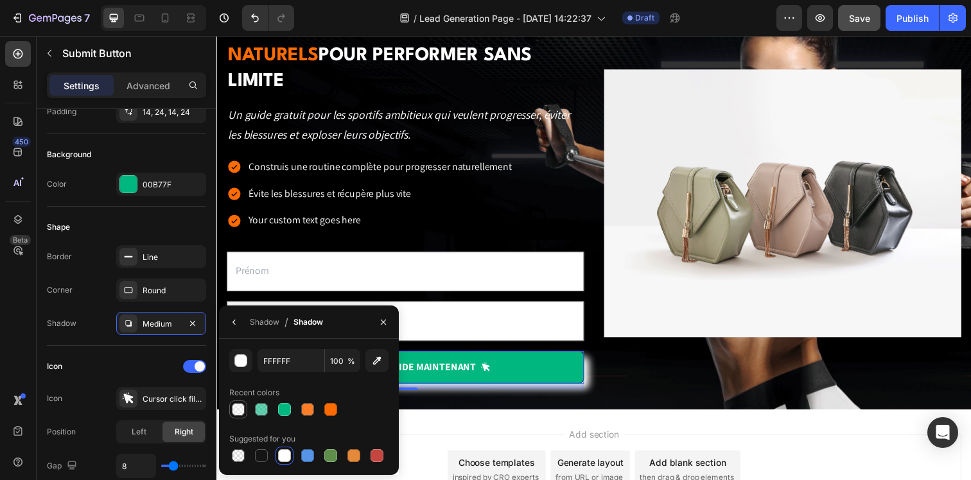
type input "50"
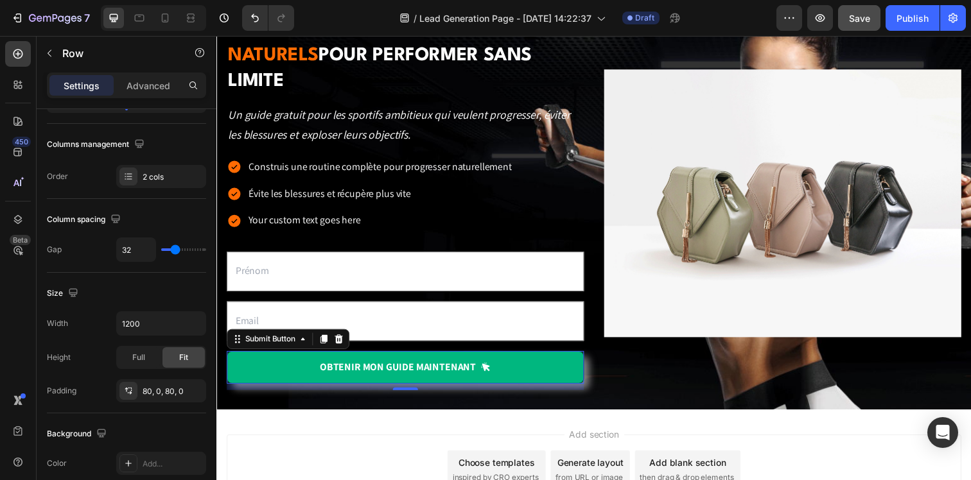
click at [498, 417] on div "Découvre les 10 secrets naturels pour performer sans limite Heading Un guide gr…" at bounding box center [602, 207] width 750 height 484
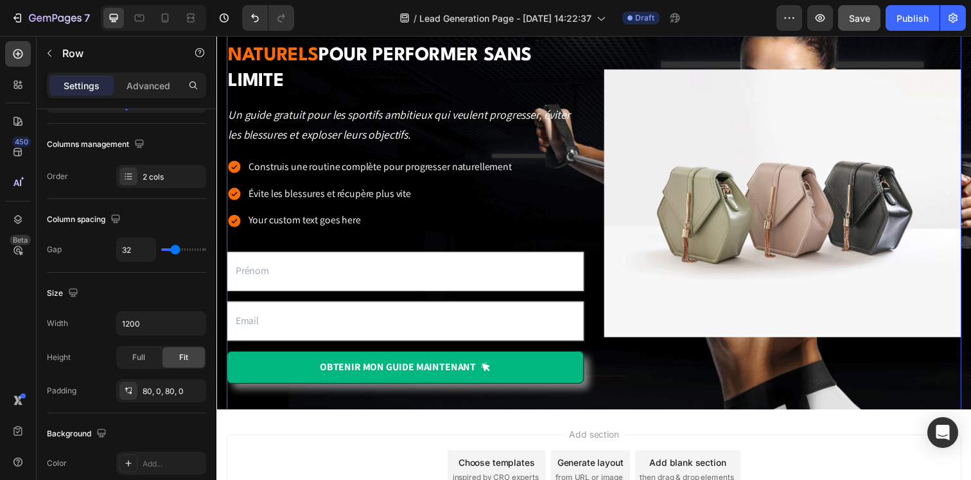
scroll to position [0, 0]
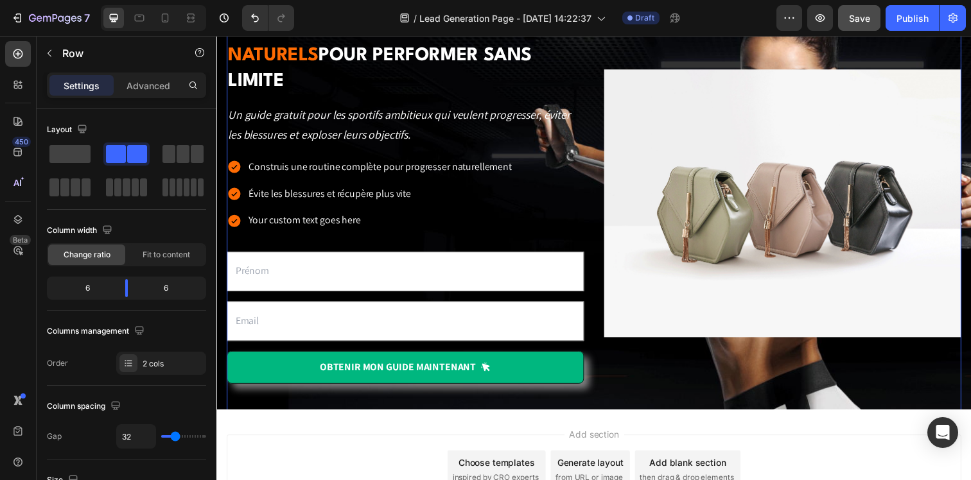
click at [498, 417] on div "Découvre les 10 secrets naturels pour performer sans limite Heading Un guide gr…" at bounding box center [602, 207] width 750 height 484
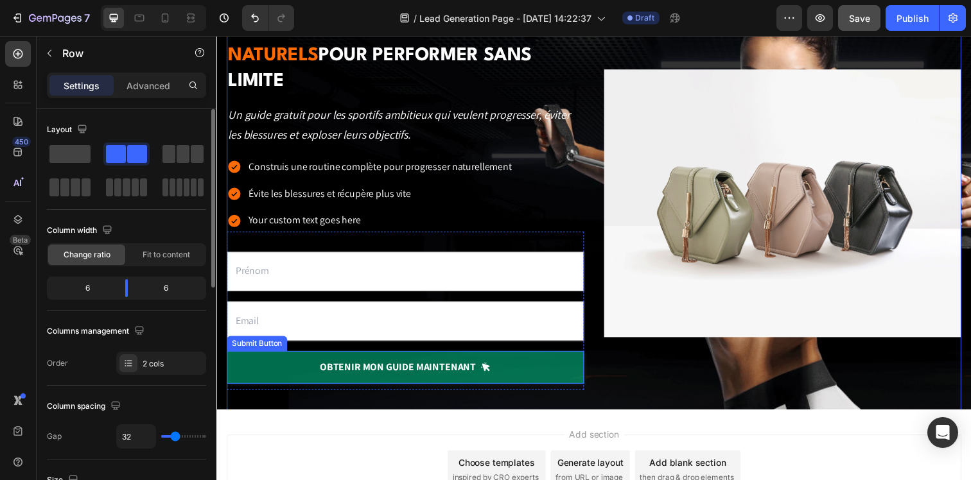
click at [559, 361] on button "OBTENIR mon guide maintenant" at bounding box center [409, 374] width 365 height 33
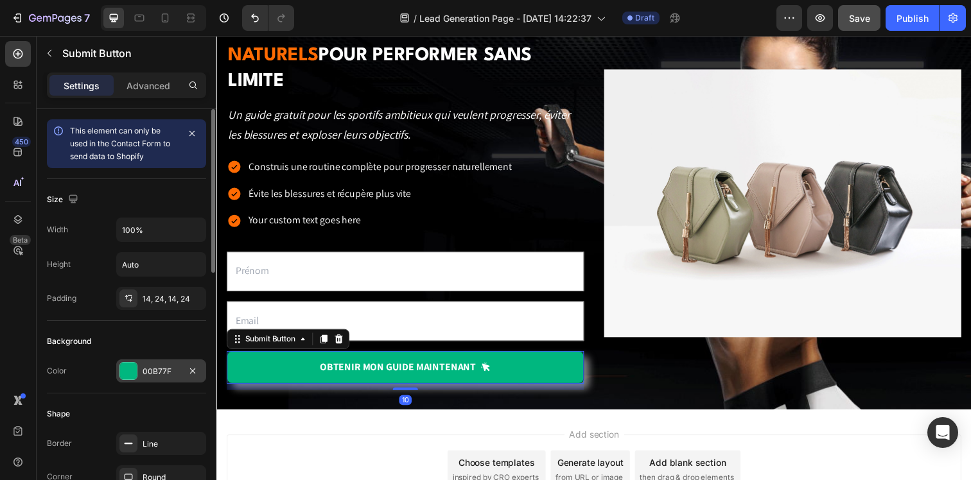
click at [149, 370] on div "00B77F" at bounding box center [161, 372] width 37 height 12
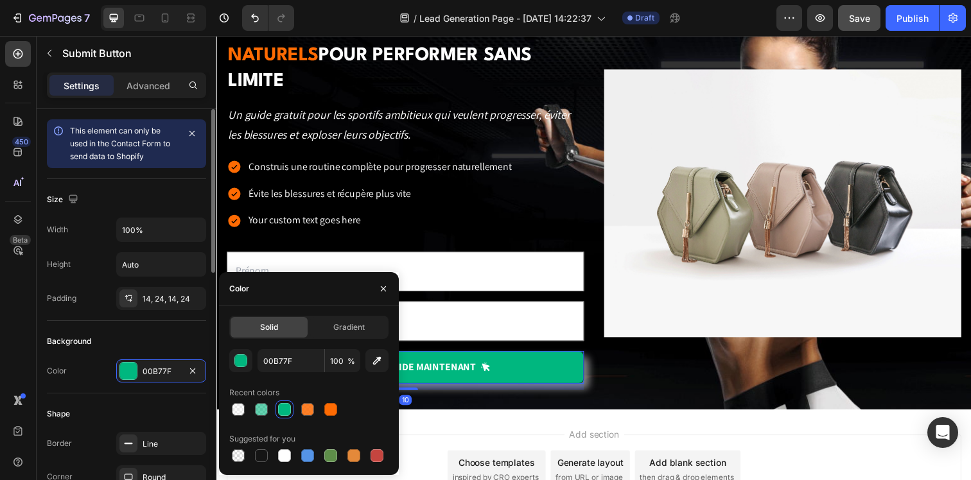
scroll to position [225, 0]
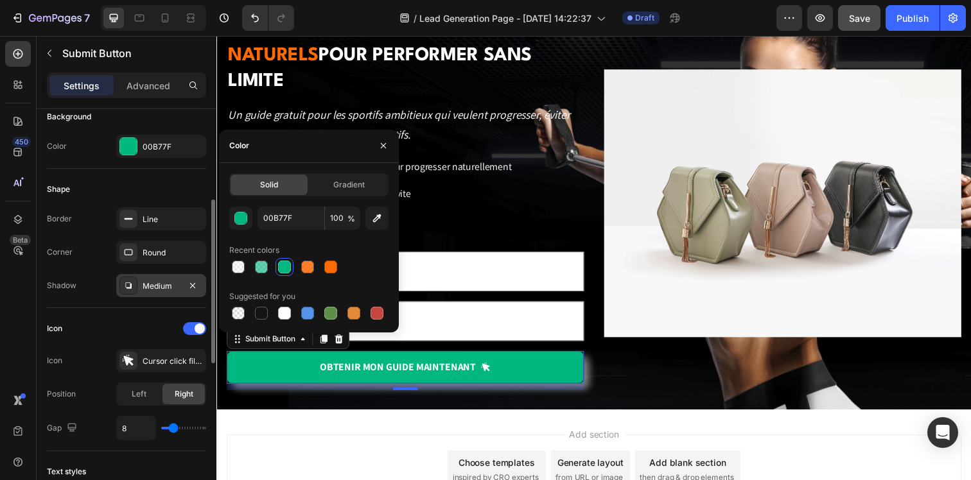
click at [146, 287] on div "Medium" at bounding box center [161, 287] width 37 height 12
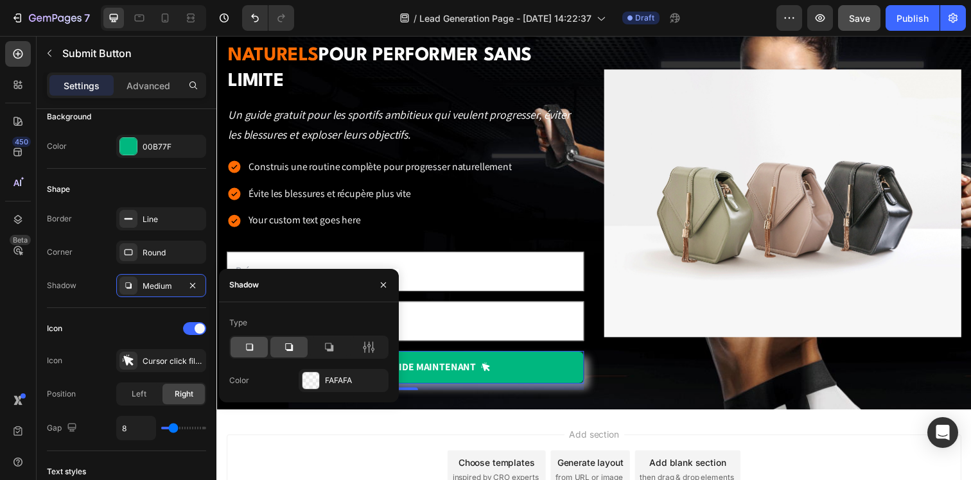
click at [258, 351] on div at bounding box center [249, 347] width 37 height 21
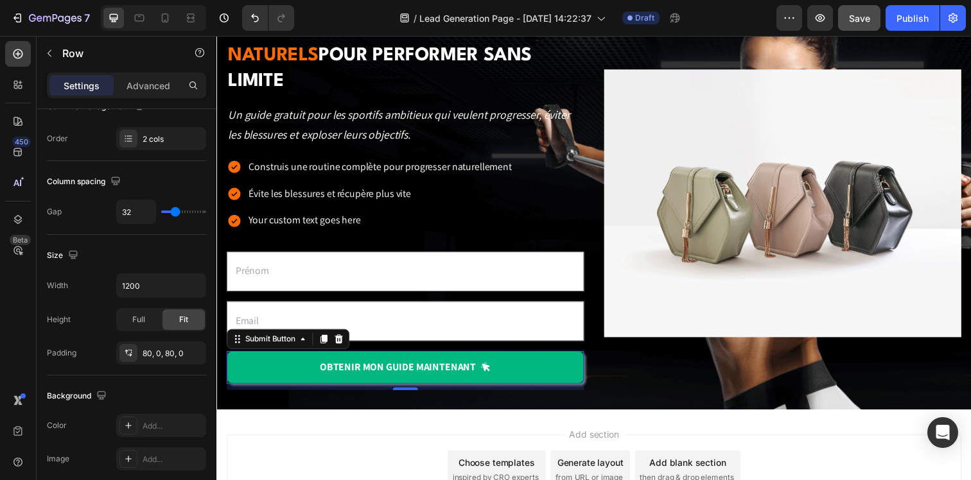
click at [507, 400] on div "Découvre les 10 secrets naturels pour performer sans limite Heading Un guide gr…" at bounding box center [602, 207] width 750 height 484
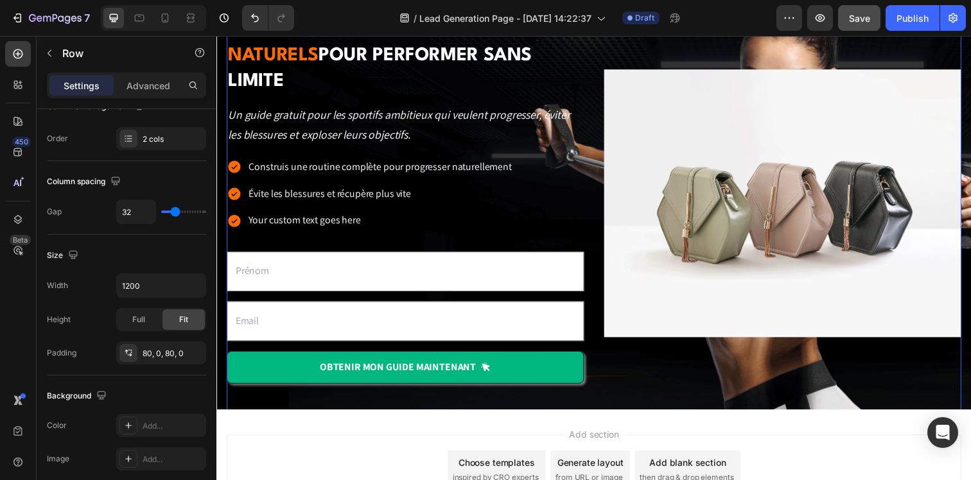
scroll to position [0, 0]
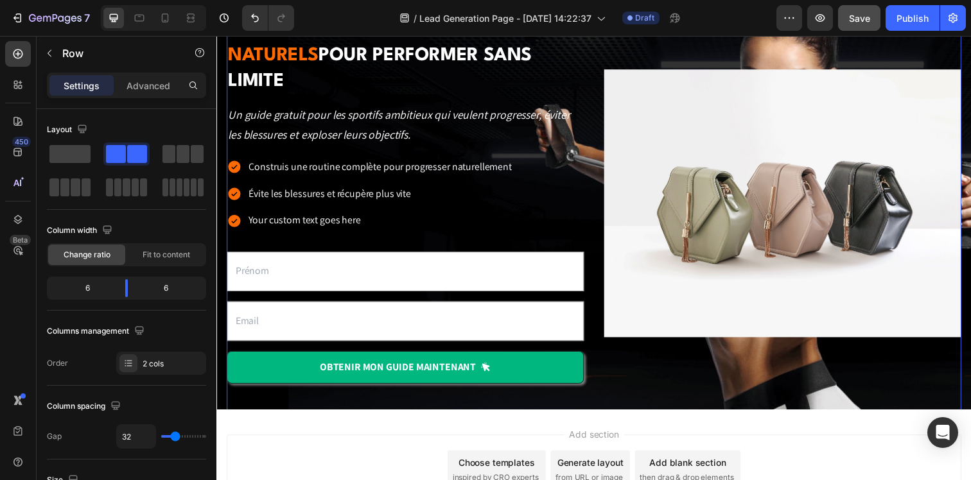
click at [507, 400] on div "Découvre les 10 secrets naturels pour performer sans limite Heading Un guide gr…" at bounding box center [602, 207] width 750 height 484
click at [602, 443] on span "Add section" at bounding box center [602, 442] width 61 height 13
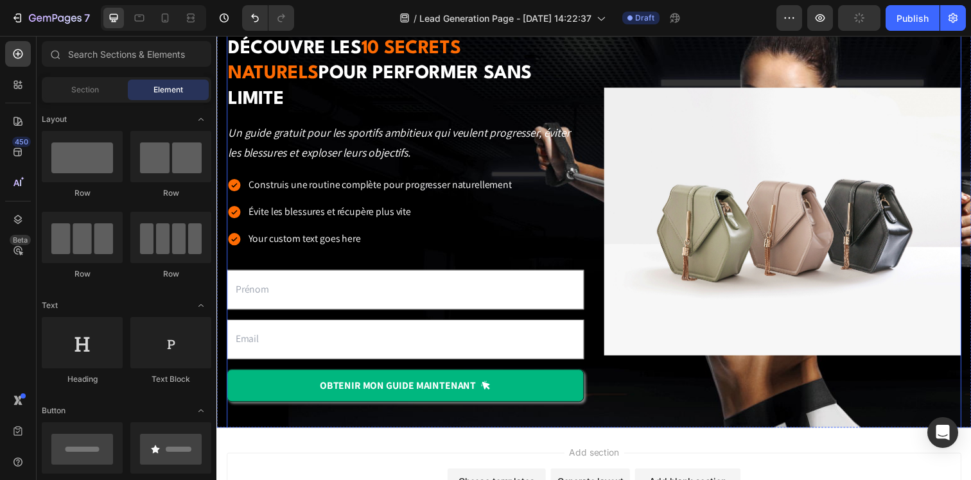
scroll to position [97, 0]
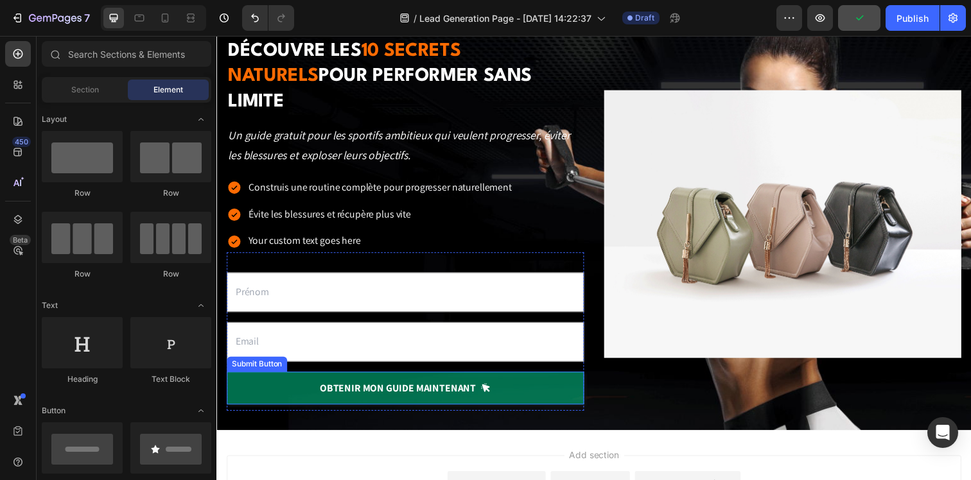
click at [572, 379] on button "OBTENIR mon guide maintenant" at bounding box center [409, 395] width 365 height 33
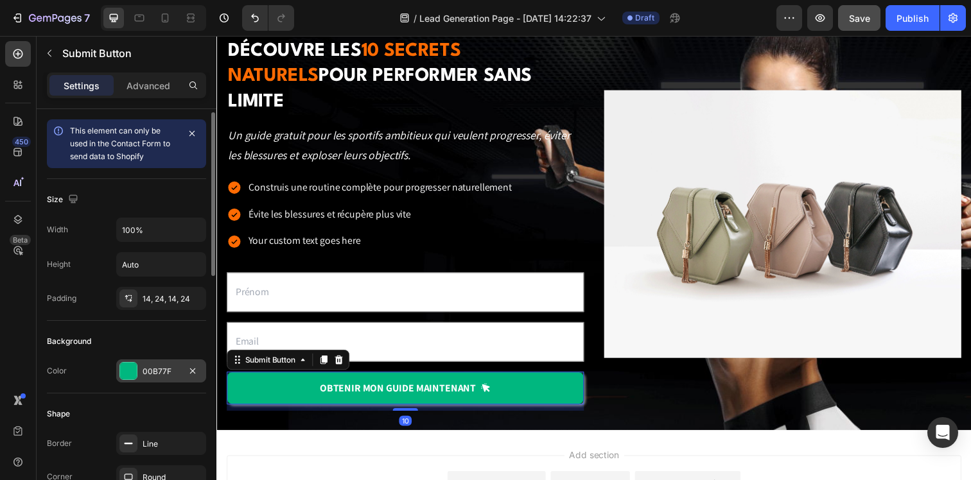
scroll to position [103, 0]
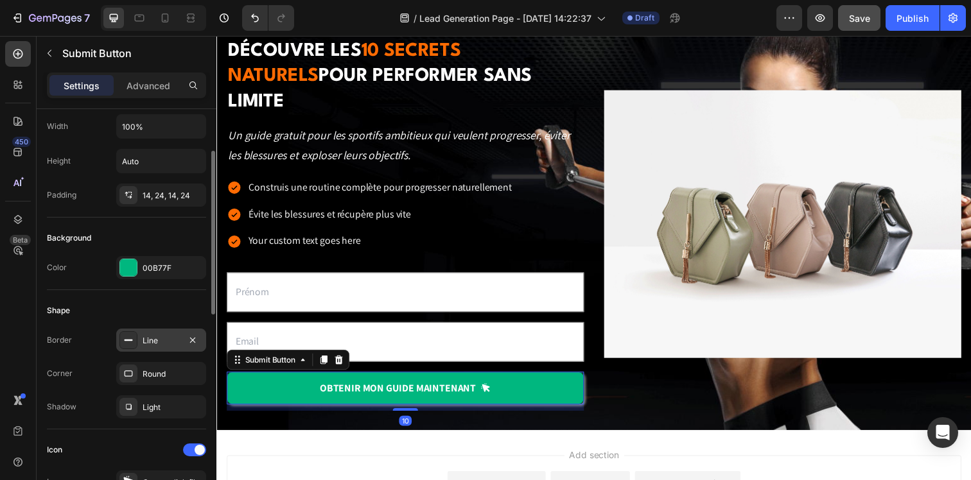
click at [149, 342] on div "Line" at bounding box center [161, 341] width 37 height 12
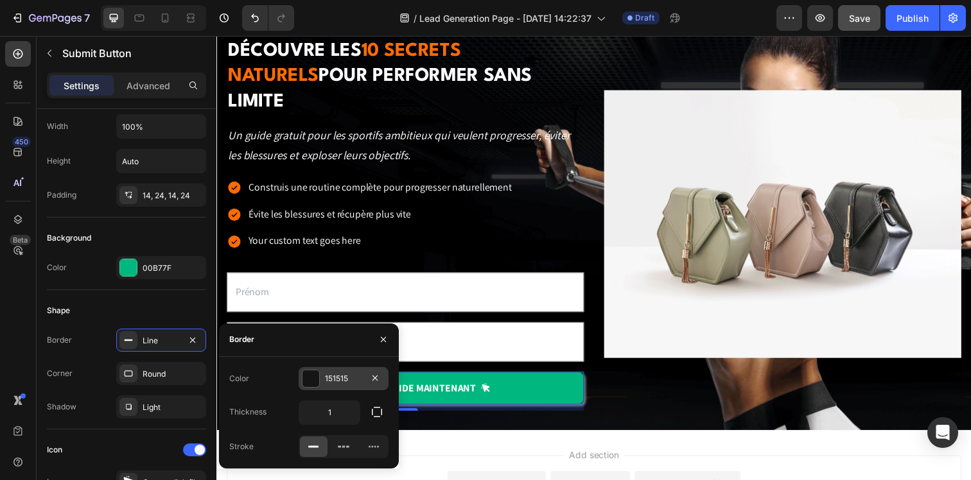
click at [320, 376] on div "151515" at bounding box center [344, 378] width 90 height 23
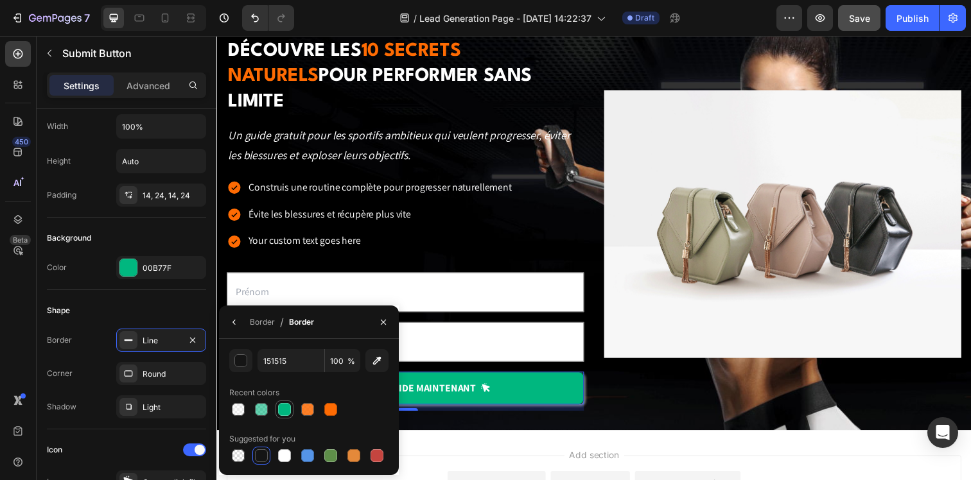
click at [276, 410] on div at bounding box center [285, 410] width 18 height 18
type input "00B77F"
click at [84, 378] on div "Corner Round" at bounding box center [126, 373] width 159 height 23
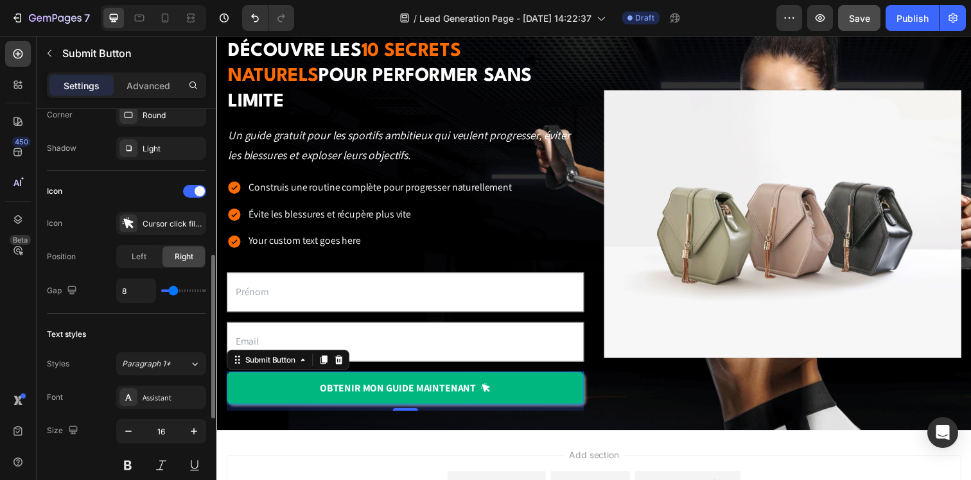
scroll to position [604, 0]
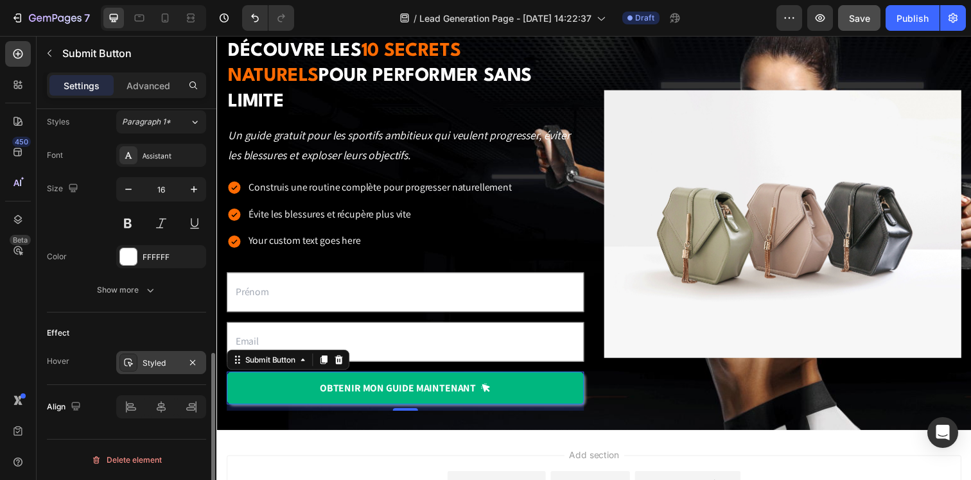
click at [169, 364] on div "Styled" at bounding box center [161, 364] width 37 height 12
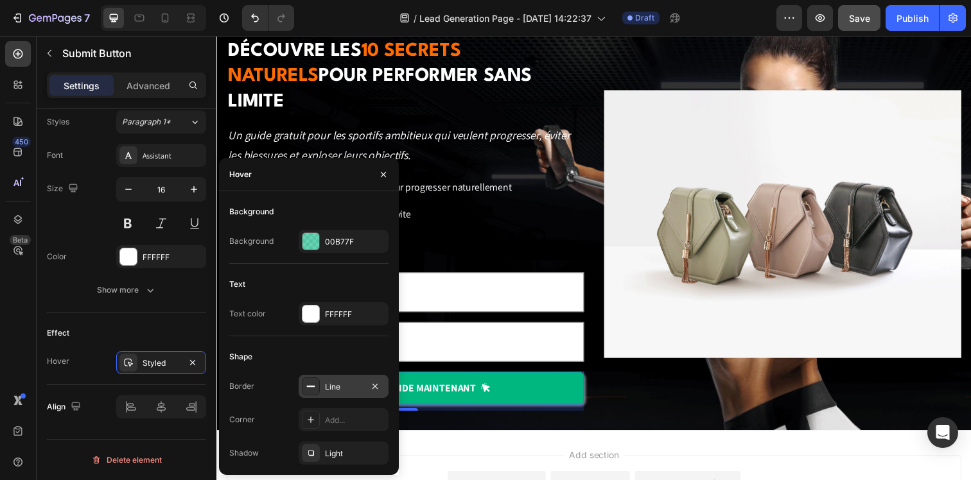
click at [342, 392] on div "Line" at bounding box center [343, 388] width 37 height 12
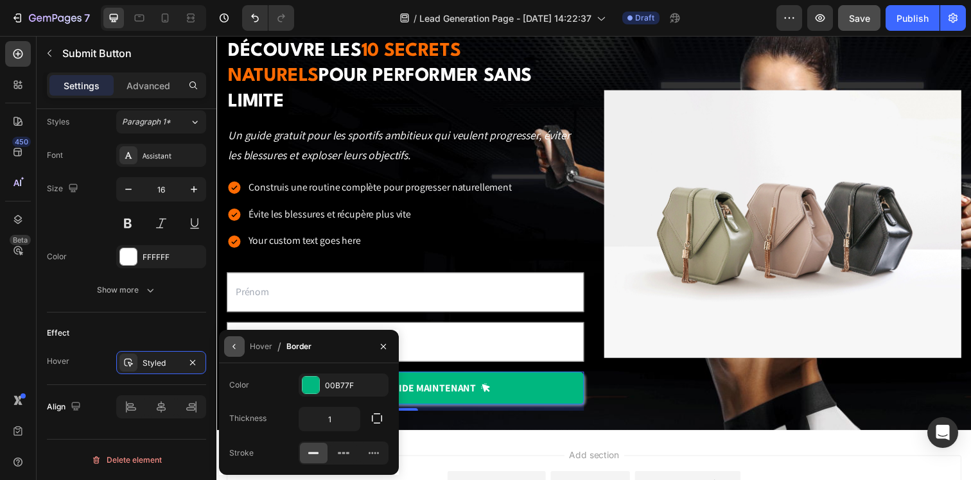
click at [229, 350] on button "button" at bounding box center [234, 347] width 21 height 21
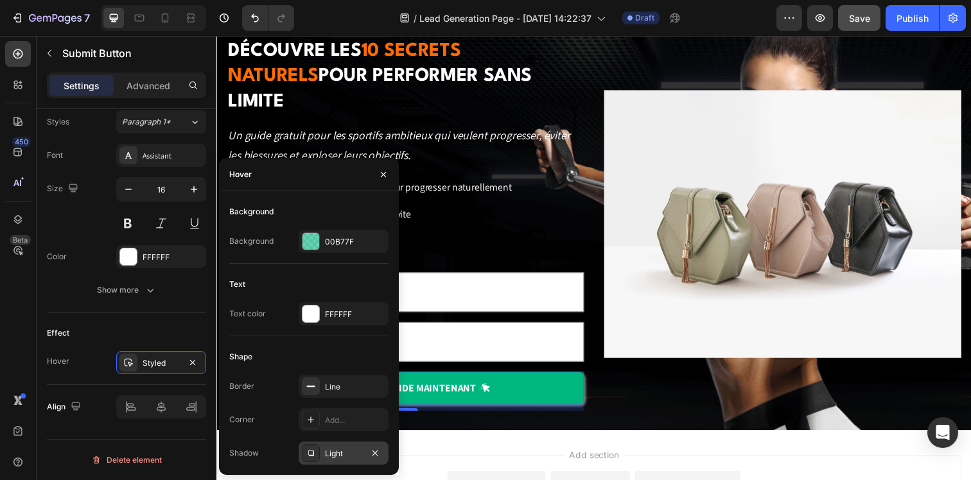
click at [343, 449] on div "Light" at bounding box center [343, 454] width 37 height 12
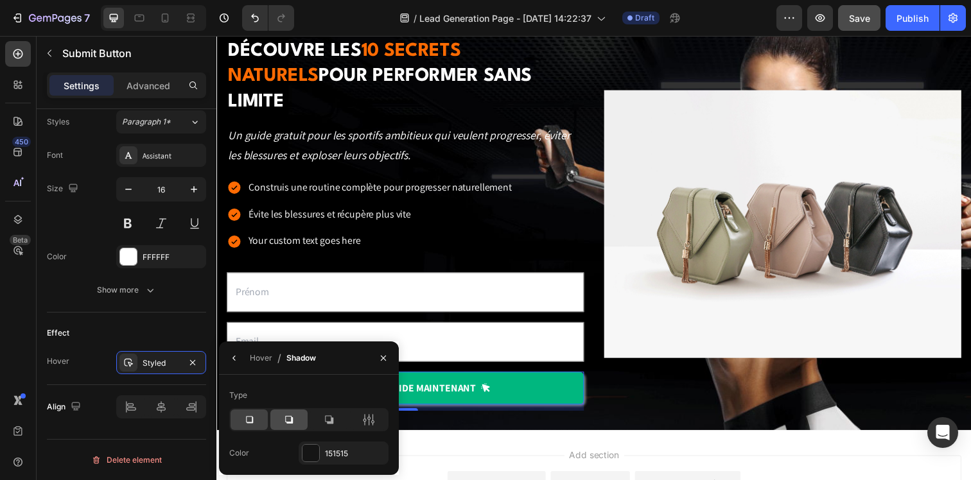
click at [277, 415] on div at bounding box center [288, 420] width 37 height 21
click at [243, 419] on icon at bounding box center [249, 420] width 13 height 13
click at [331, 451] on div "151515" at bounding box center [343, 454] width 37 height 12
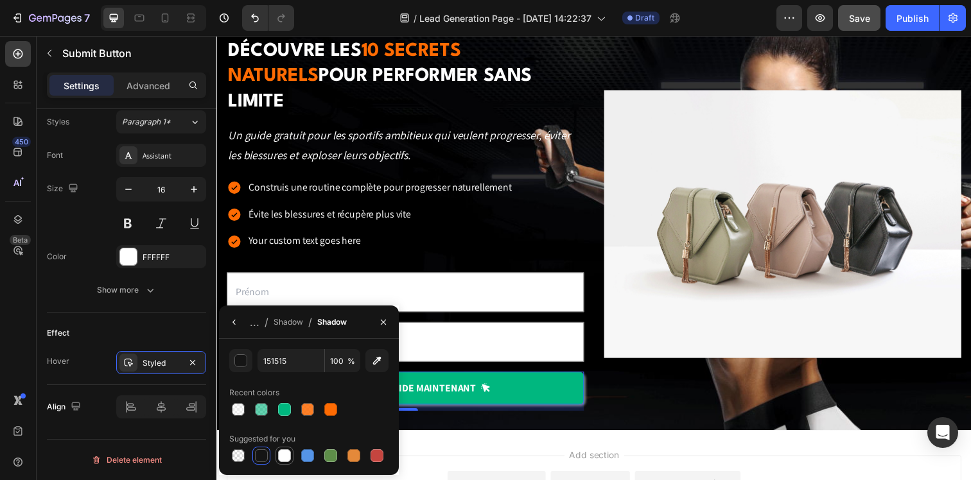
click at [277, 458] on div at bounding box center [284, 455] width 15 height 15
type input "FFFFFF"
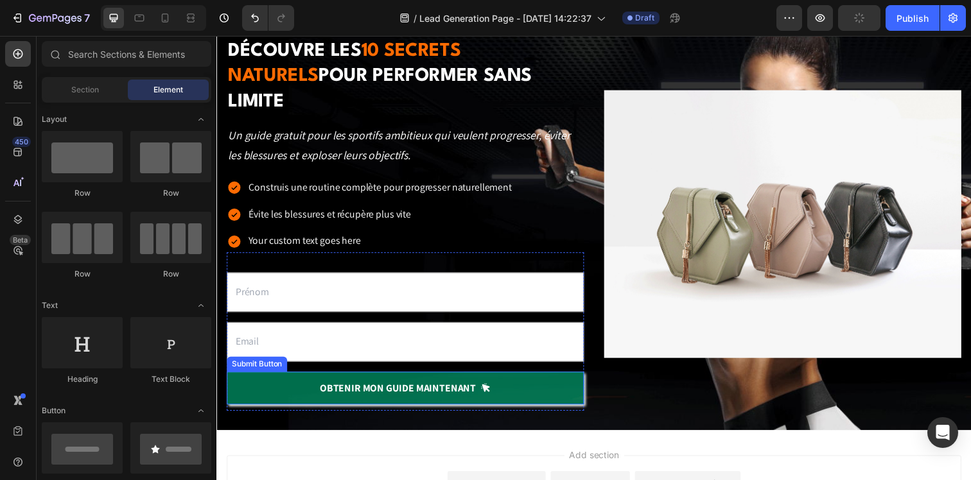
click at [536, 384] on button "OBTENIR mon guide maintenant" at bounding box center [409, 395] width 365 height 33
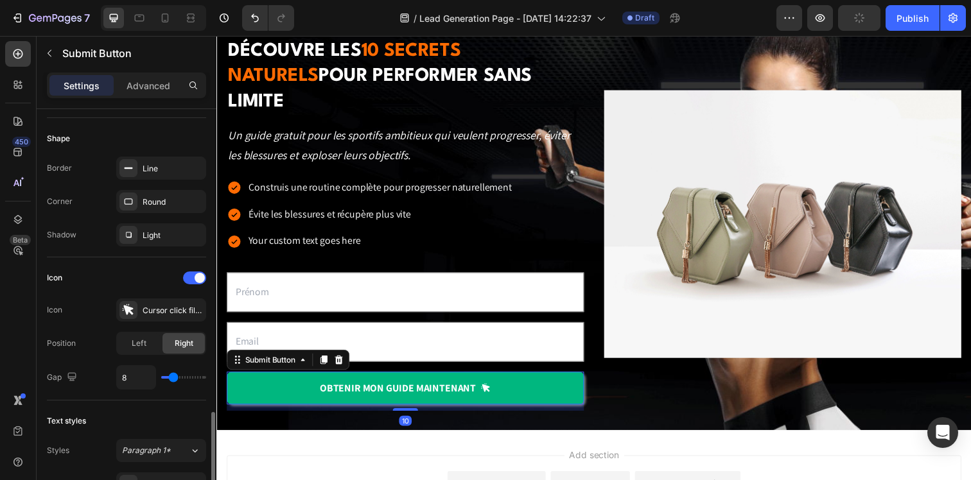
scroll to position [556, 0]
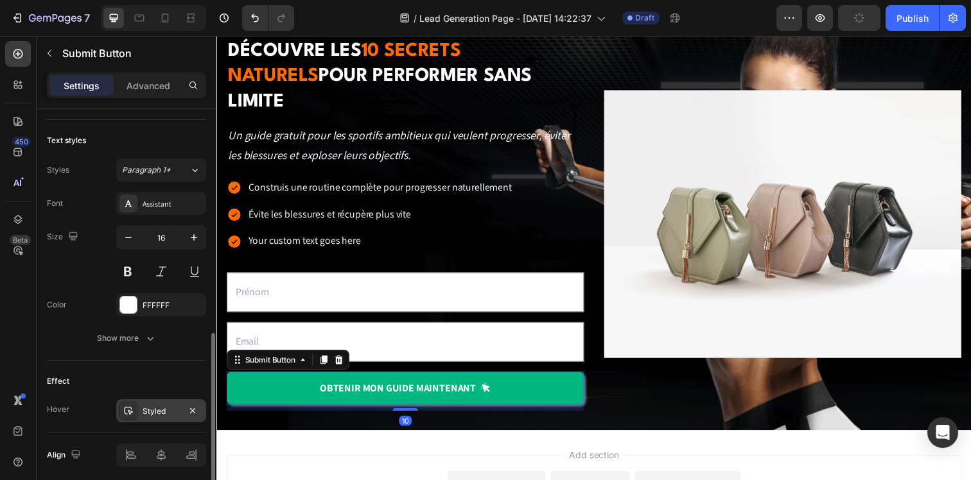
click at [145, 401] on div "Styled" at bounding box center [161, 411] width 90 height 23
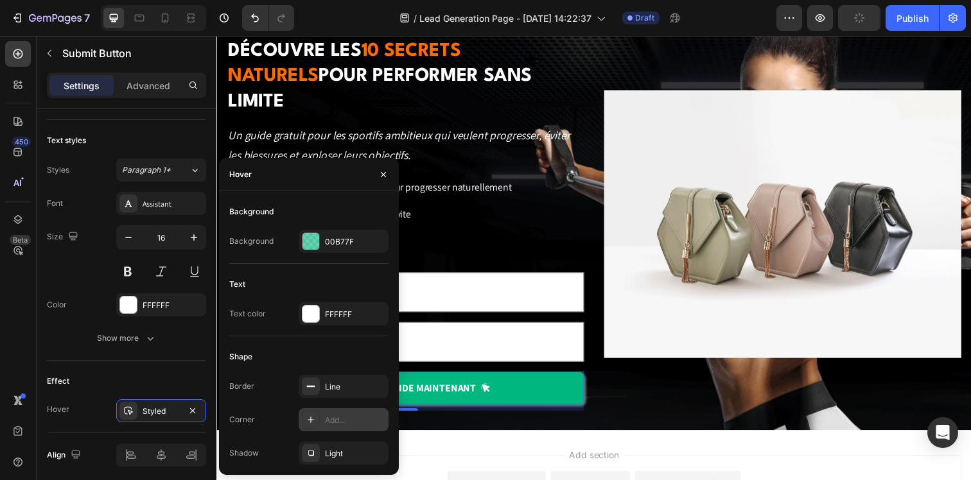
click at [331, 411] on div "Add..." at bounding box center [344, 420] width 90 height 23
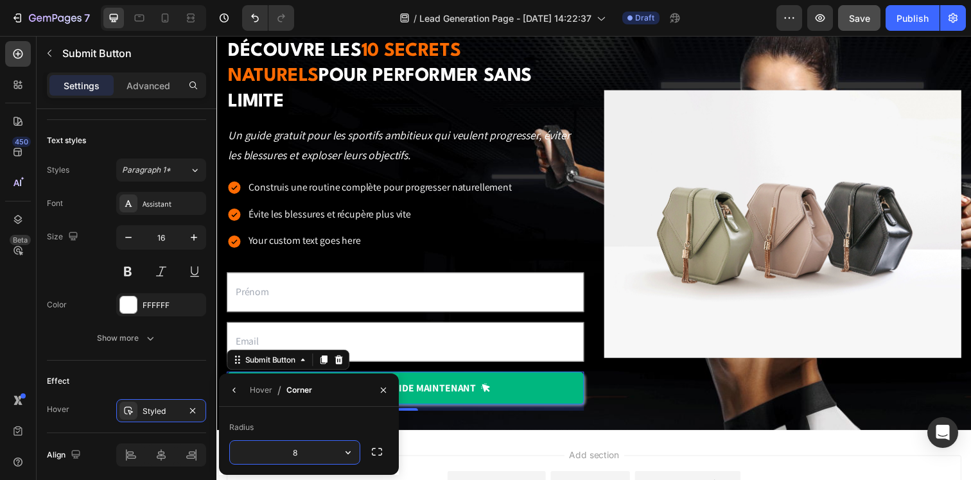
click at [447, 432] on div "Découvre les 10 secrets naturels pour performer sans limite Heading Un guide gr…" at bounding box center [602, 228] width 750 height 484
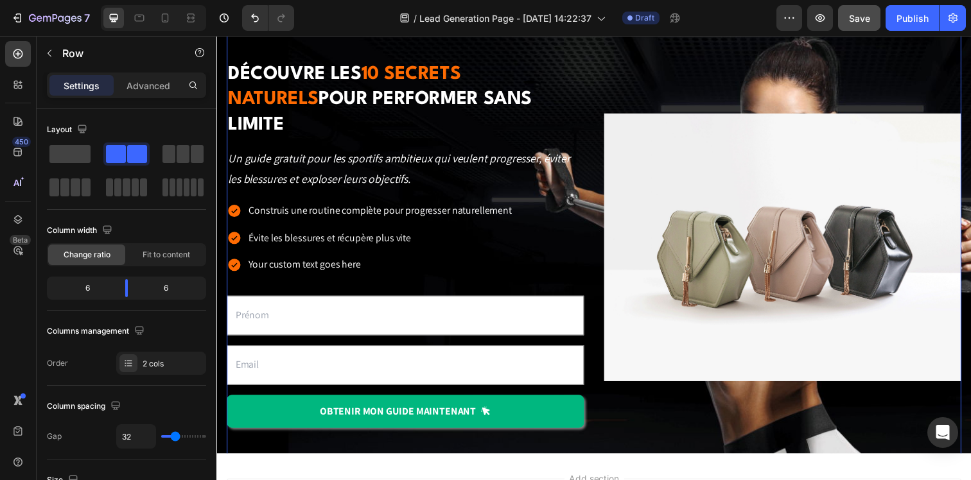
scroll to position [73, 0]
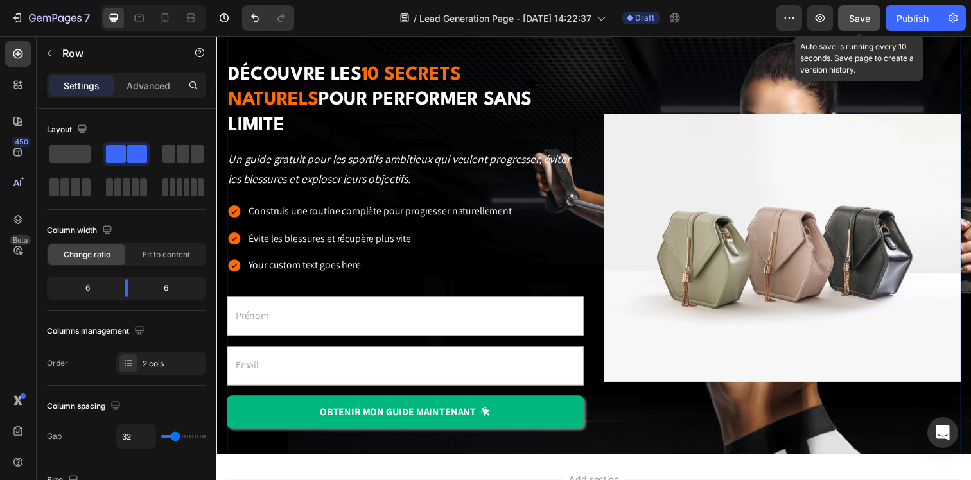
click at [859, 21] on span "Save" at bounding box center [859, 18] width 21 height 11
click at [853, 10] on button "Save" at bounding box center [859, 18] width 42 height 26
